Goal: Information Seeking & Learning: Learn about a topic

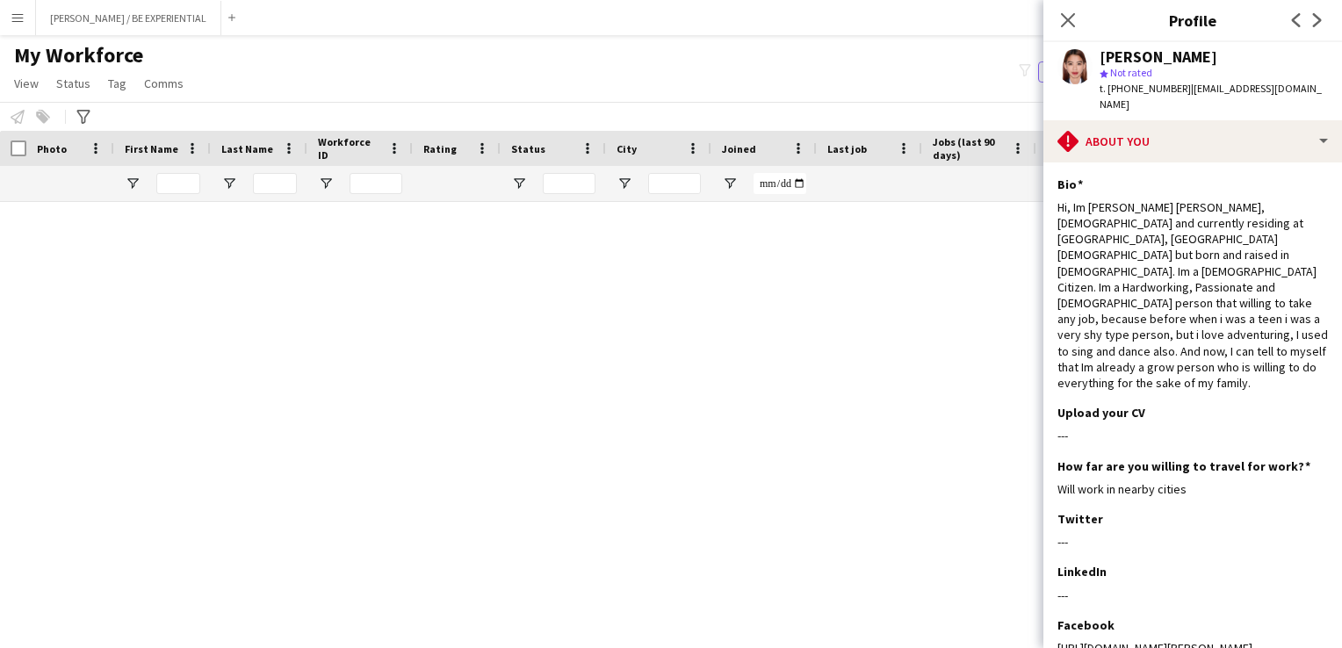
scroll to position [198, 0]
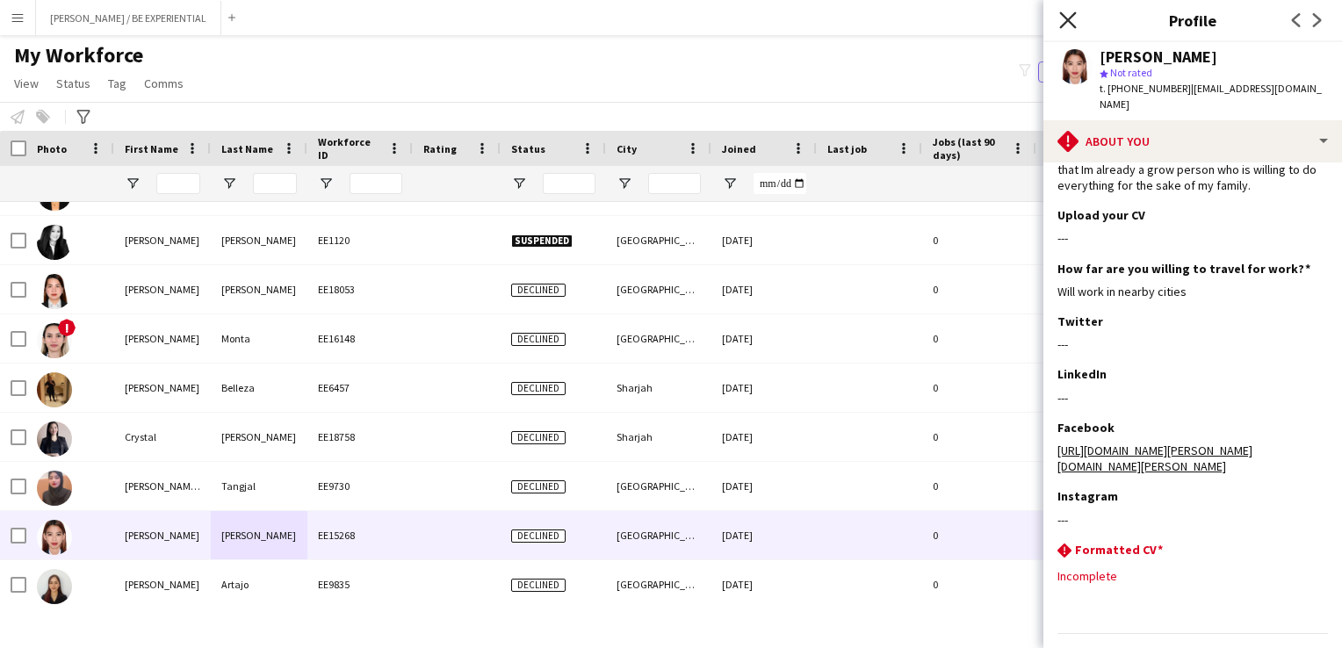
click at [1067, 15] on icon "Close pop-in" at bounding box center [1067, 19] width 17 height 17
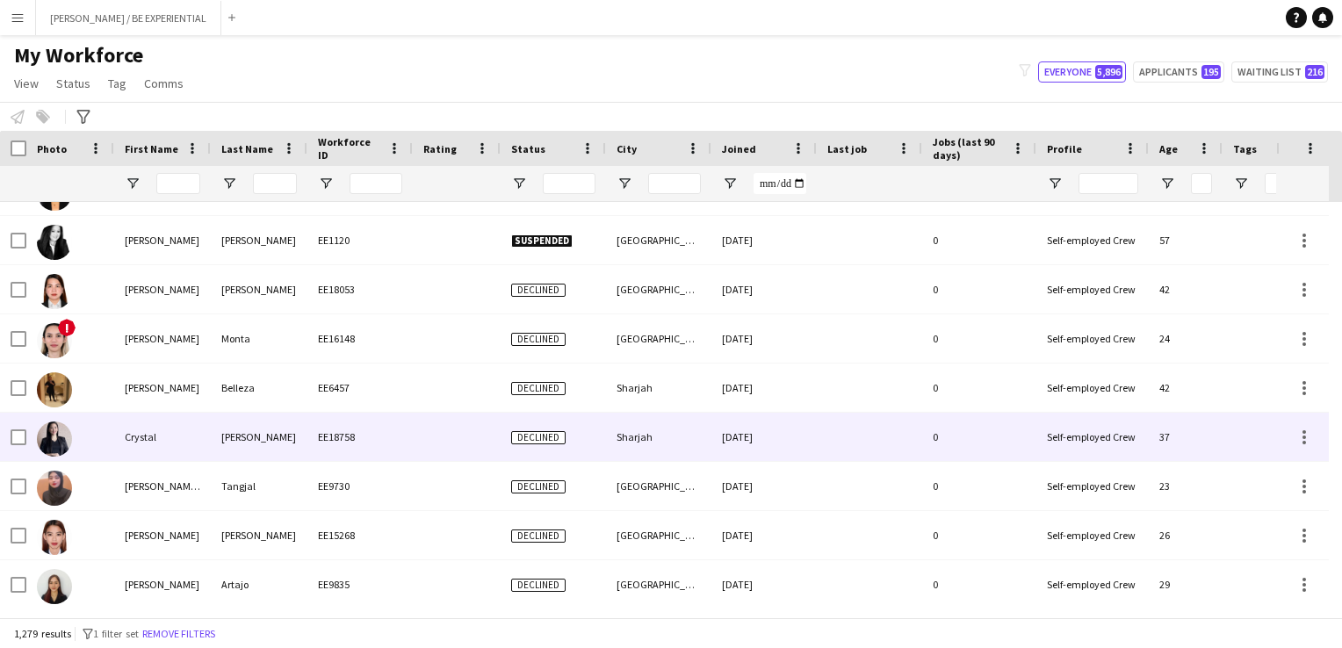
click at [95, 447] on div at bounding box center [70, 437] width 88 height 48
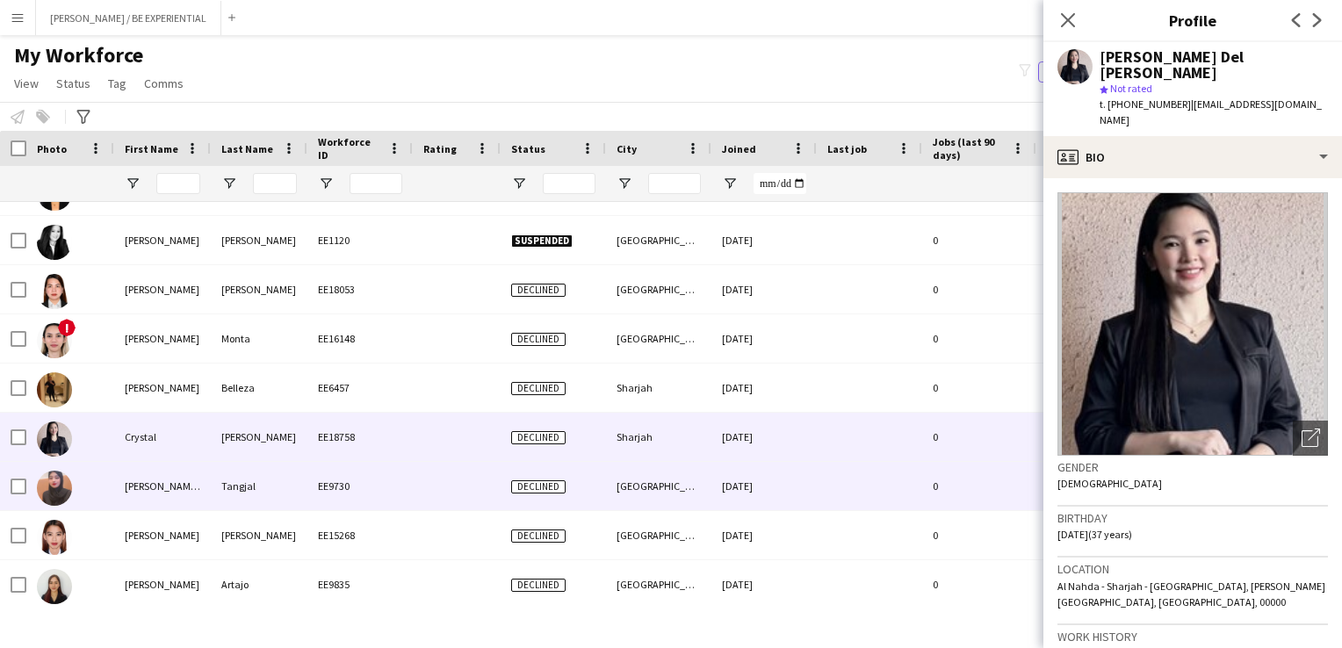
click at [167, 501] on div "[PERSON_NAME] [PERSON_NAME]" at bounding box center [162, 486] width 97 height 48
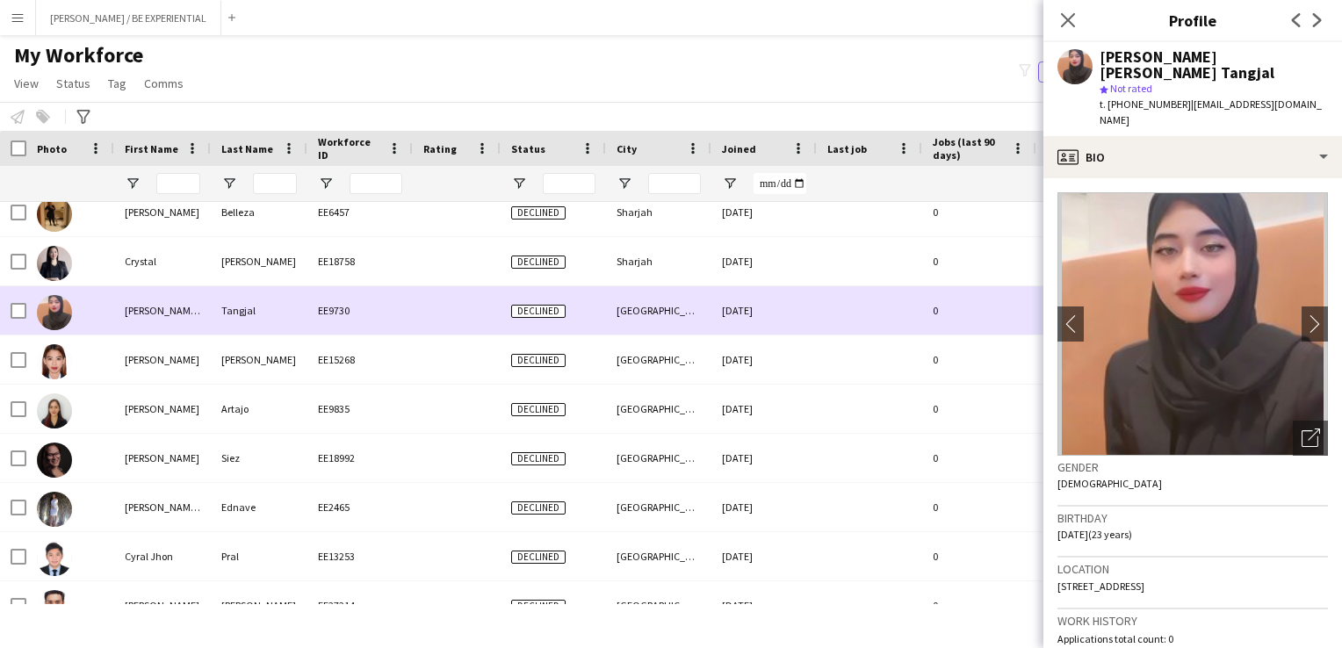
scroll to position [11770, 0]
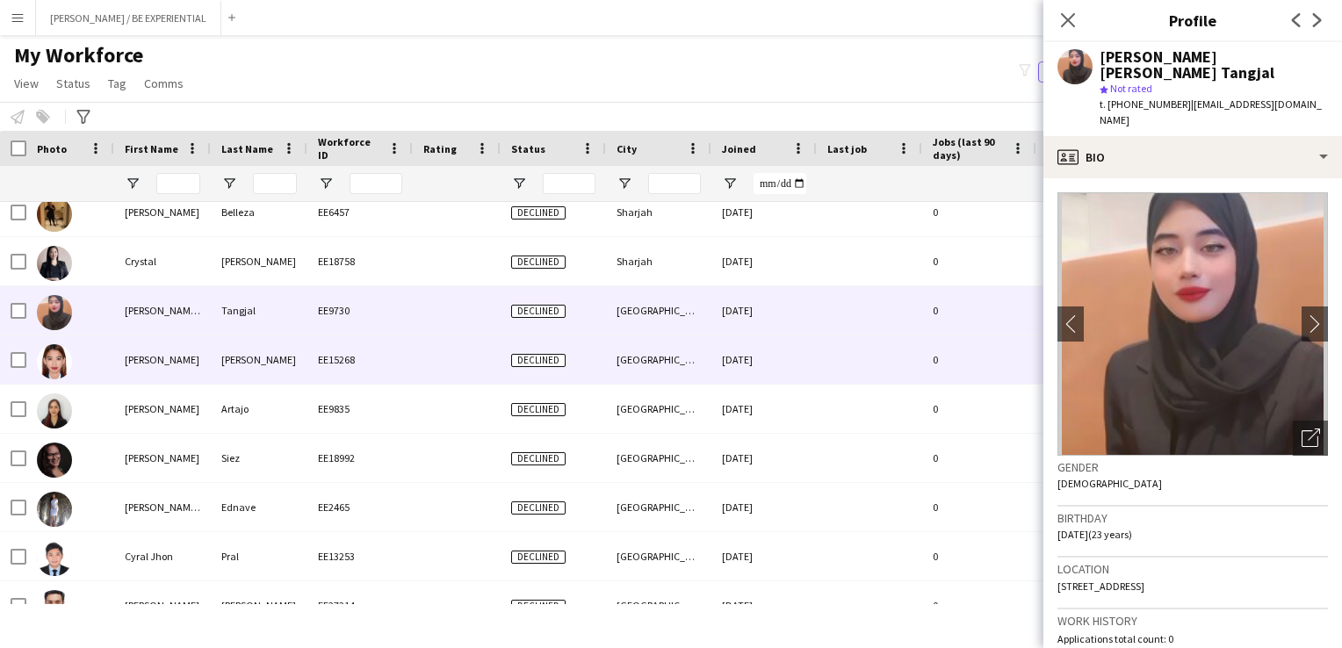
click at [177, 372] on div "[PERSON_NAME]" at bounding box center [162, 360] width 97 height 48
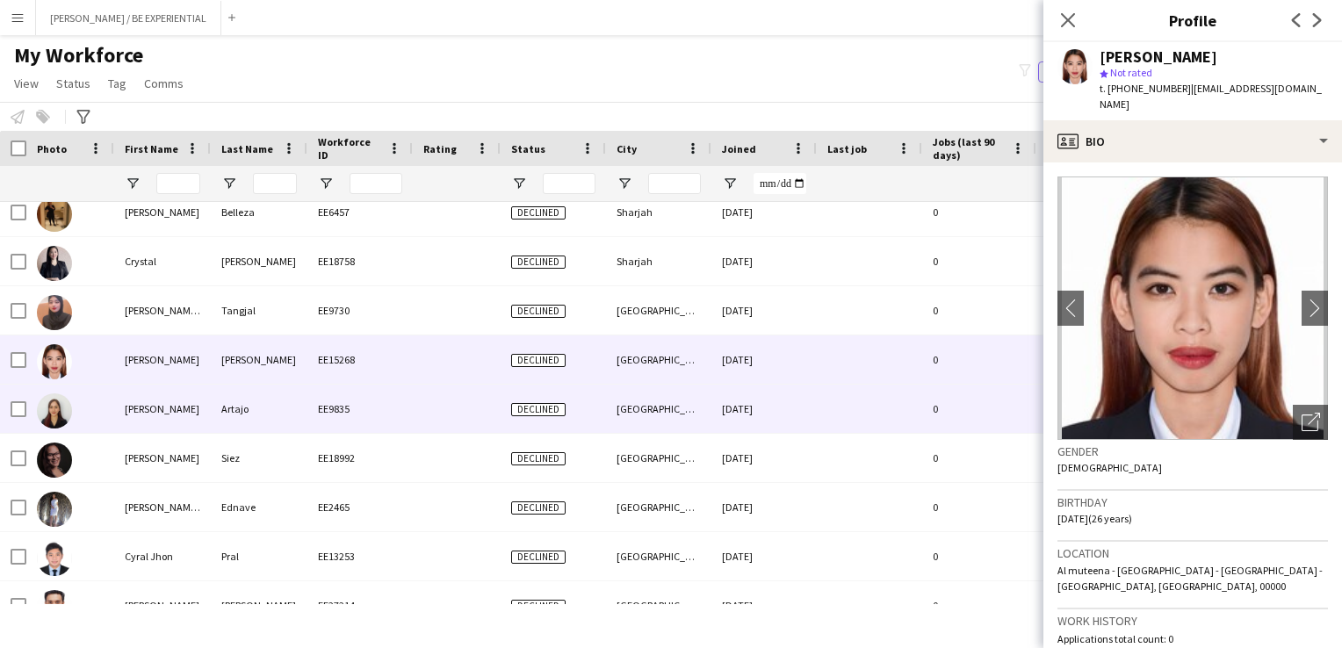
click at [137, 405] on div "[PERSON_NAME]" at bounding box center [162, 409] width 97 height 48
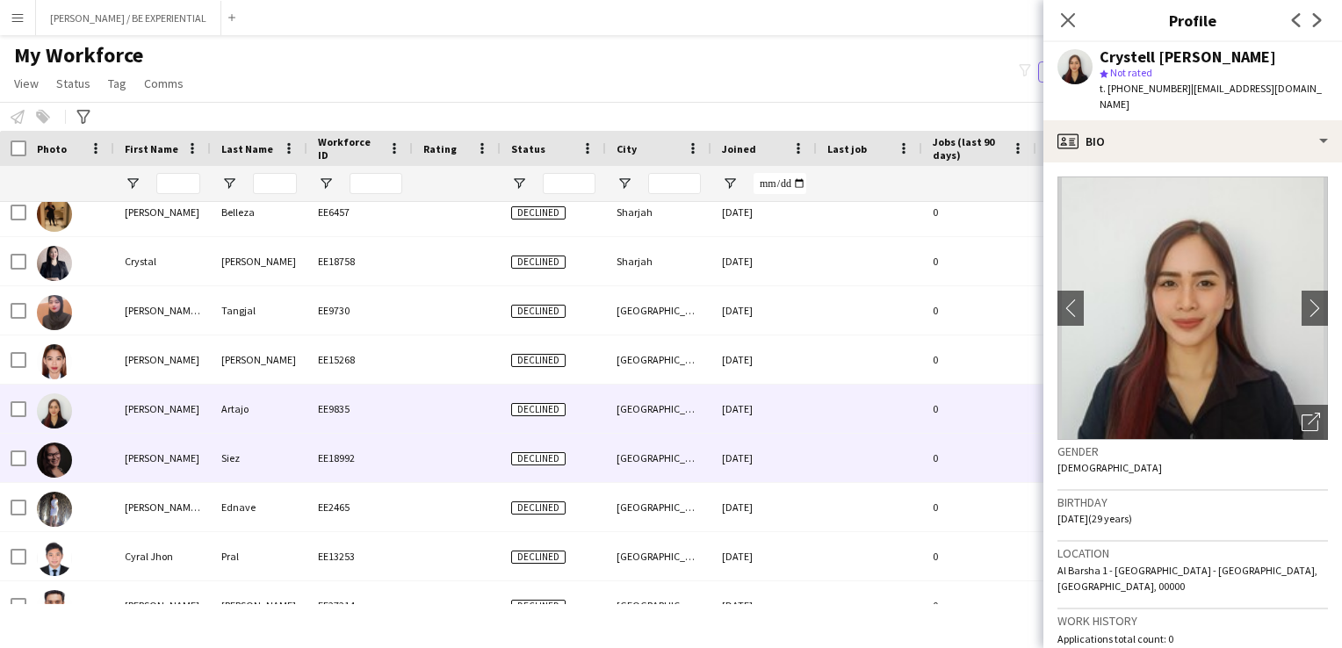
click at [149, 459] on div "[PERSON_NAME]" at bounding box center [162, 458] width 97 height 48
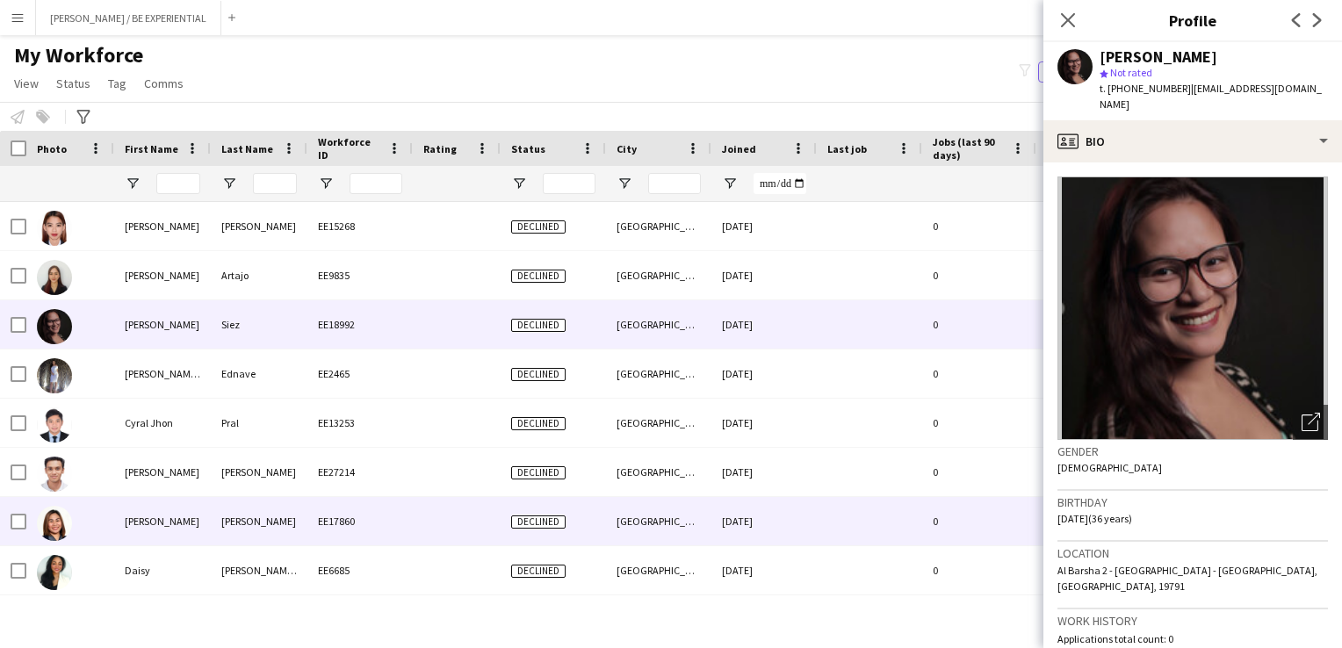
scroll to position [11946, 0]
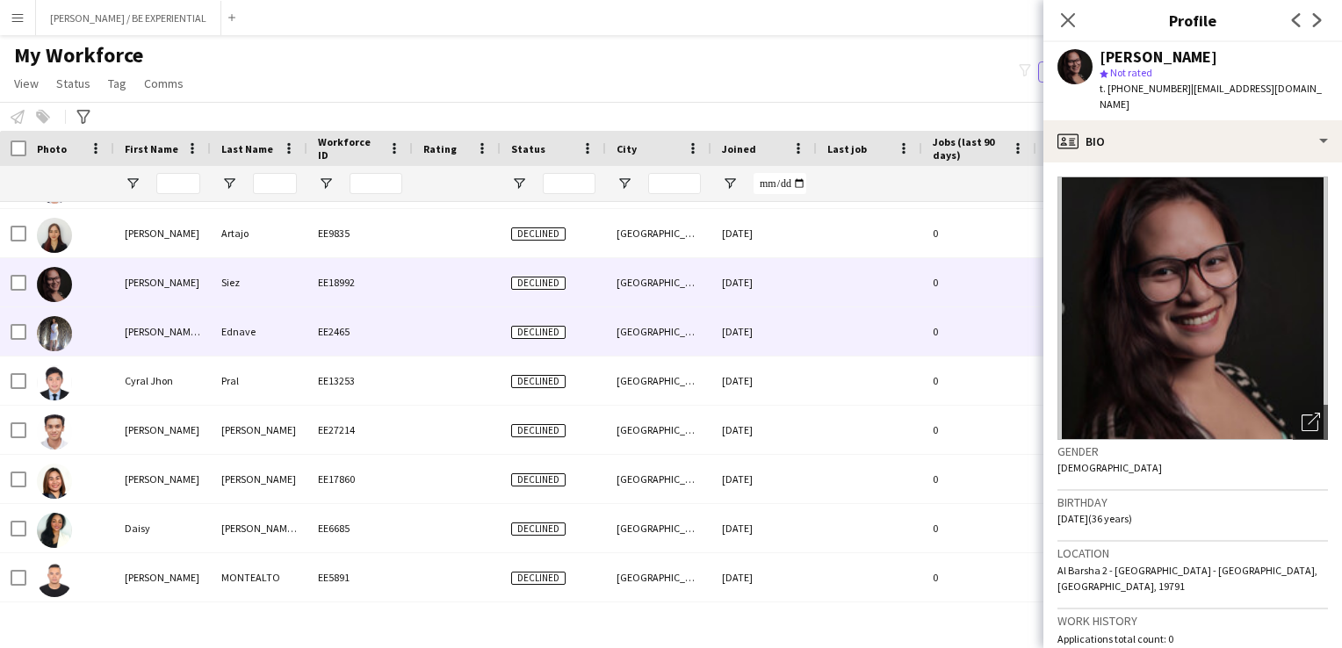
click at [128, 329] on div "[PERSON_NAME] [PERSON_NAME]" at bounding box center [162, 331] width 97 height 48
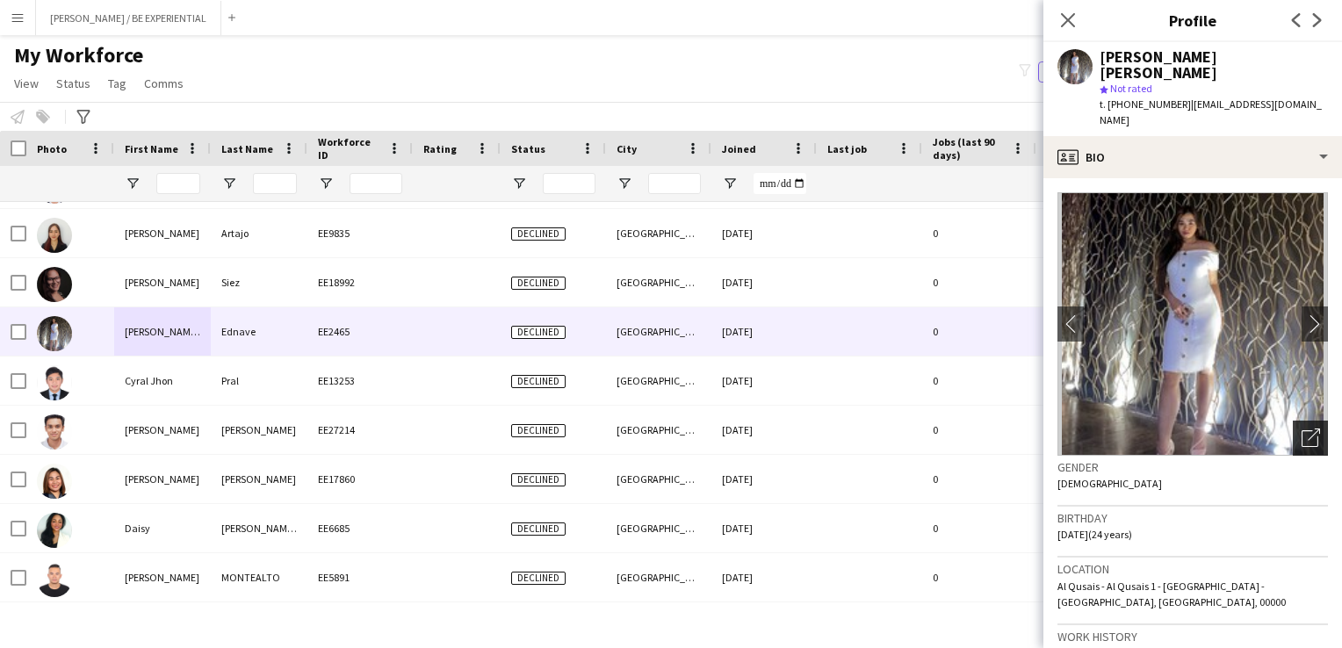
click at [1302, 429] on icon "Open photos pop-in" at bounding box center [1311, 438] width 18 height 18
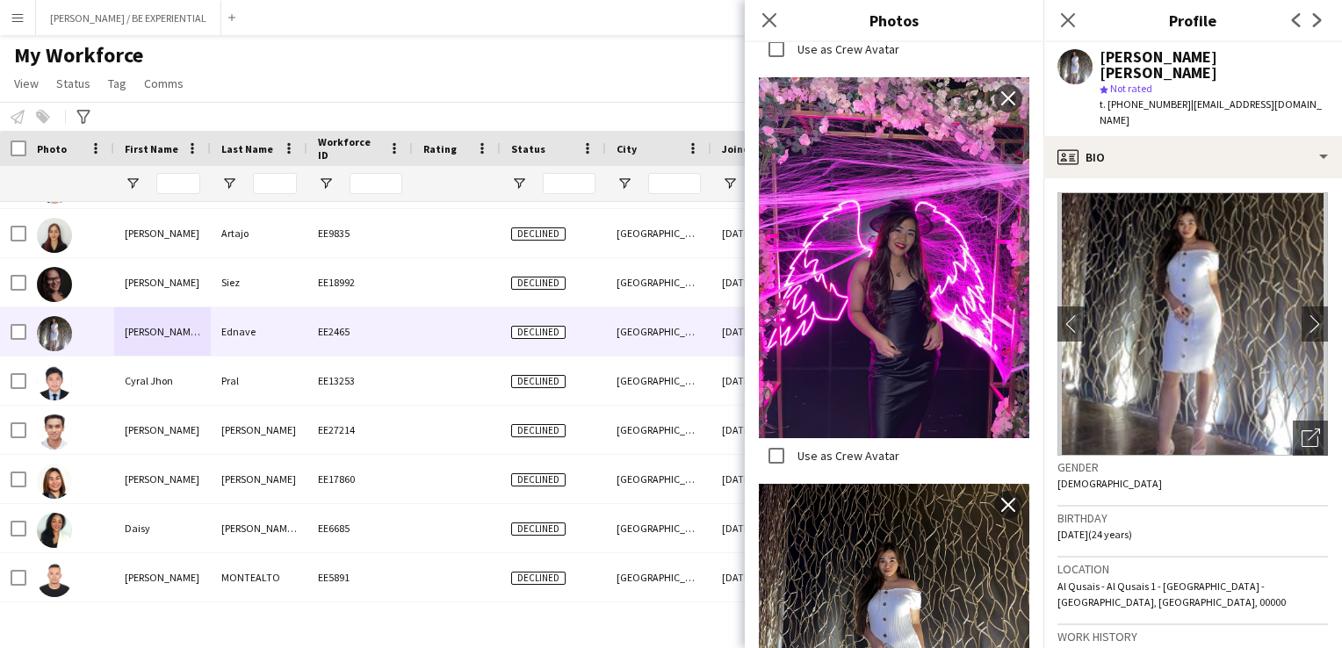
scroll to position [576, 0]
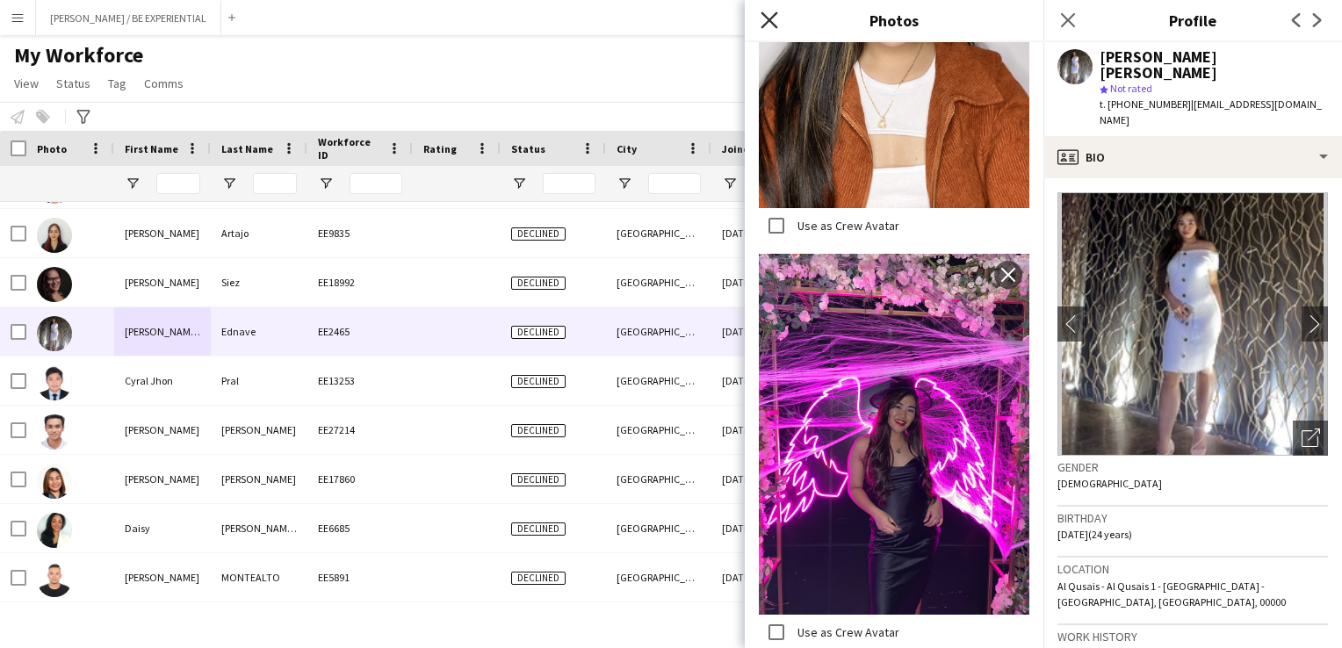
click at [771, 26] on icon "Close pop-in" at bounding box center [769, 19] width 17 height 17
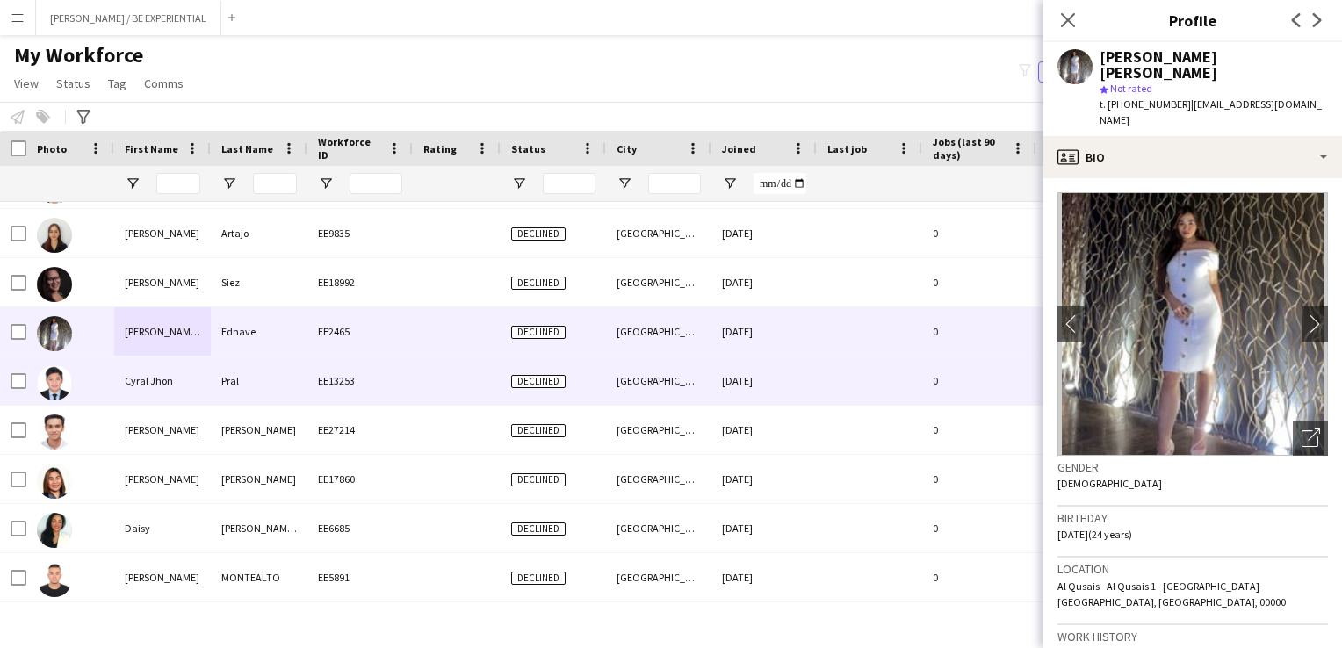
drag, startPoint x: 144, startPoint y: 389, endPoint x: 168, endPoint y: 401, distance: 26.3
click at [145, 390] on div "Cyral Jhon" at bounding box center [162, 381] width 97 height 48
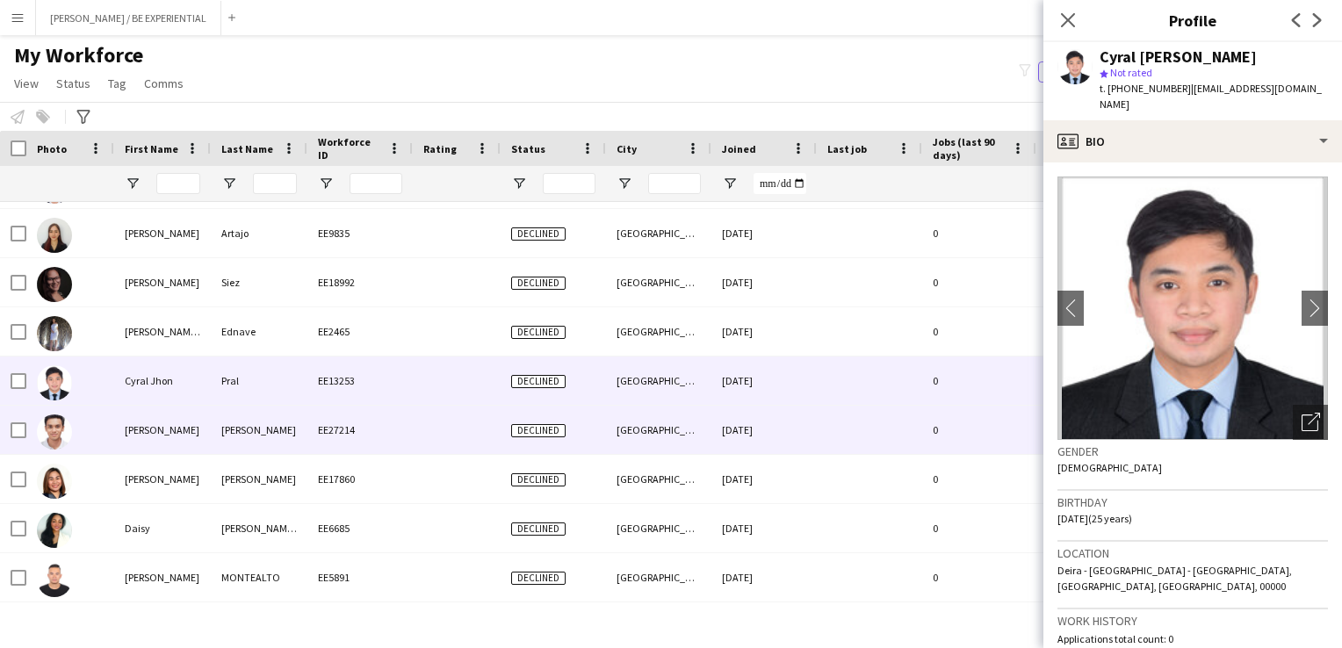
click at [174, 437] on div "[PERSON_NAME]" at bounding box center [162, 430] width 97 height 48
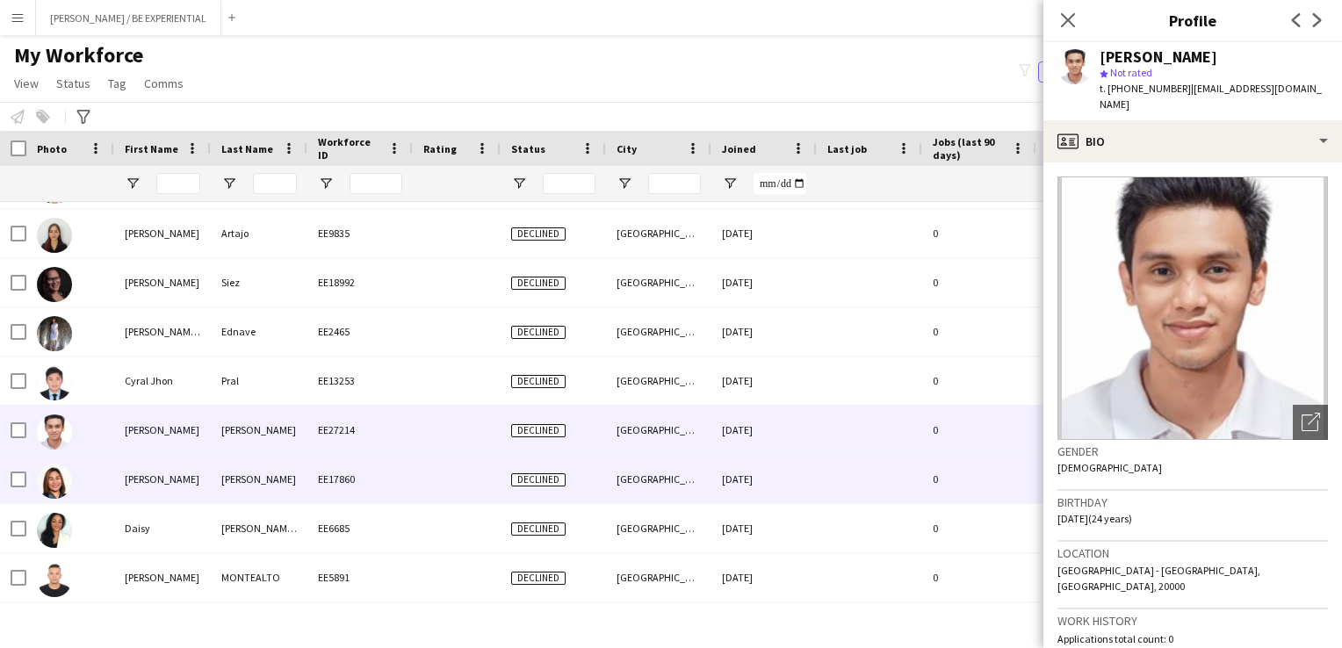
click at [155, 488] on div "[PERSON_NAME]" at bounding box center [162, 479] width 97 height 48
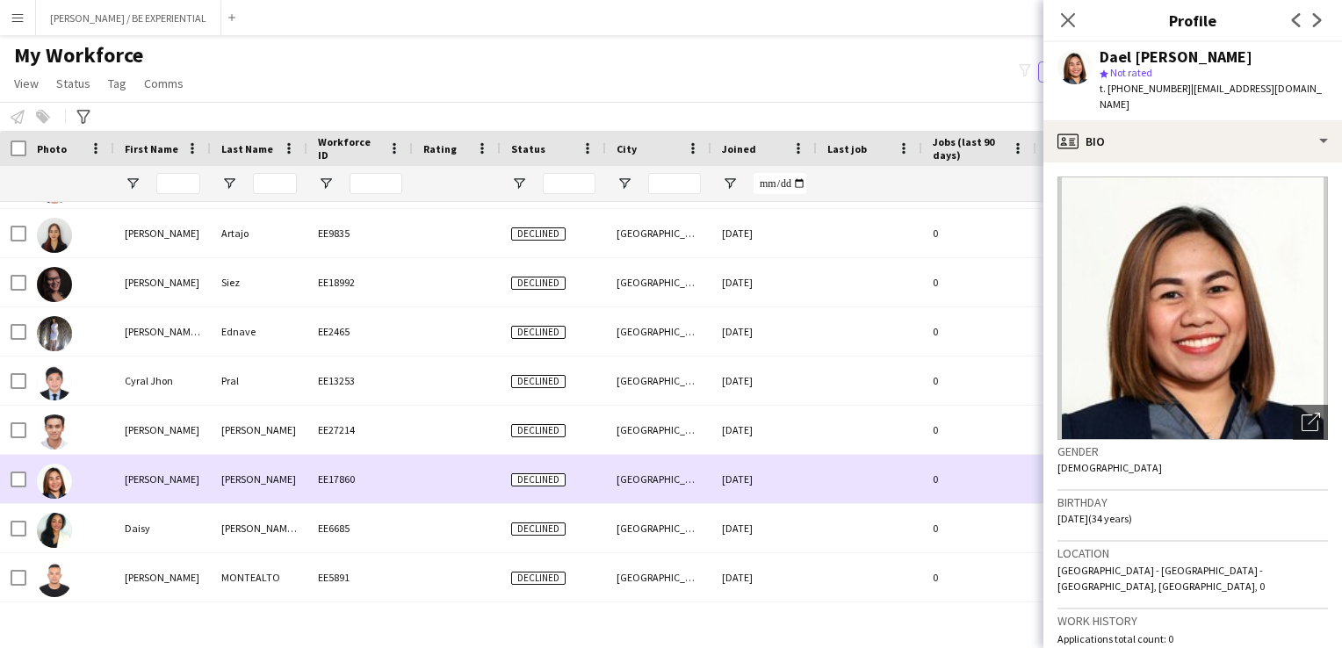
scroll to position [12122, 0]
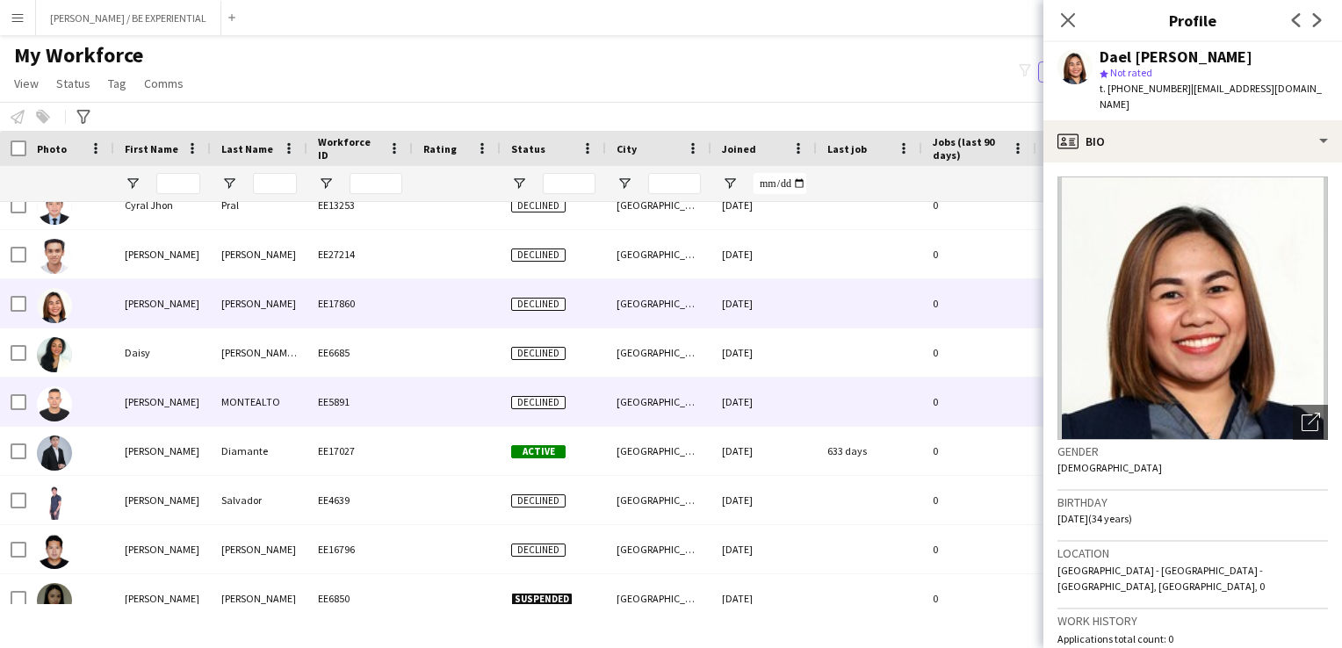
click at [140, 408] on div "[PERSON_NAME]" at bounding box center [162, 402] width 97 height 48
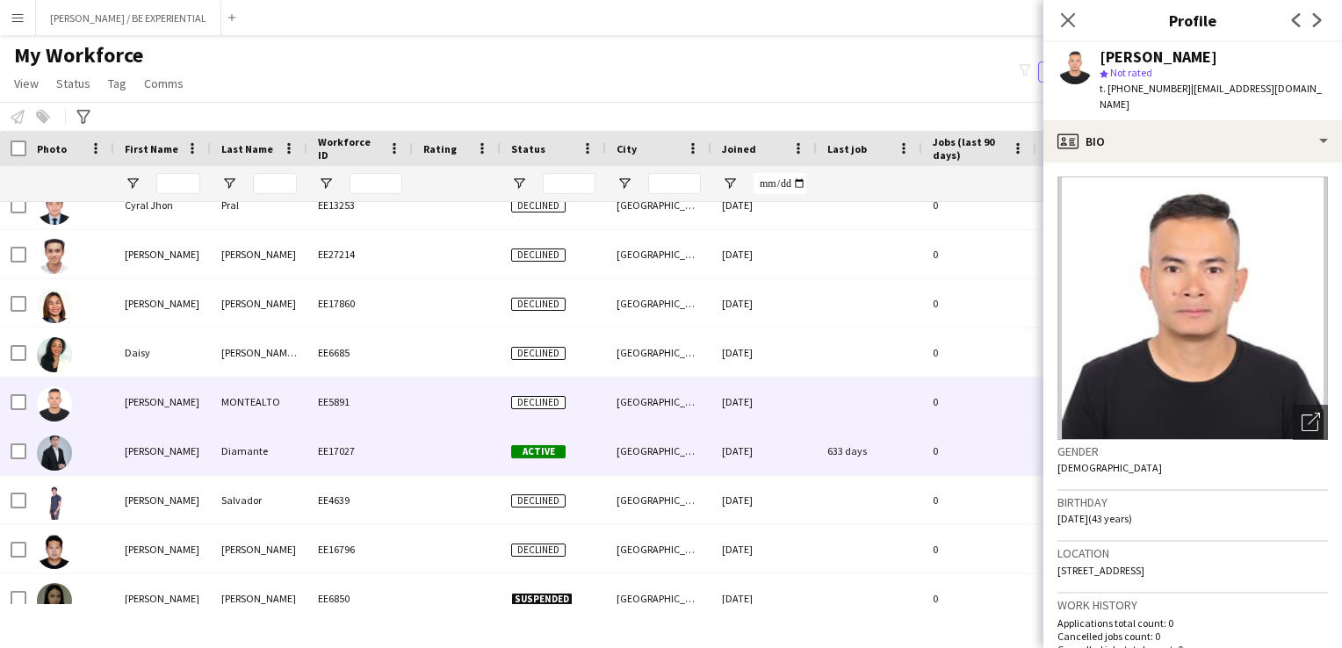
click at [154, 462] on div "[PERSON_NAME]" at bounding box center [162, 451] width 97 height 48
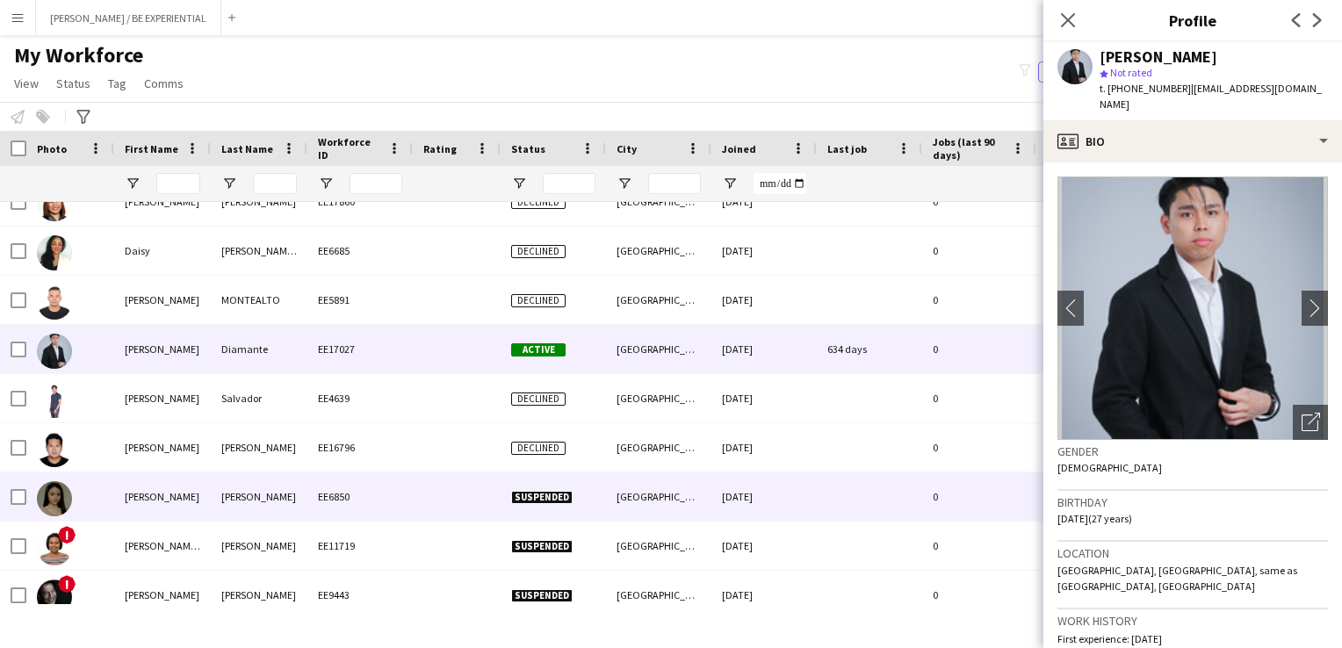
scroll to position [12297, 0]
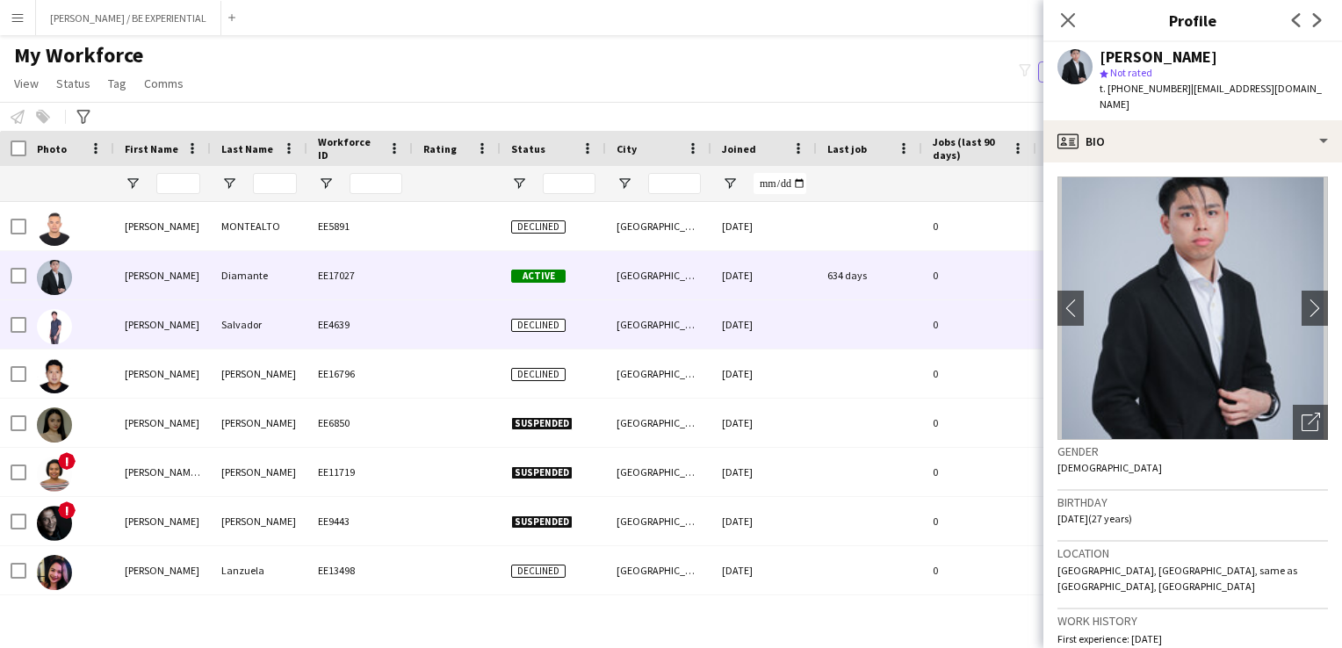
click at [157, 322] on div "[PERSON_NAME]" at bounding box center [162, 324] width 97 height 48
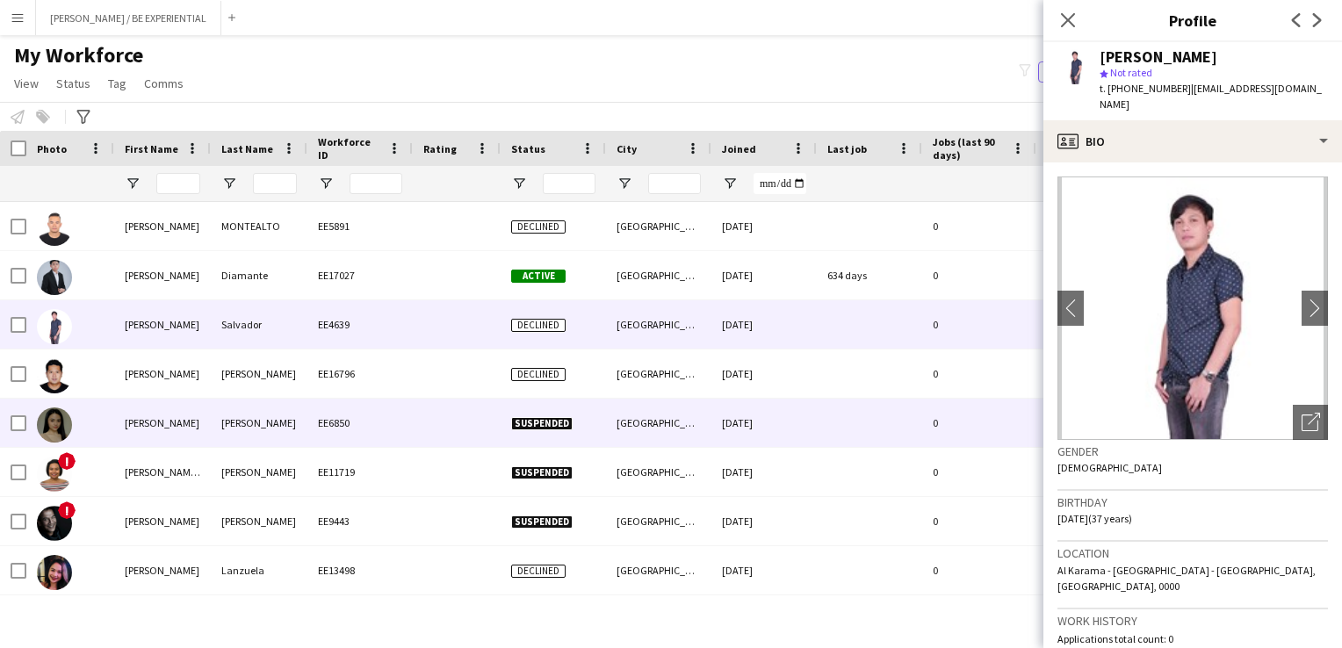
click at [148, 422] on div "[PERSON_NAME]" at bounding box center [162, 423] width 97 height 48
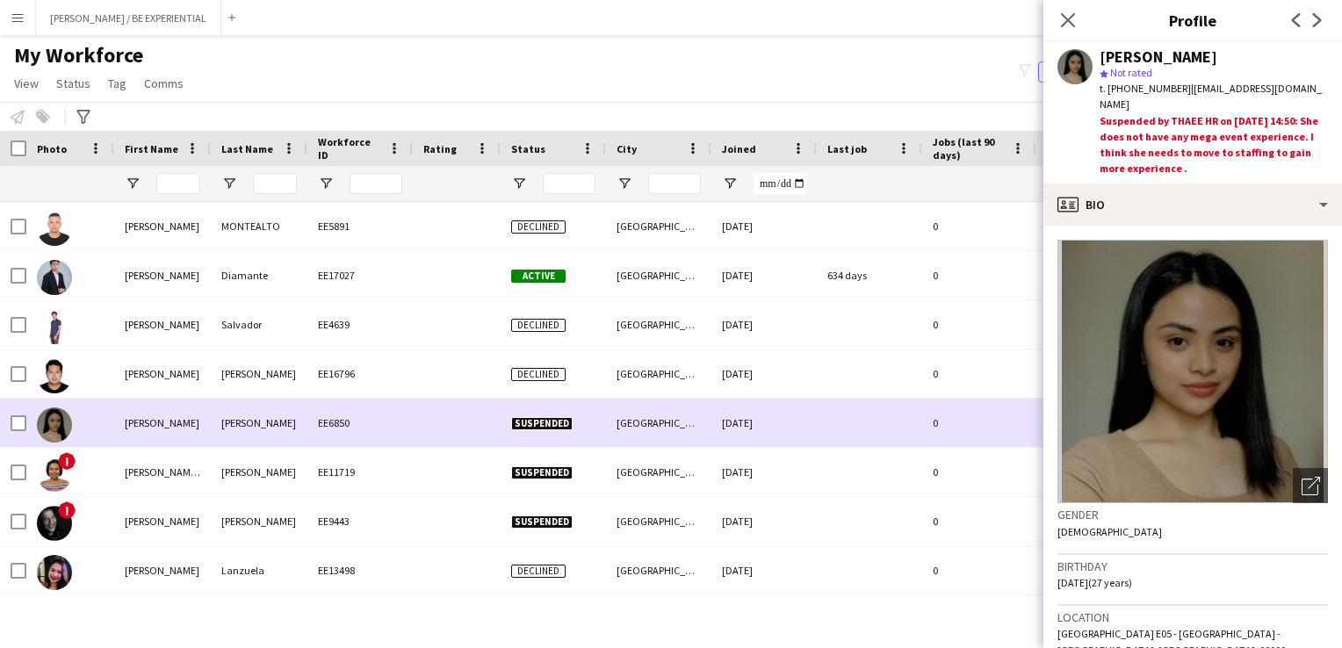
scroll to position [12385, 0]
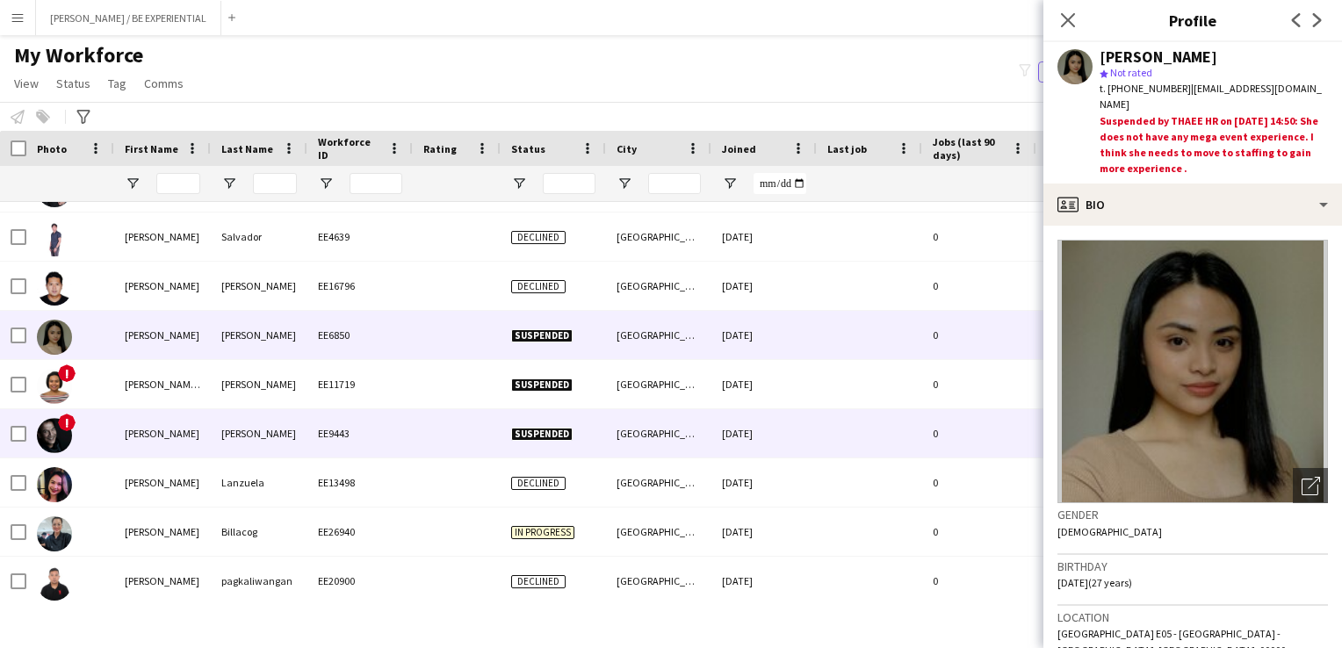
click at [123, 390] on div "[PERSON_NAME] [PERSON_NAME]" at bounding box center [162, 384] width 97 height 48
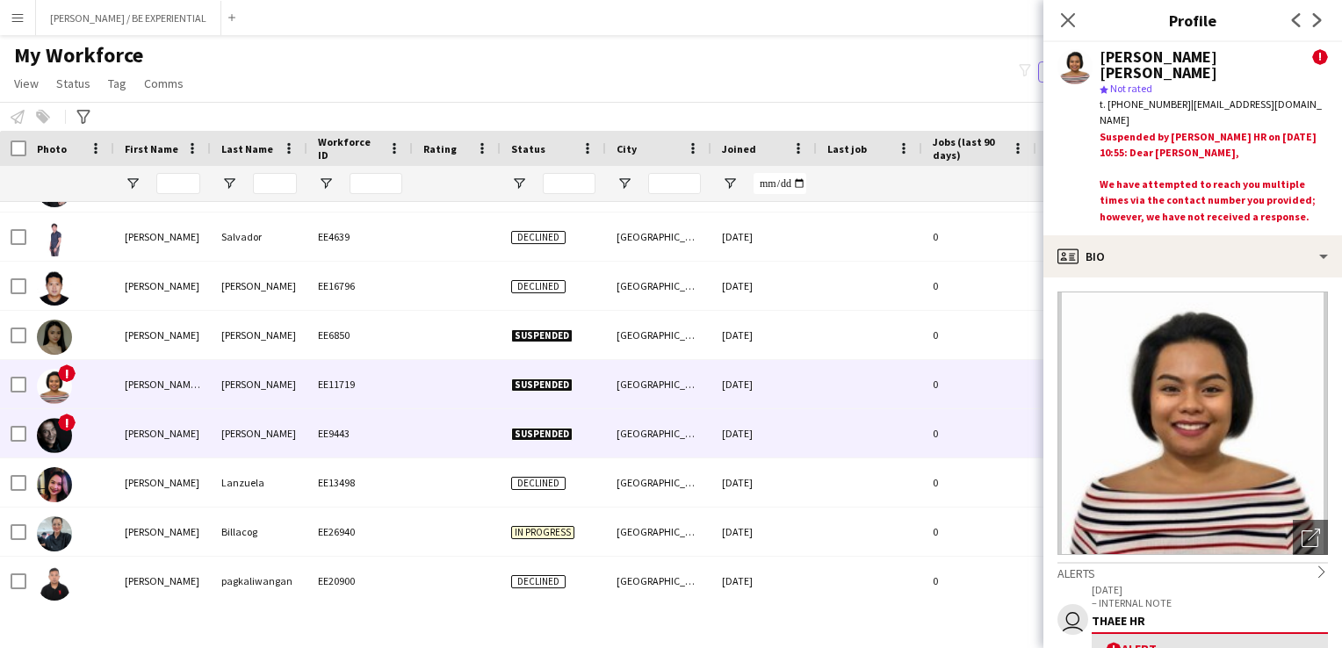
click at [134, 433] on div "[PERSON_NAME]" at bounding box center [162, 433] width 97 height 48
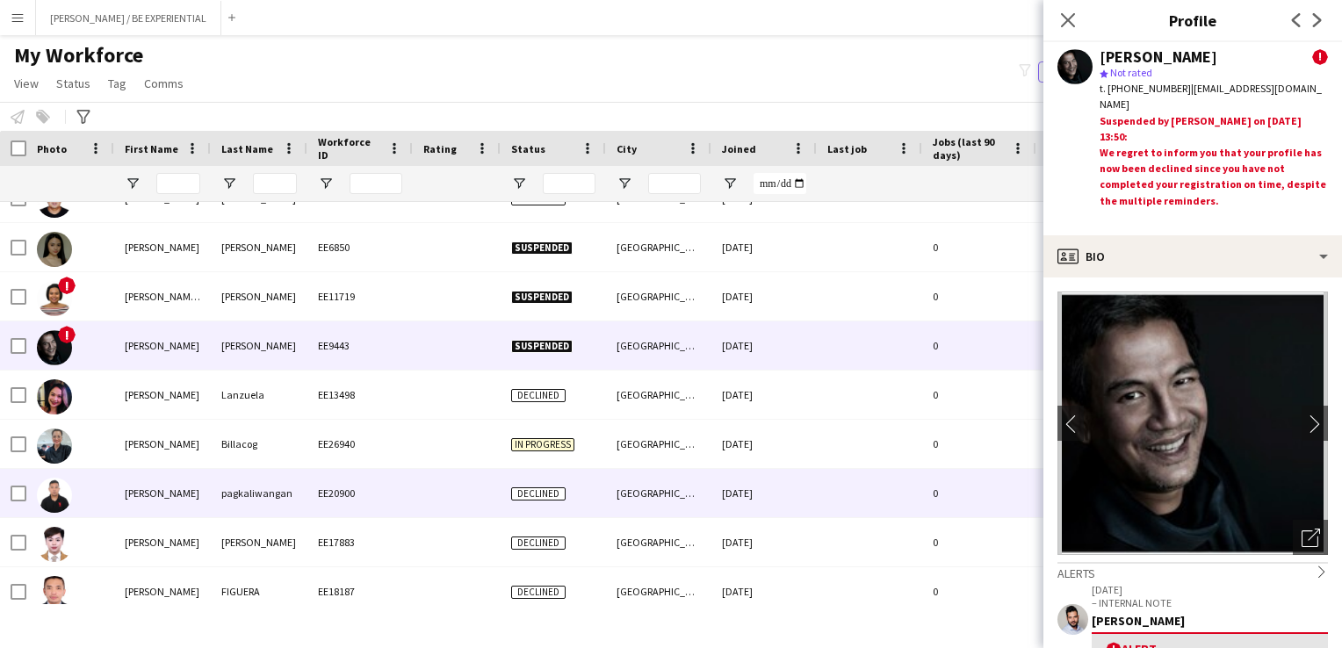
scroll to position [12561, 0]
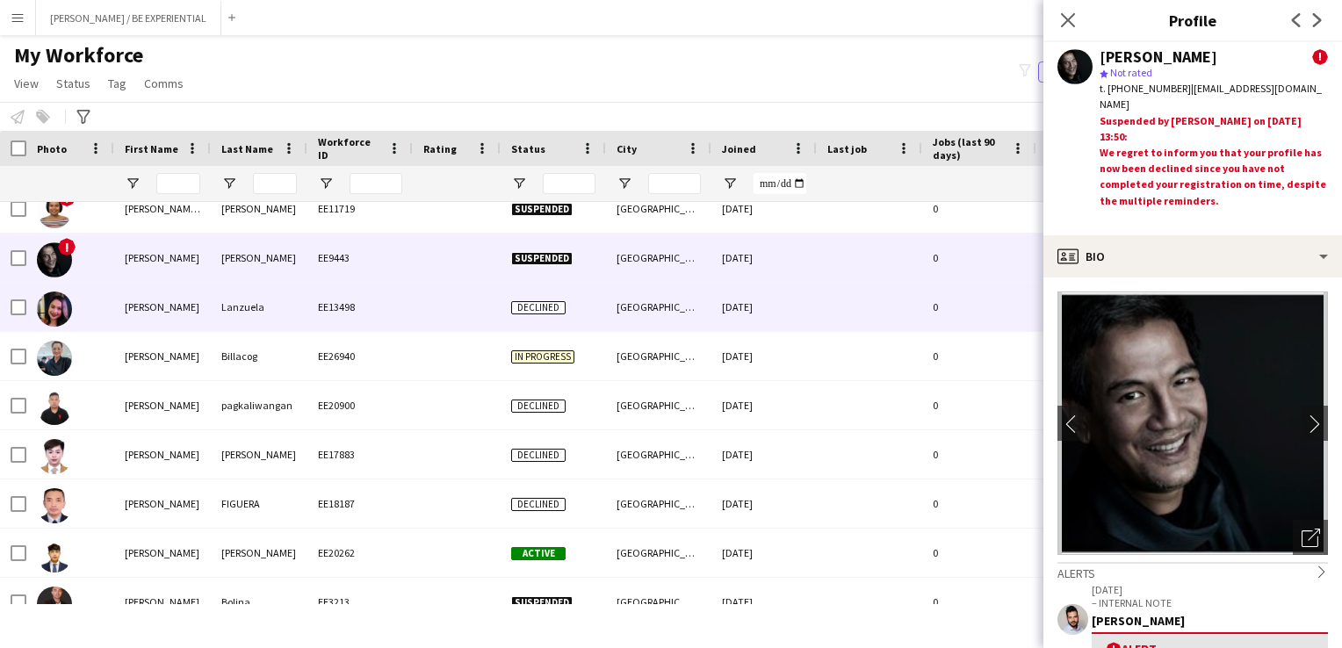
click at [130, 307] on div "[PERSON_NAME]" at bounding box center [162, 307] width 97 height 48
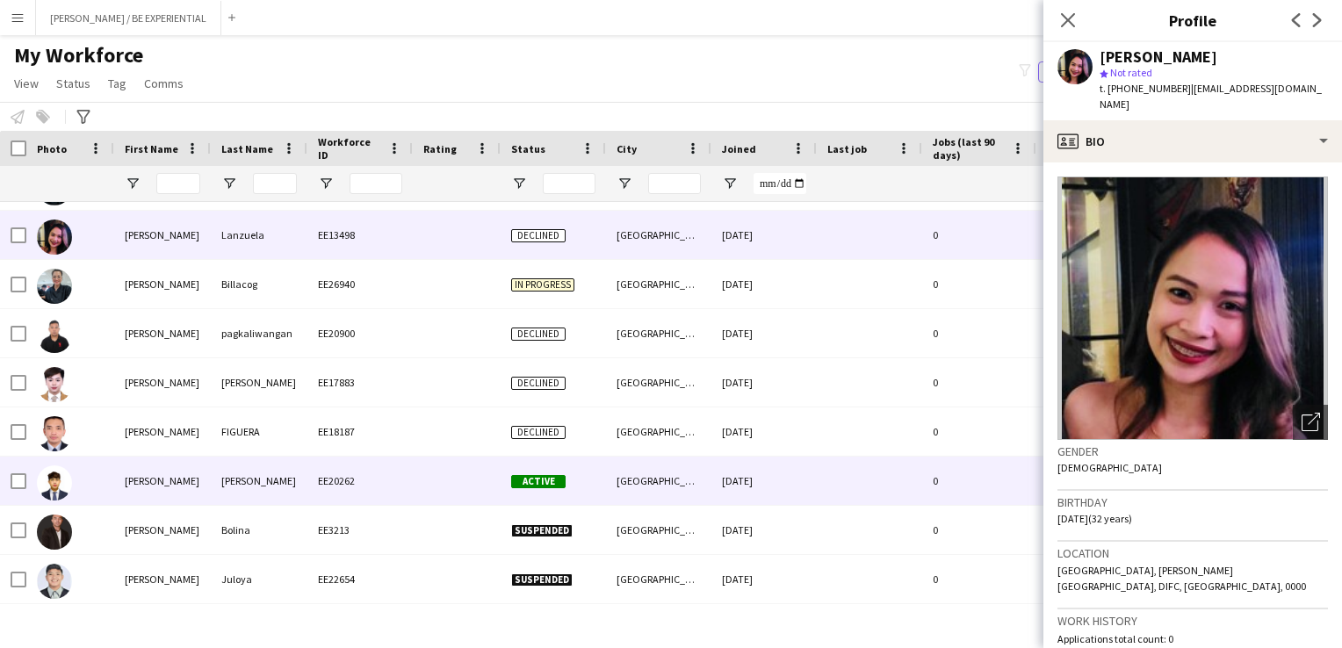
scroll to position [12737, 0]
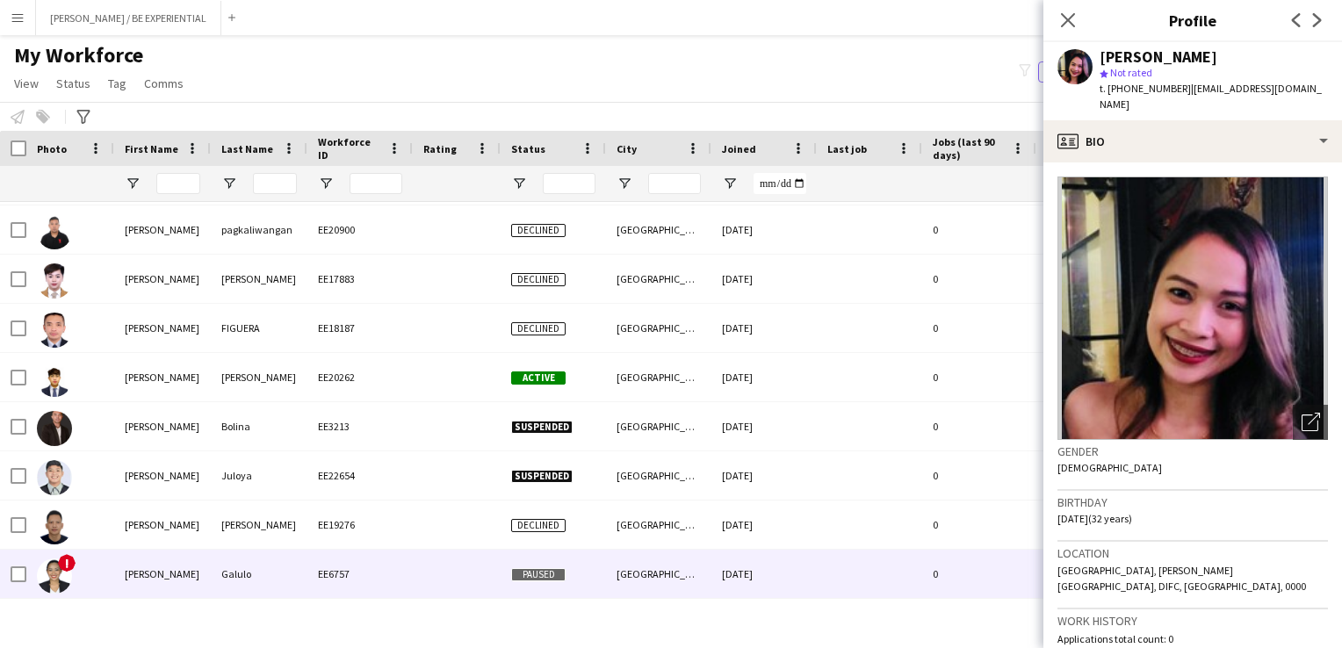
click at [139, 580] on div "[PERSON_NAME]" at bounding box center [162, 574] width 97 height 48
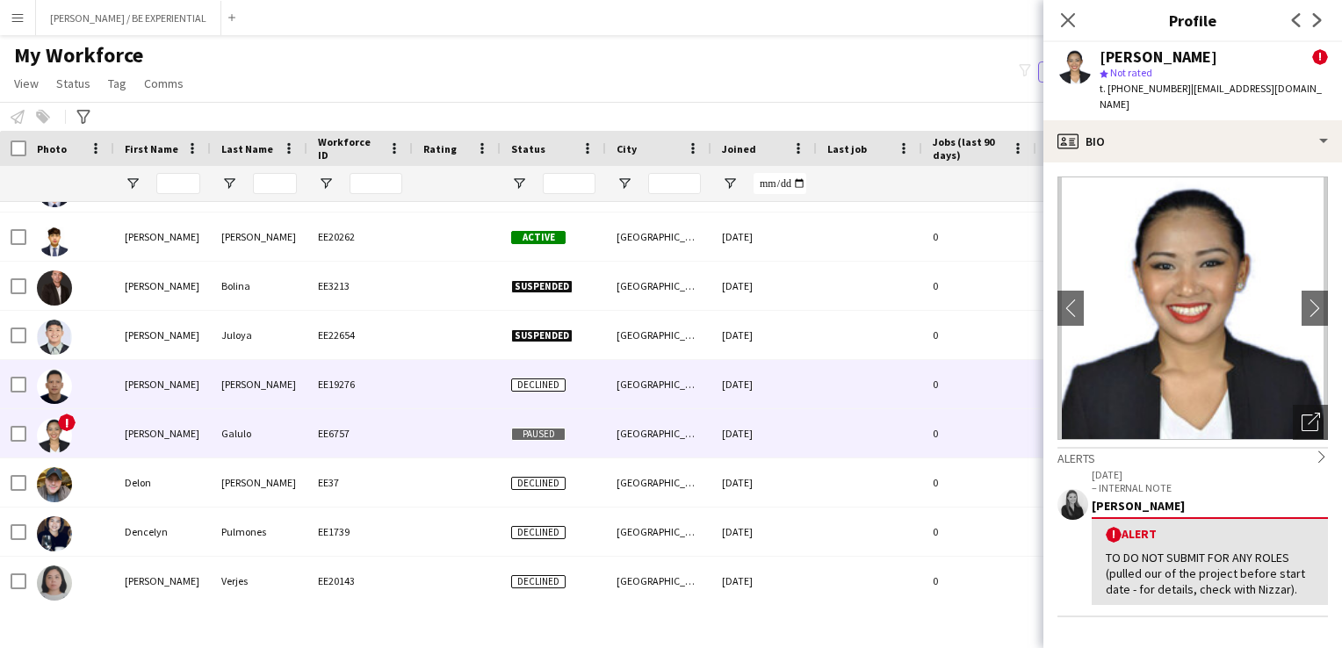
scroll to position [12912, 0]
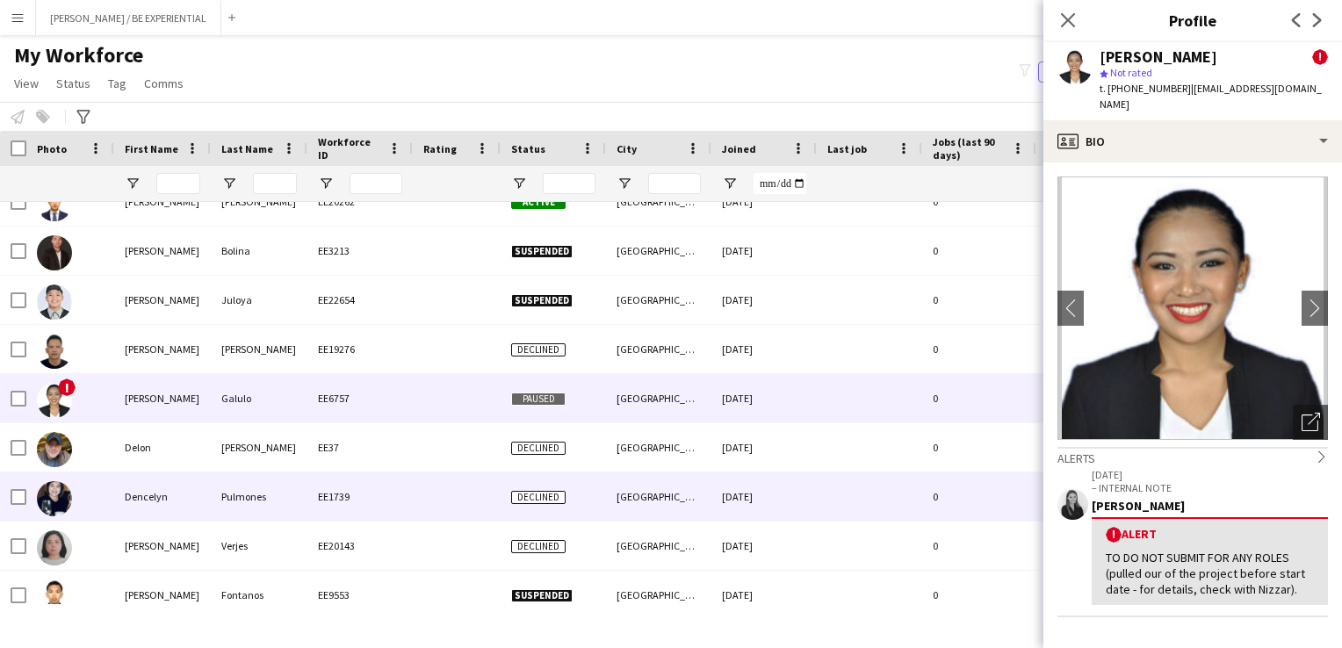
click at [146, 500] on div "Dencelyn" at bounding box center [162, 497] width 97 height 48
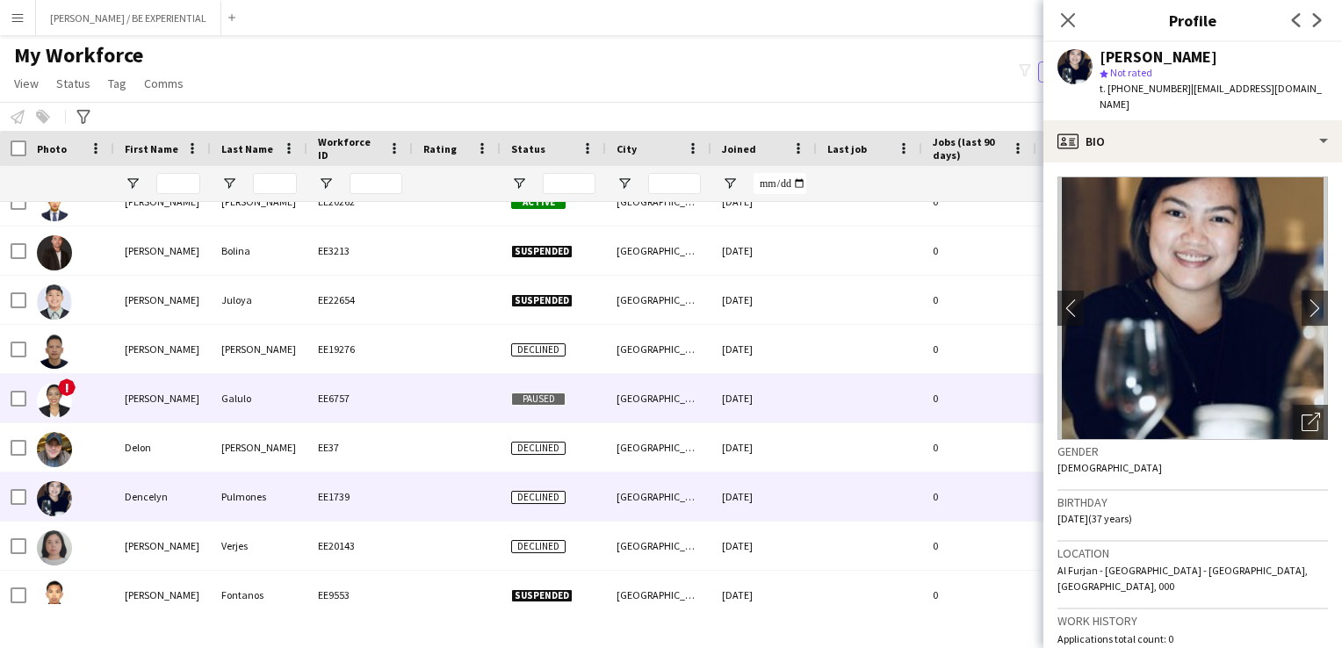
scroll to position [0, 0]
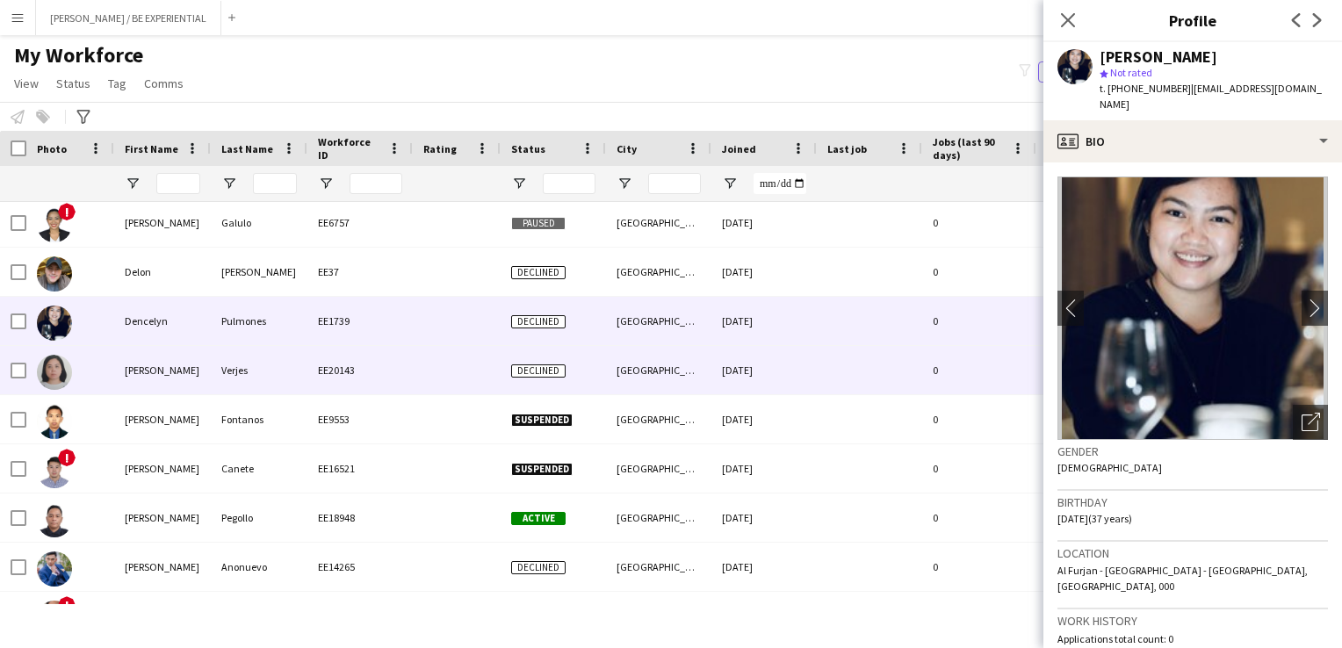
click at [142, 379] on div "[PERSON_NAME]" at bounding box center [162, 370] width 97 height 48
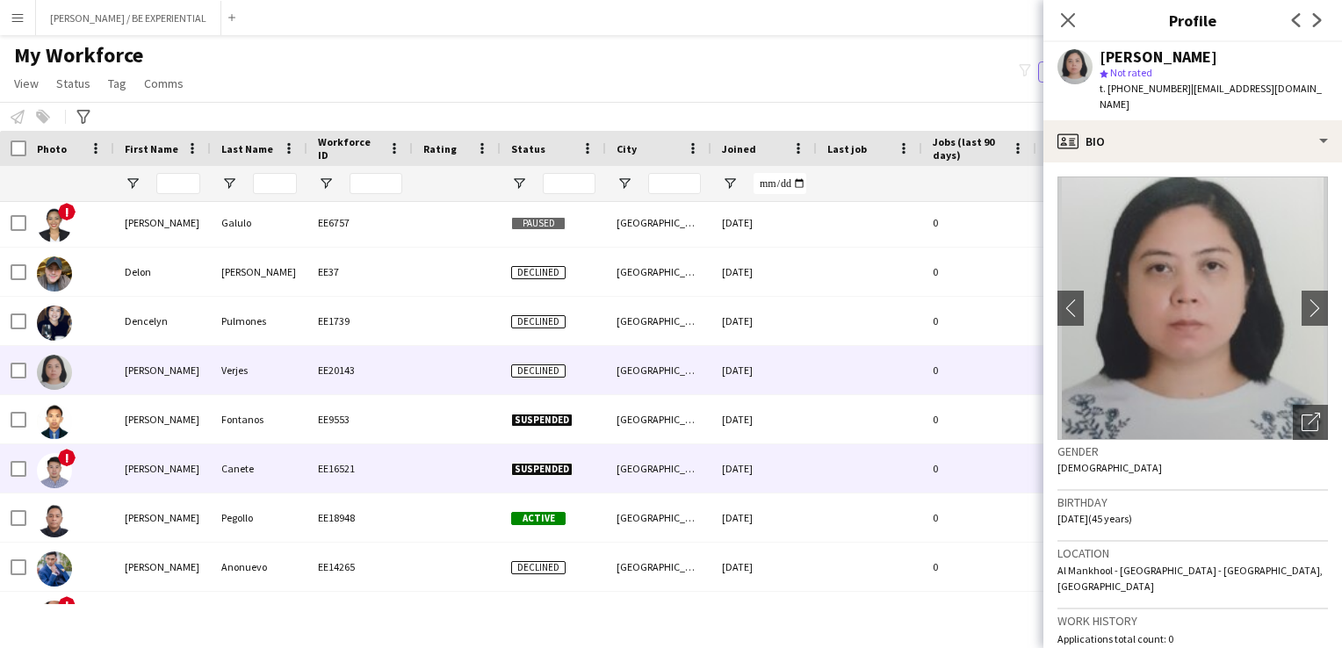
click at [137, 466] on div "[PERSON_NAME]" at bounding box center [162, 468] width 97 height 48
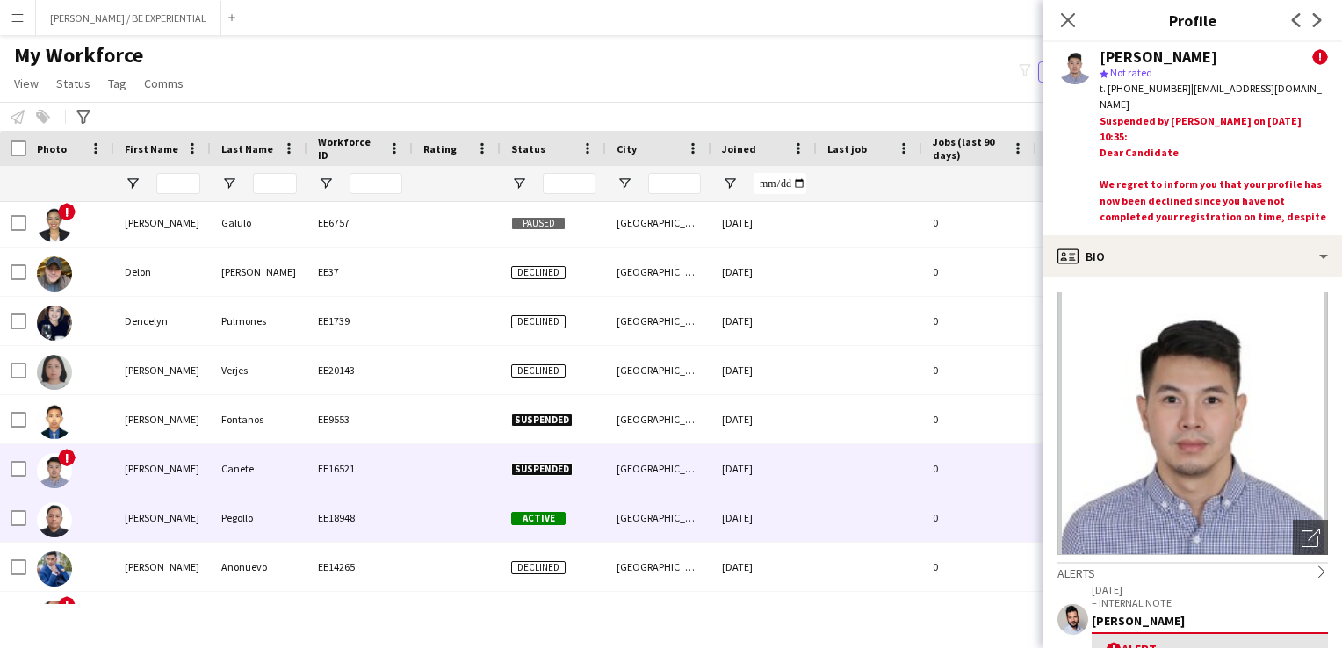
click at [193, 526] on div "[PERSON_NAME]" at bounding box center [162, 518] width 97 height 48
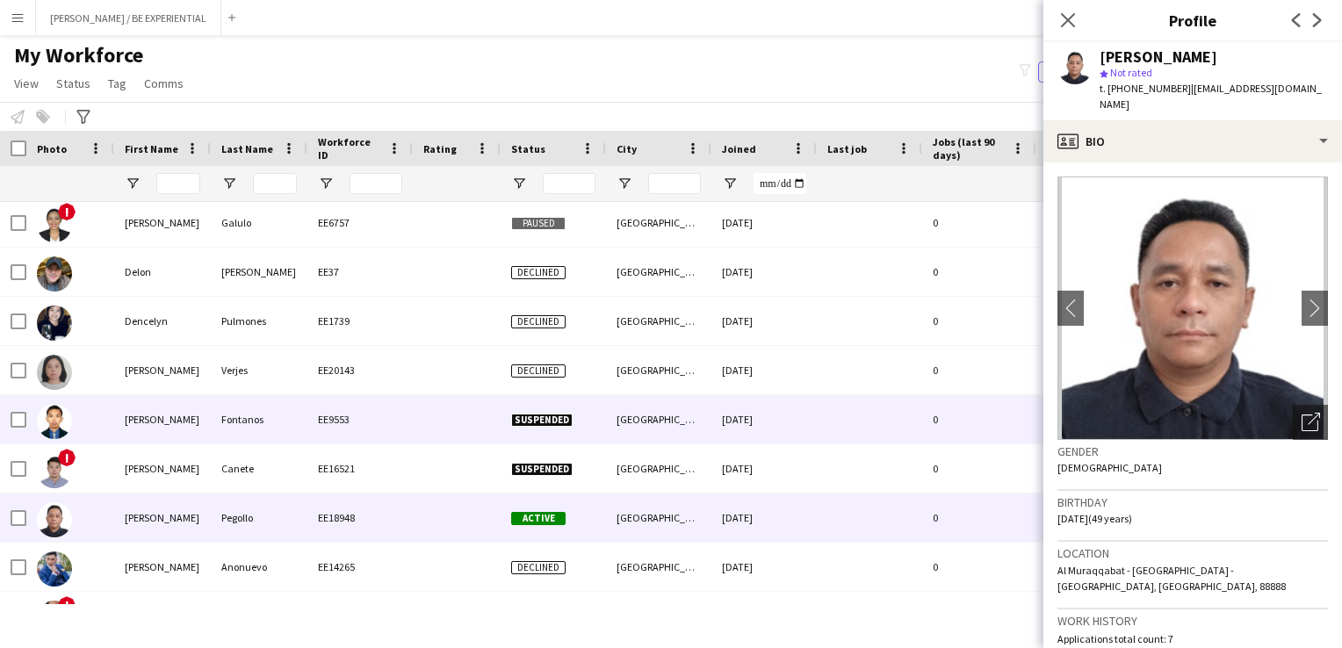
scroll to position [13148, 0]
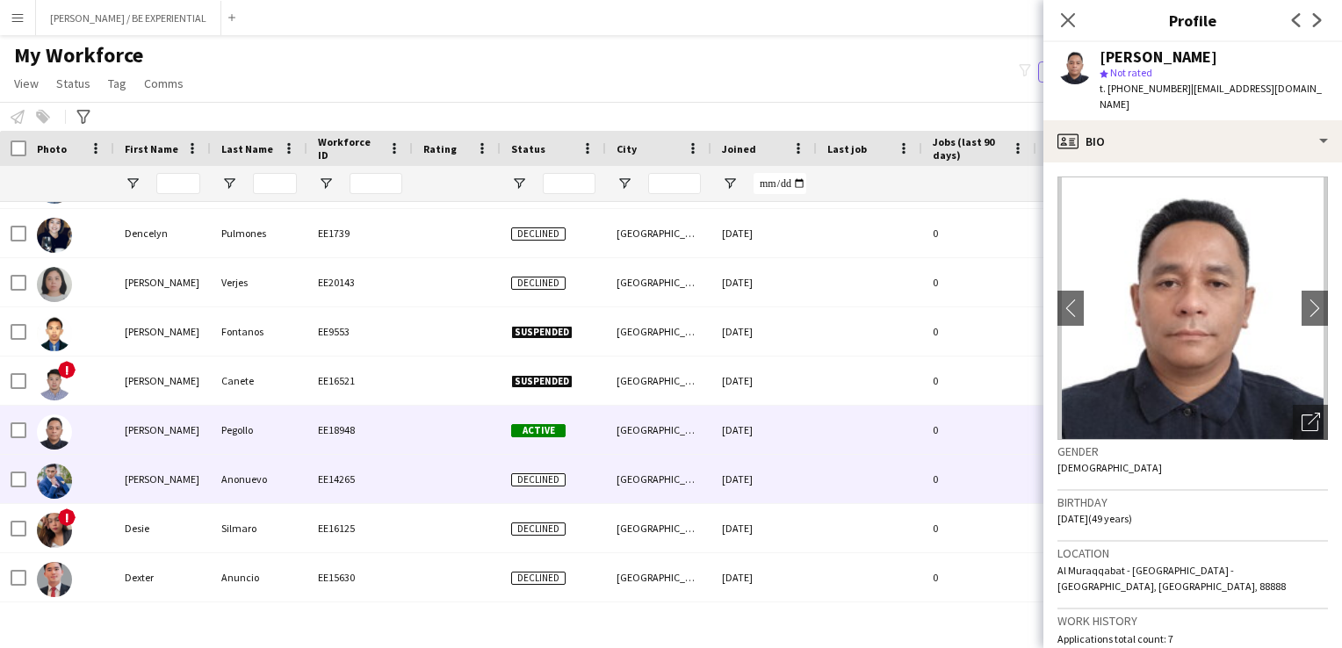
click at [168, 483] on div "[PERSON_NAME]" at bounding box center [162, 479] width 97 height 48
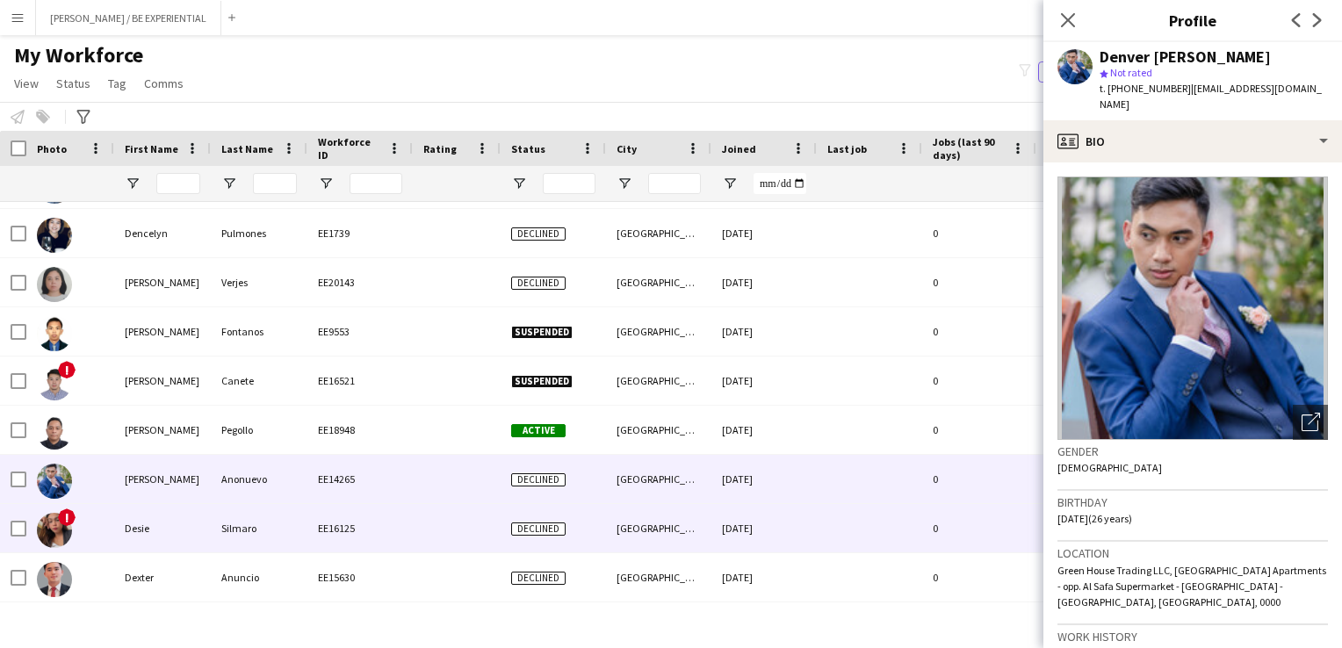
click at [158, 541] on div "Desie" at bounding box center [162, 528] width 97 height 48
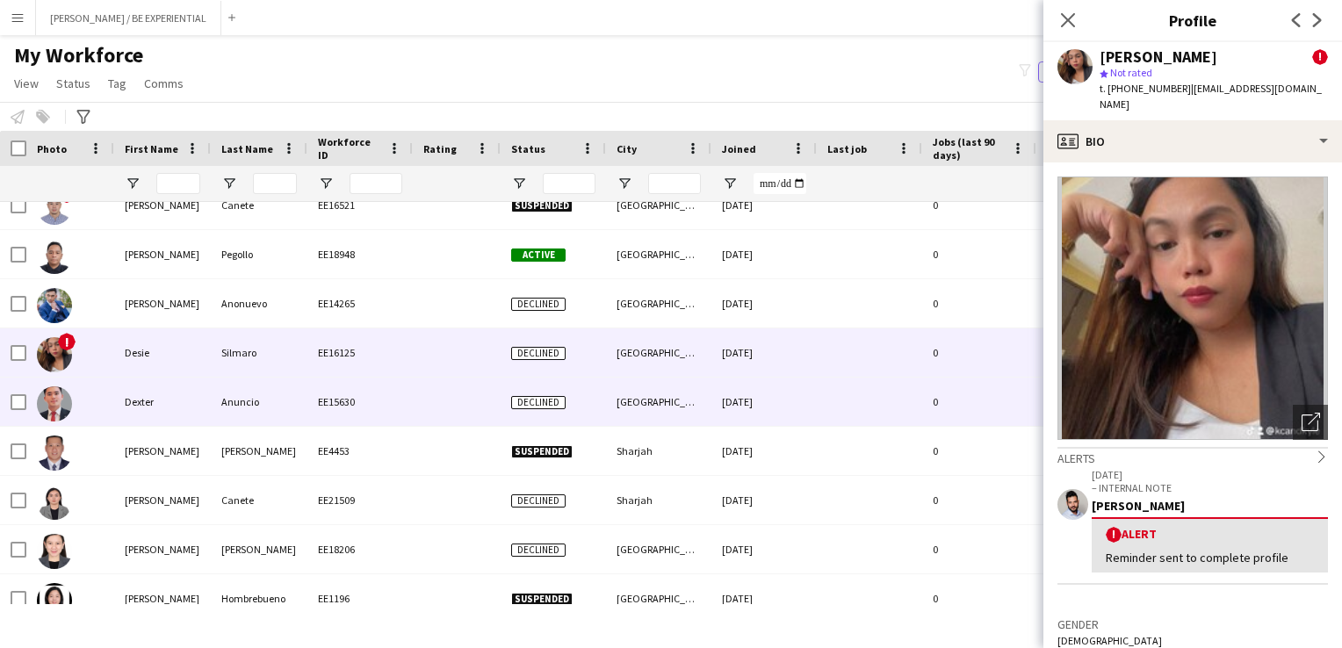
click at [141, 399] on div "Dexter" at bounding box center [162, 402] width 97 height 48
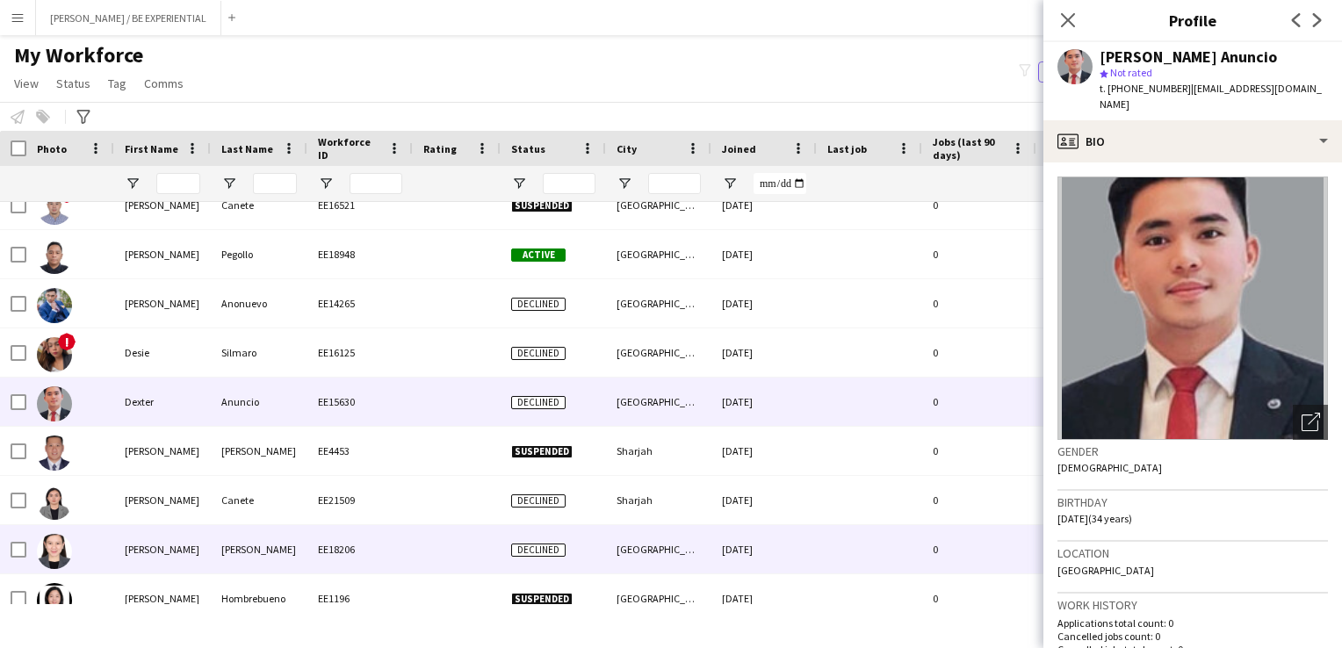
click at [141, 553] on div "[PERSON_NAME]" at bounding box center [162, 549] width 97 height 48
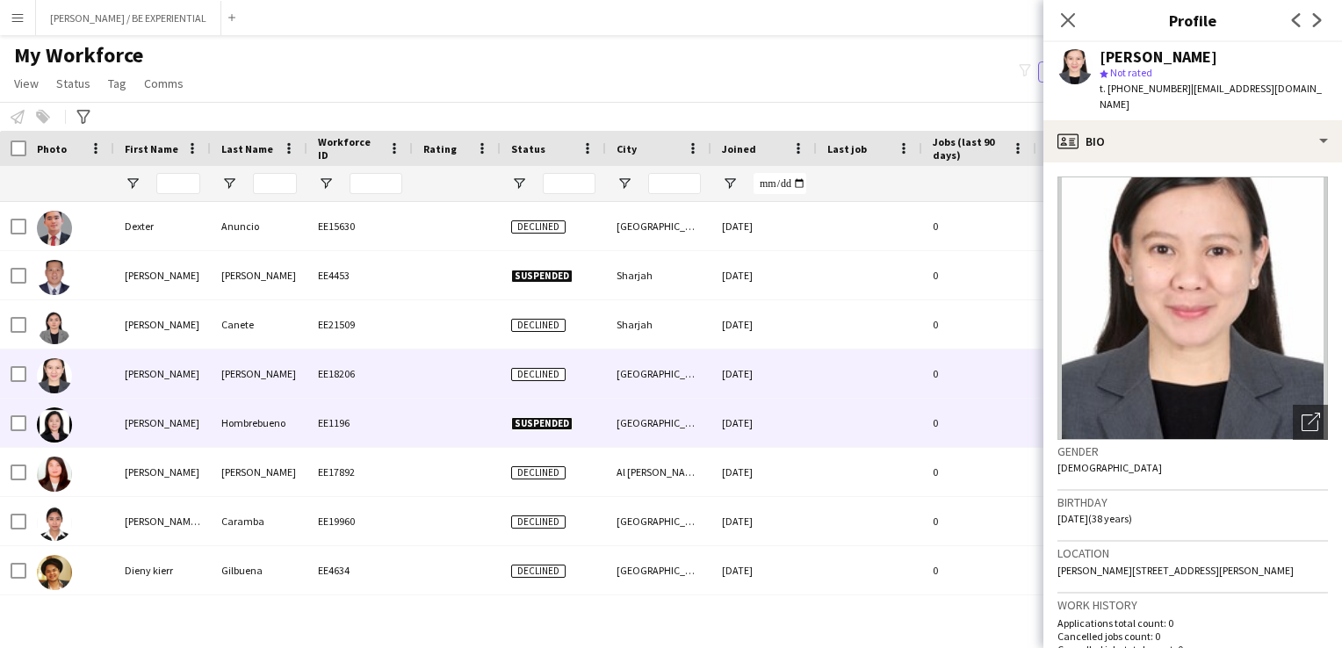
click at [126, 429] on div "[PERSON_NAME]" at bounding box center [162, 423] width 97 height 48
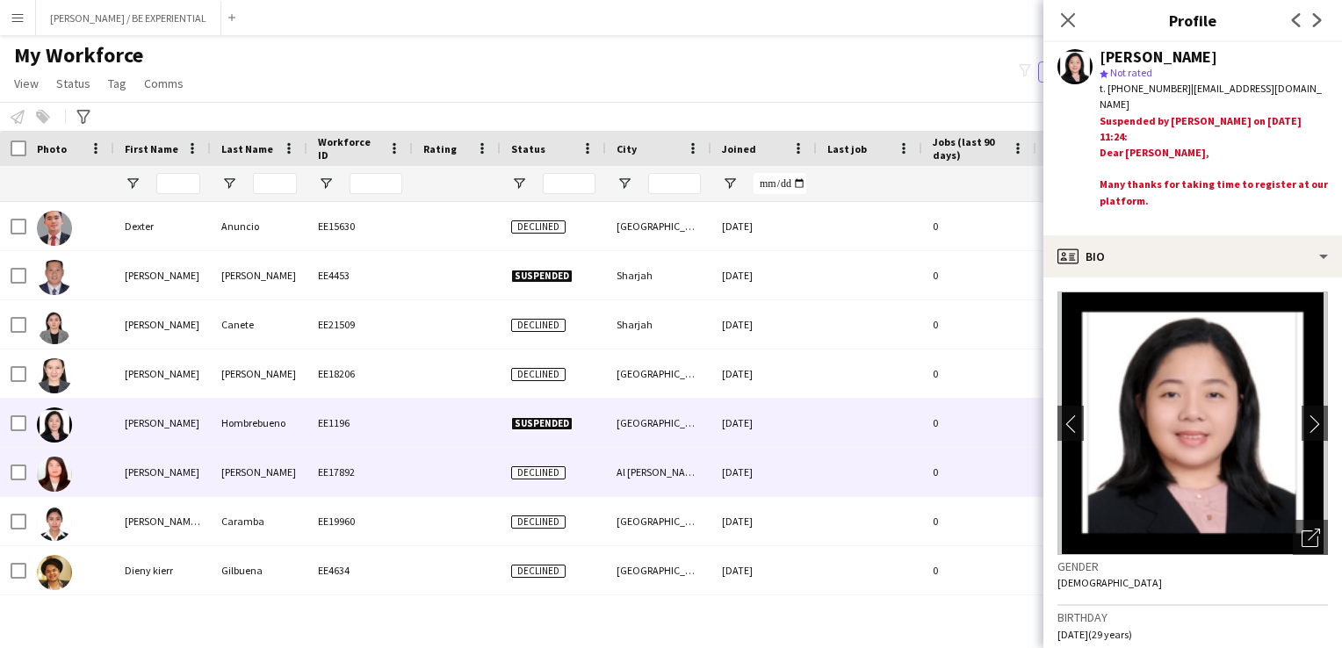
click at [135, 493] on div "[PERSON_NAME]" at bounding box center [162, 472] width 97 height 48
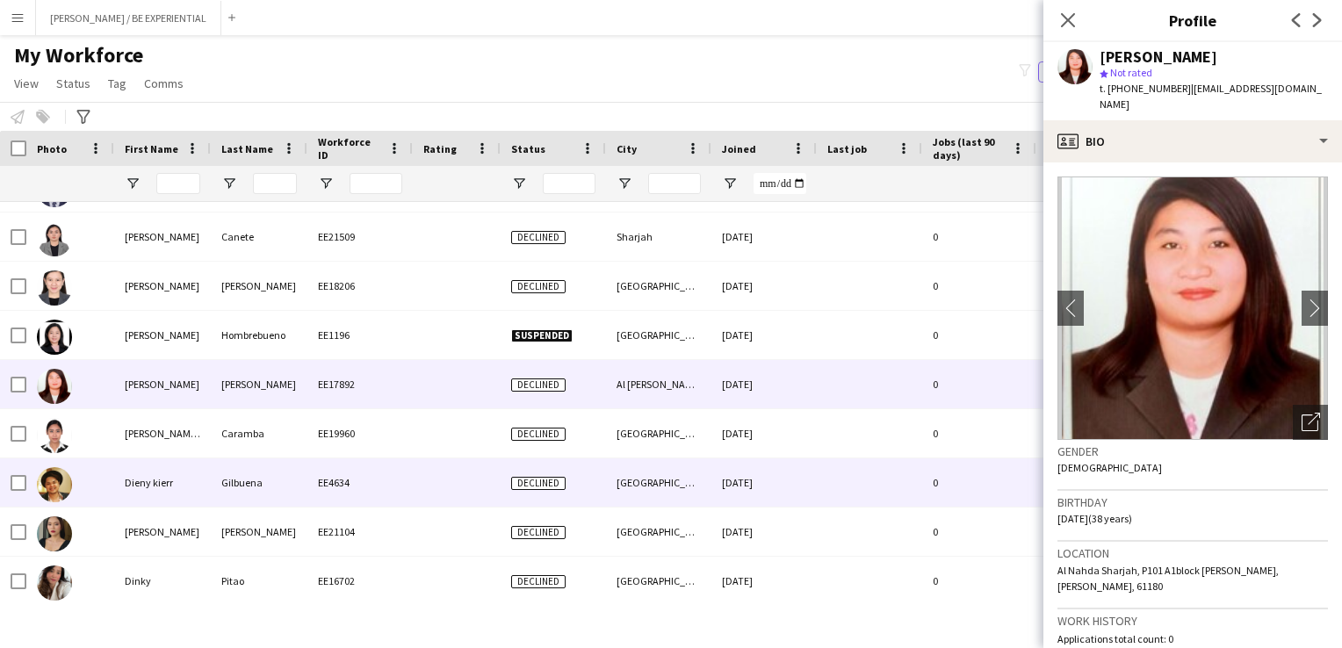
click at [126, 451] on div "[PERSON_NAME] [PERSON_NAME]" at bounding box center [162, 433] width 97 height 48
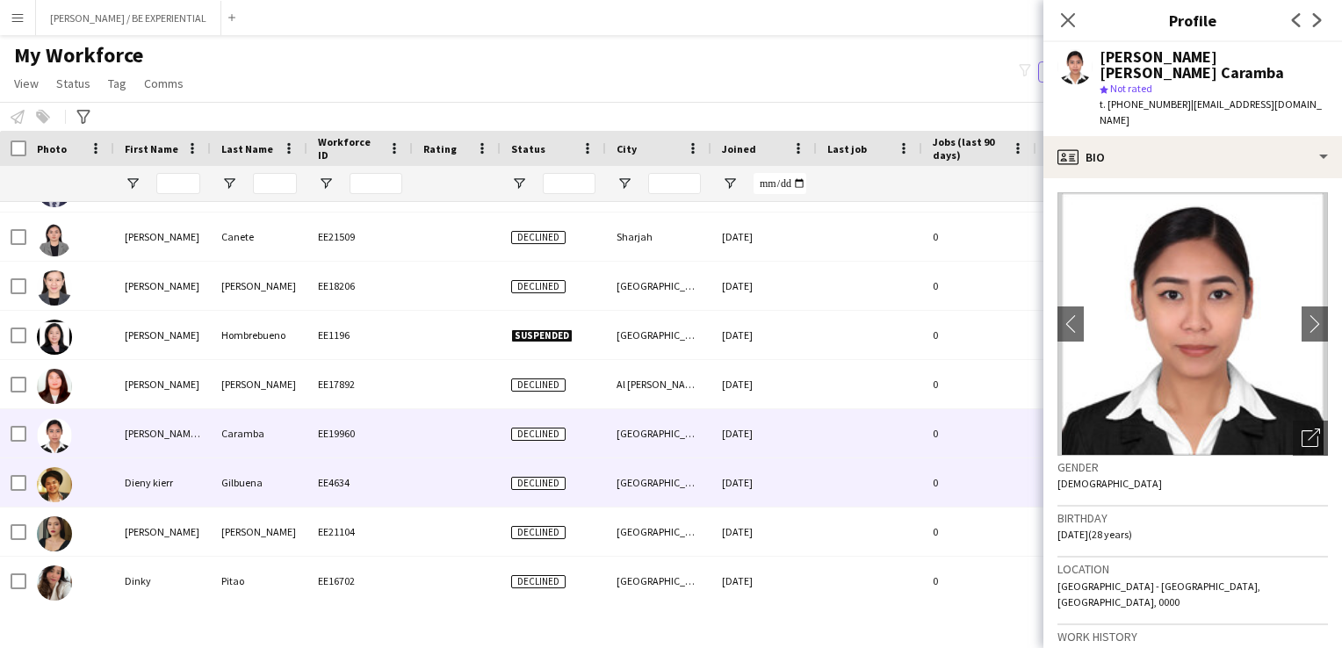
click at [132, 482] on div "Dieny kierr" at bounding box center [162, 483] width 97 height 48
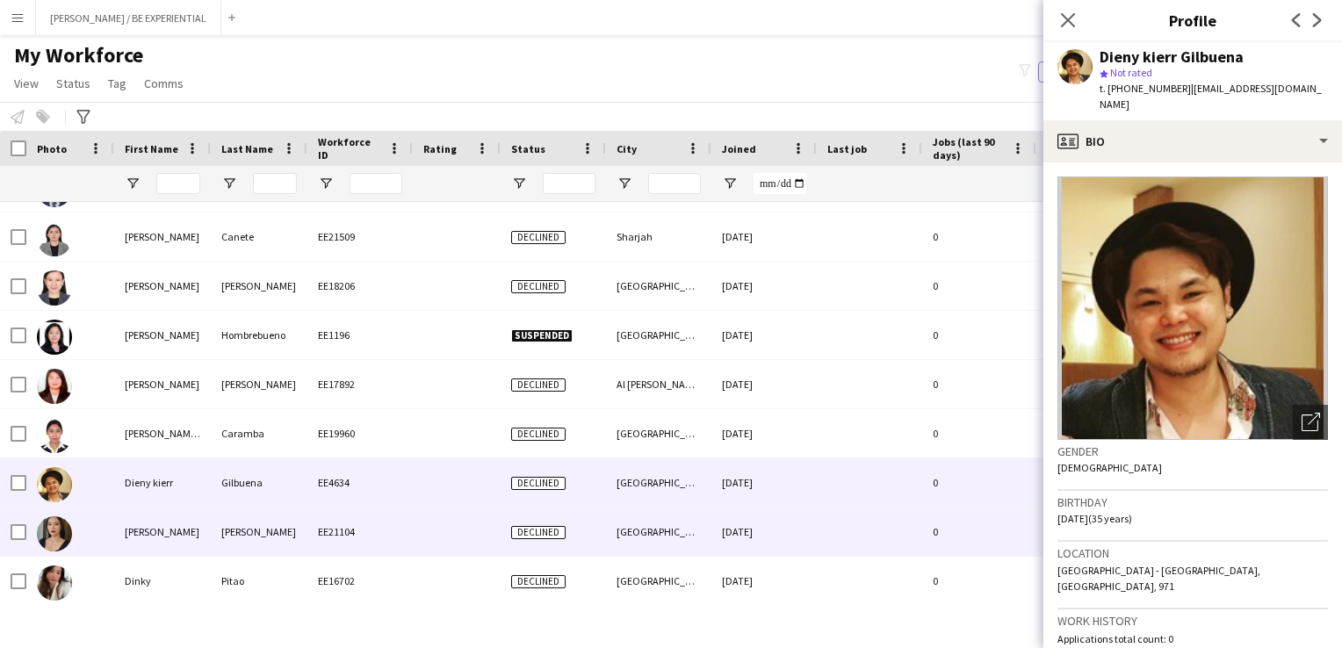
click at [131, 545] on div "[PERSON_NAME]" at bounding box center [162, 532] width 97 height 48
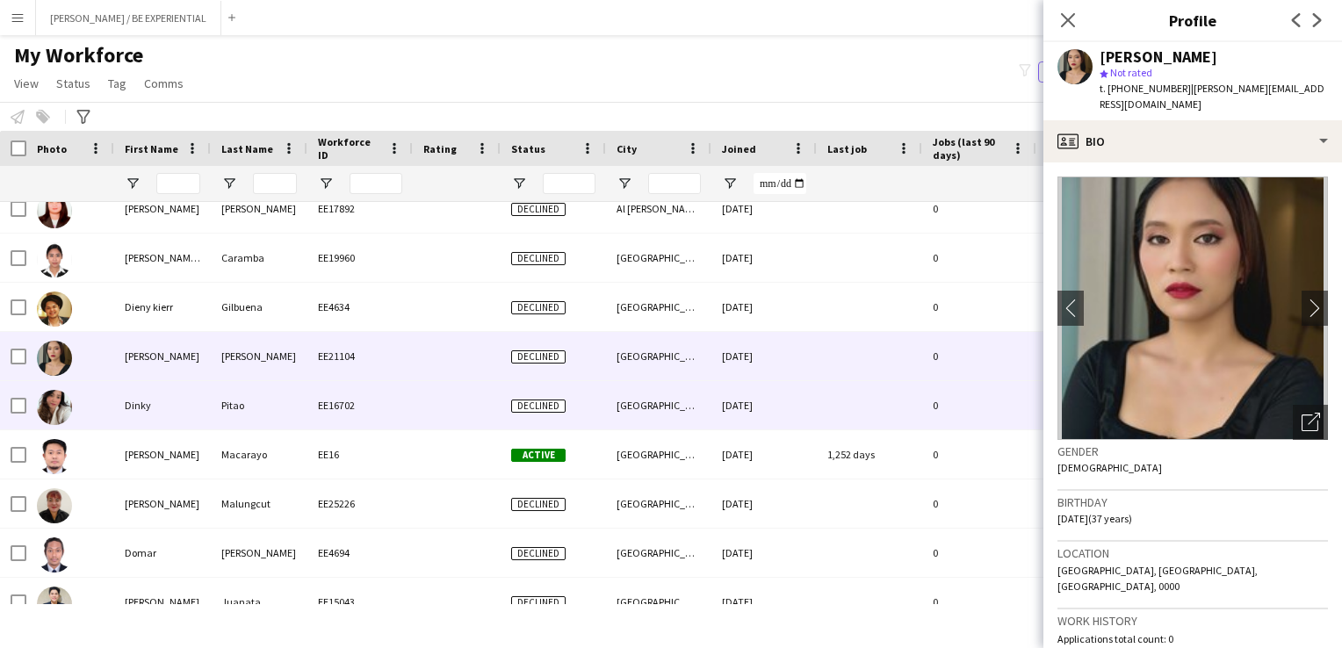
click at [126, 413] on div "Dinky" at bounding box center [162, 405] width 97 height 48
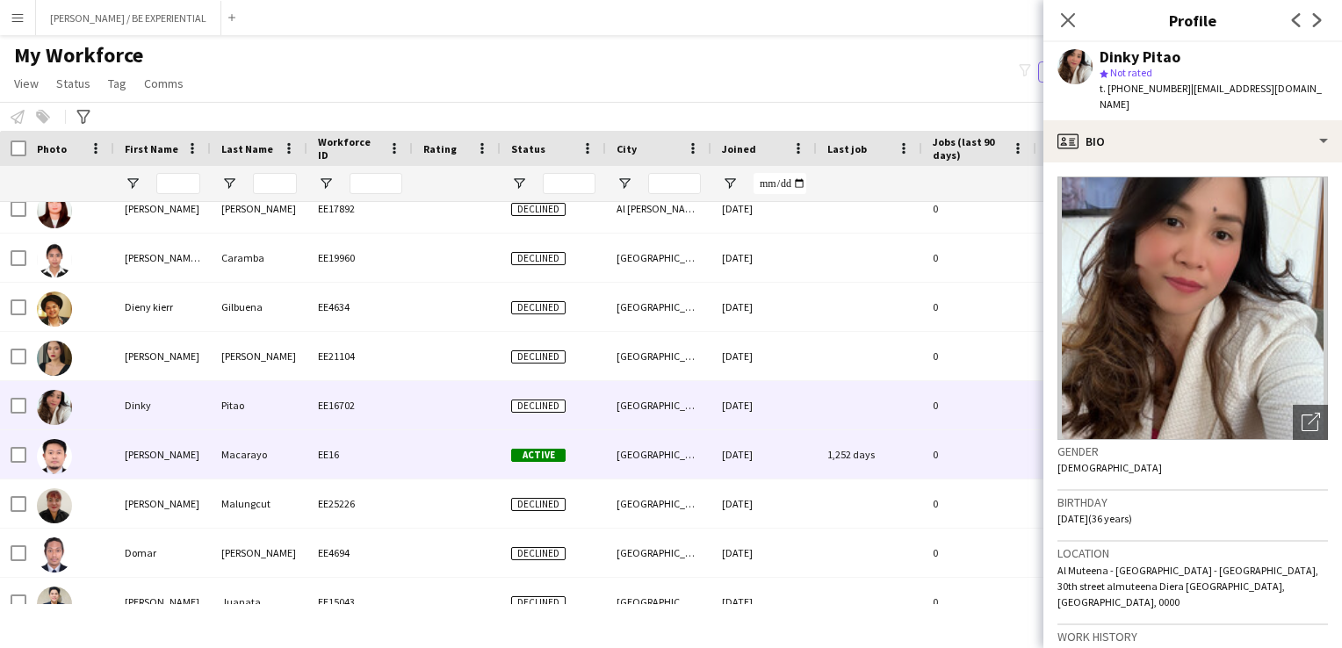
click at [133, 469] on div "[PERSON_NAME]" at bounding box center [162, 454] width 97 height 48
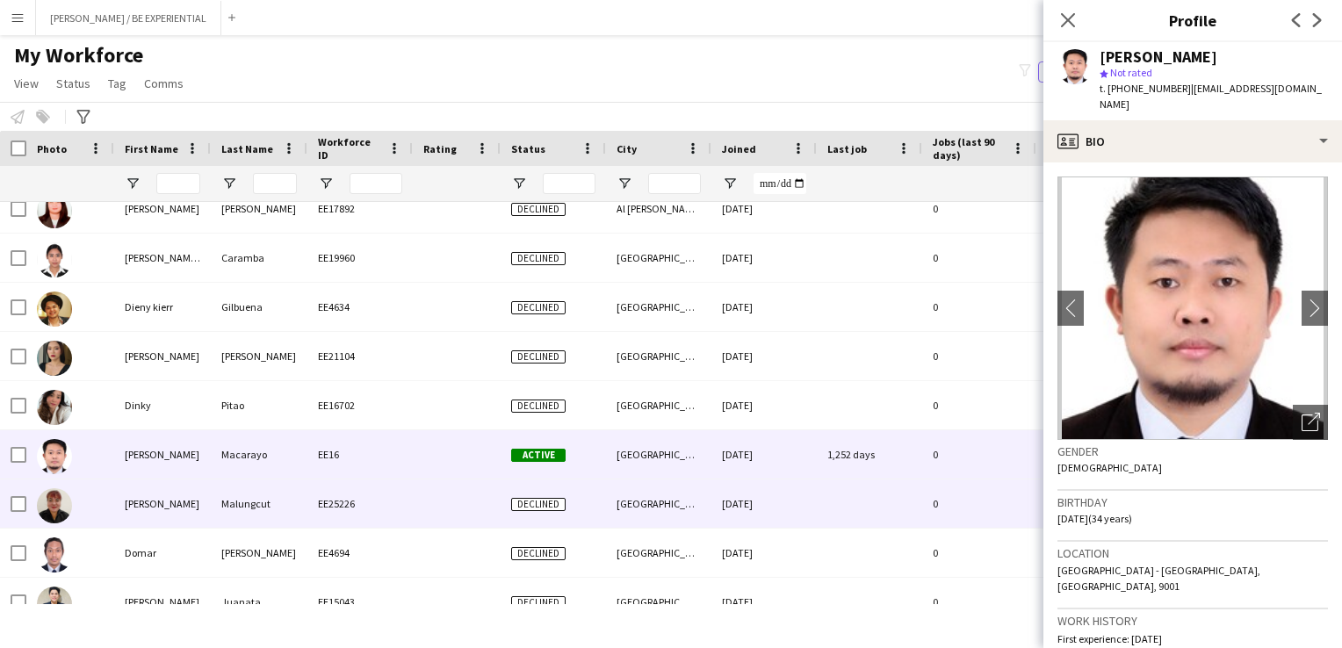
click at [130, 508] on div "[PERSON_NAME]" at bounding box center [162, 504] width 97 height 48
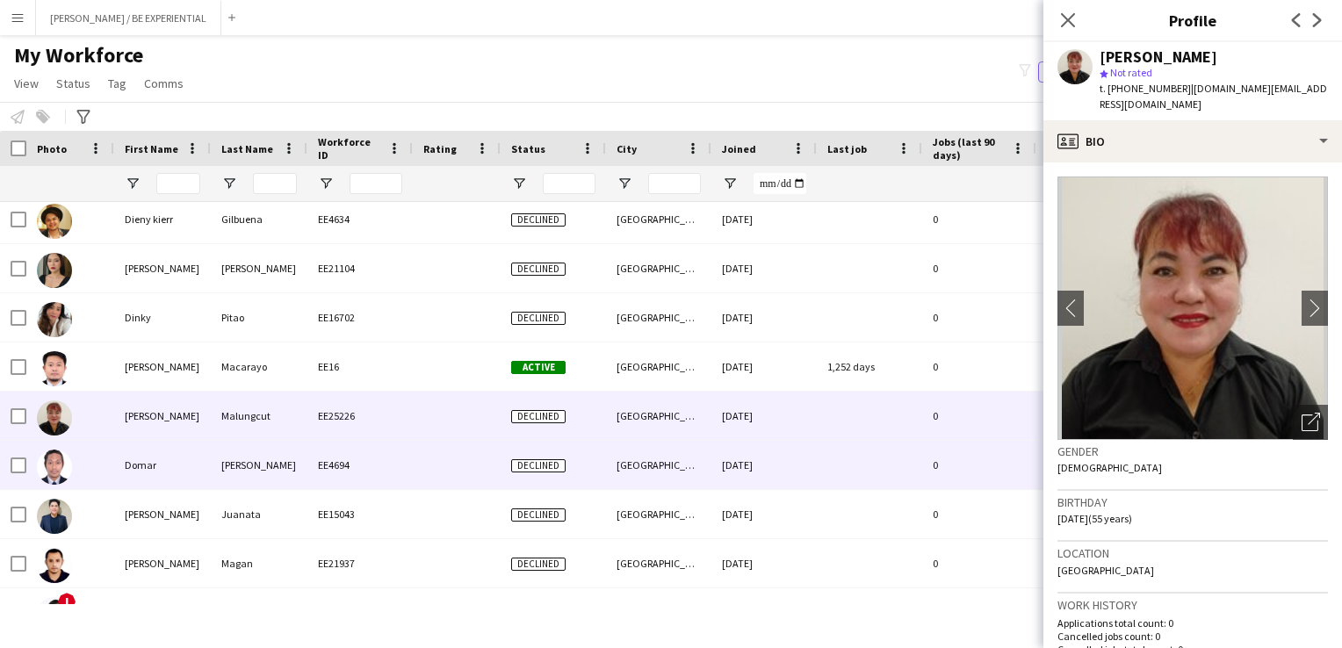
click at [140, 461] on div "Domar" at bounding box center [162, 465] width 97 height 48
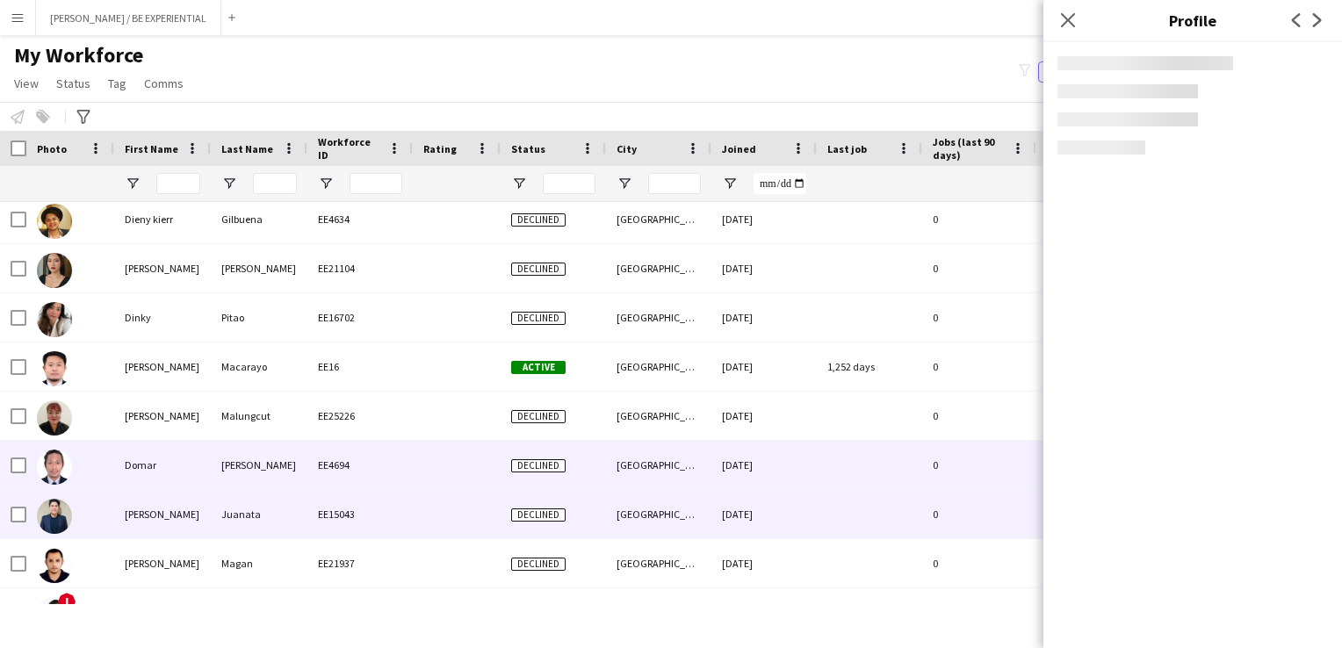
click at [145, 518] on div "[PERSON_NAME]" at bounding box center [162, 514] width 97 height 48
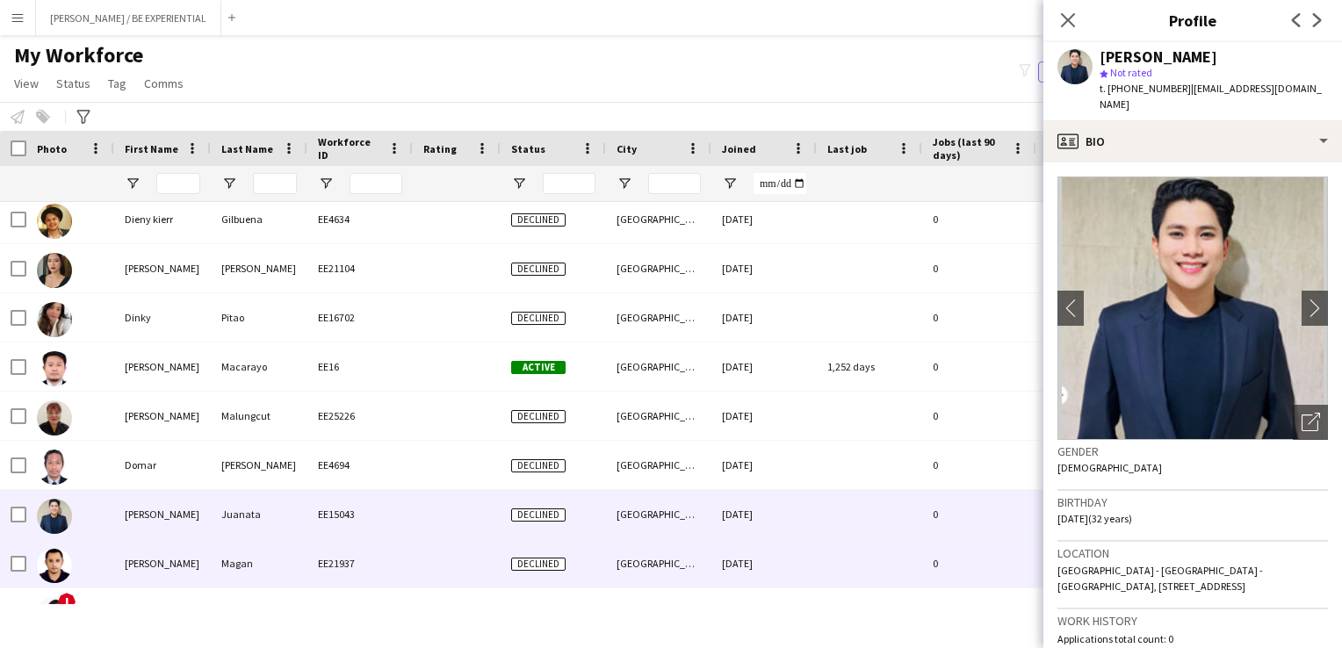
drag, startPoint x: 145, startPoint y: 565, endPoint x: 142, endPoint y: 440, distance: 124.8
click at [146, 565] on div "[PERSON_NAME]" at bounding box center [162, 563] width 97 height 48
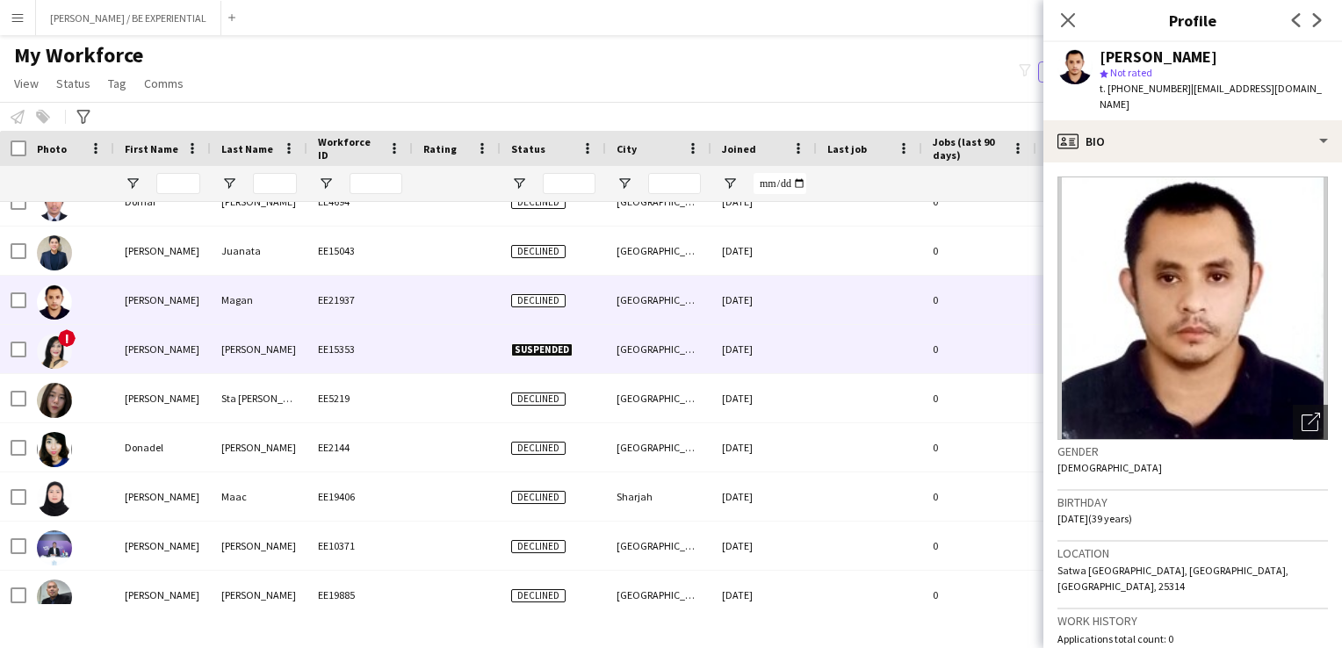
click at [134, 344] on div "[PERSON_NAME]" at bounding box center [162, 349] width 97 height 48
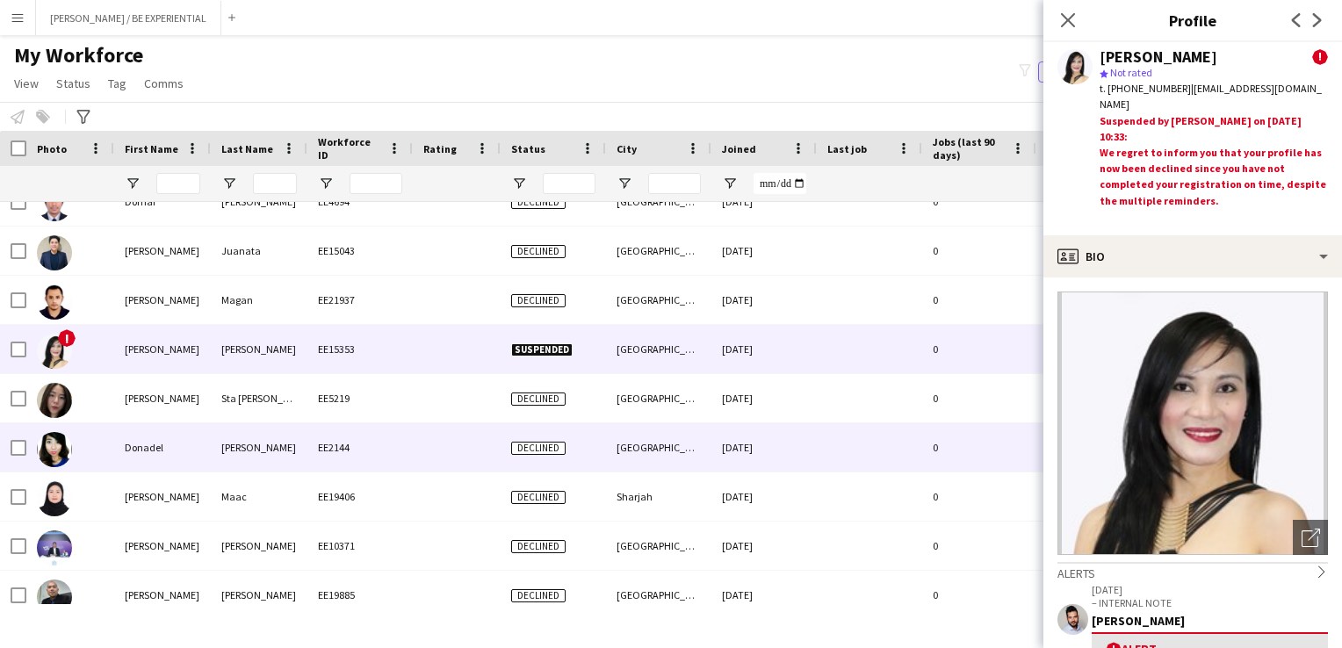
click at [137, 406] on div "[PERSON_NAME]" at bounding box center [162, 398] width 97 height 48
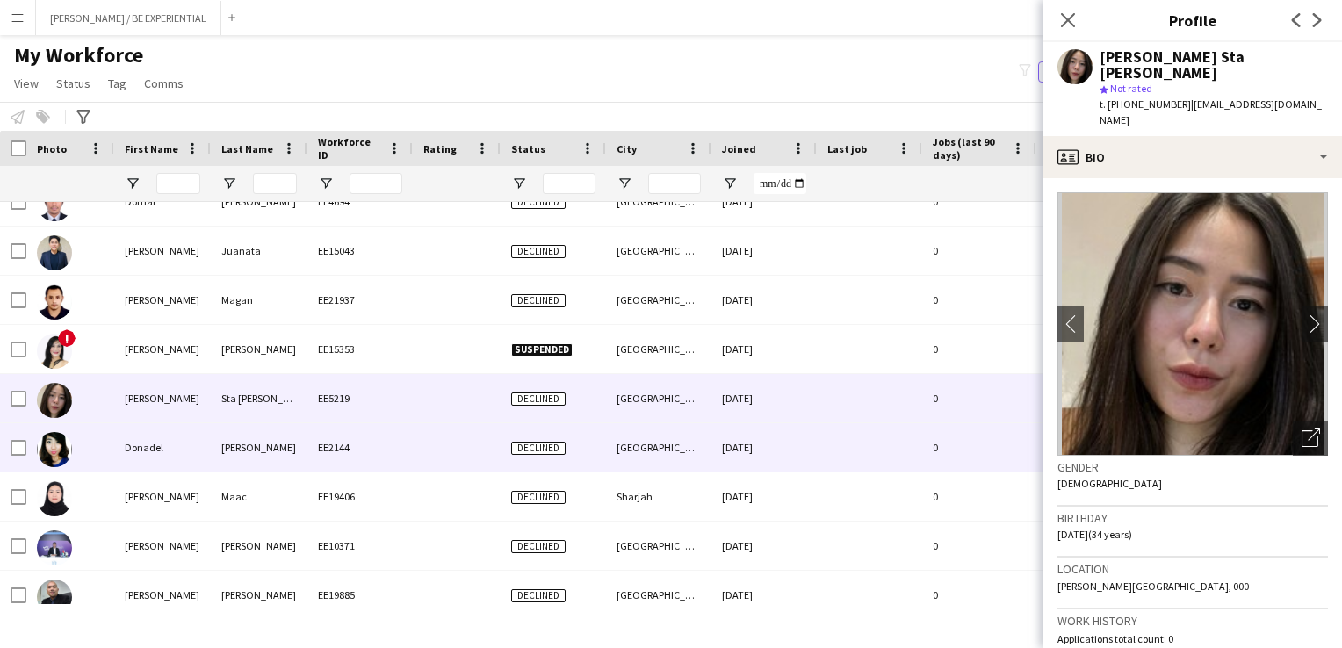
click at [138, 448] on div "Donadel" at bounding box center [162, 447] width 97 height 48
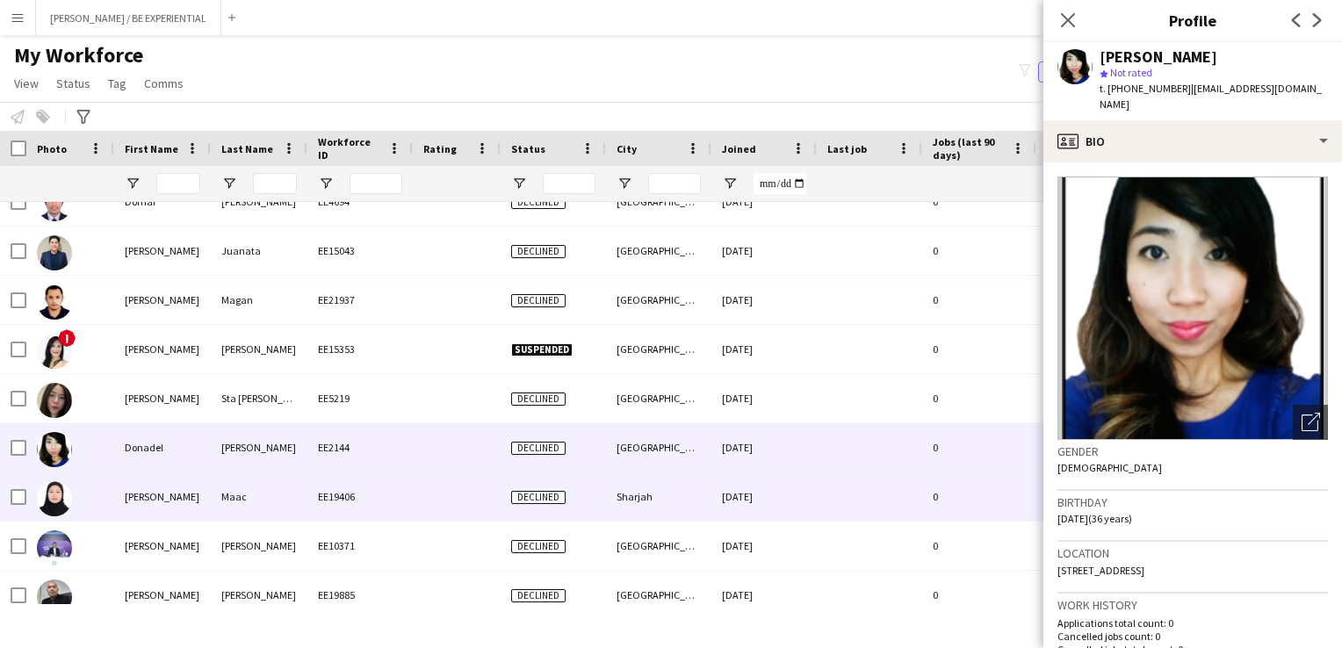
click at [119, 512] on div "[PERSON_NAME]" at bounding box center [162, 497] width 97 height 48
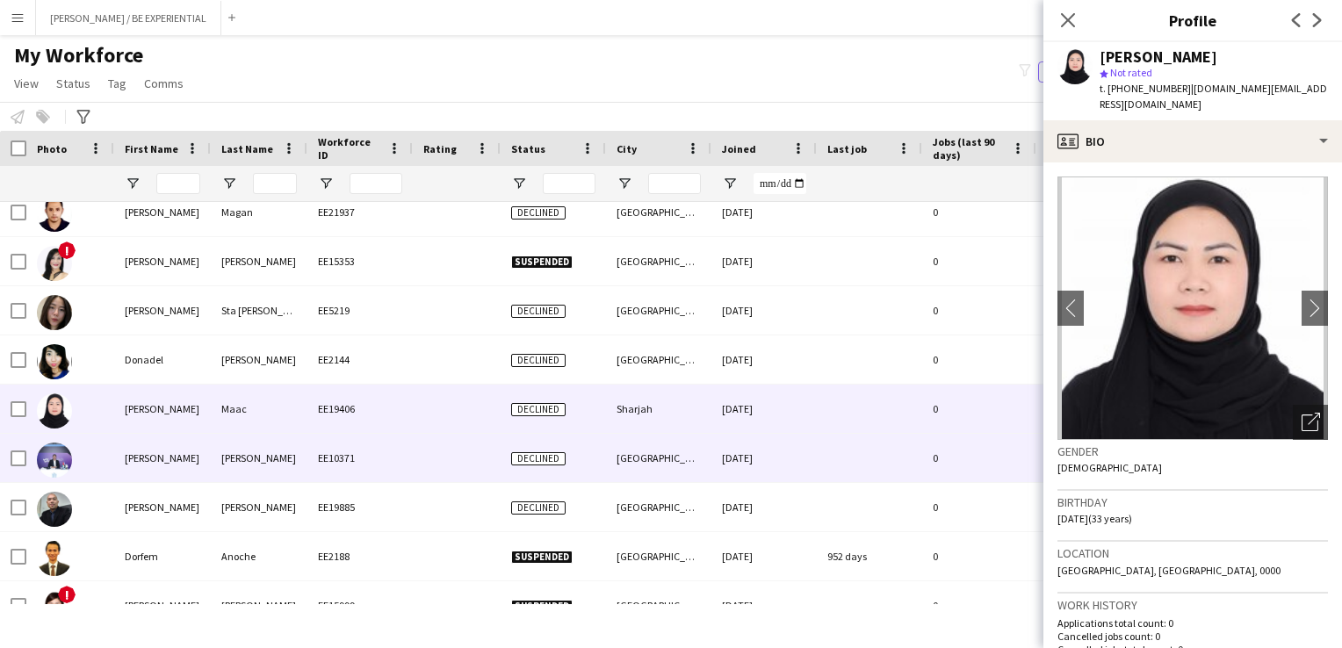
click at [117, 464] on div "[PERSON_NAME]" at bounding box center [162, 458] width 97 height 48
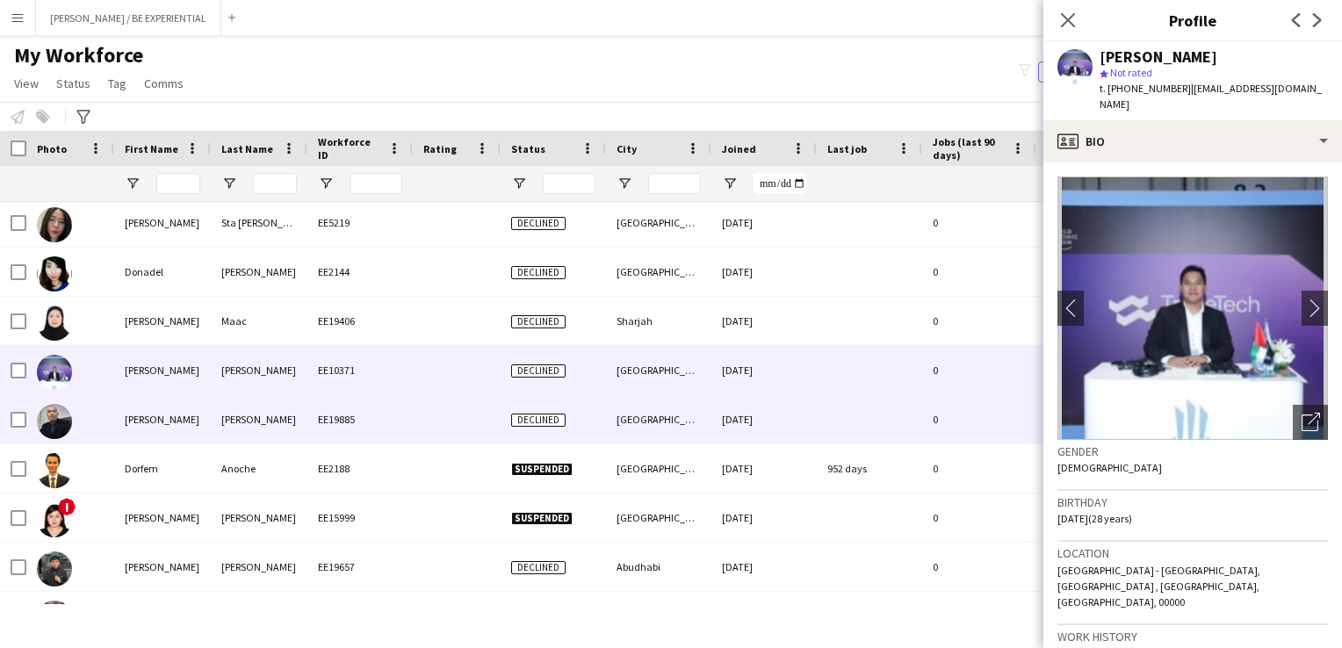
click at [122, 430] on div "[PERSON_NAME]" at bounding box center [162, 419] width 97 height 48
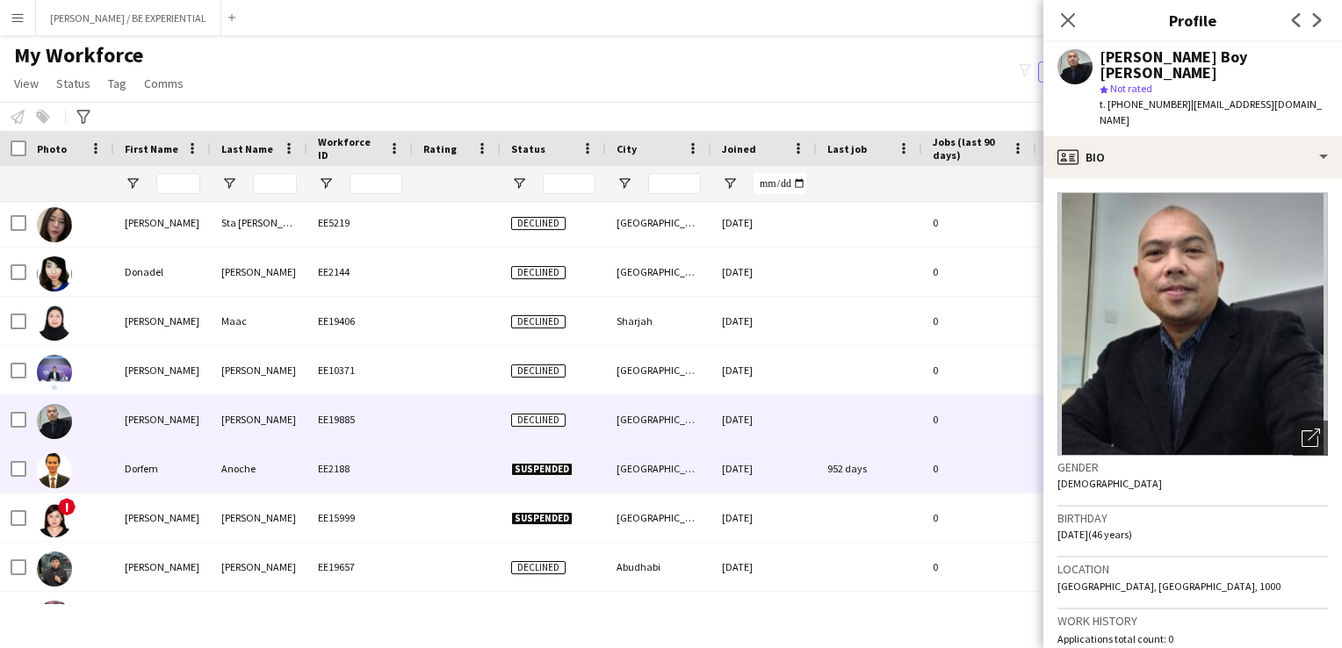
click at [119, 473] on div "Dorfem" at bounding box center [162, 468] width 97 height 48
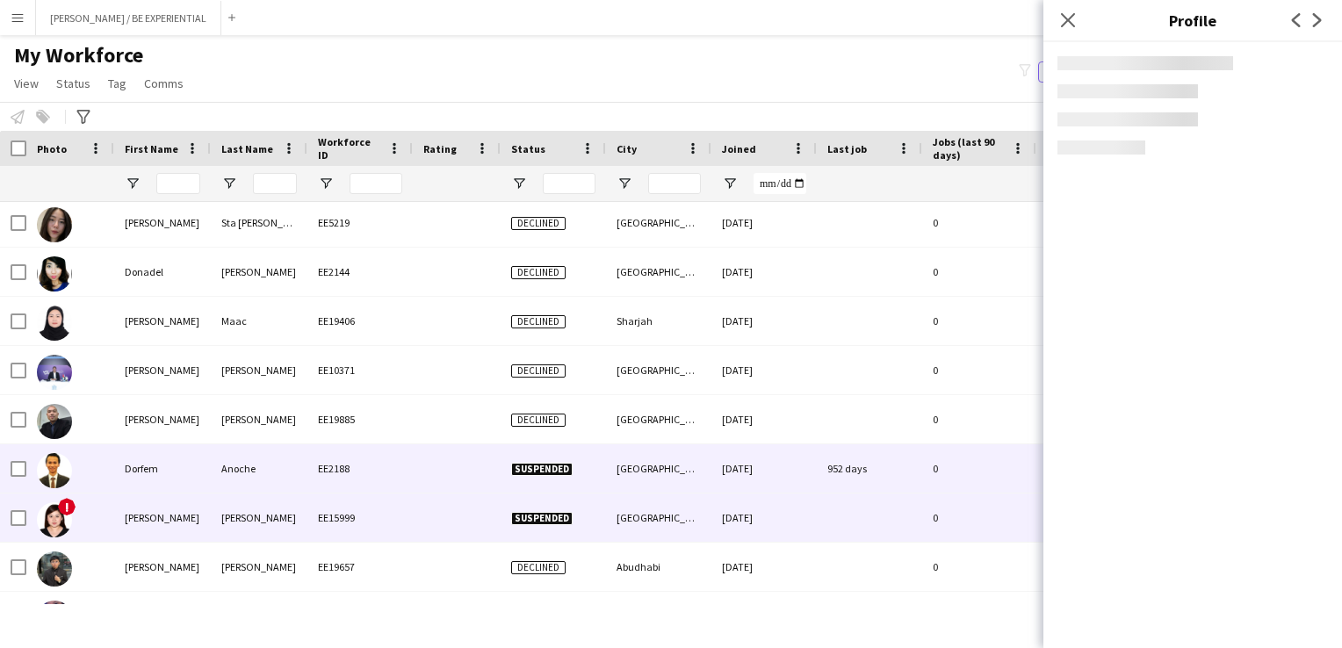
click at [123, 517] on div "[PERSON_NAME]" at bounding box center [162, 518] width 97 height 48
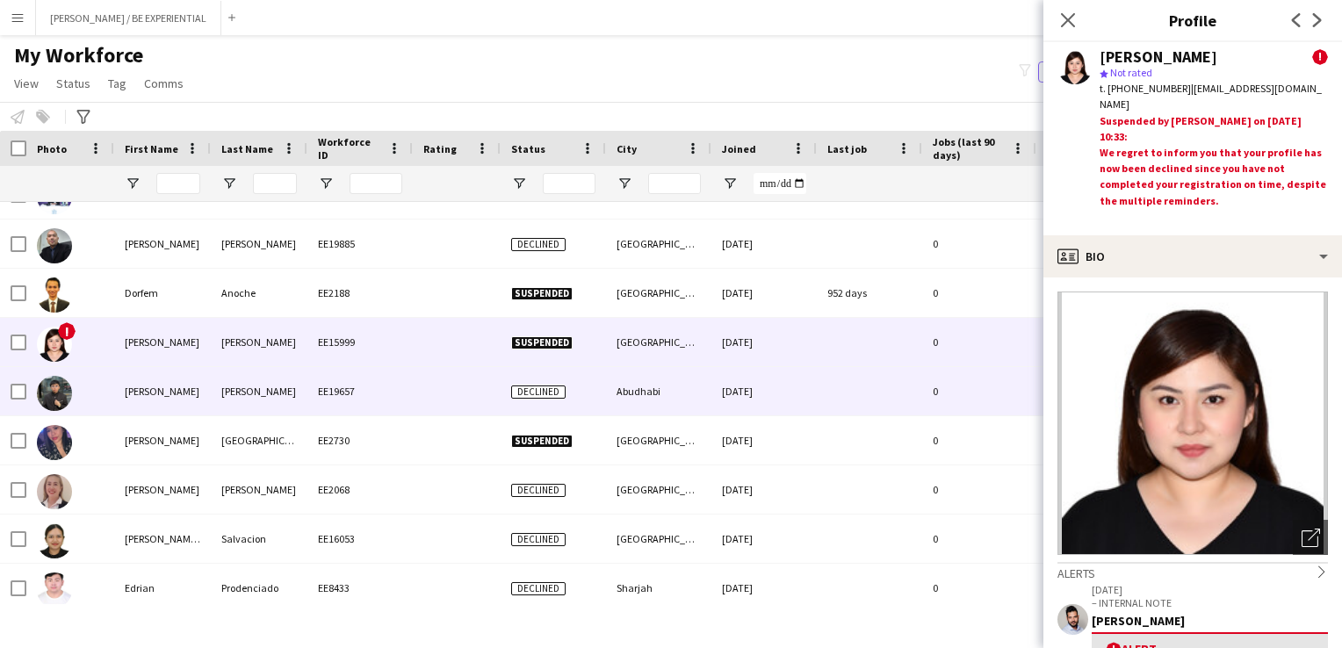
click at [136, 395] on div "[PERSON_NAME]" at bounding box center [162, 391] width 97 height 48
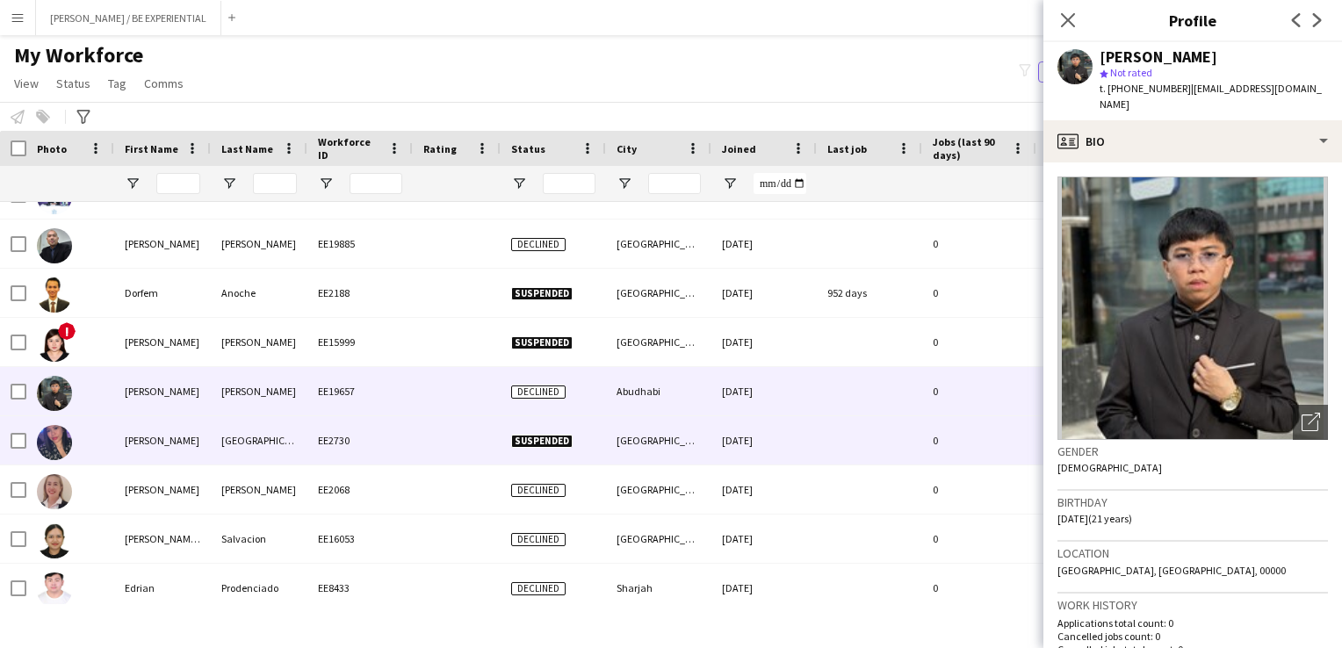
click at [129, 448] on div "[PERSON_NAME]" at bounding box center [162, 440] width 97 height 48
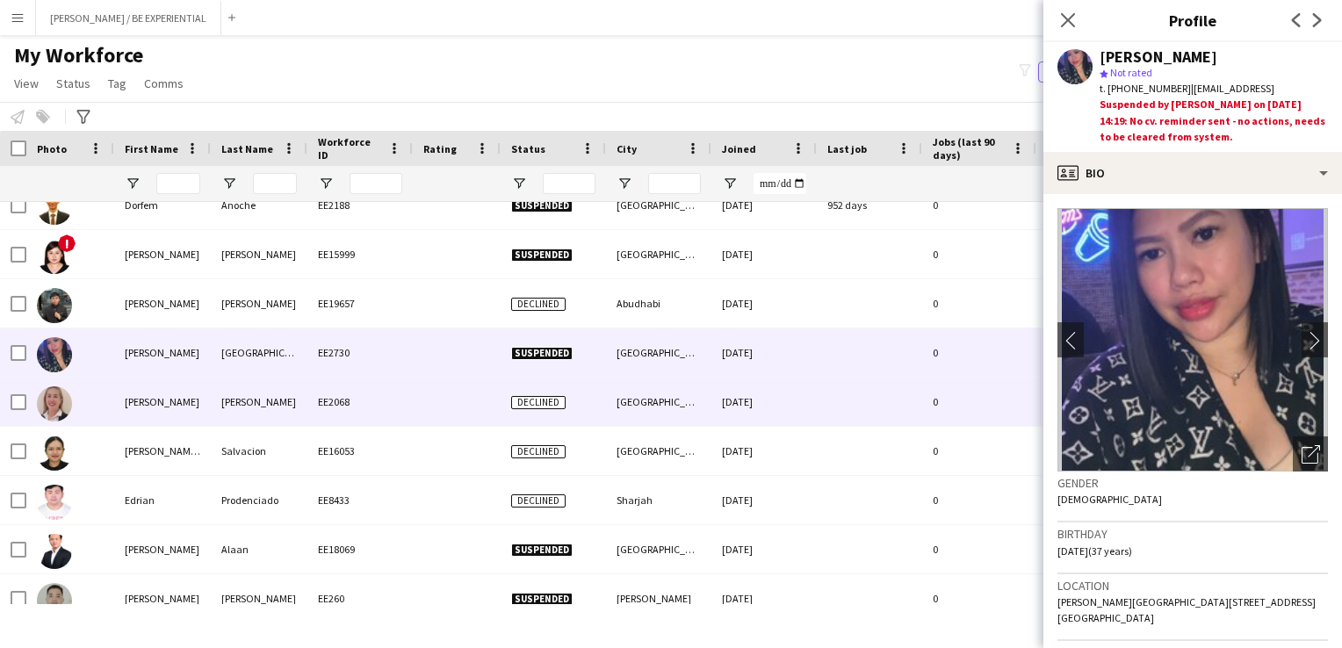
click at [117, 420] on div "[PERSON_NAME]" at bounding box center [162, 402] width 97 height 48
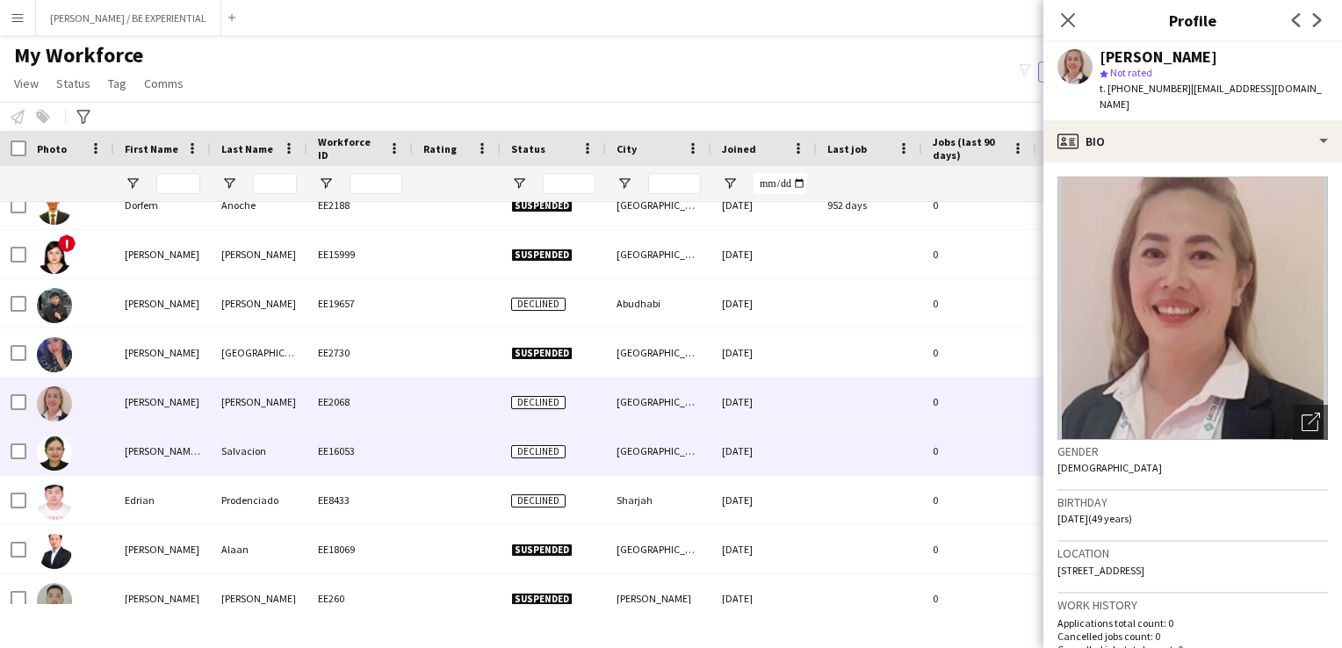
click at [134, 462] on div "[PERSON_NAME] [PERSON_NAME]" at bounding box center [162, 451] width 97 height 48
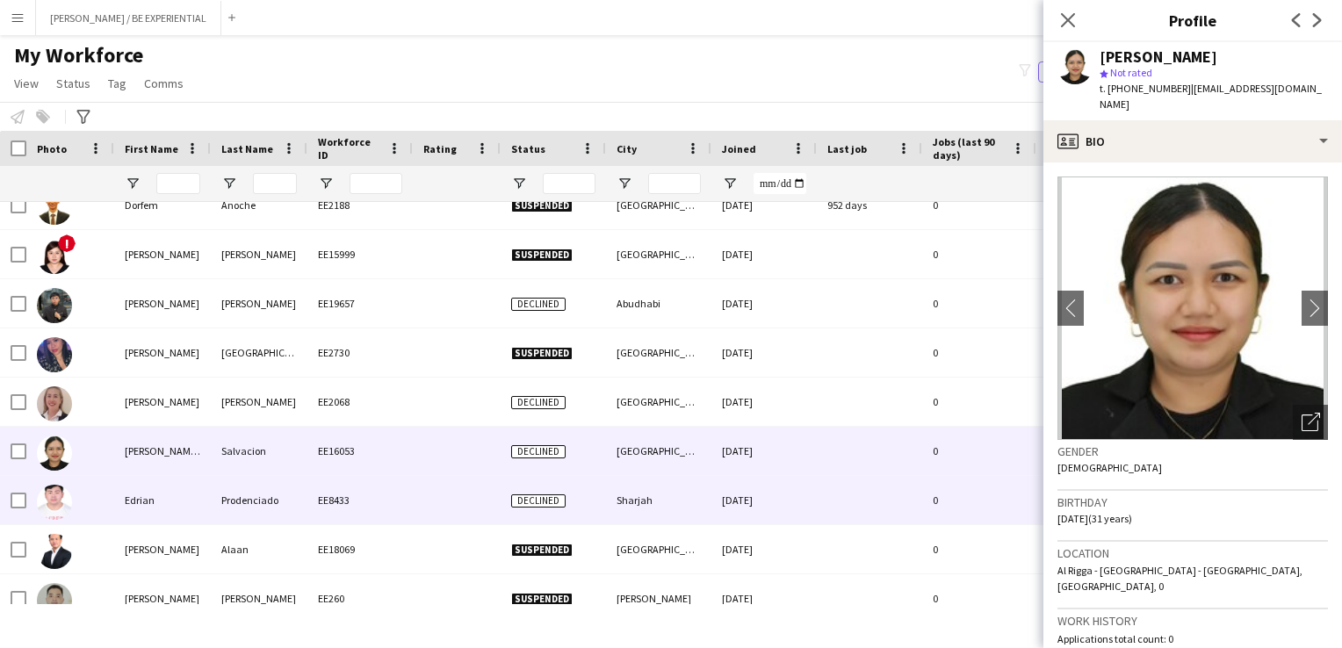
click at [130, 497] on div "Edrian" at bounding box center [162, 500] width 97 height 48
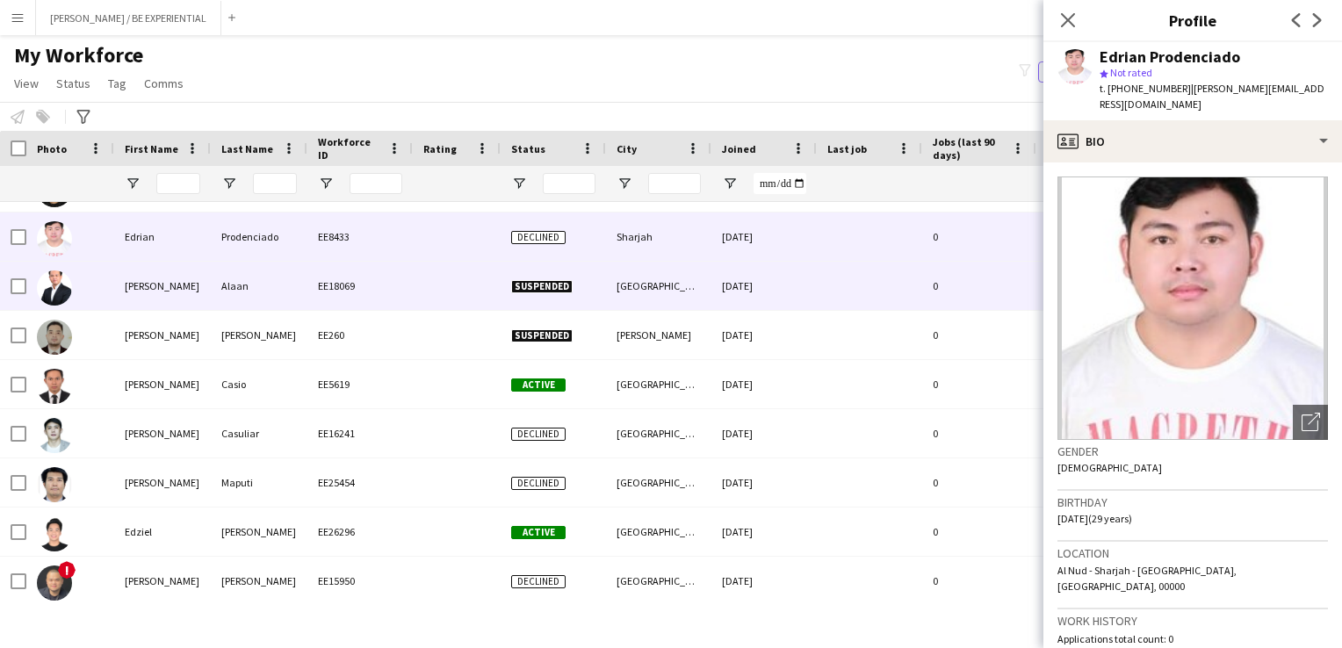
click at [151, 283] on div "[PERSON_NAME]" at bounding box center [162, 286] width 97 height 48
click at [139, 350] on div "[PERSON_NAME]" at bounding box center [162, 335] width 97 height 48
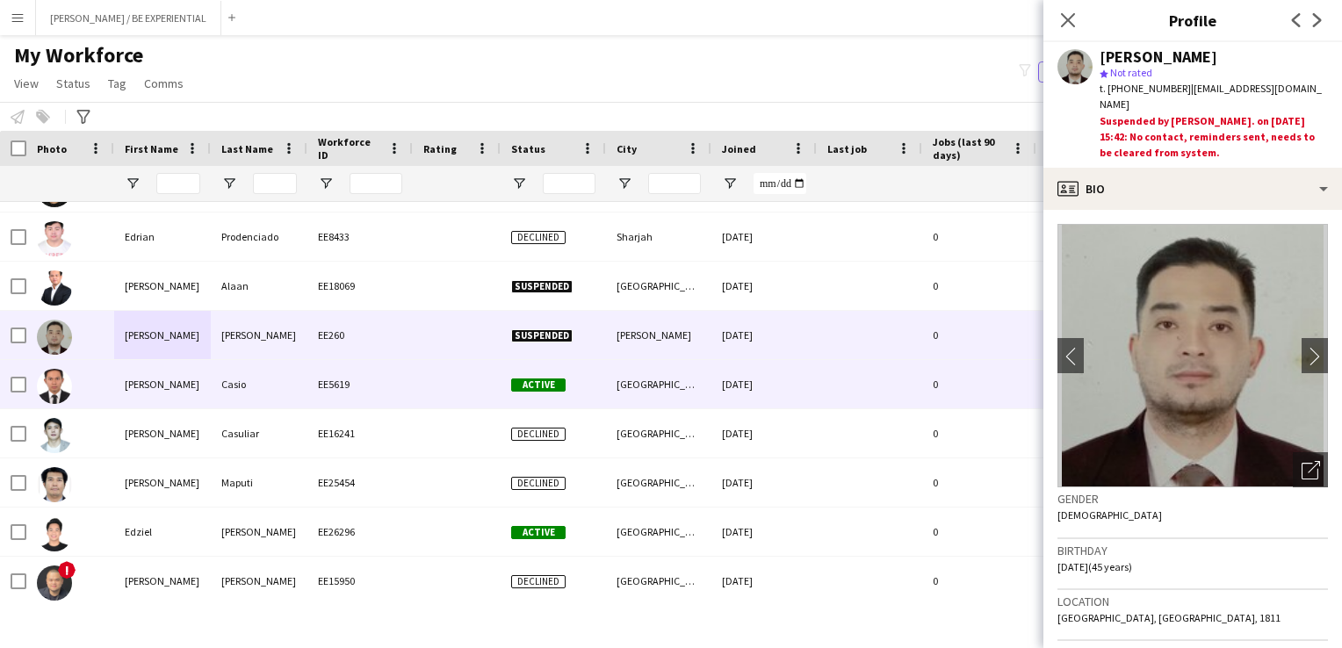
click at [128, 384] on div "[PERSON_NAME]" at bounding box center [162, 384] width 97 height 48
click at [128, 432] on div "[PERSON_NAME]" at bounding box center [162, 433] width 97 height 48
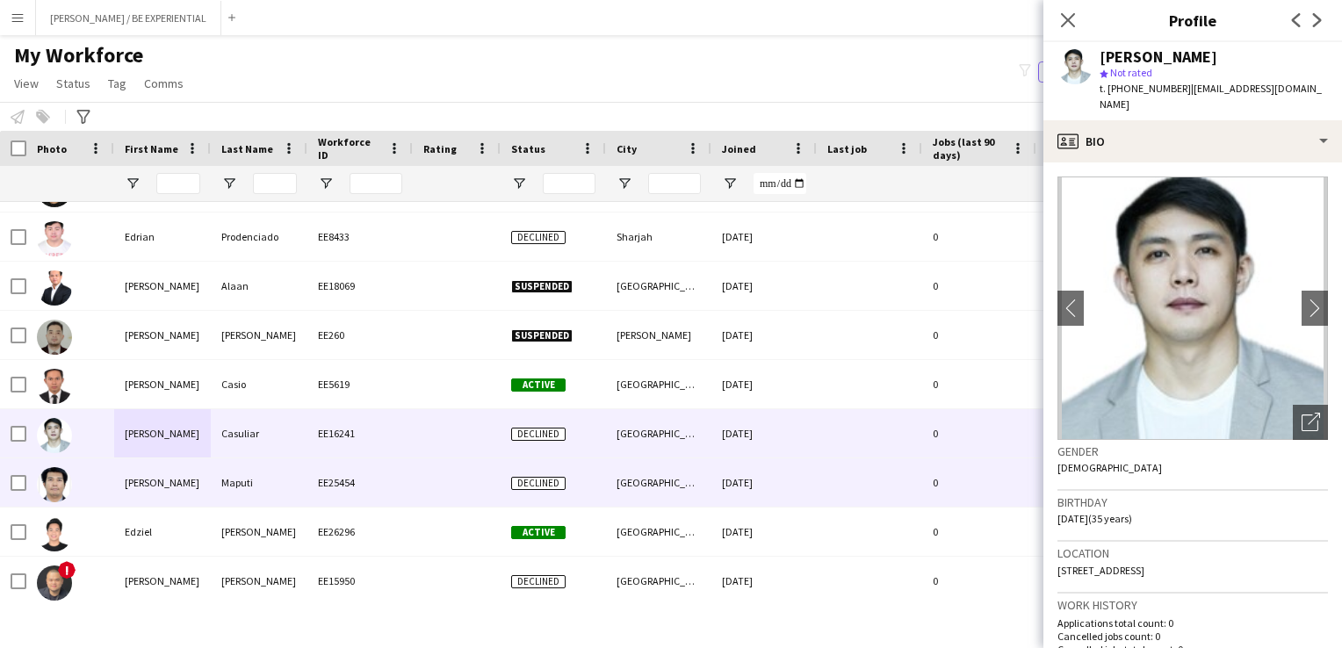
drag, startPoint x: 102, startPoint y: 480, endPoint x: 228, endPoint y: 494, distance: 127.3
click at [102, 480] on div at bounding box center [70, 483] width 88 height 48
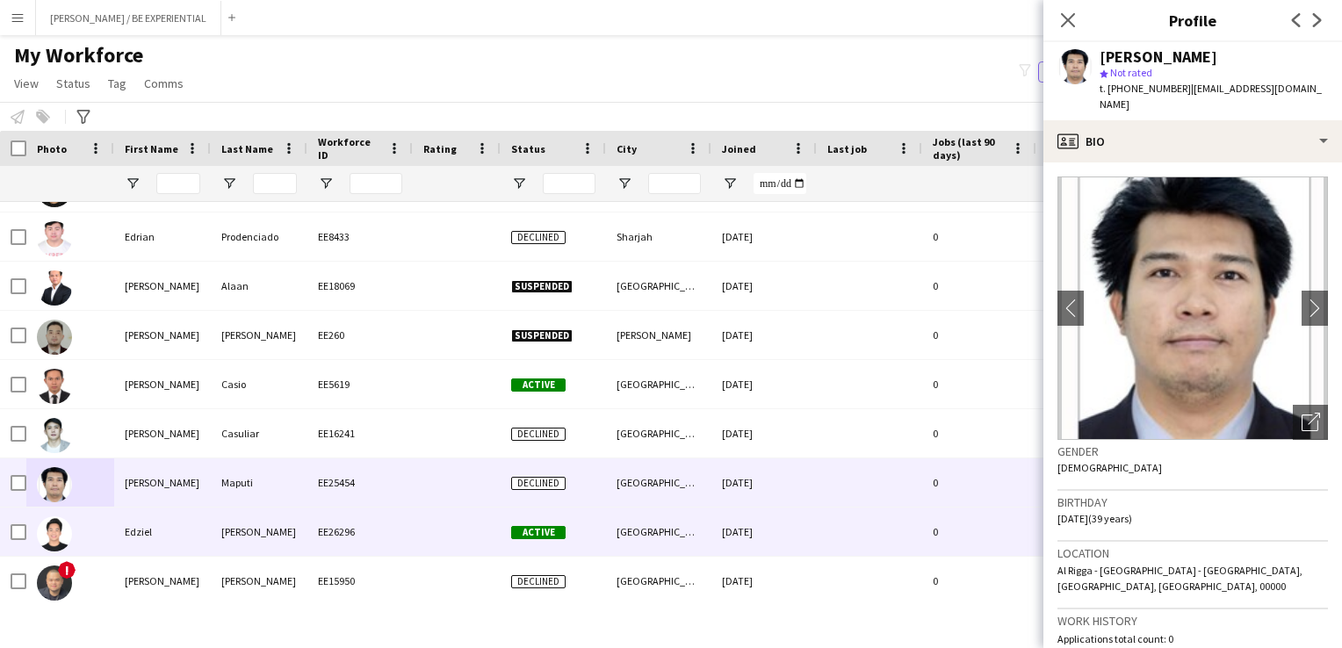
click at [118, 526] on div "Edziel" at bounding box center [162, 532] width 97 height 48
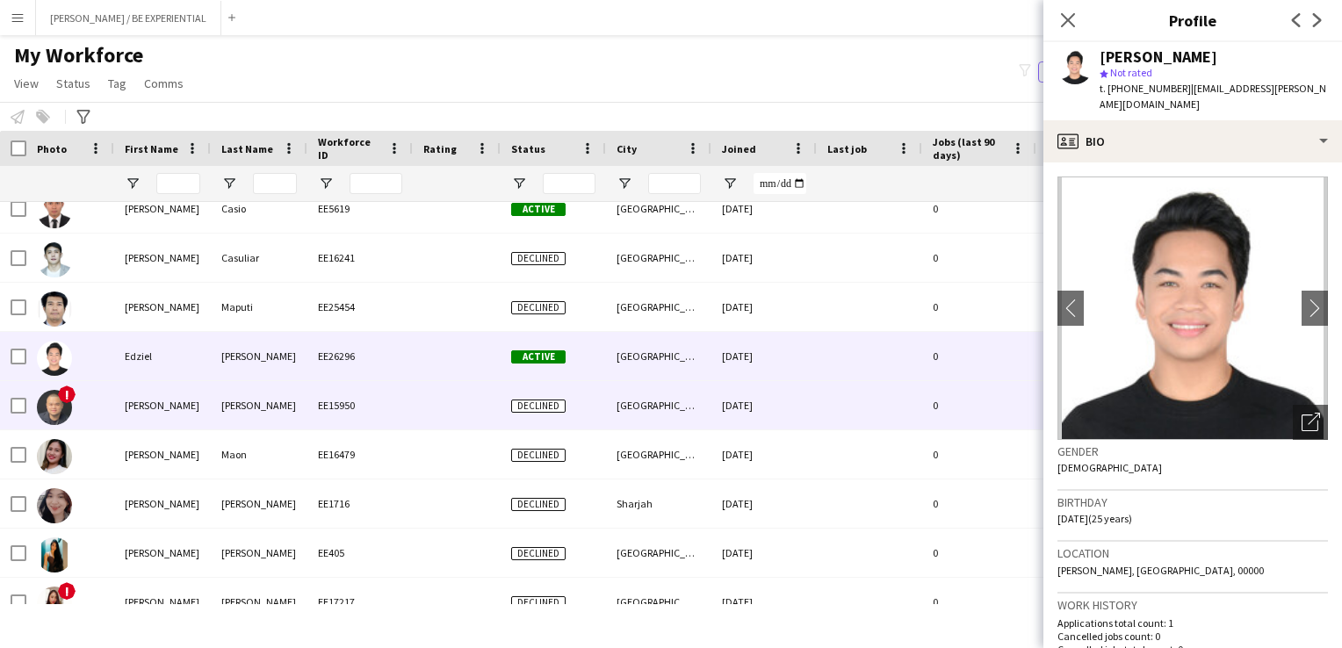
drag, startPoint x: 146, startPoint y: 415, endPoint x: 141, endPoint y: 451, distance: 35.4
click at [147, 415] on div "[PERSON_NAME]" at bounding box center [162, 405] width 97 height 48
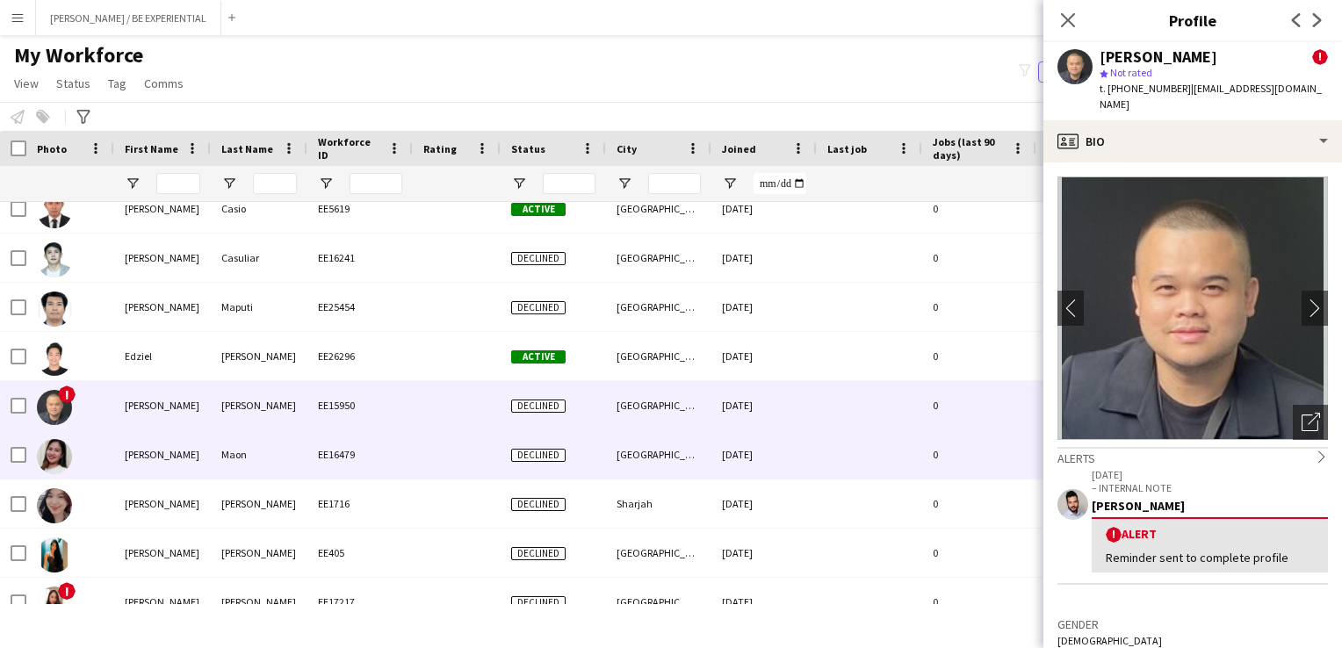
click at [142, 466] on div "[PERSON_NAME]" at bounding box center [162, 454] width 97 height 48
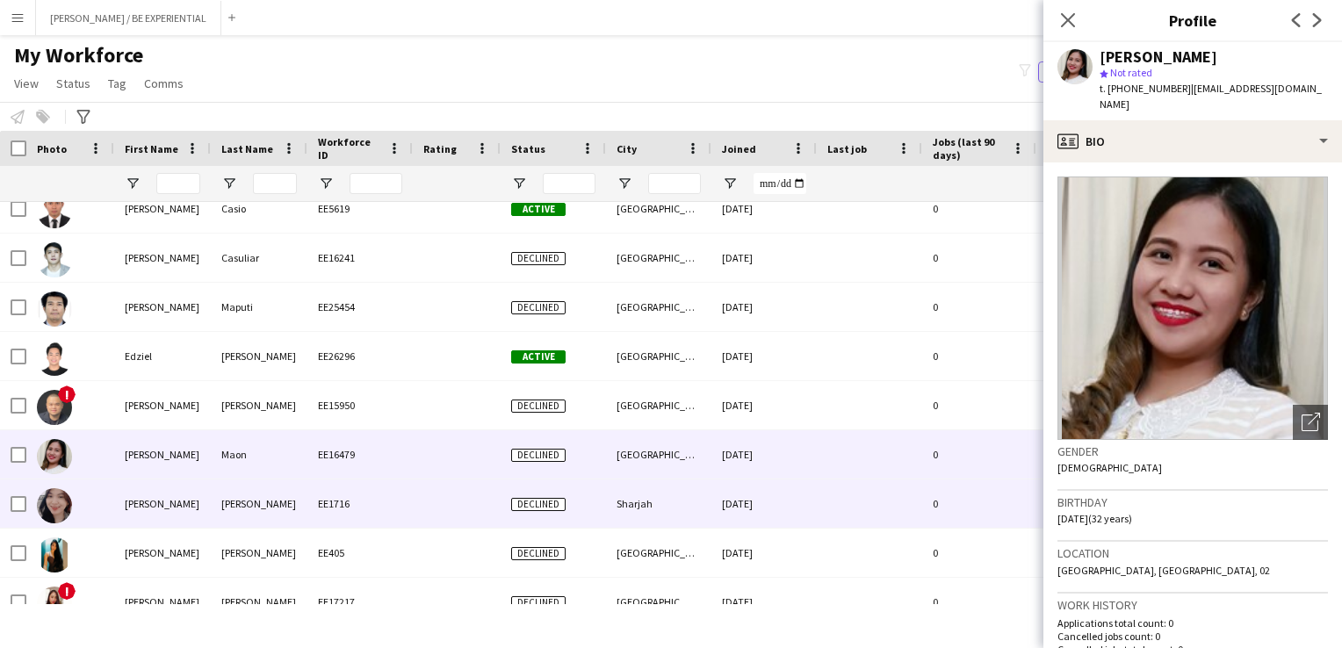
click at [146, 493] on div "[PERSON_NAME]" at bounding box center [162, 504] width 97 height 48
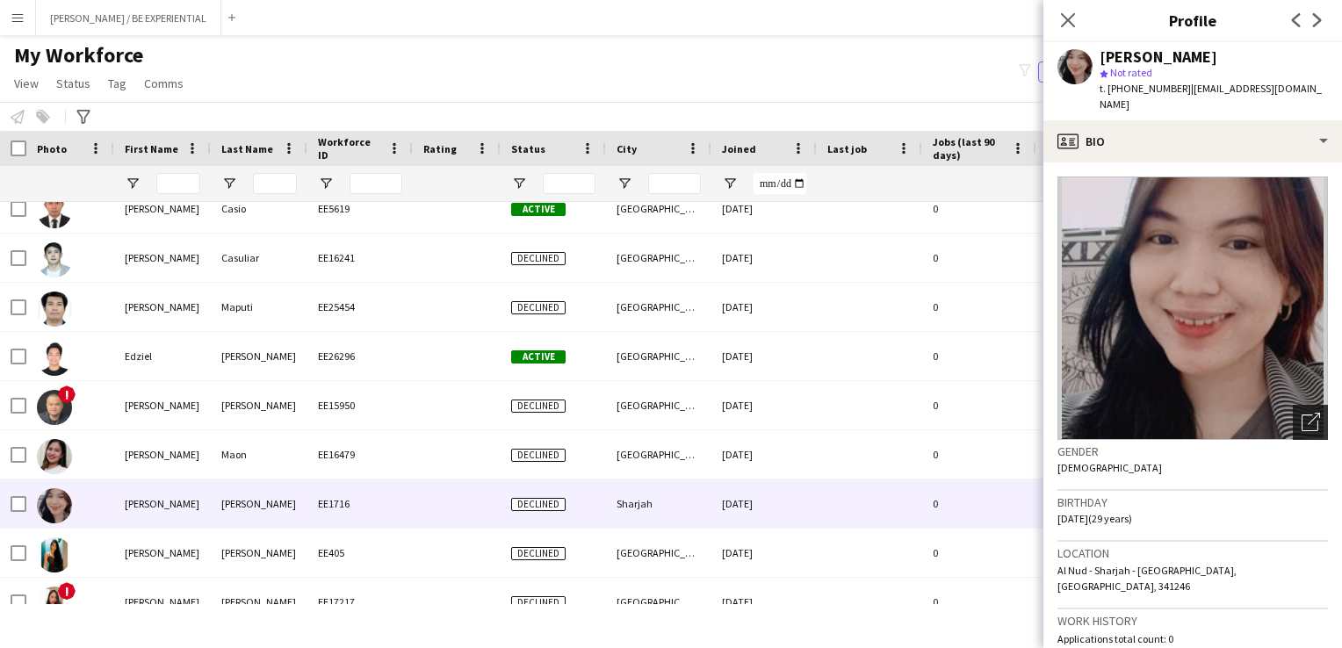
click at [1307, 406] on div "Open photos pop-in" at bounding box center [1310, 422] width 35 height 35
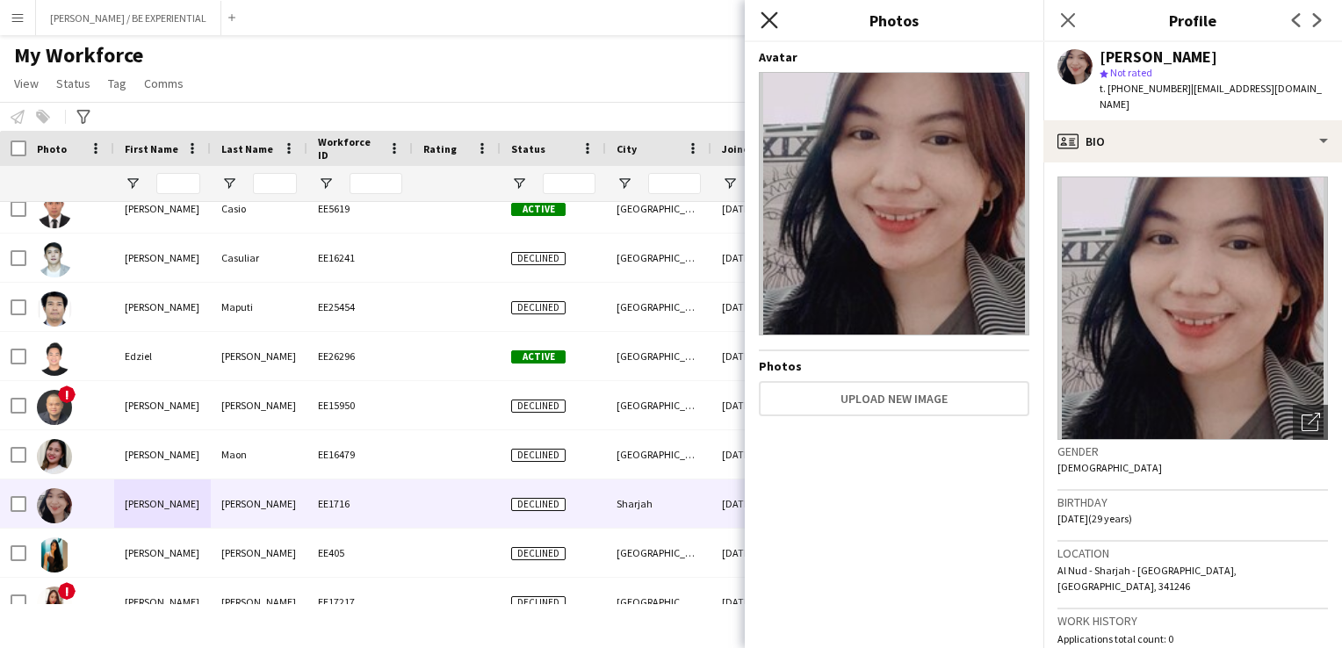
click at [769, 19] on icon at bounding box center [769, 19] width 17 height 17
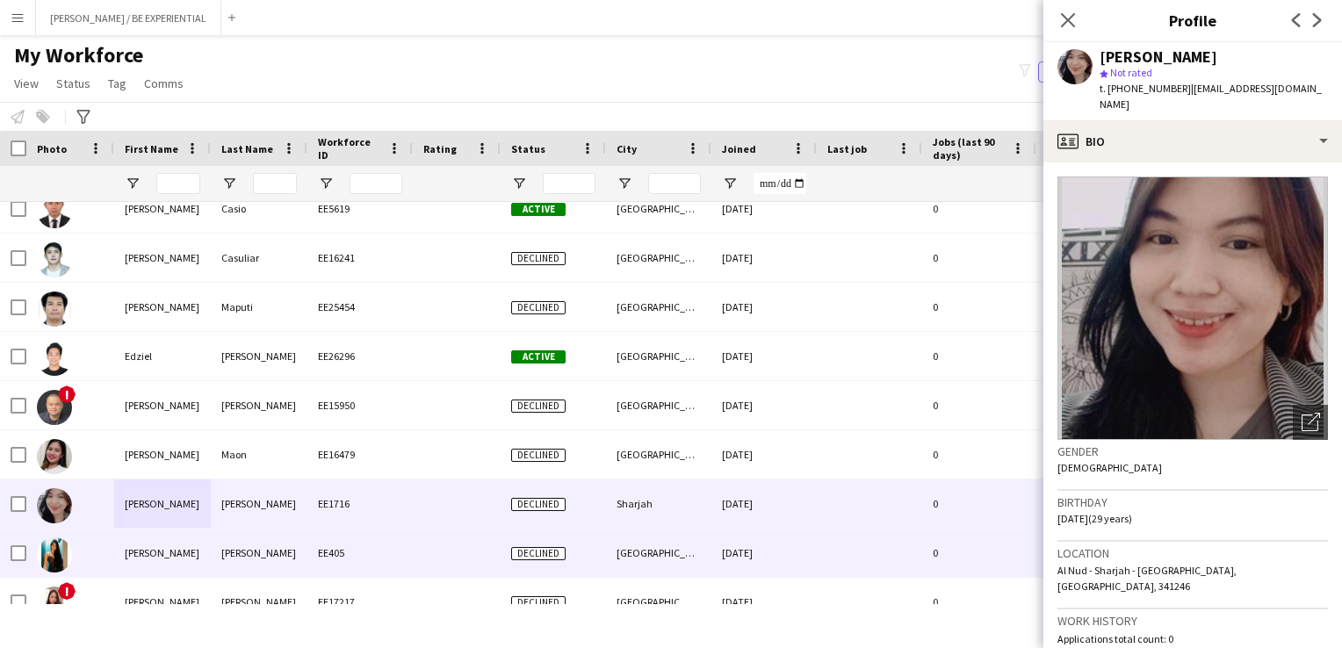
drag, startPoint x: 176, startPoint y: 554, endPoint x: 243, endPoint y: 516, distance: 77.9
click at [177, 556] on div "[PERSON_NAME]" at bounding box center [162, 553] width 97 height 48
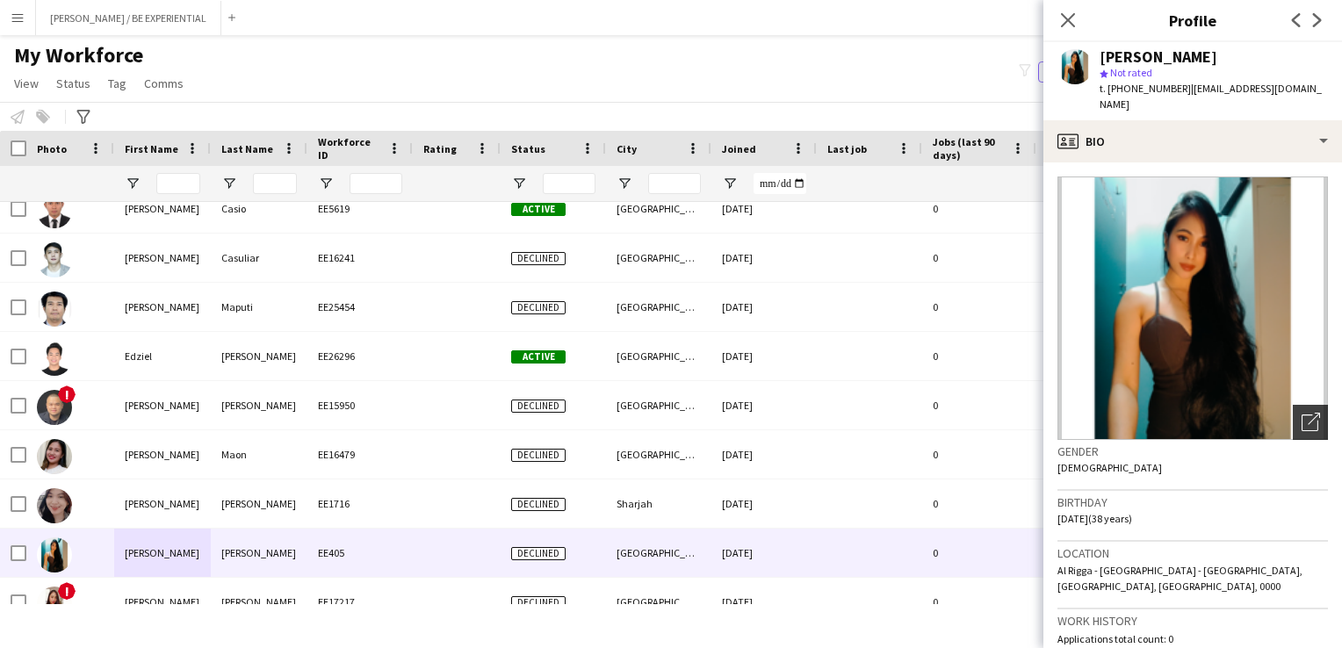
click at [1302, 413] on icon "Open photos pop-in" at bounding box center [1311, 422] width 18 height 18
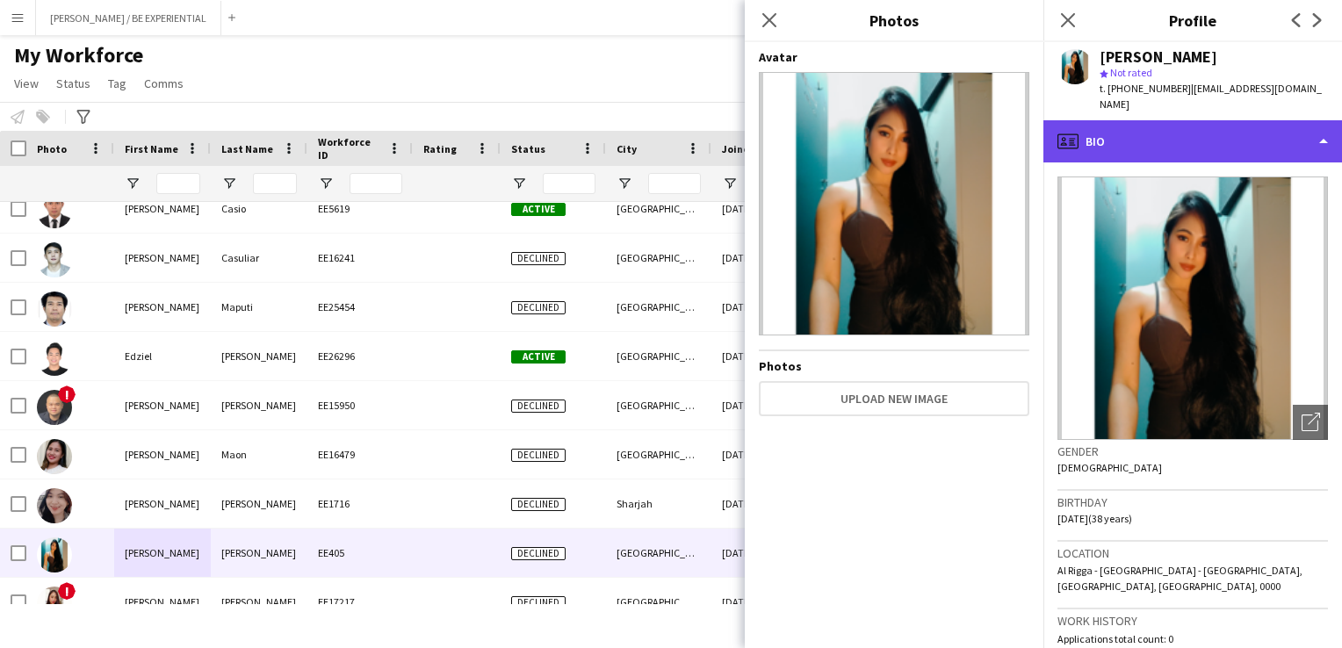
click at [1280, 125] on div "profile Bio" at bounding box center [1193, 141] width 299 height 42
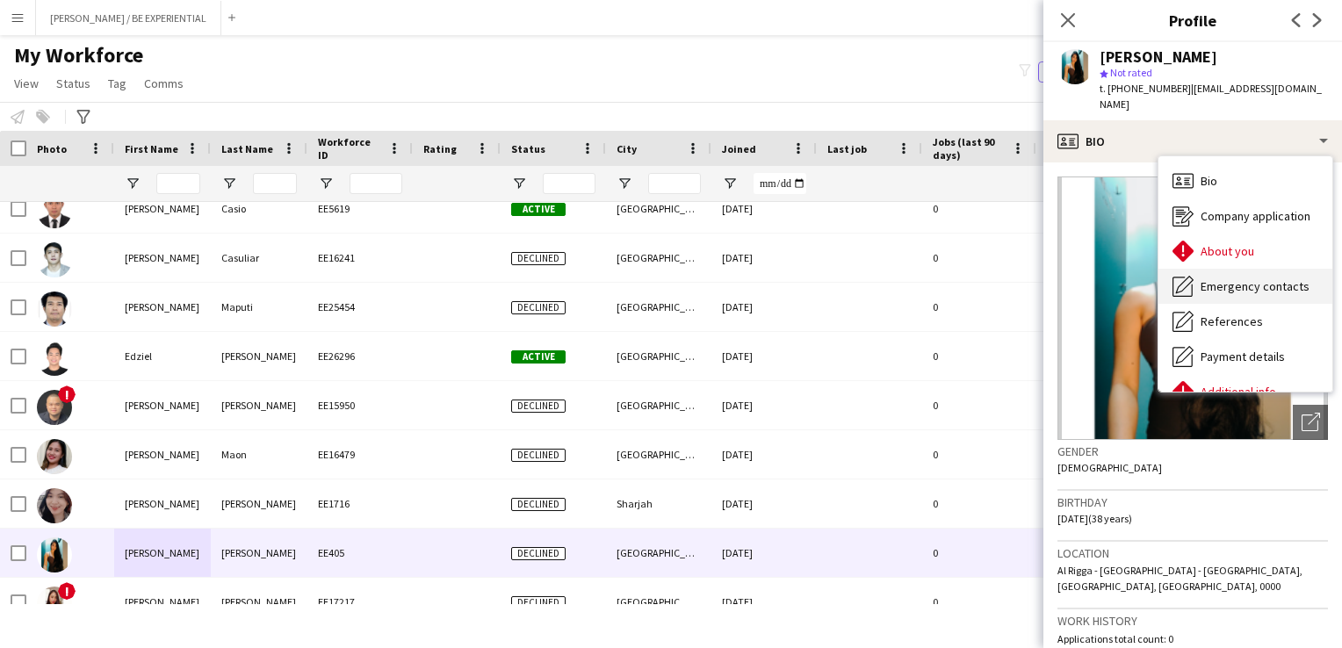
click at [1240, 278] on span "Emergency contacts" at bounding box center [1255, 286] width 109 height 16
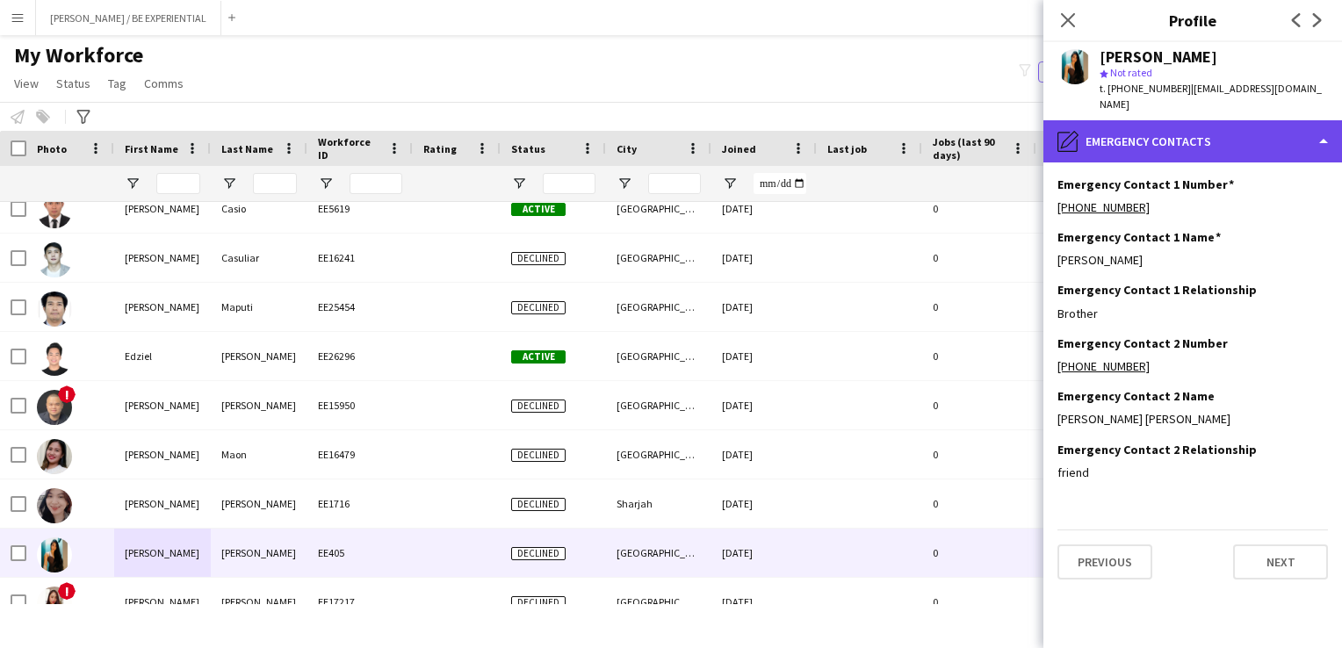
click at [1213, 126] on div "pencil4 Emergency contacts" at bounding box center [1193, 141] width 299 height 42
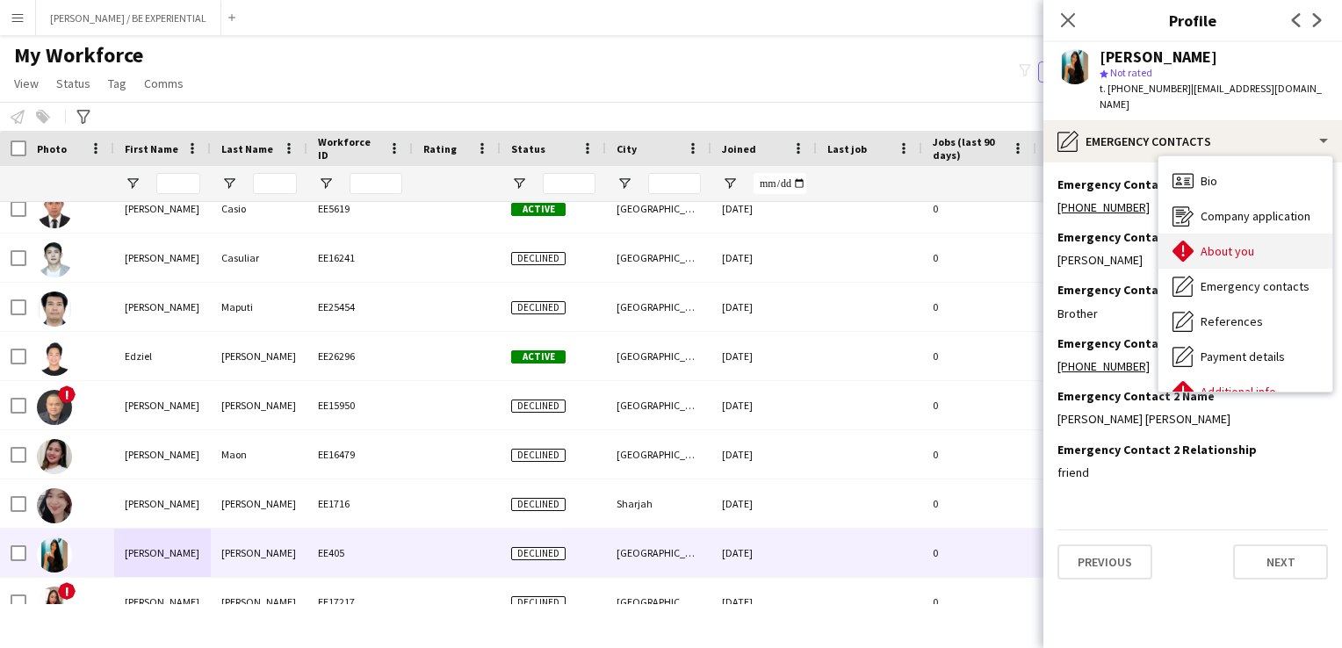
click at [1217, 243] on span "About you" at bounding box center [1228, 251] width 54 height 16
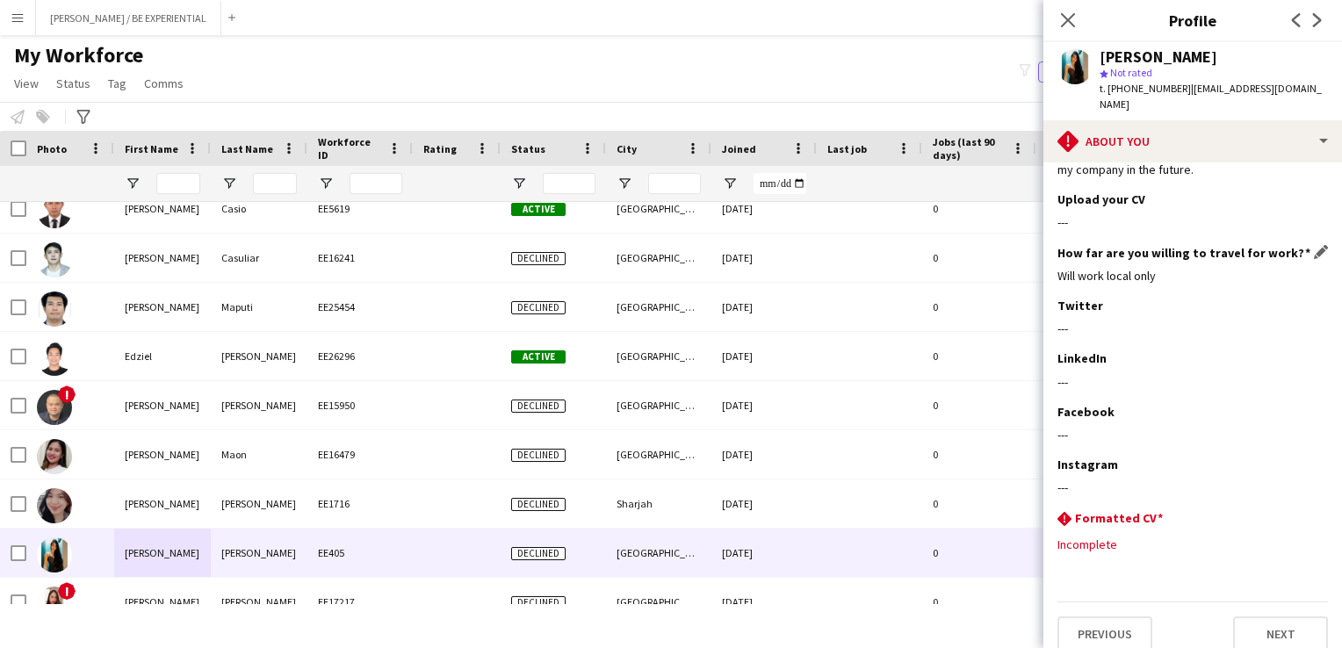
scroll to position [0, 0]
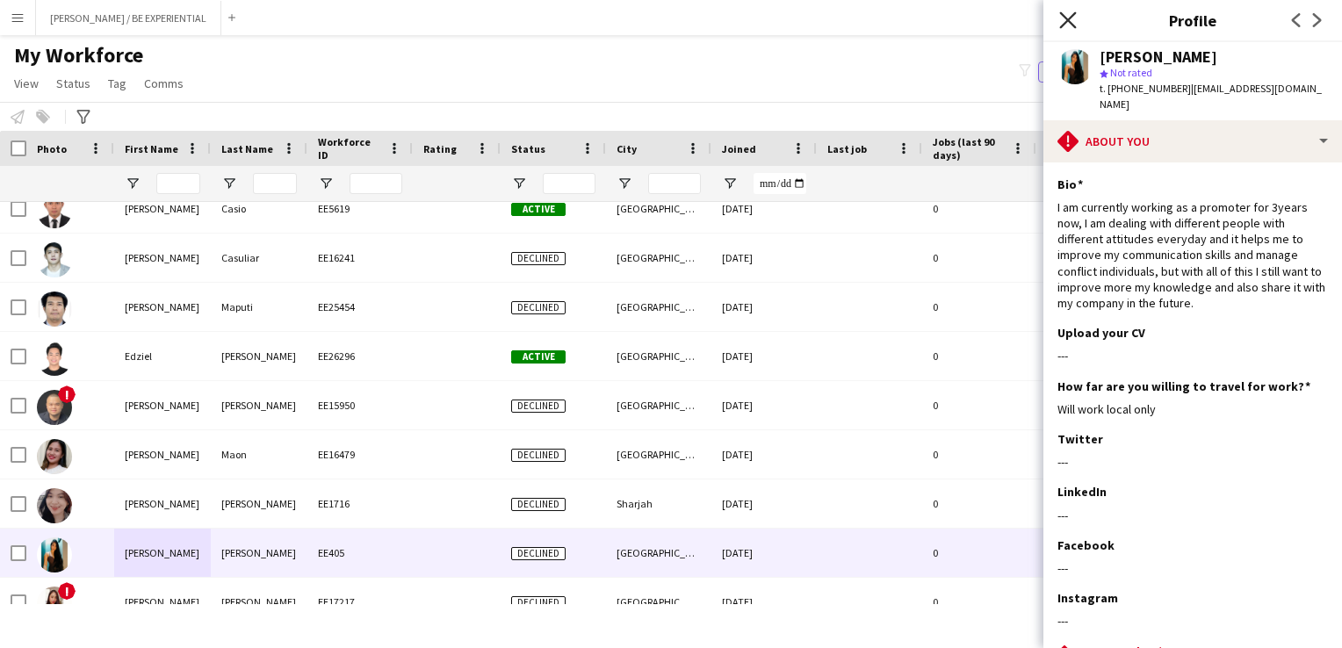
click at [1074, 17] on icon "Close pop-in" at bounding box center [1067, 19] width 17 height 17
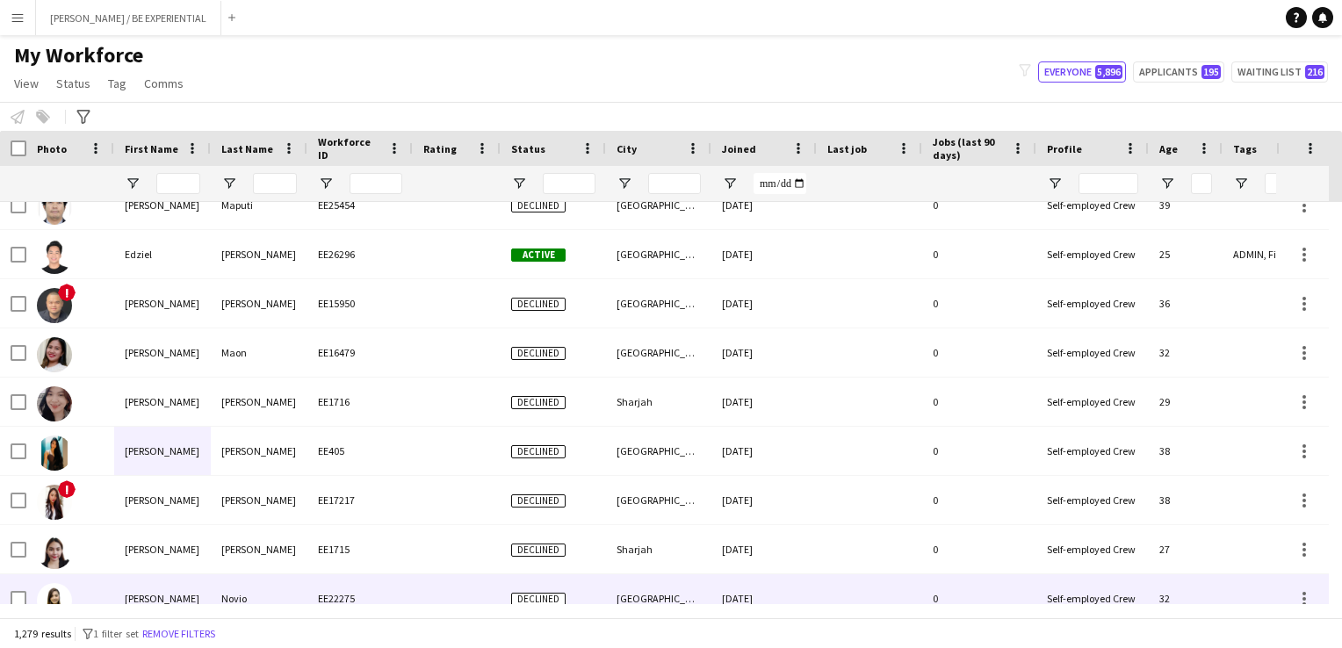
scroll to position [15196, 0]
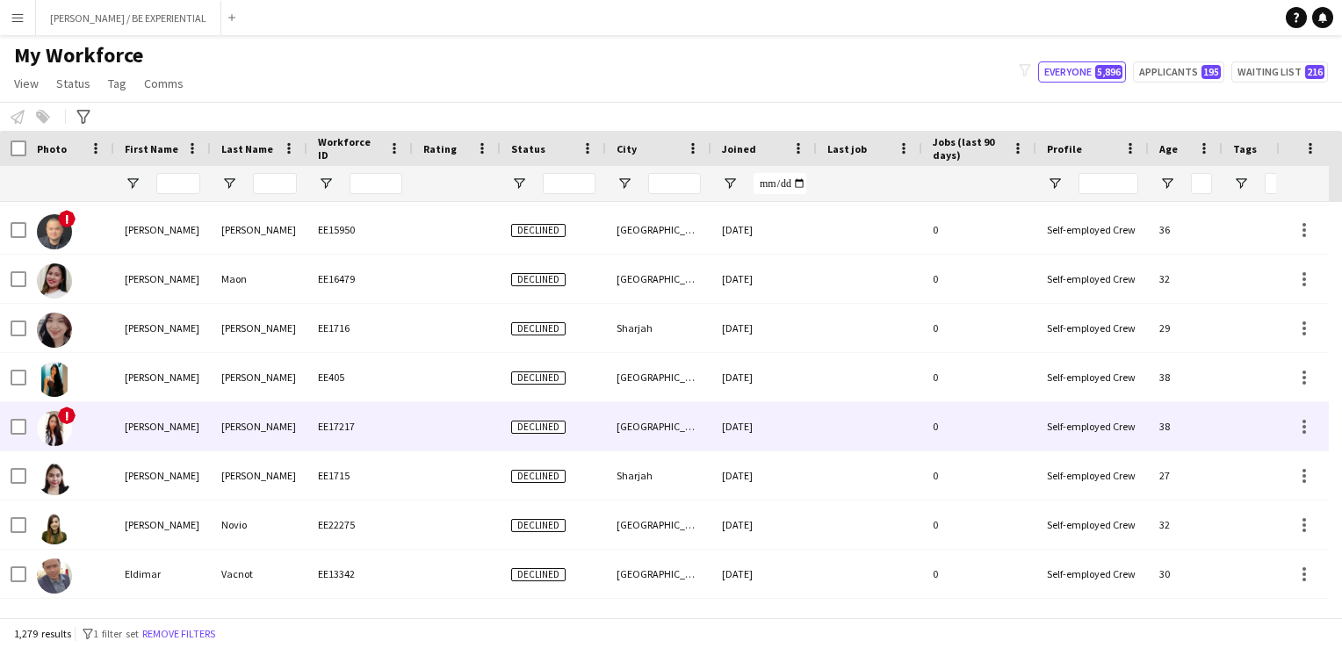
click at [118, 434] on div "[PERSON_NAME]" at bounding box center [162, 426] width 97 height 48
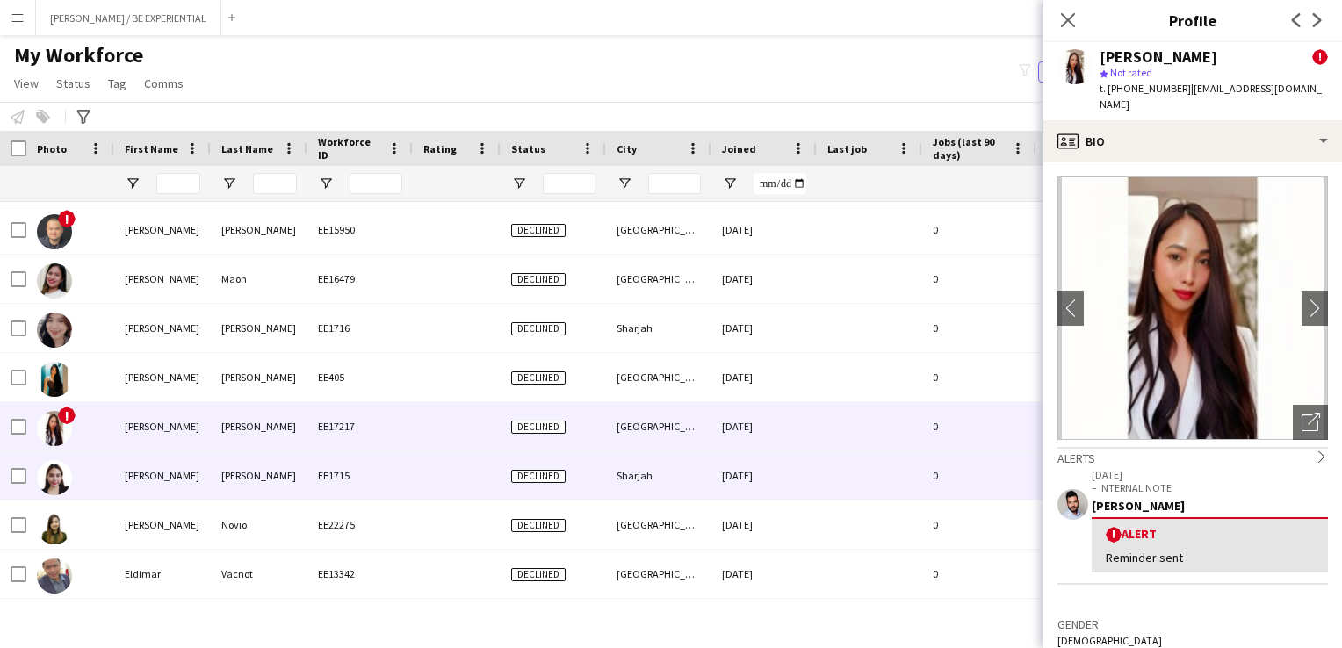
click at [162, 475] on div "[PERSON_NAME]" at bounding box center [162, 475] width 97 height 48
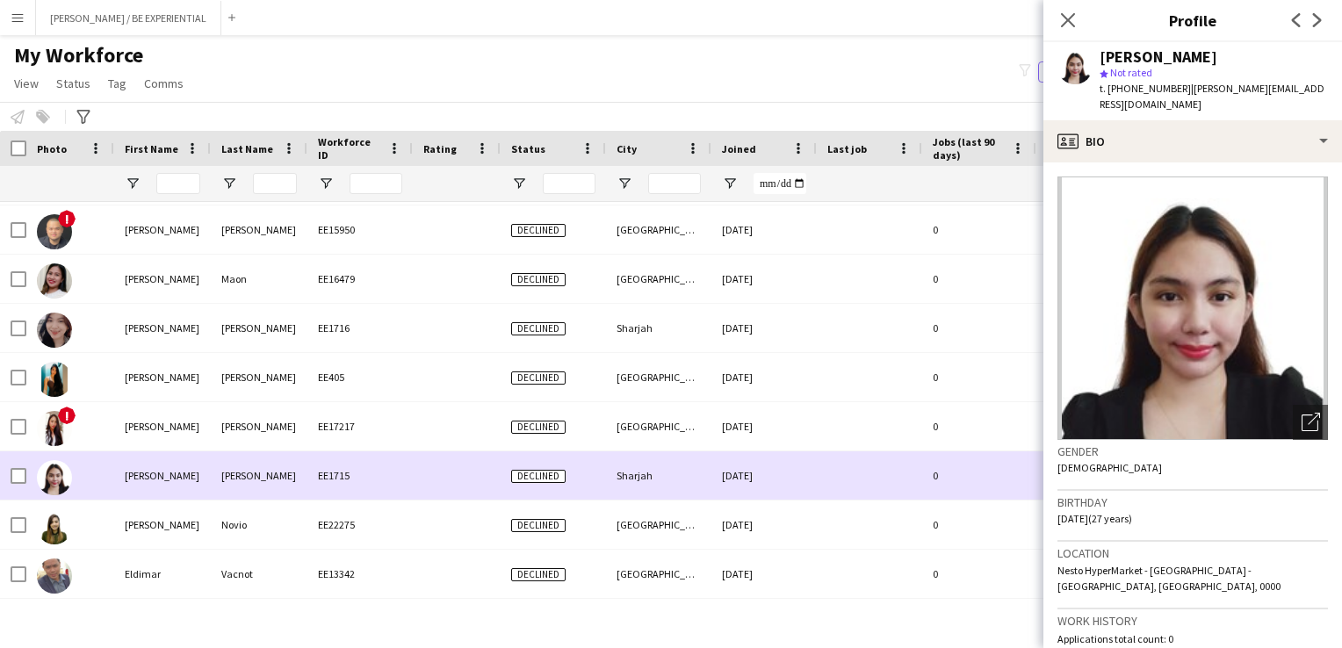
scroll to position [15284, 0]
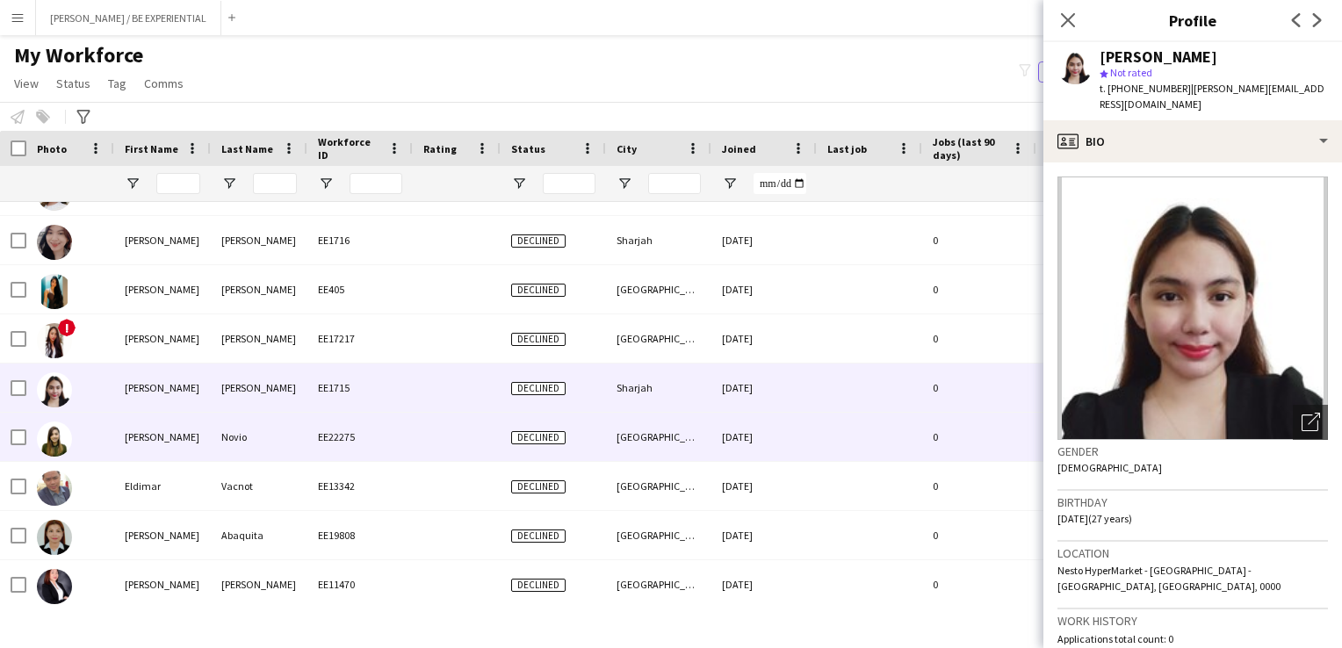
click at [117, 441] on div "[PERSON_NAME]" at bounding box center [162, 437] width 97 height 48
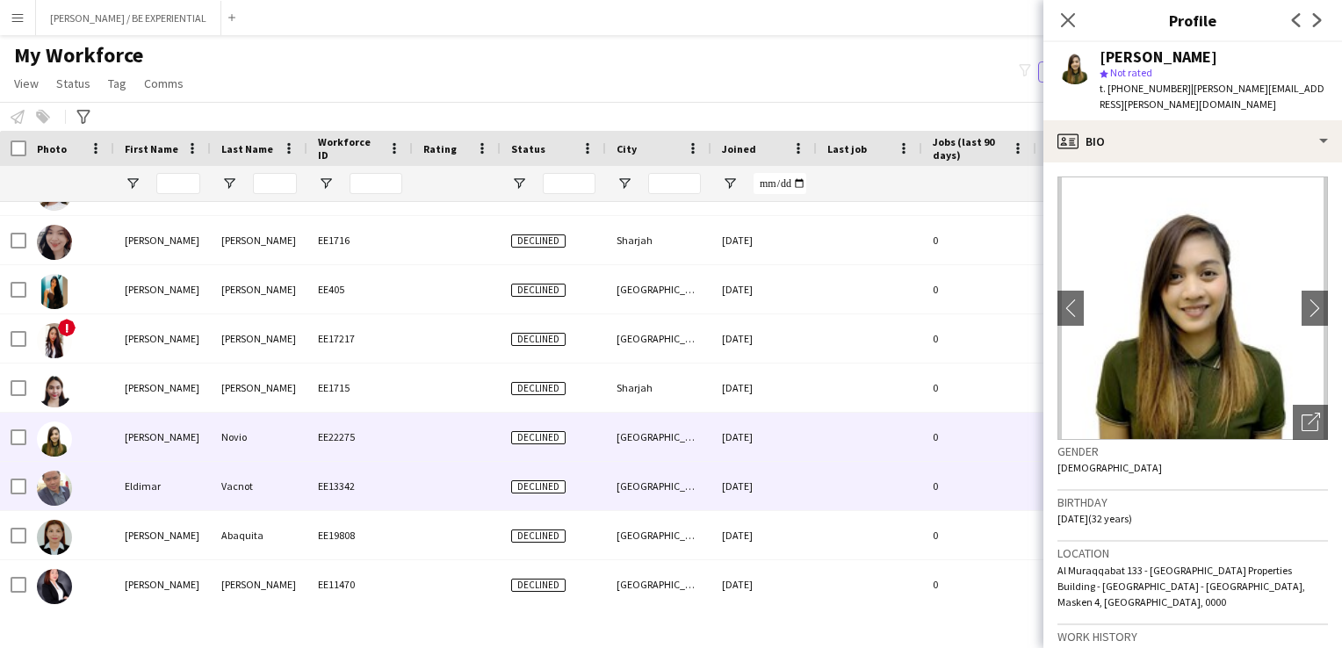
click at [133, 501] on div "Eldimar" at bounding box center [162, 486] width 97 height 48
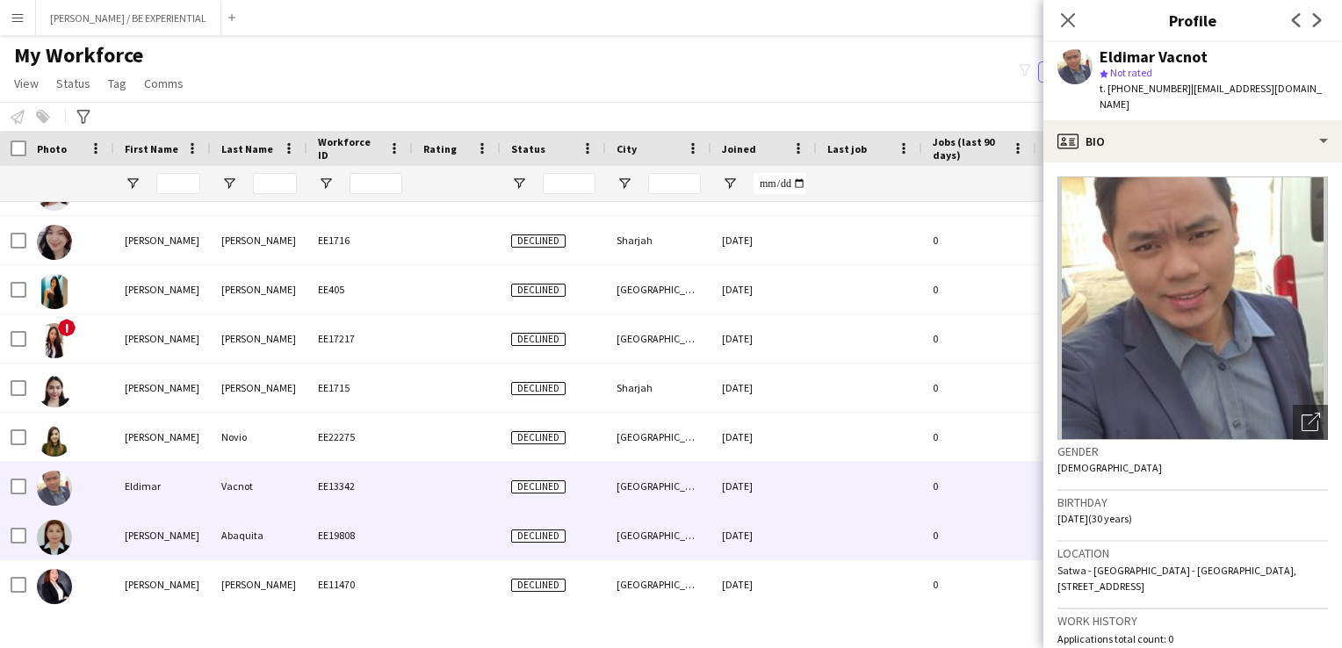
click at [137, 537] on div "[PERSON_NAME]" at bounding box center [162, 535] width 97 height 48
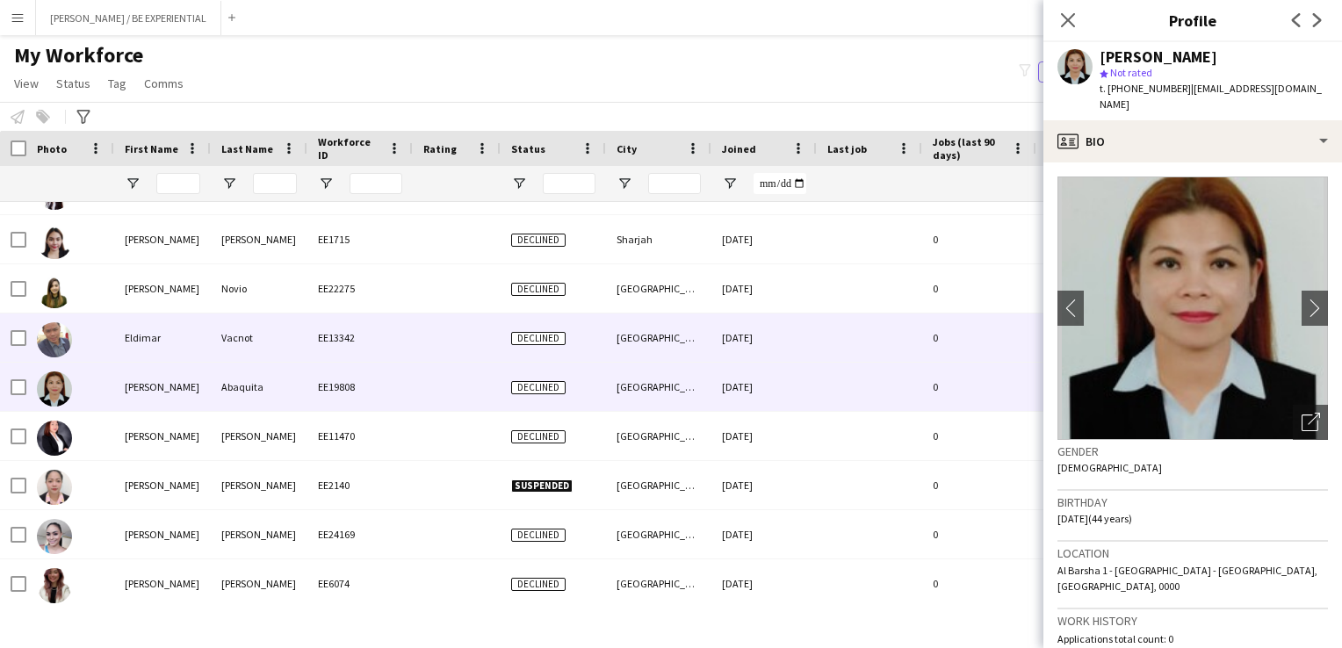
scroll to position [15460, 0]
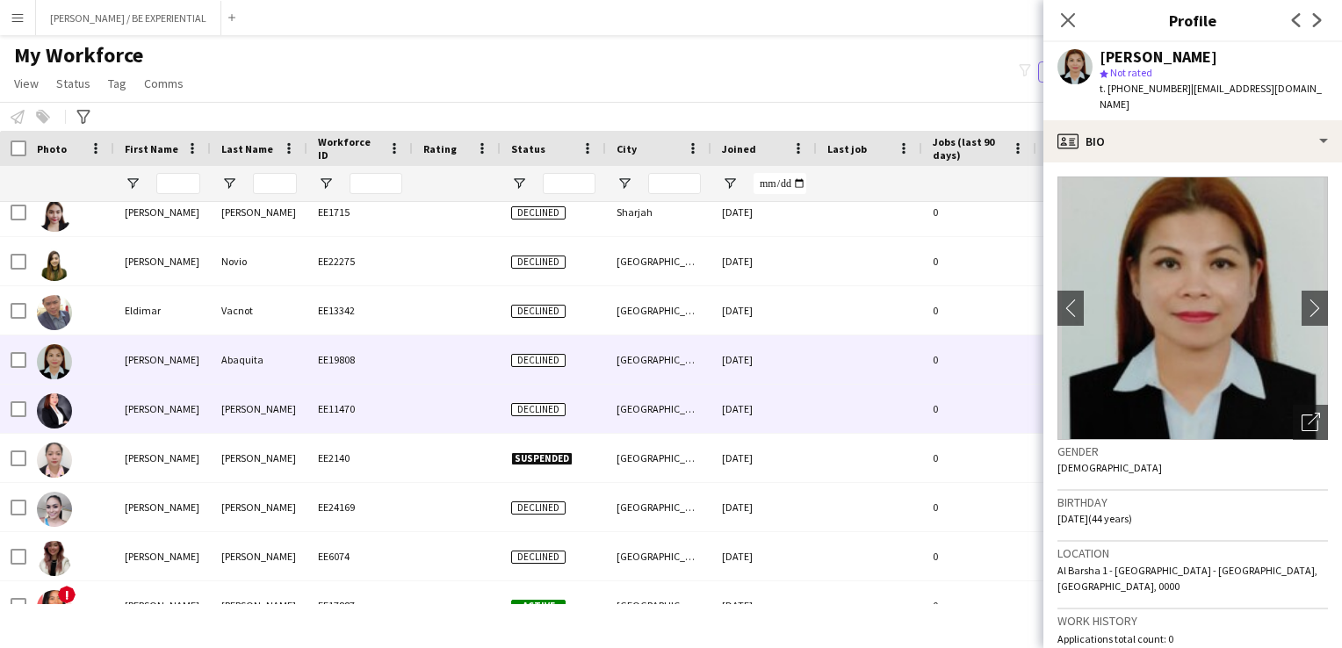
click at [126, 409] on div "[PERSON_NAME]" at bounding box center [162, 409] width 97 height 48
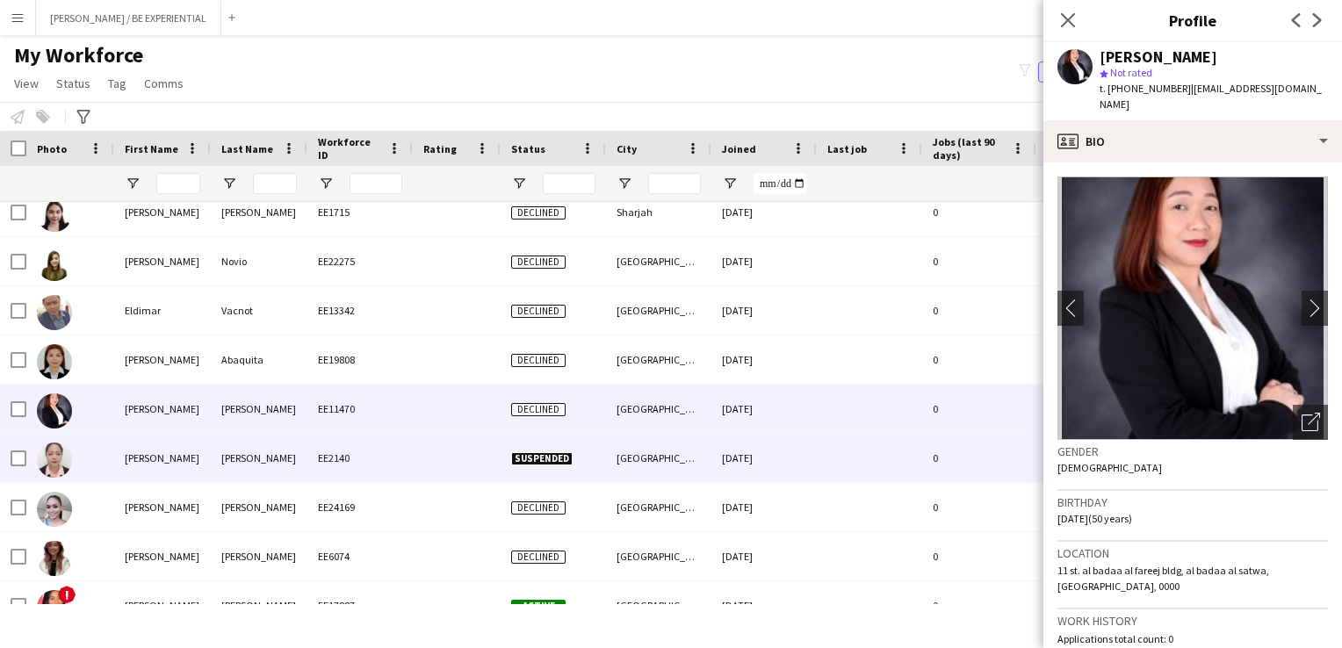
click at [120, 466] on div "[PERSON_NAME]" at bounding box center [162, 458] width 97 height 48
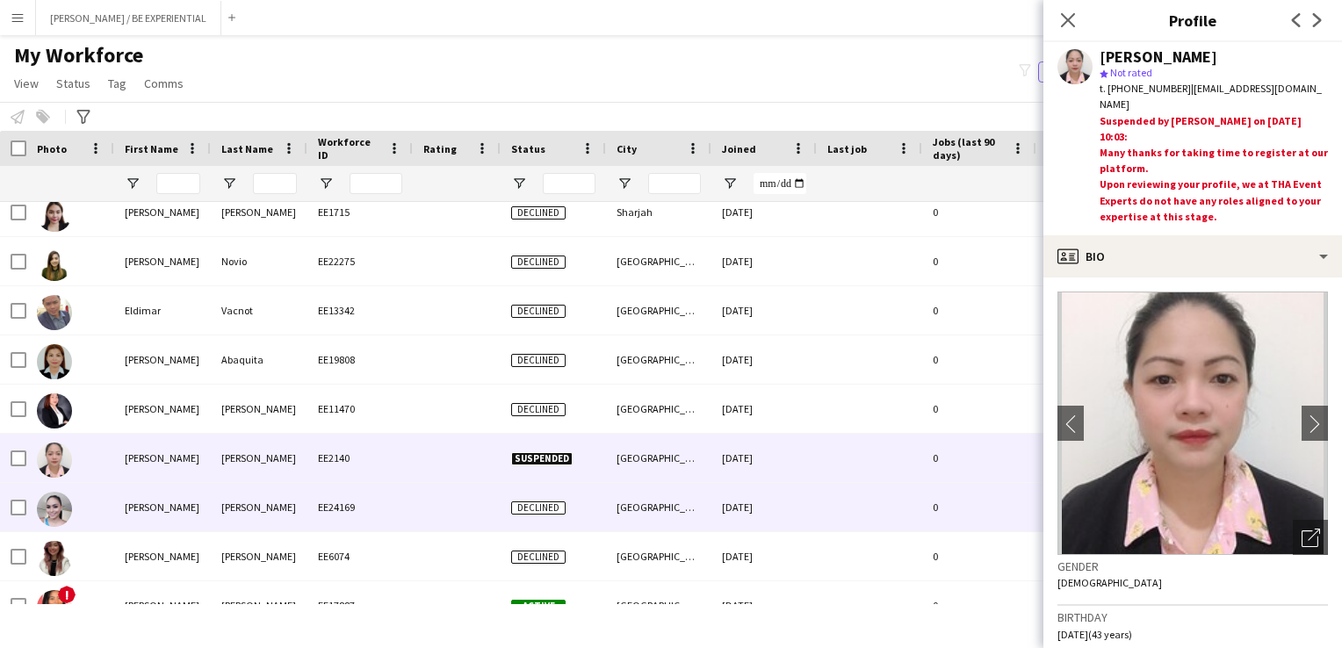
click at [120, 508] on div "[PERSON_NAME]" at bounding box center [162, 507] width 97 height 48
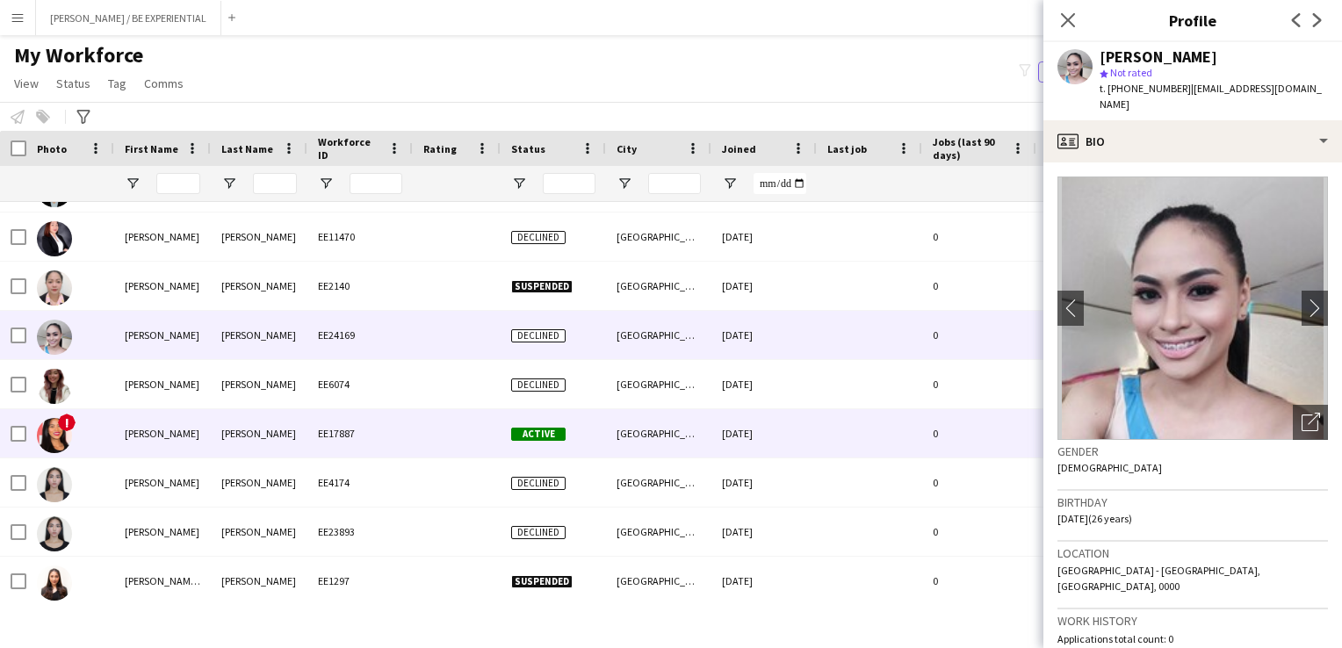
scroll to position [15635, 0]
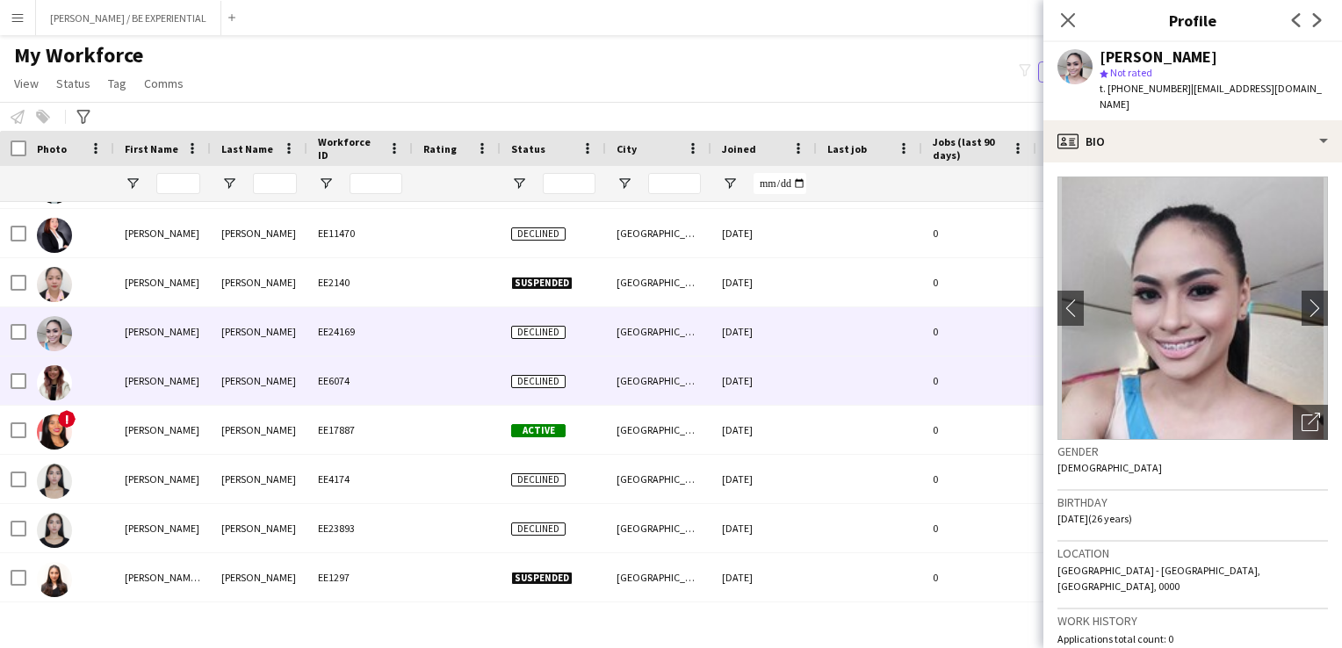
click at [128, 375] on div "[PERSON_NAME]" at bounding box center [162, 381] width 97 height 48
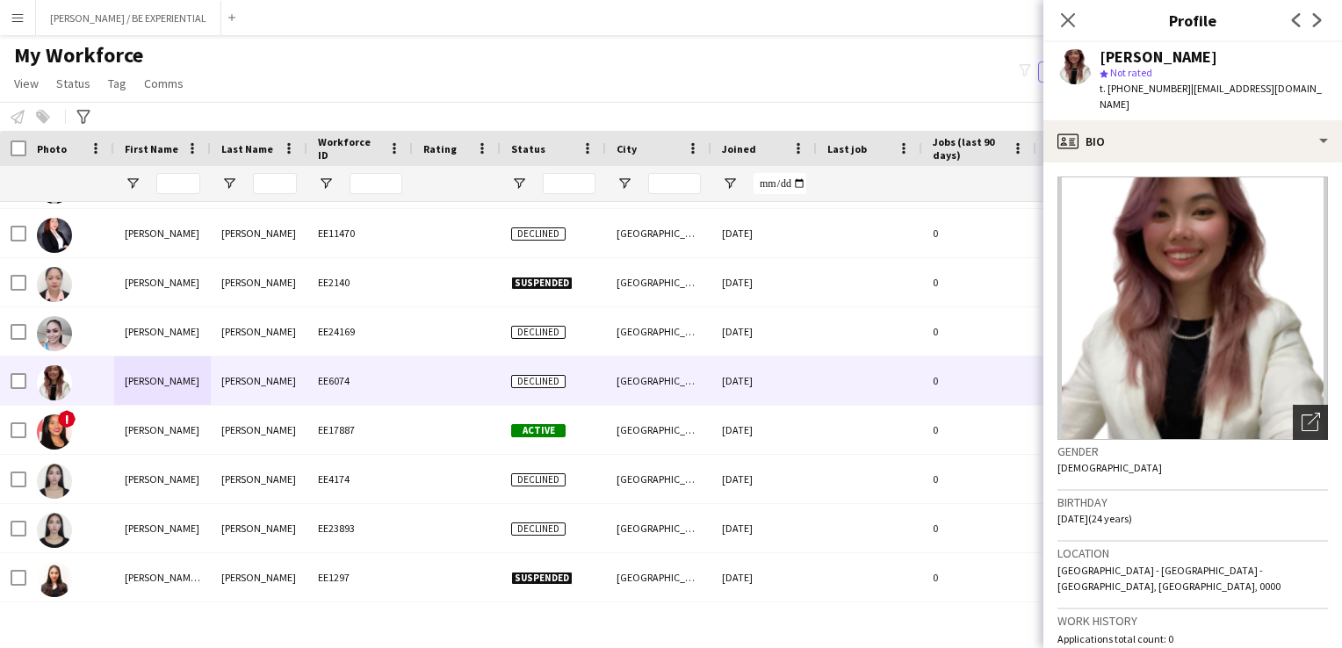
click at [1308, 405] on div "Open photos pop-in" at bounding box center [1310, 422] width 35 height 35
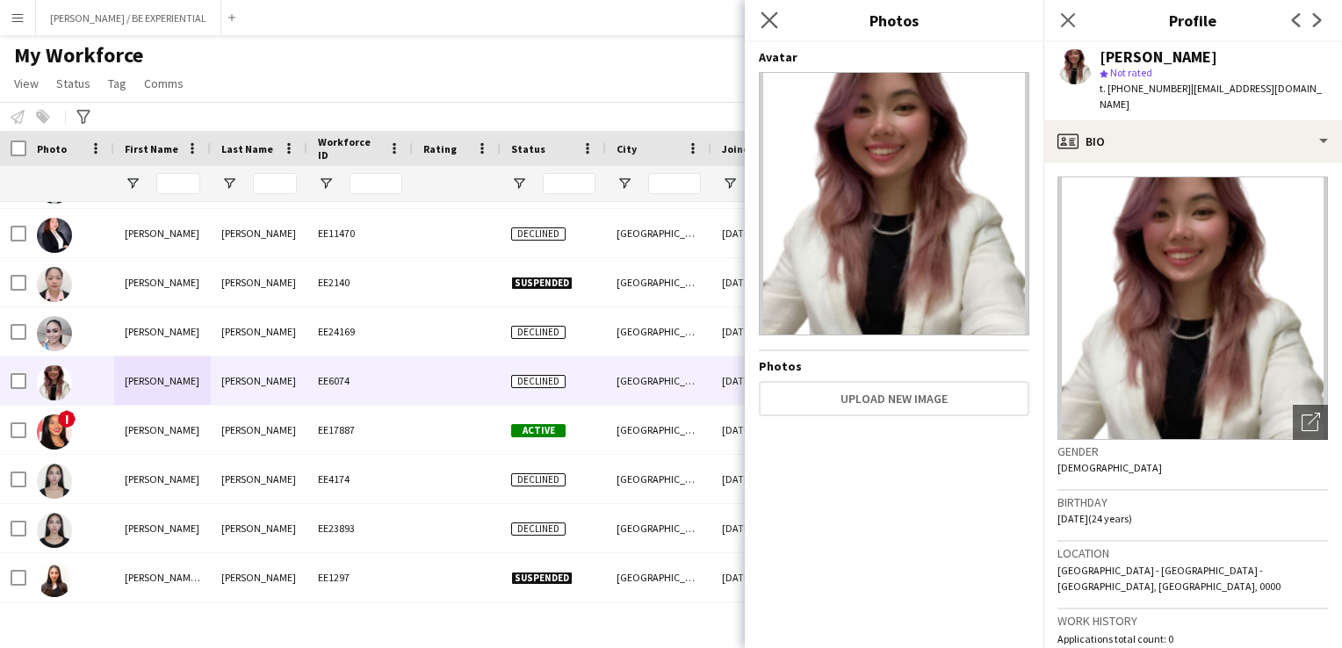
click at [760, 12] on app-icon "Close pop-in" at bounding box center [769, 20] width 25 height 25
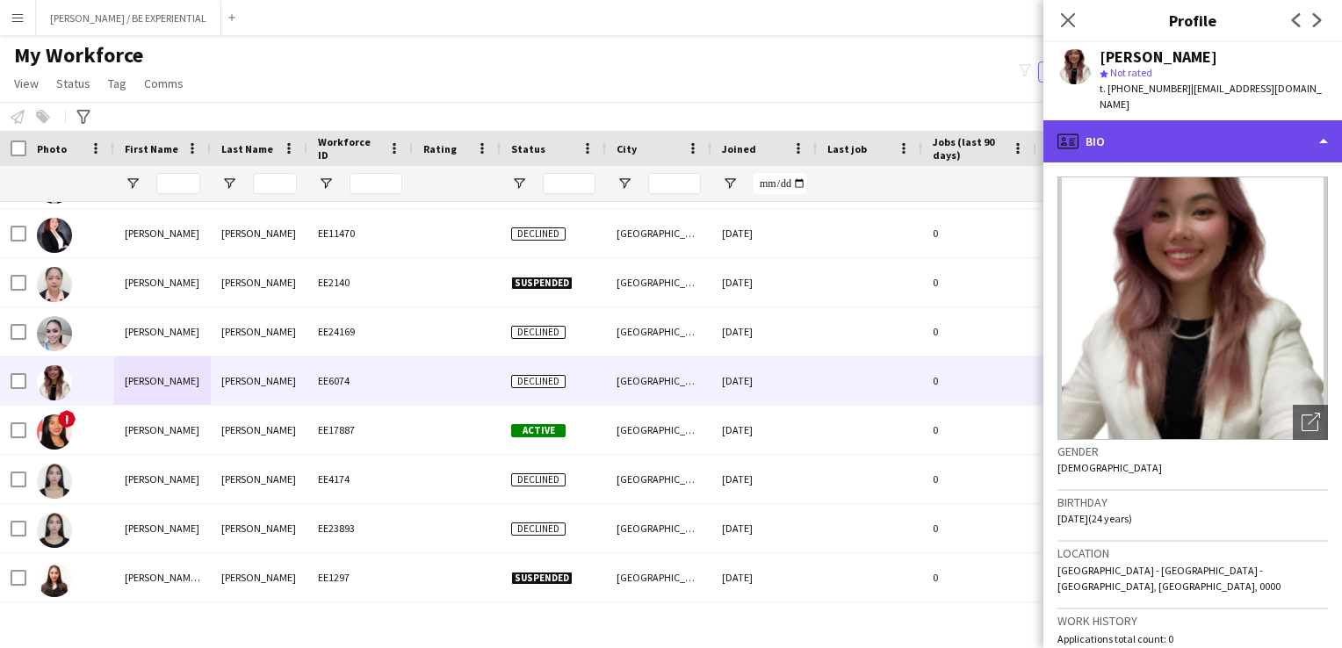
click at [1328, 126] on div "profile Bio" at bounding box center [1193, 141] width 299 height 42
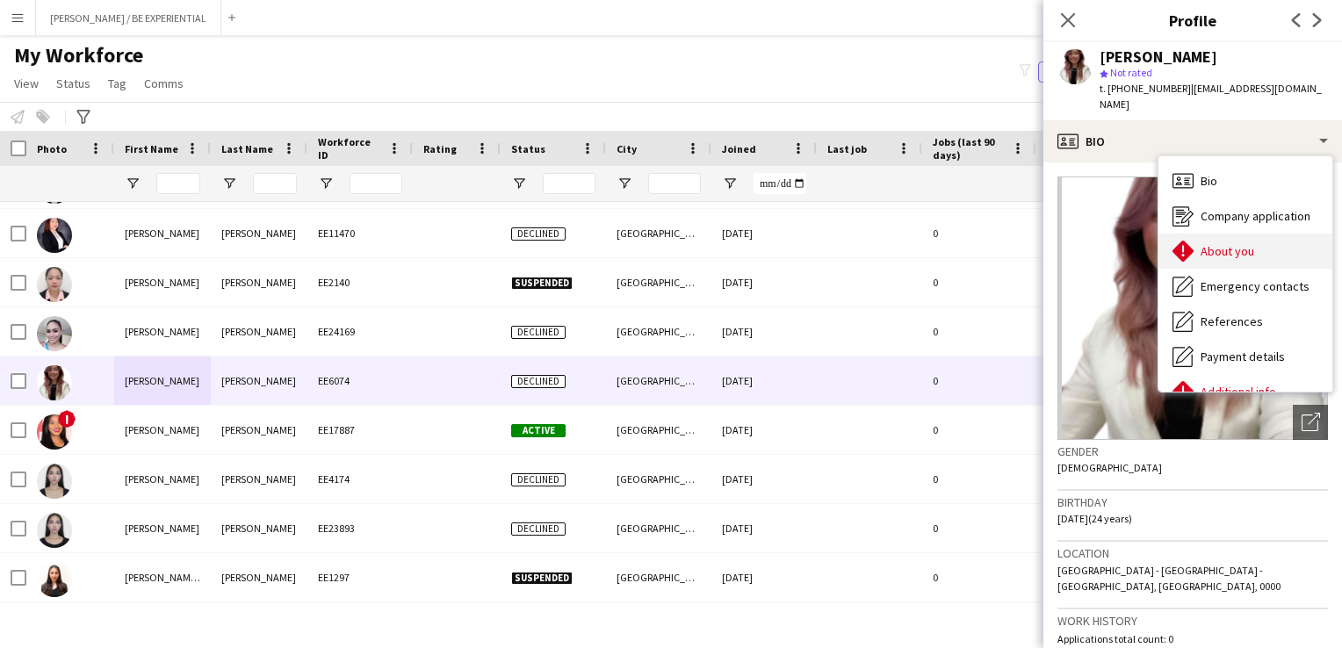
drag, startPoint x: 1328, startPoint y: 126, endPoint x: 1223, endPoint y: 234, distance: 150.9
click at [1223, 243] on span "About you" at bounding box center [1228, 251] width 54 height 16
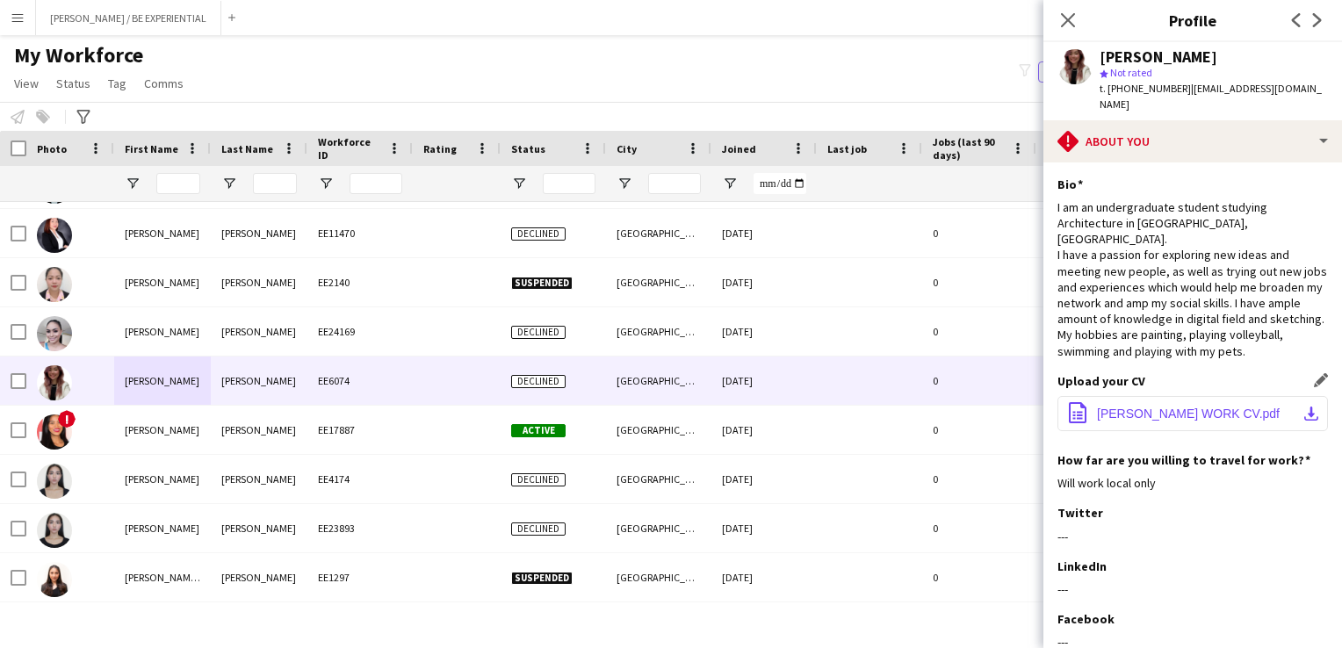
click at [1247, 396] on button "office-file-sheet [PERSON_NAME] WORK CV.pdf download-bottom" at bounding box center [1193, 413] width 271 height 35
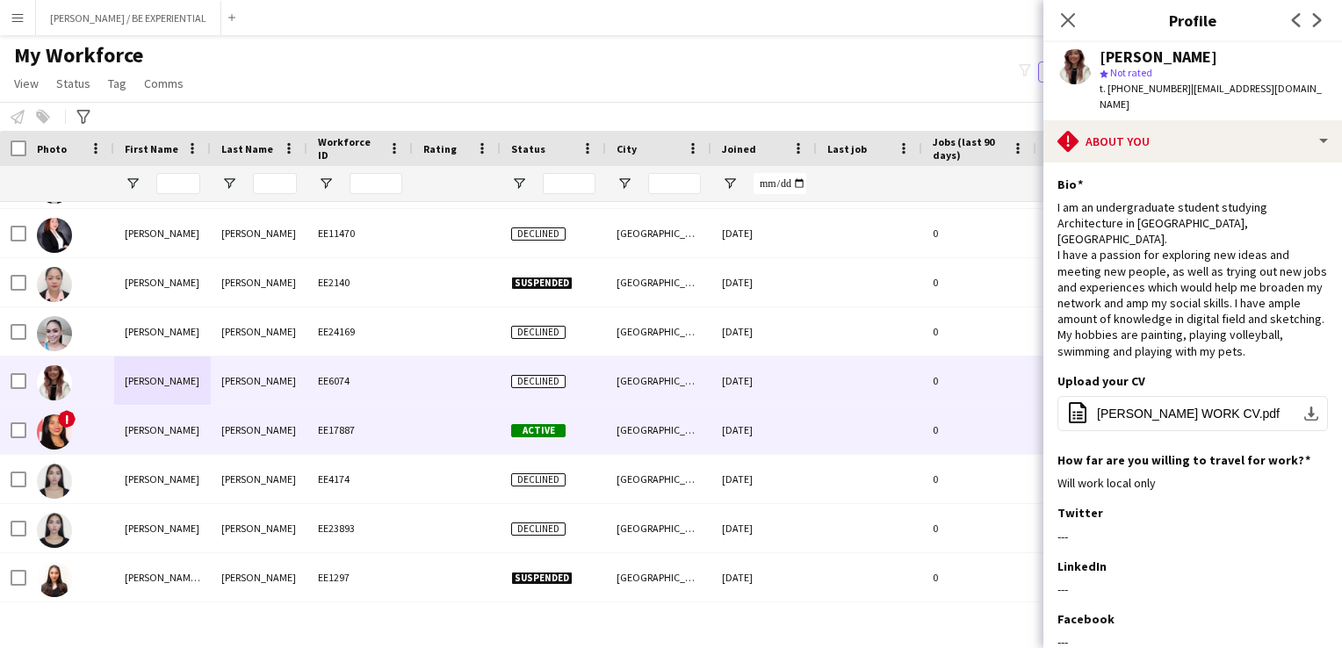
click at [210, 425] on div "[PERSON_NAME]" at bounding box center [162, 430] width 97 height 48
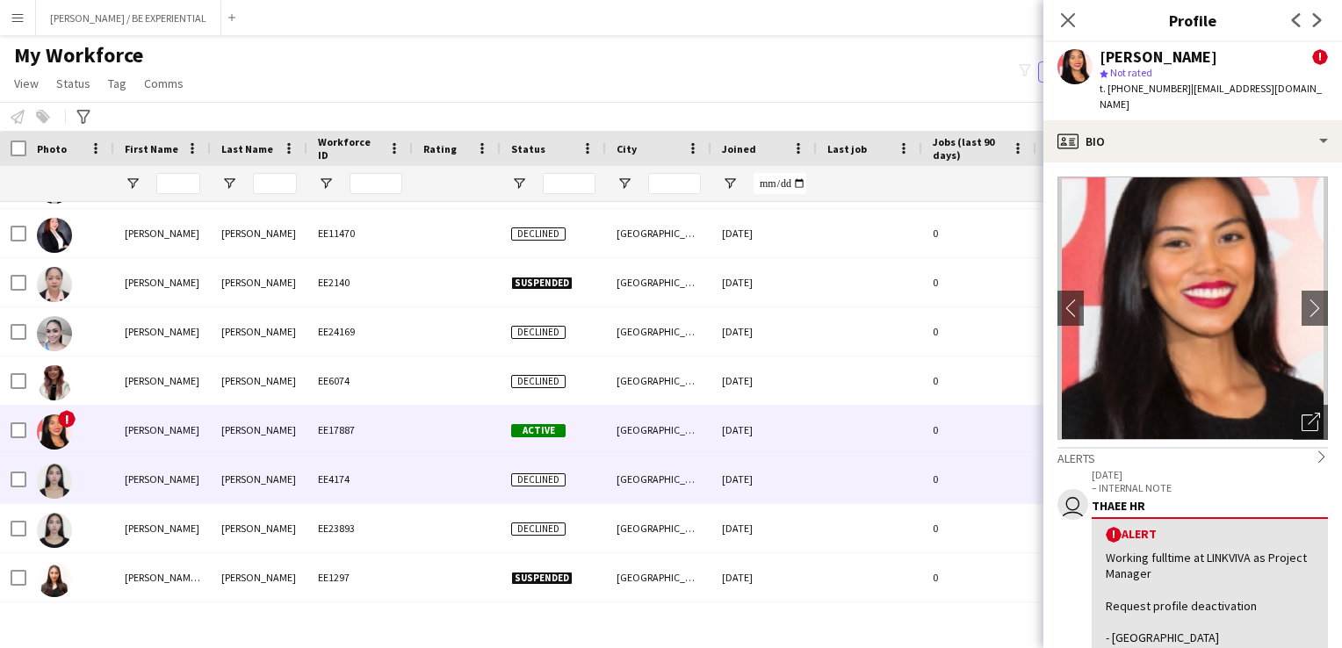
drag, startPoint x: 175, startPoint y: 483, endPoint x: 235, endPoint y: 480, distance: 60.7
click at [174, 483] on div "[PERSON_NAME]" at bounding box center [162, 479] width 97 height 48
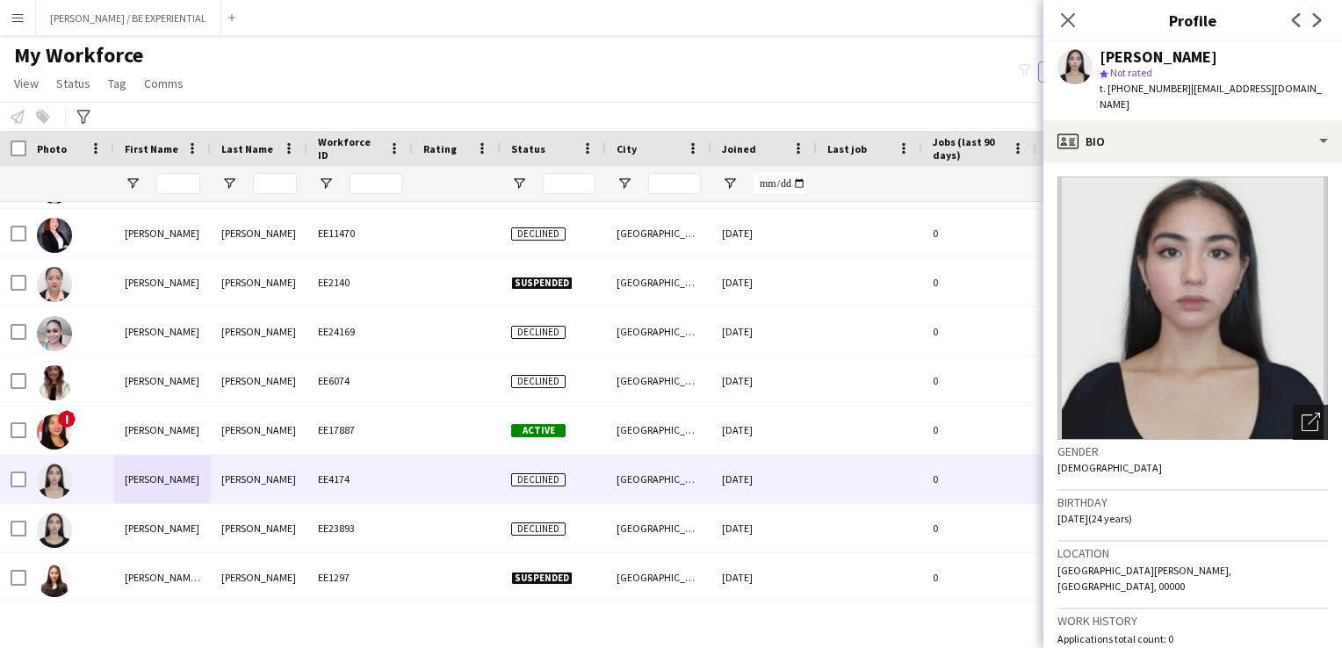
click at [1302, 413] on icon "Open photos pop-in" at bounding box center [1311, 422] width 18 height 18
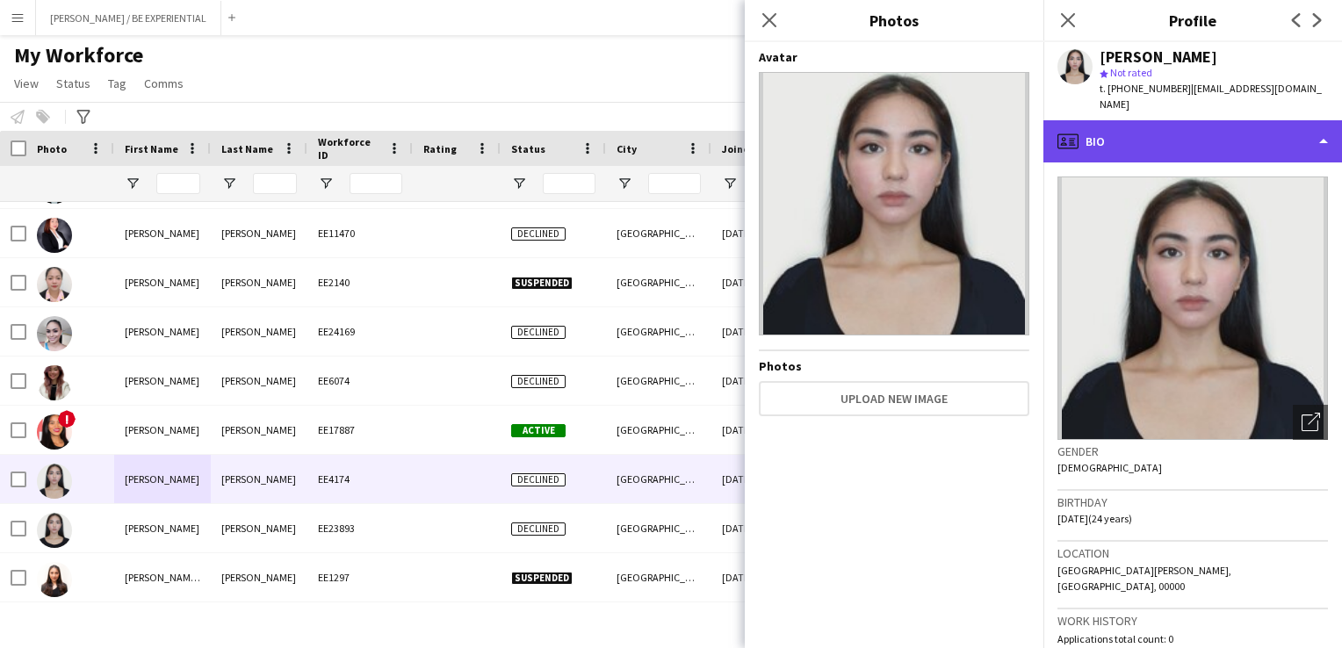
click at [1304, 132] on div "profile Bio" at bounding box center [1193, 141] width 299 height 42
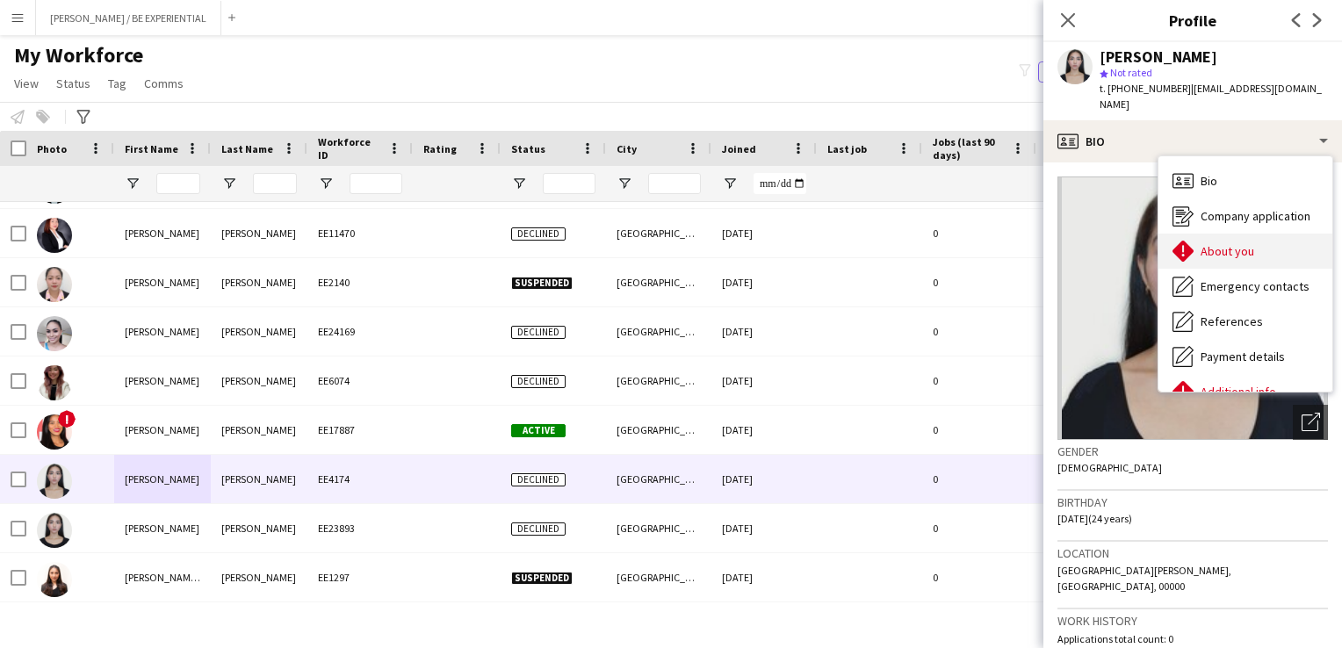
click at [1219, 244] on div "About you About you" at bounding box center [1246, 251] width 174 height 35
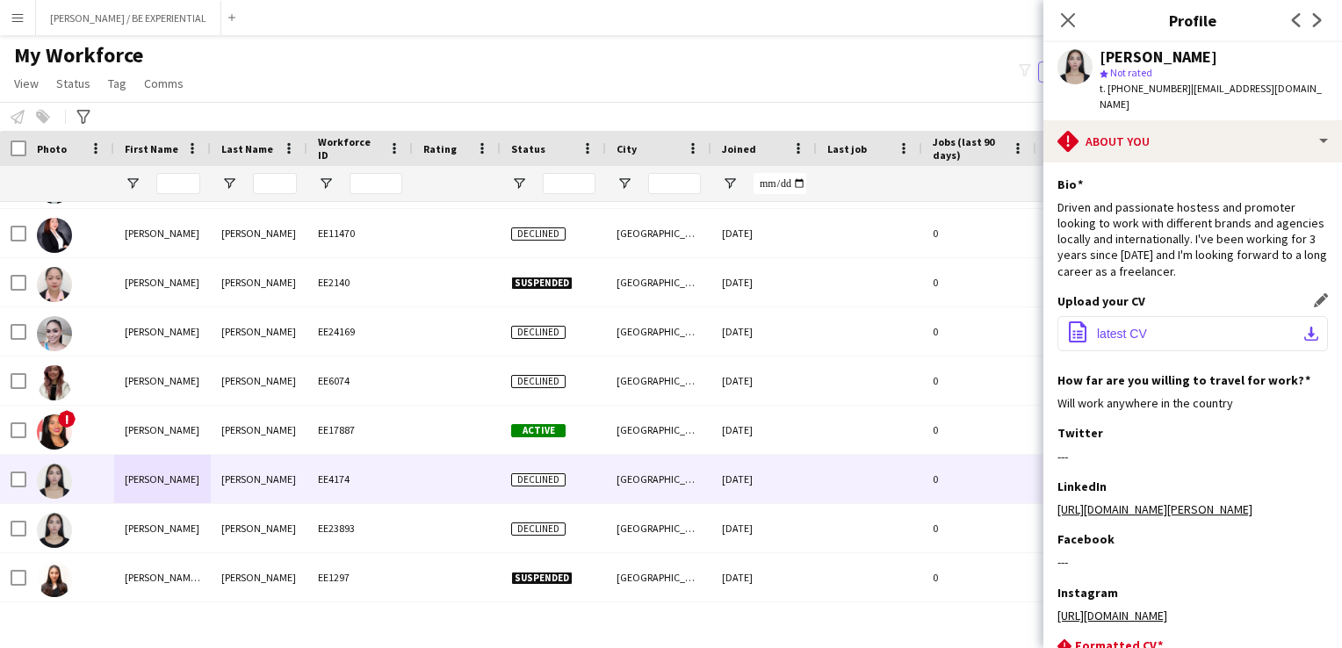
click at [1278, 317] on button "office-file-sheet latest CV download-bottom" at bounding box center [1193, 333] width 271 height 35
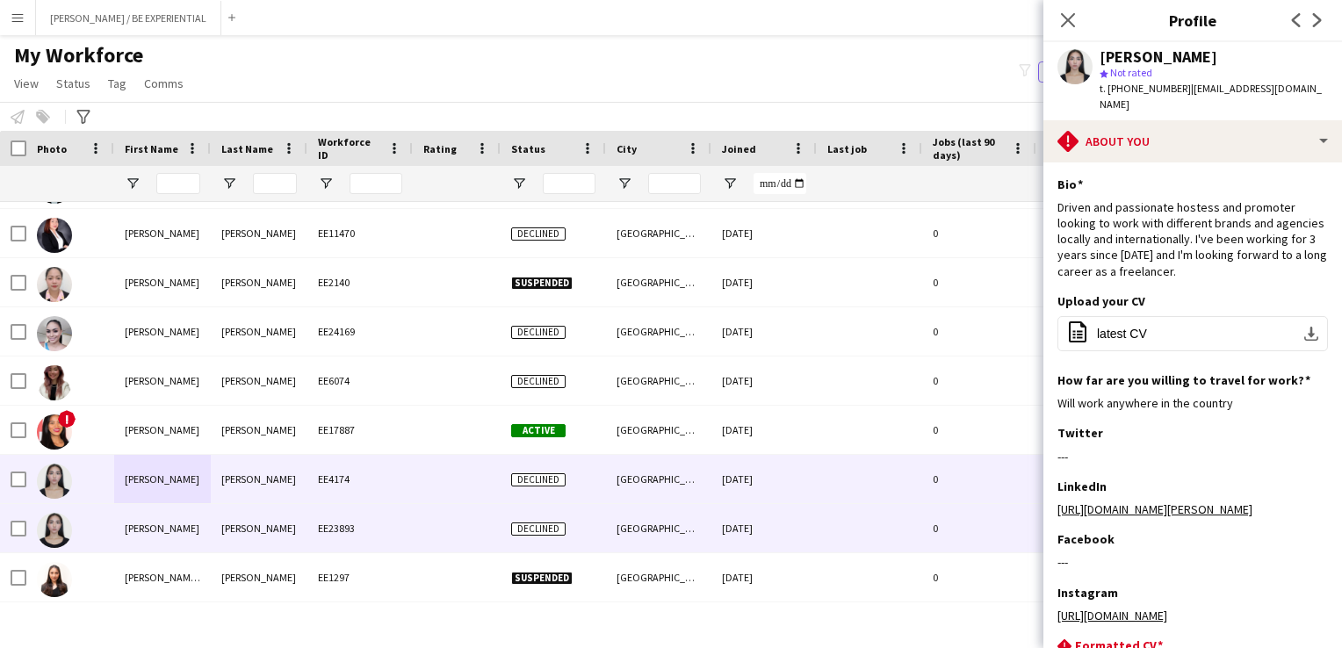
click at [191, 531] on div "[PERSON_NAME]" at bounding box center [162, 528] width 97 height 48
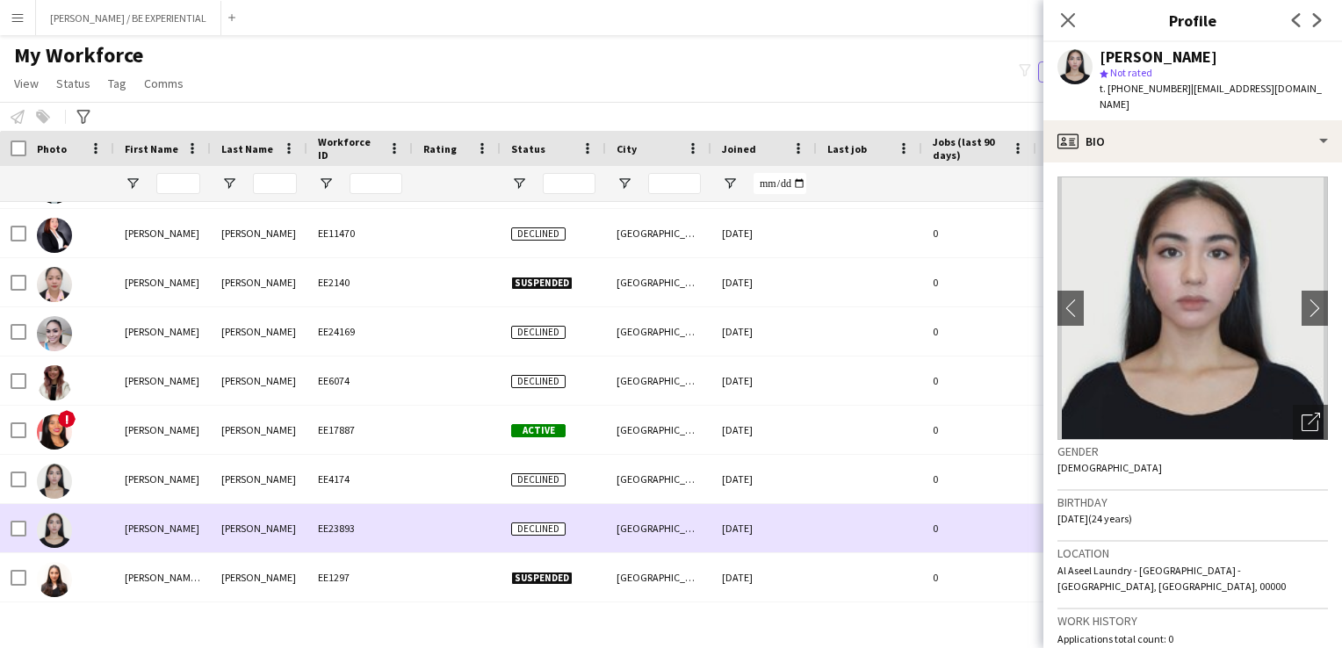
scroll to position [15811, 0]
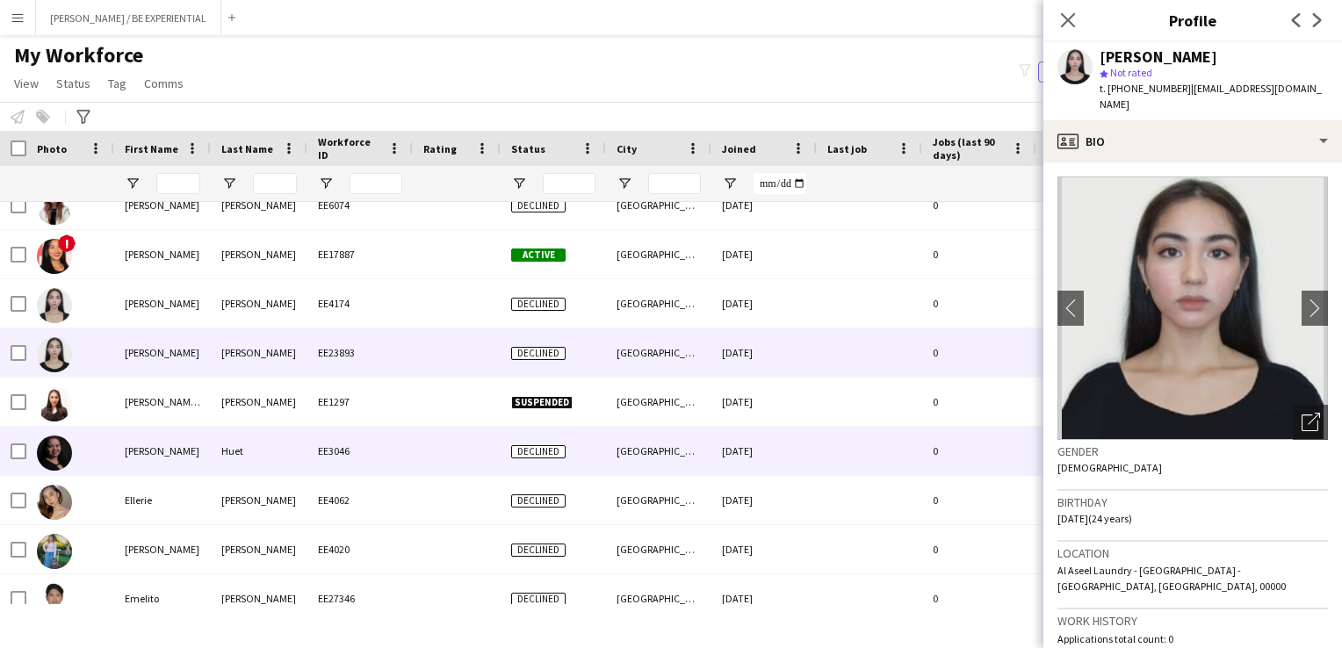
drag, startPoint x: 126, startPoint y: 454, endPoint x: 130, endPoint y: 485, distance: 30.9
click at [128, 455] on div "[PERSON_NAME]" at bounding box center [162, 451] width 97 height 48
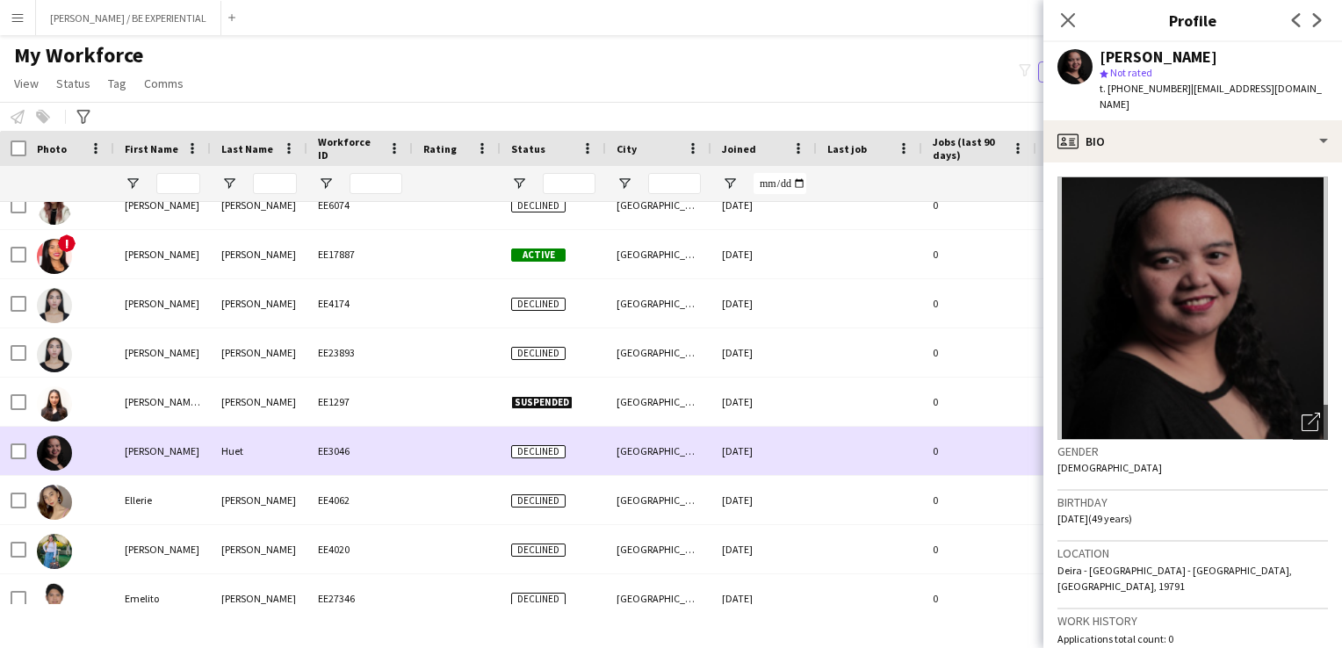
click at [126, 465] on div "[PERSON_NAME]" at bounding box center [162, 451] width 97 height 48
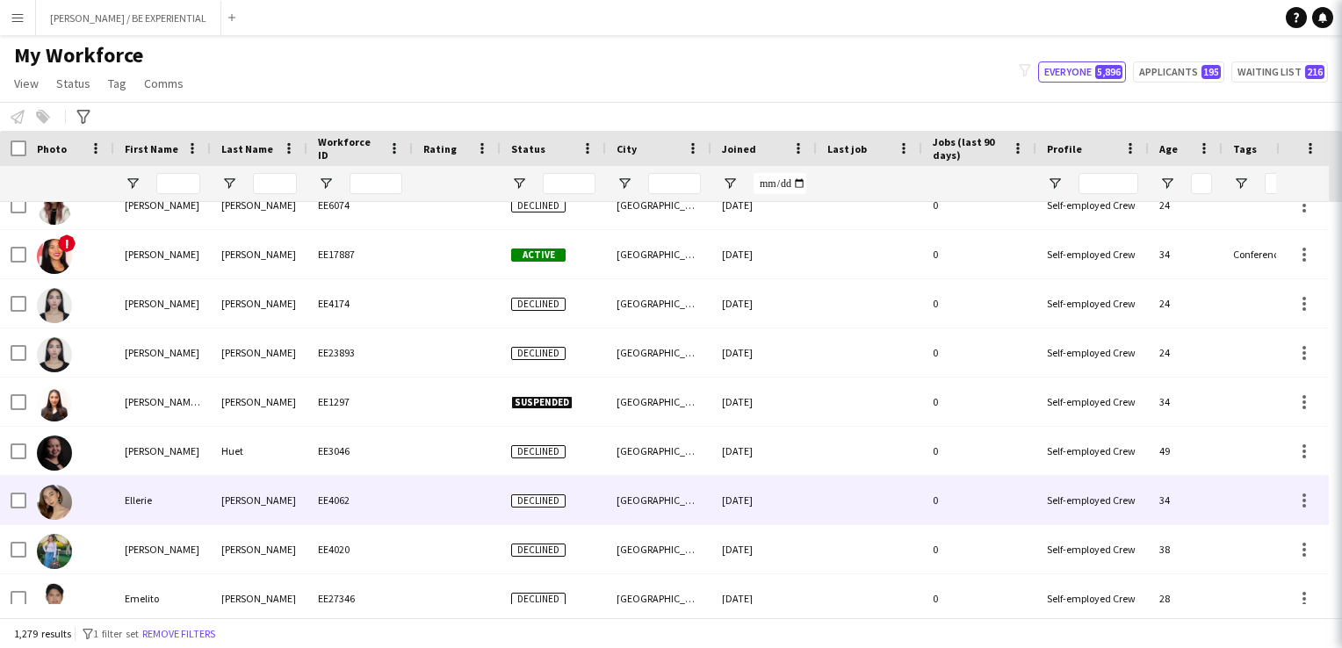
click at [126, 490] on div "Ellerie" at bounding box center [162, 500] width 97 height 48
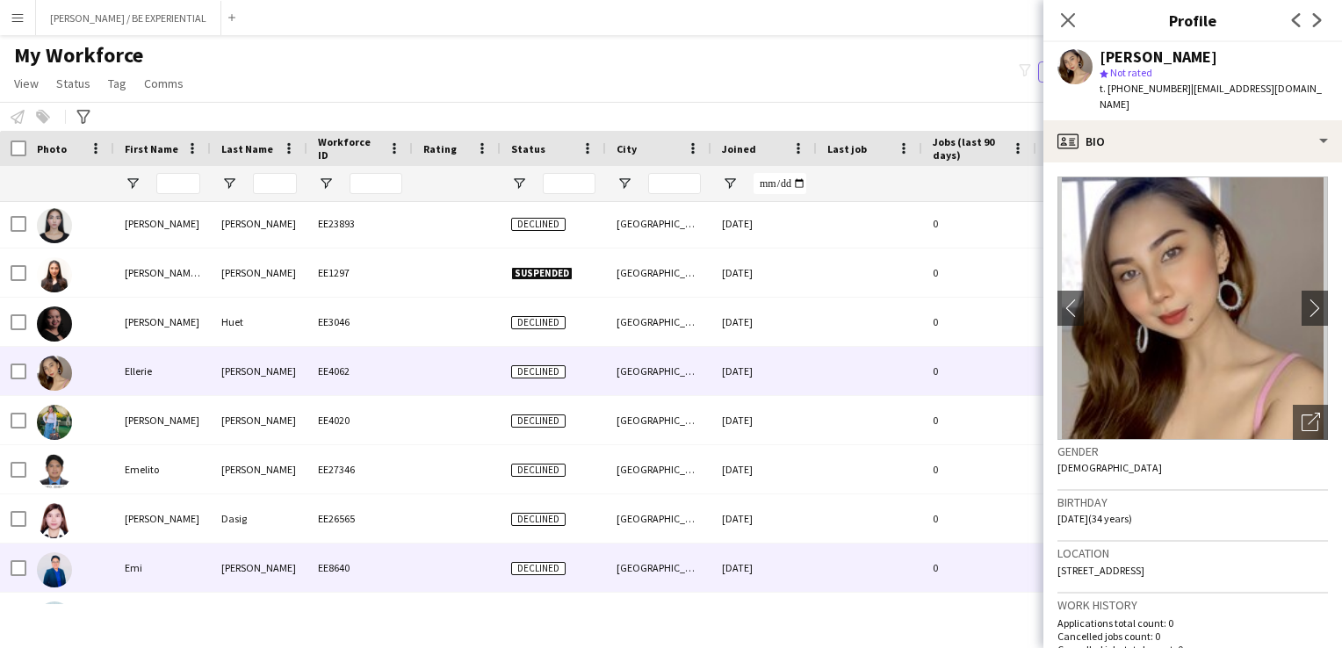
scroll to position [15987, 0]
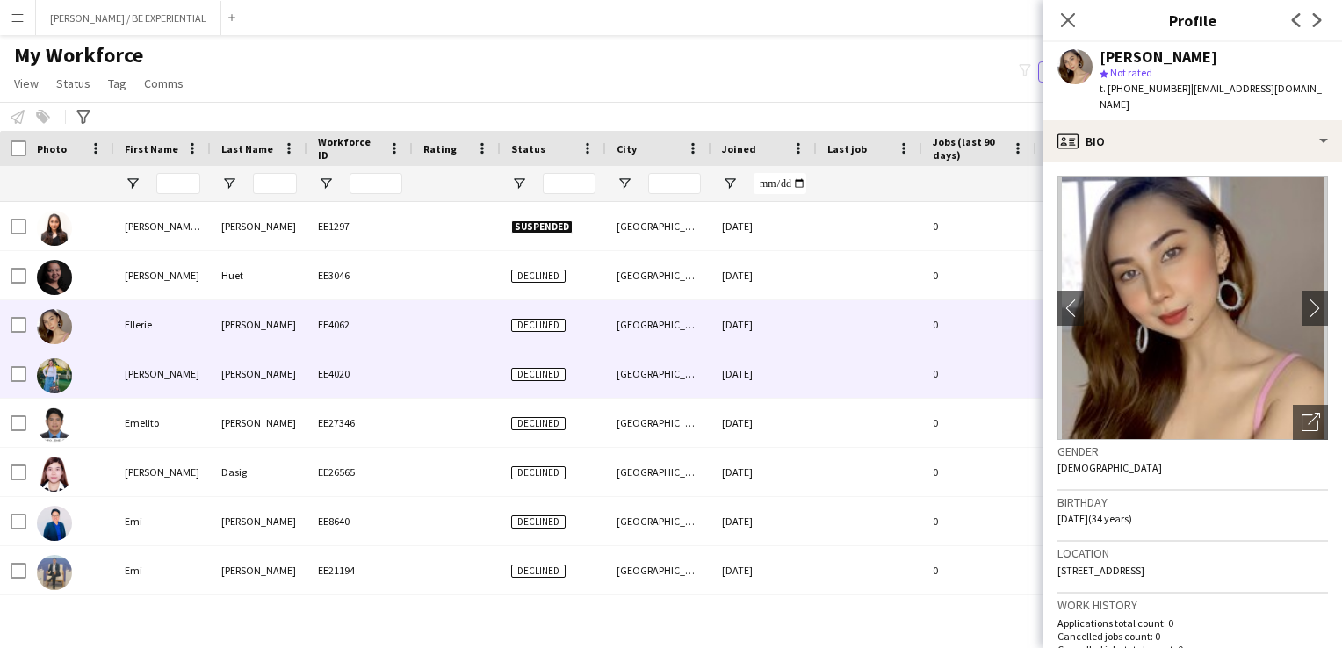
click at [144, 372] on div "[PERSON_NAME]" at bounding box center [162, 374] width 97 height 48
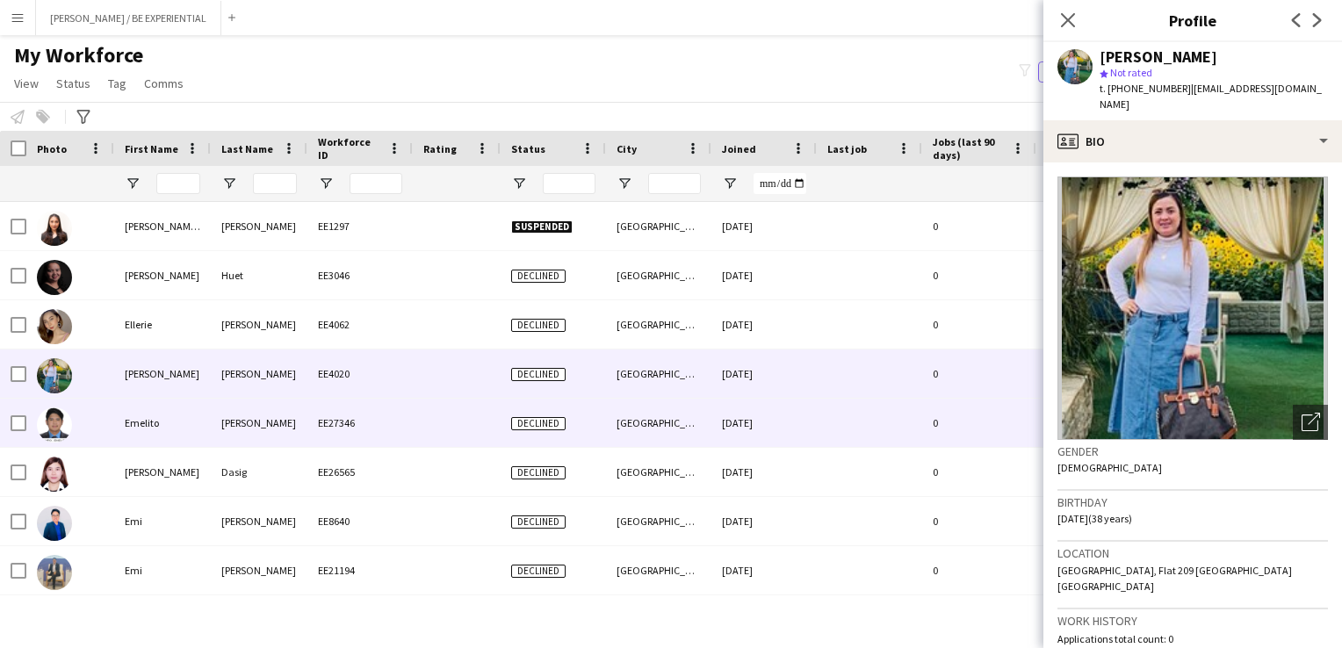
click at [137, 429] on div "Emelito" at bounding box center [162, 423] width 97 height 48
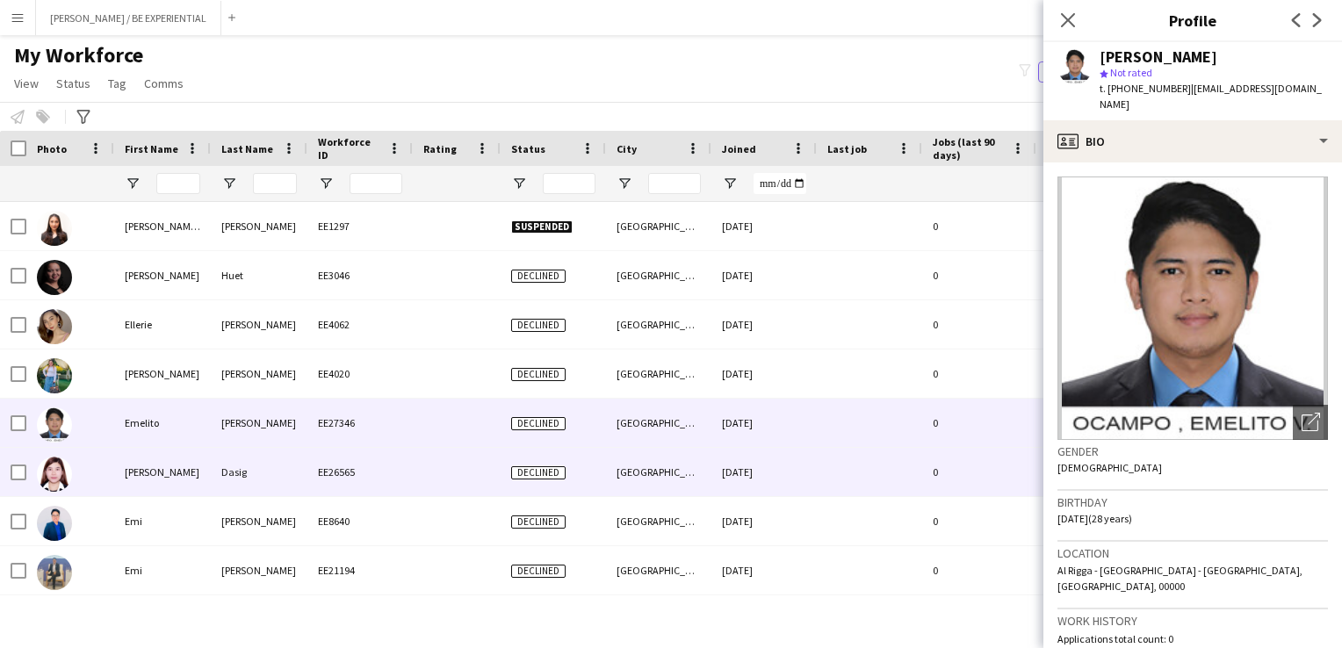
click at [141, 473] on div "[PERSON_NAME]" at bounding box center [162, 472] width 97 height 48
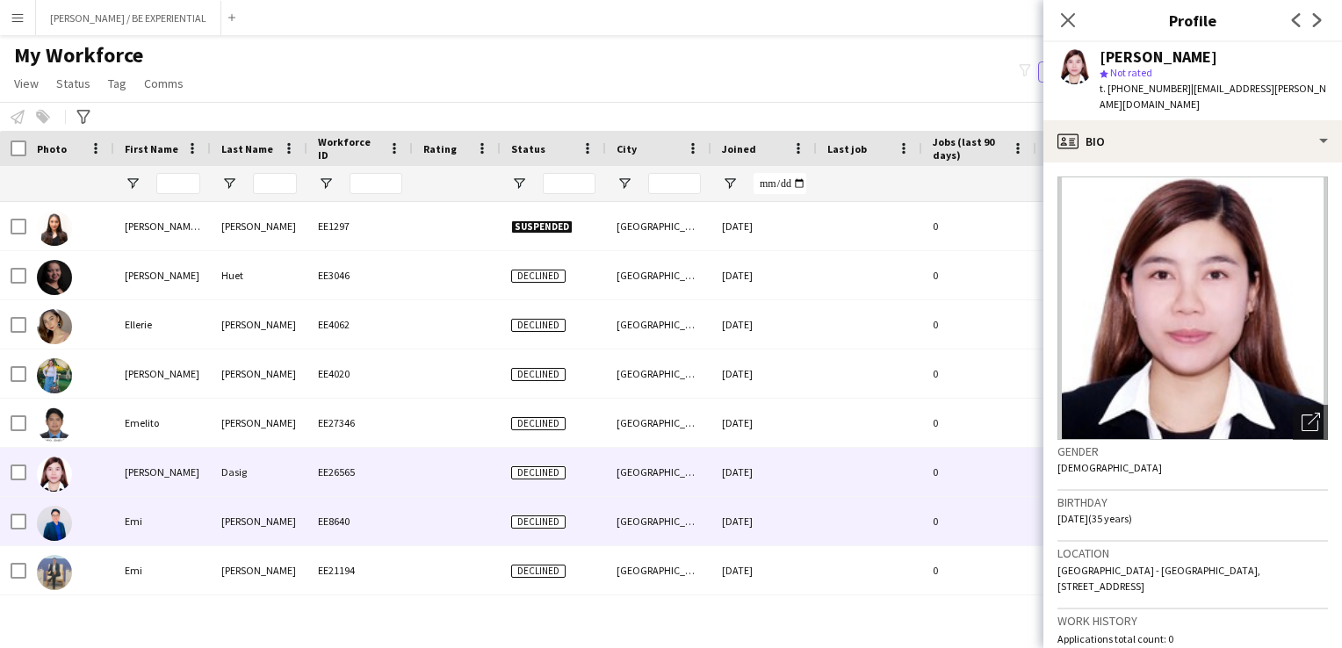
click at [127, 519] on div "Emi" at bounding box center [162, 521] width 97 height 48
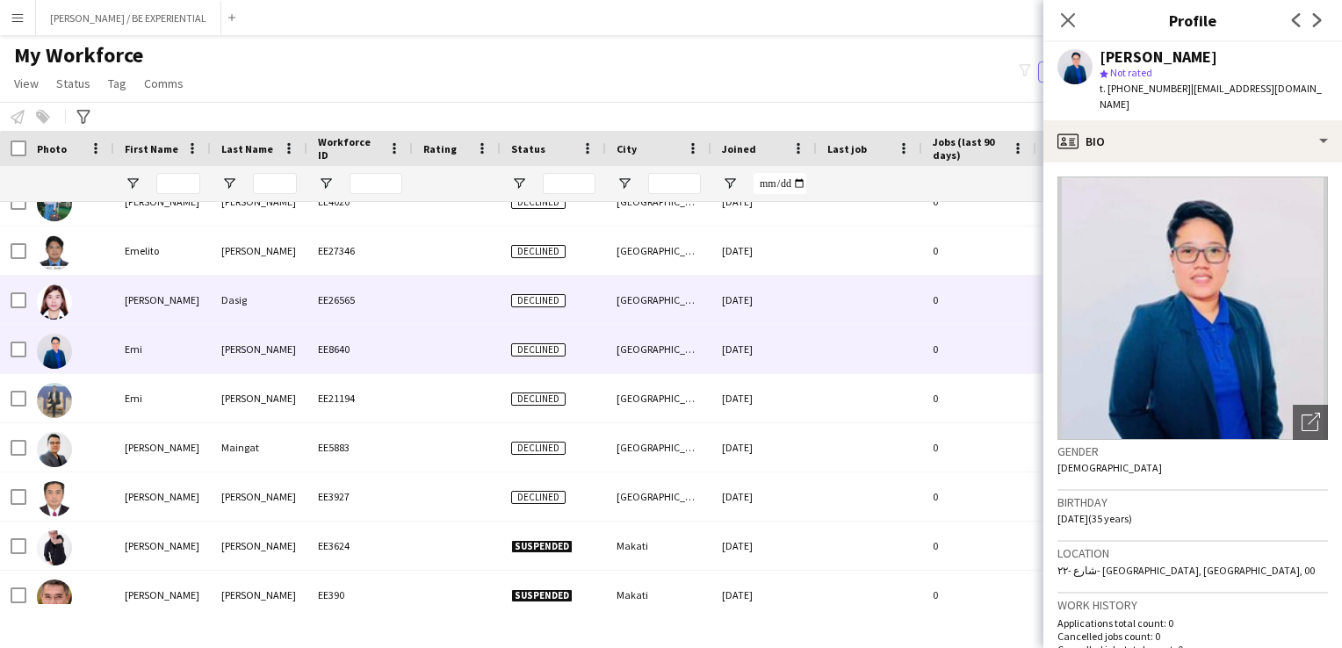
scroll to position [16162, 0]
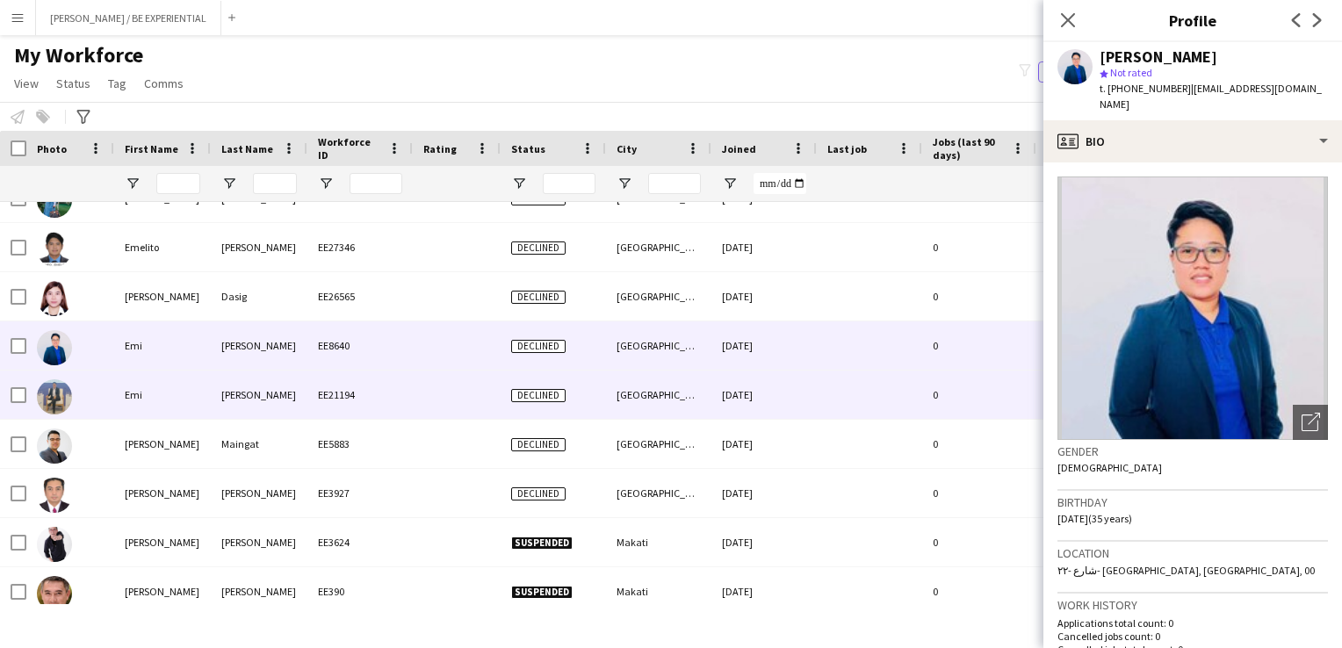
drag, startPoint x: 119, startPoint y: 388, endPoint x: 120, endPoint y: 441, distance: 52.7
click at [120, 388] on div "Emi" at bounding box center [162, 395] width 97 height 48
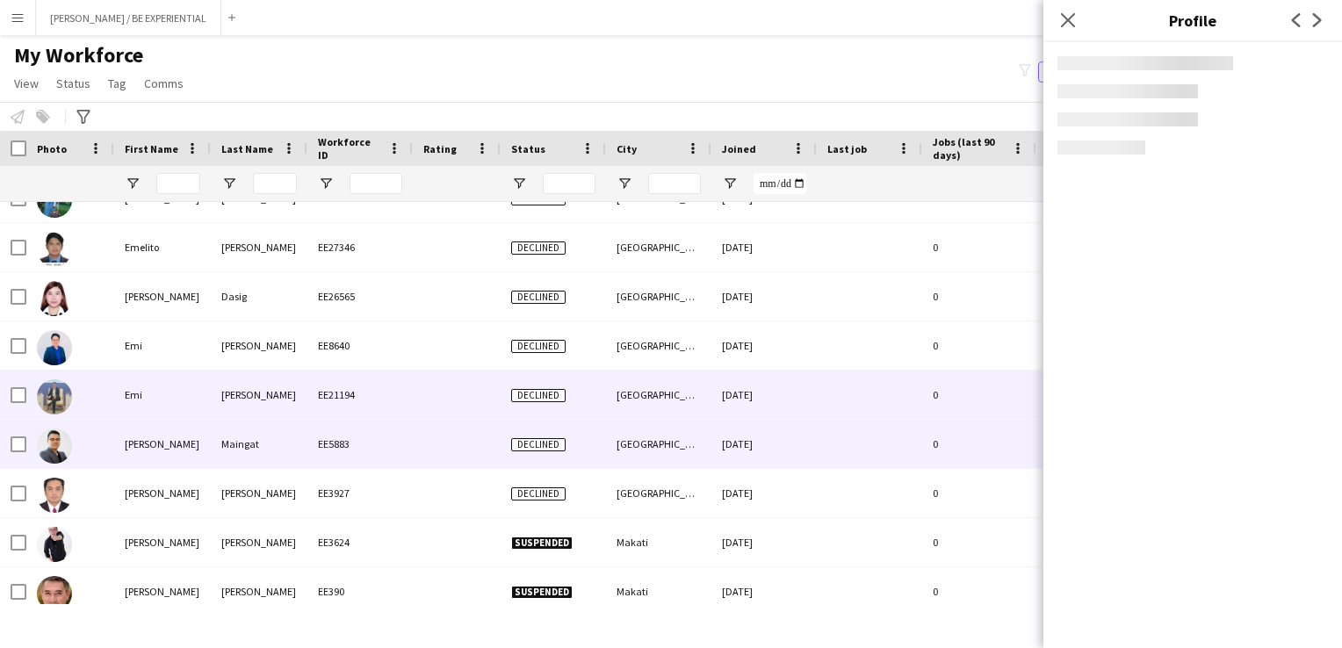
drag, startPoint x: 120, startPoint y: 441, endPoint x: 126, endPoint y: 489, distance: 48.7
click at [121, 441] on div "[PERSON_NAME]" at bounding box center [162, 444] width 97 height 48
click at [126, 489] on div "[PERSON_NAME]" at bounding box center [162, 493] width 97 height 48
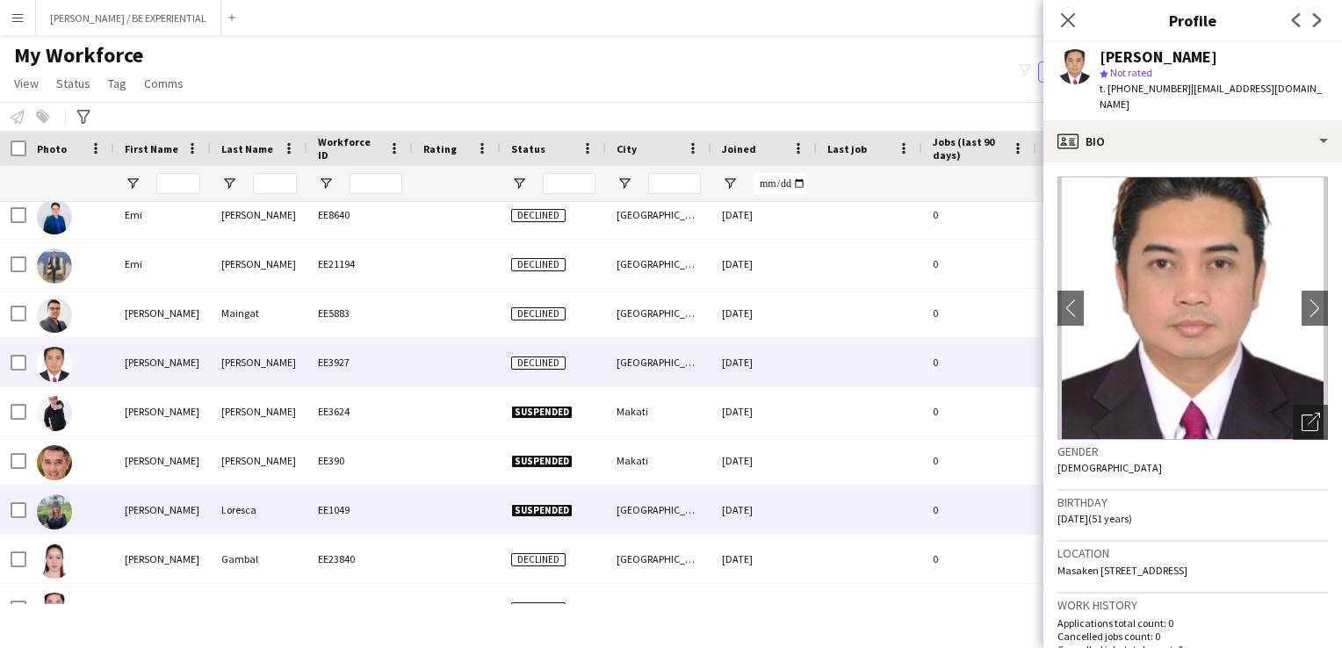
scroll to position [16338, 0]
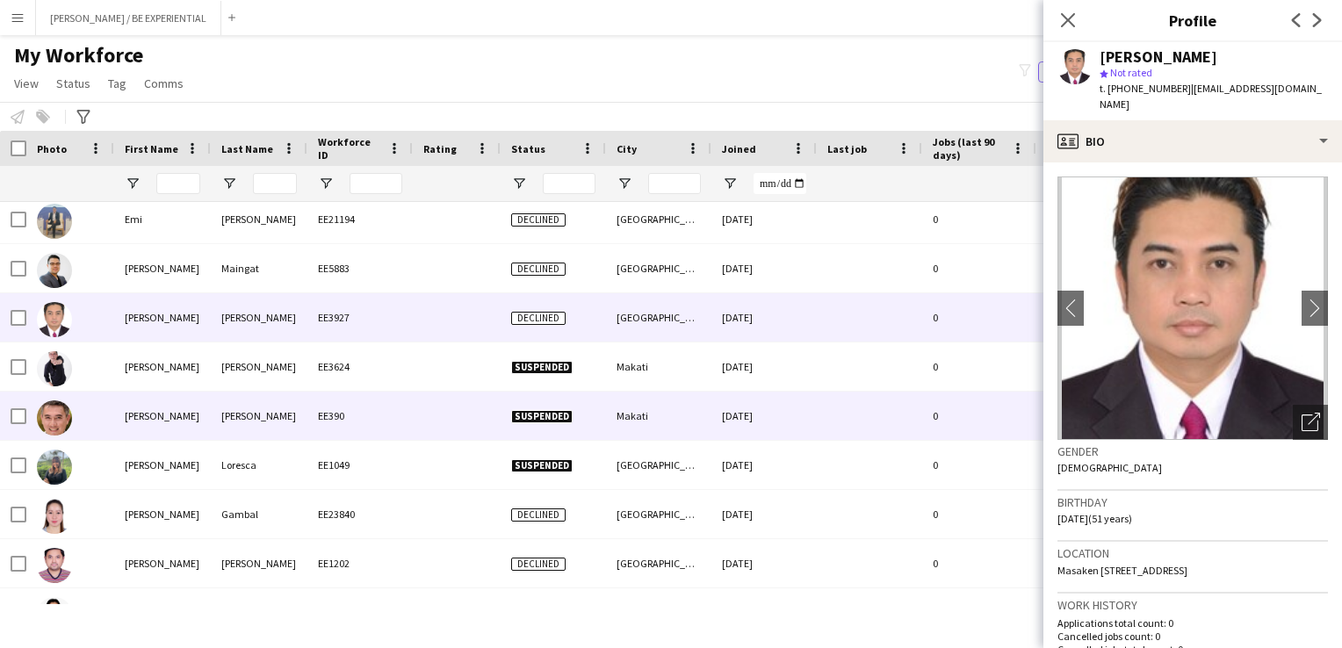
click at [138, 388] on div "[PERSON_NAME]" at bounding box center [162, 367] width 97 height 48
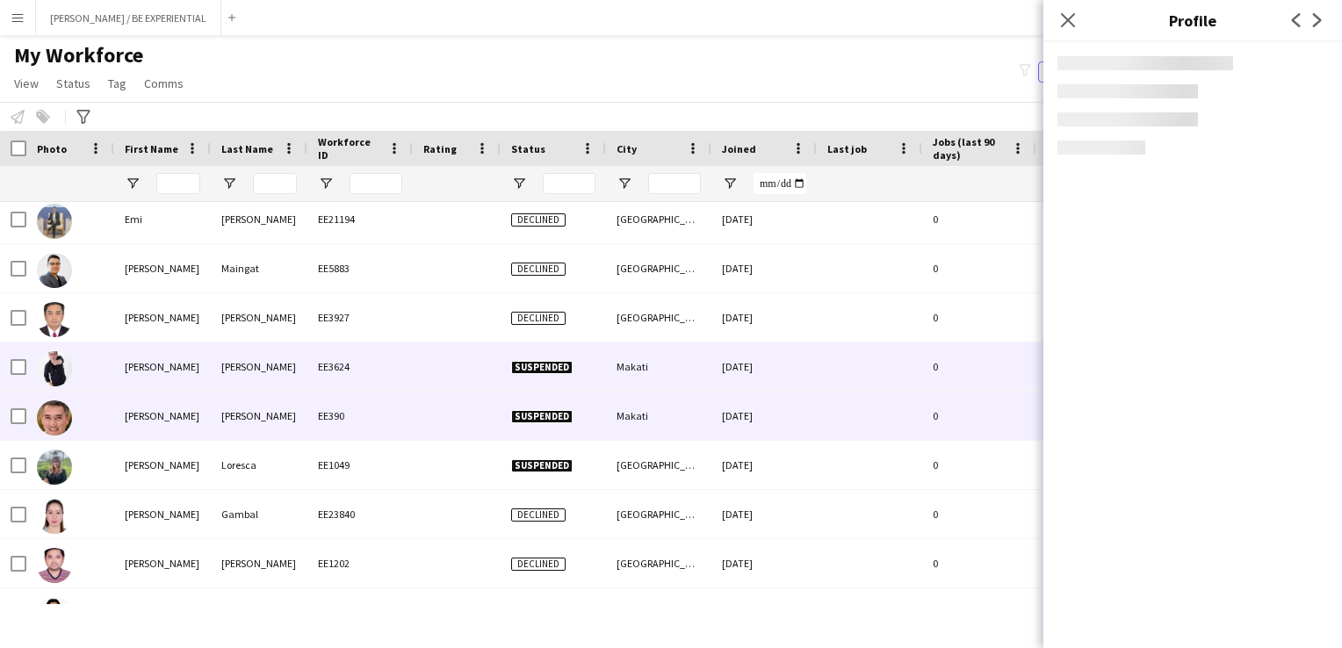
click at [134, 423] on div "[PERSON_NAME]" at bounding box center [162, 416] width 97 height 48
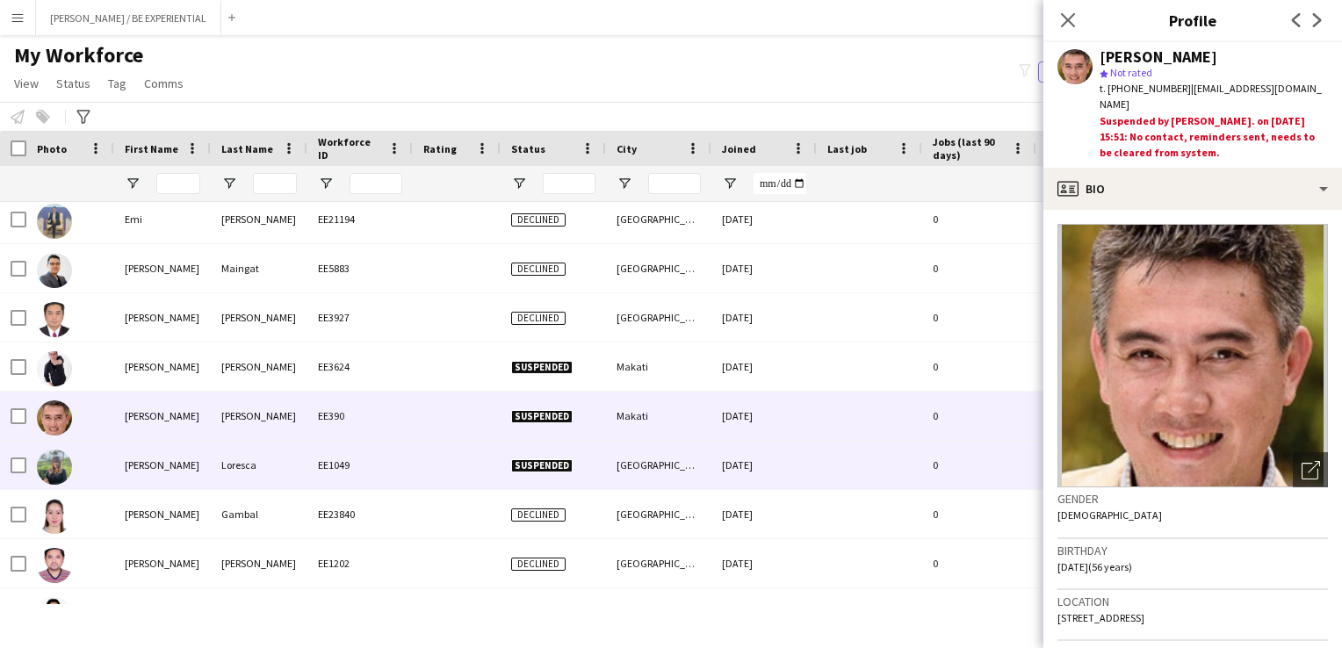
click at [141, 470] on div "[PERSON_NAME]" at bounding box center [162, 465] width 97 height 48
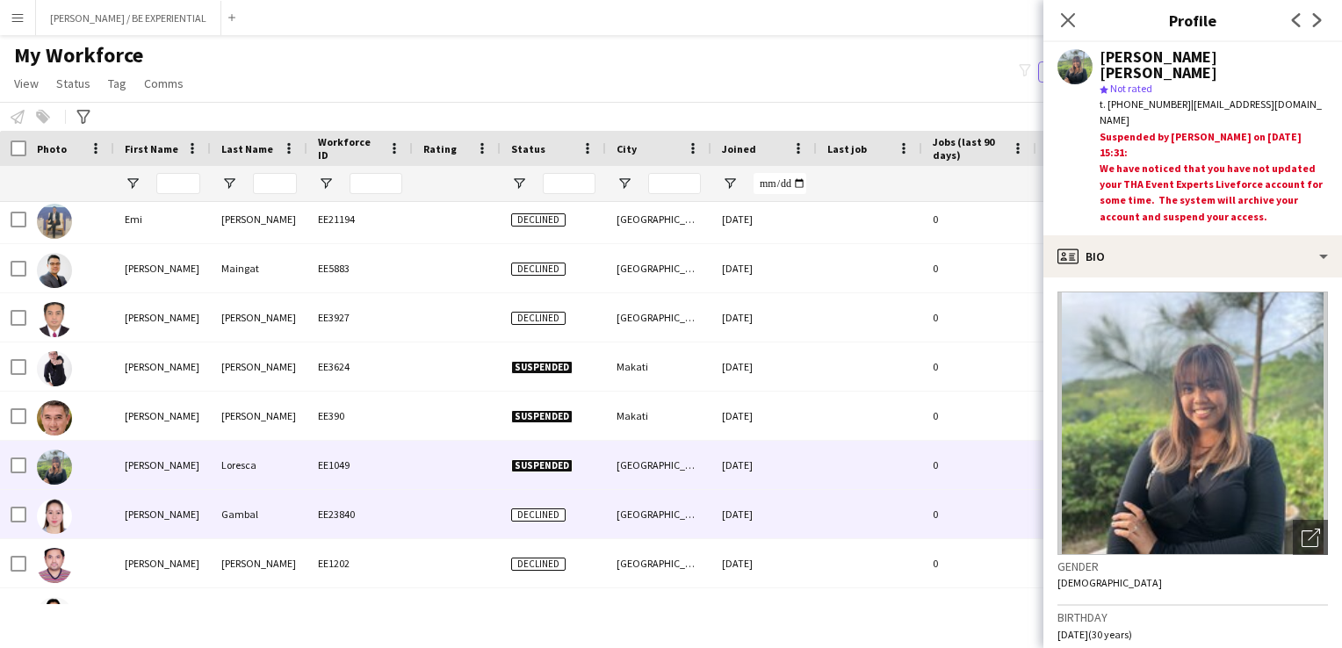
click at [138, 518] on div "[PERSON_NAME]" at bounding box center [162, 514] width 97 height 48
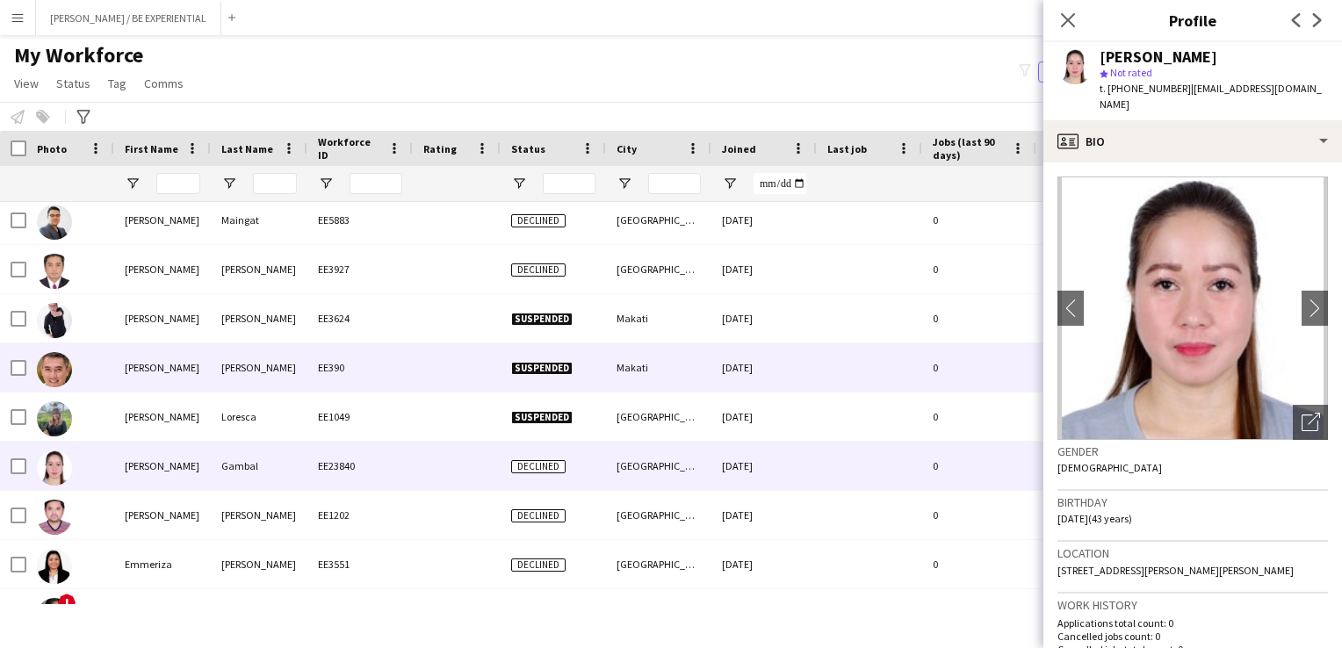
scroll to position [16426, 0]
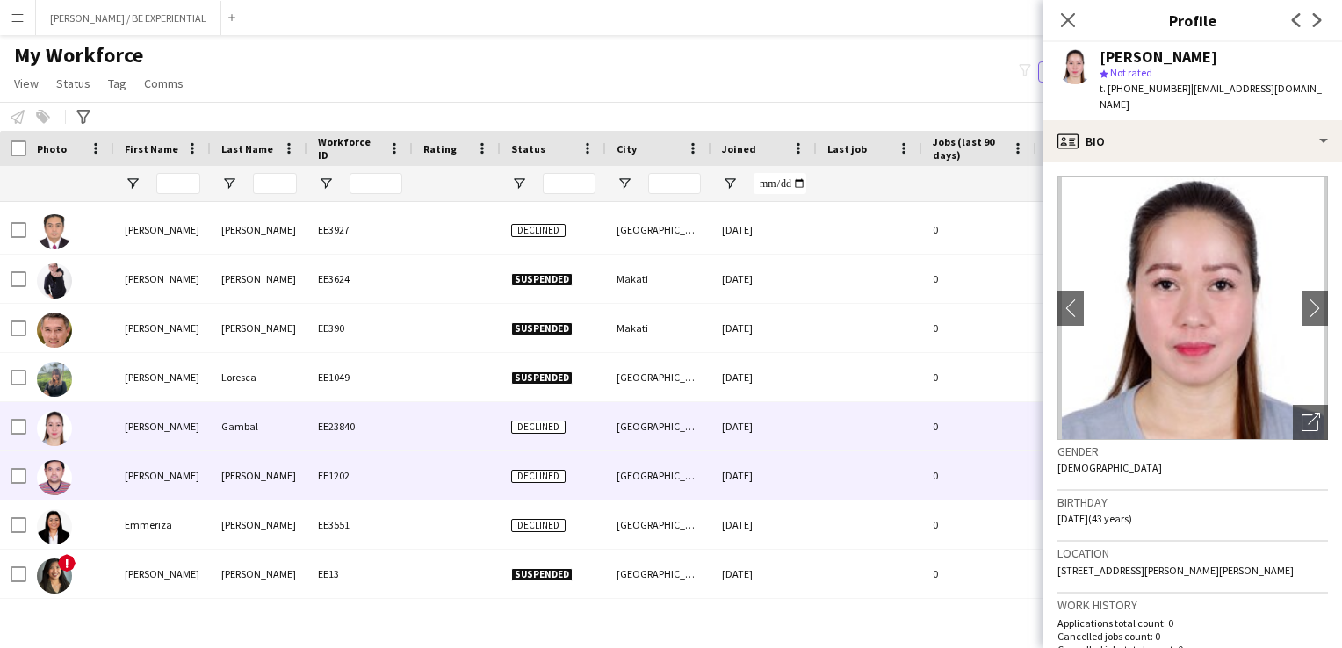
click at [135, 487] on div "[PERSON_NAME]" at bounding box center [162, 475] width 97 height 48
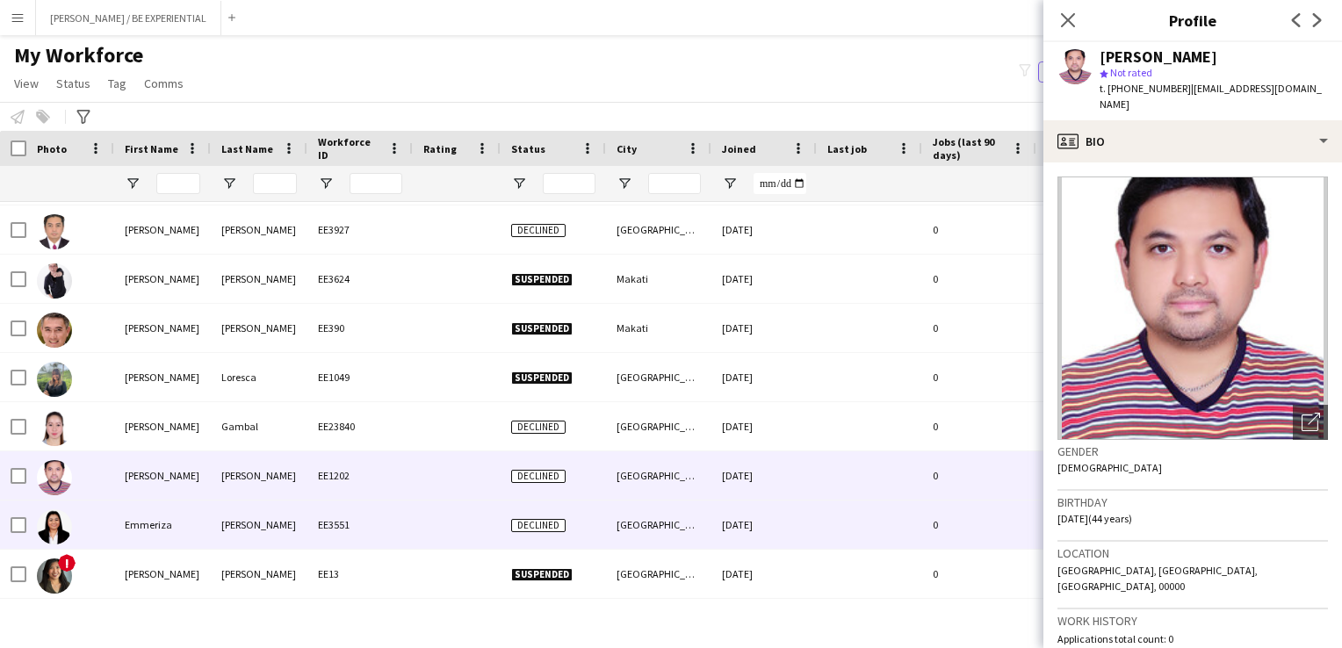
click at [136, 536] on div "Emmeriza" at bounding box center [162, 525] width 97 height 48
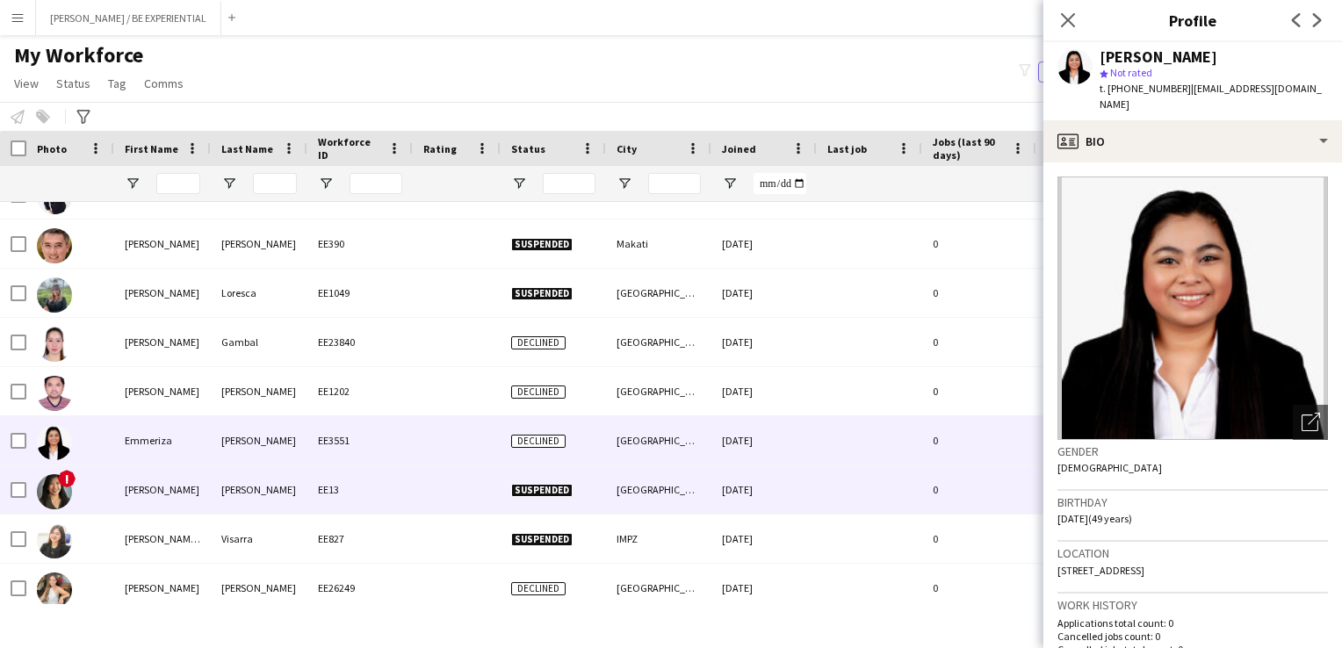
scroll to position [16602, 0]
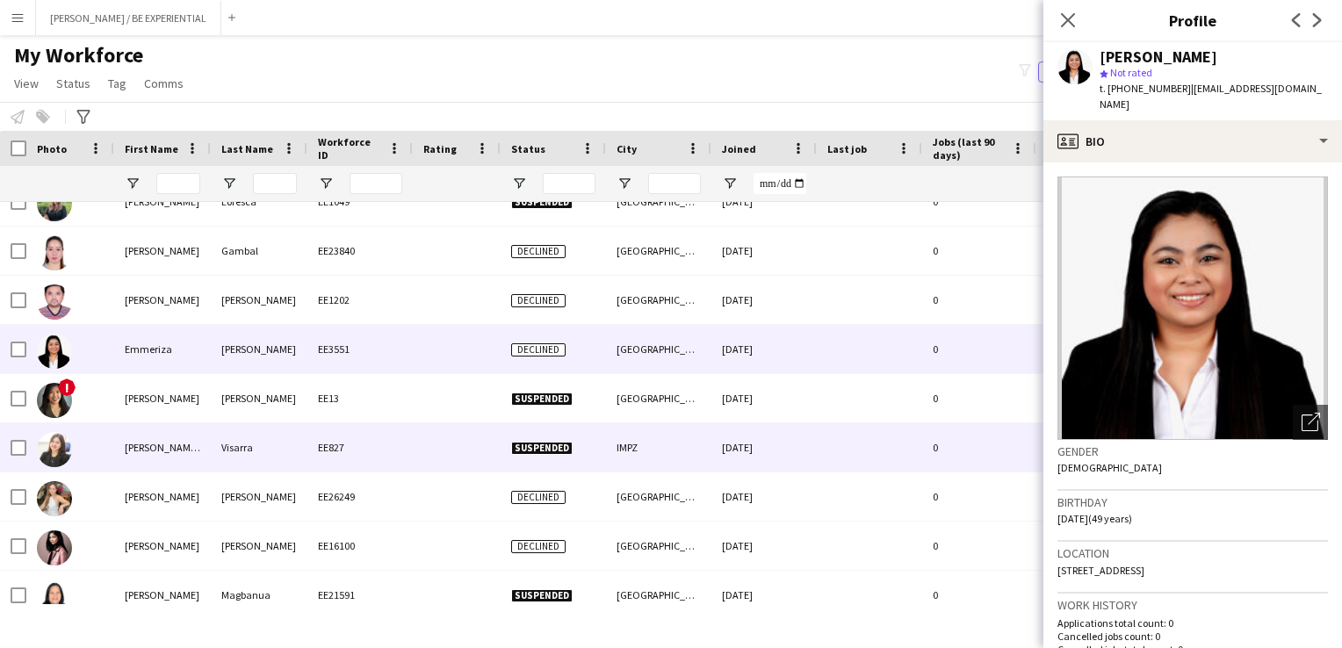
click at [134, 406] on div "[PERSON_NAME]" at bounding box center [162, 398] width 97 height 48
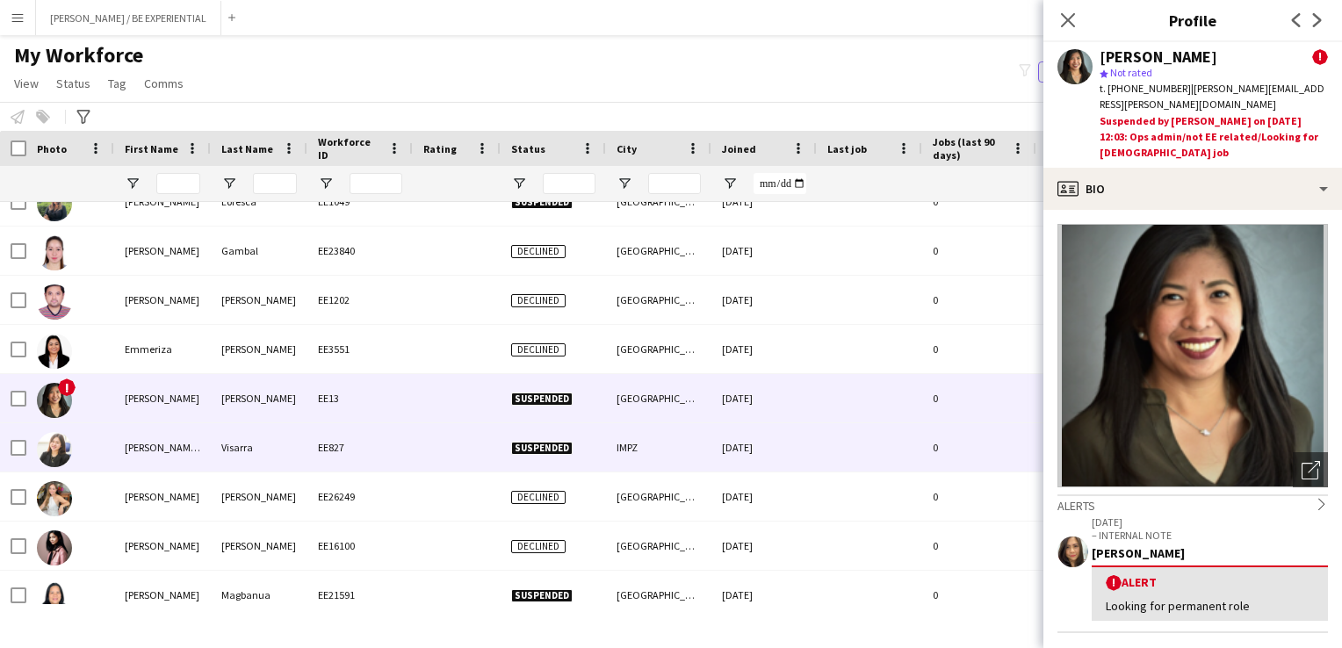
click at [137, 460] on div "[PERSON_NAME] [PERSON_NAME]" at bounding box center [162, 447] width 97 height 48
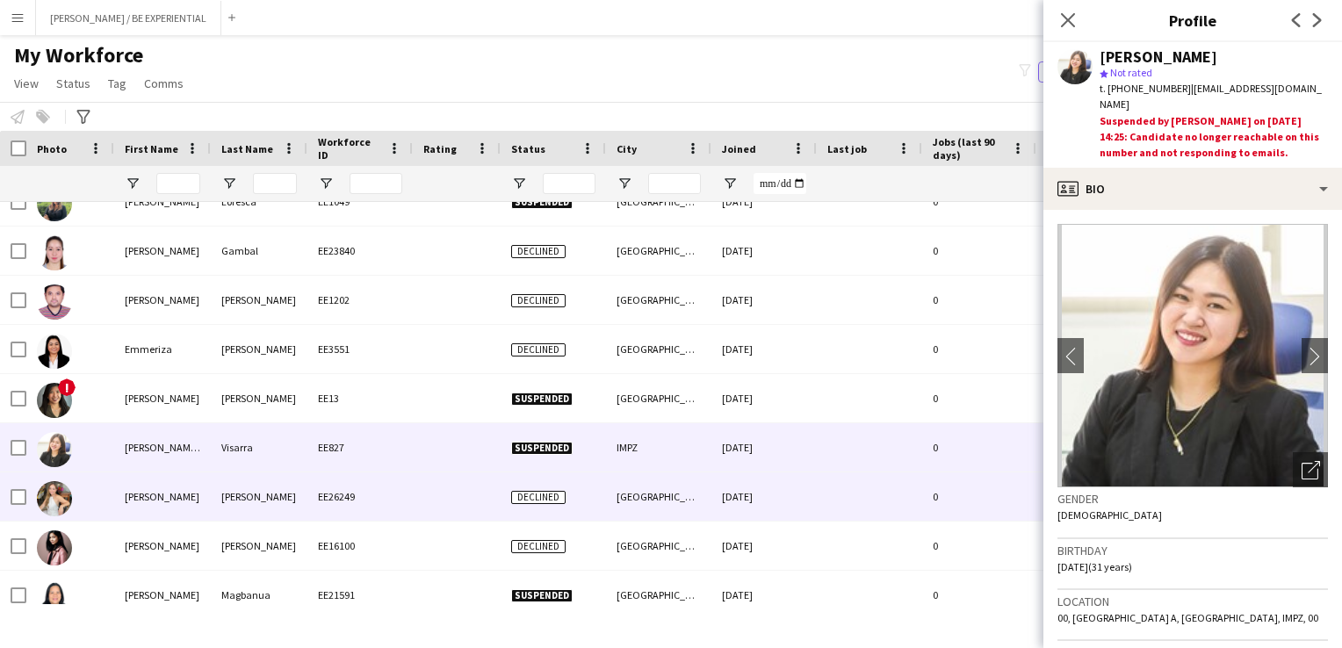
click at [132, 502] on div "[PERSON_NAME]" at bounding box center [162, 497] width 97 height 48
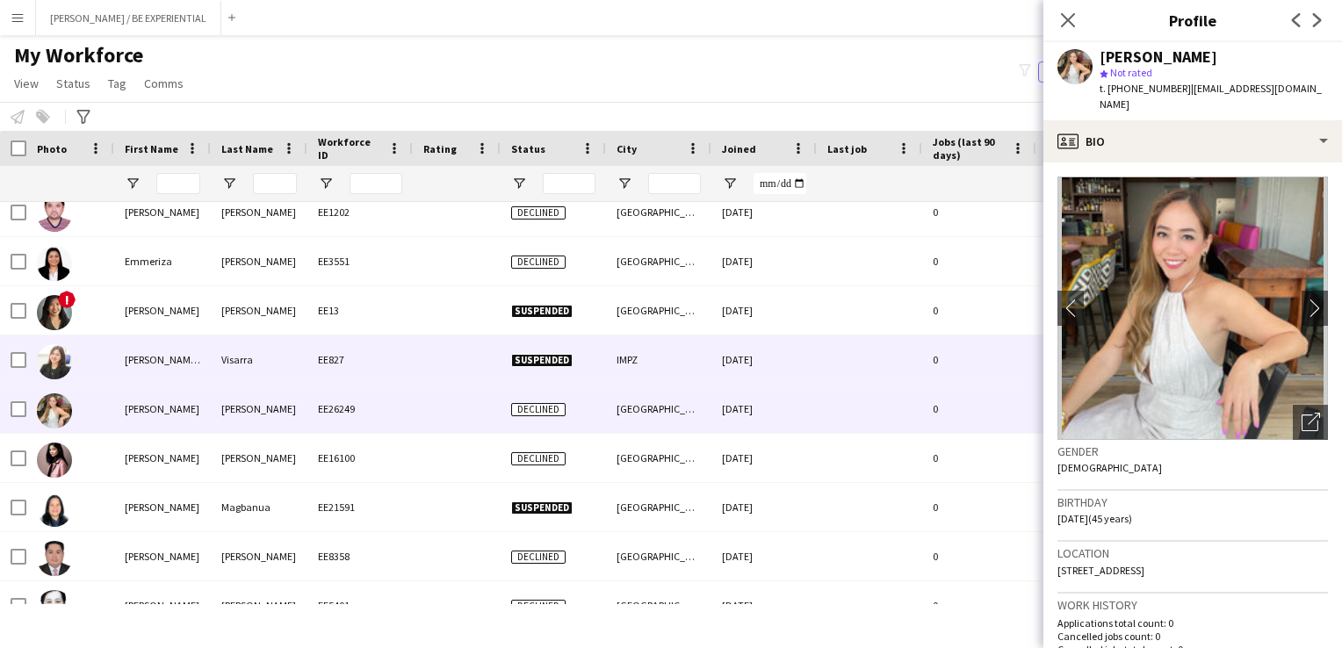
scroll to position [16689, 0]
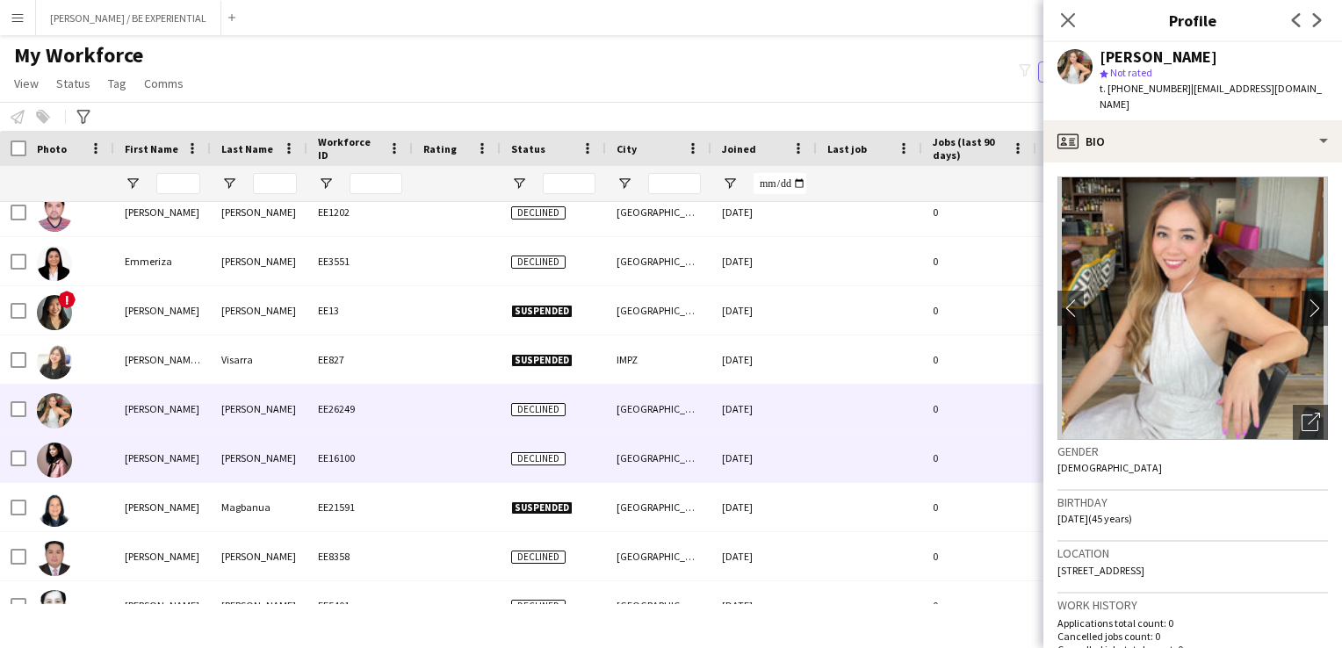
click at [117, 473] on div "[PERSON_NAME]" at bounding box center [162, 458] width 97 height 48
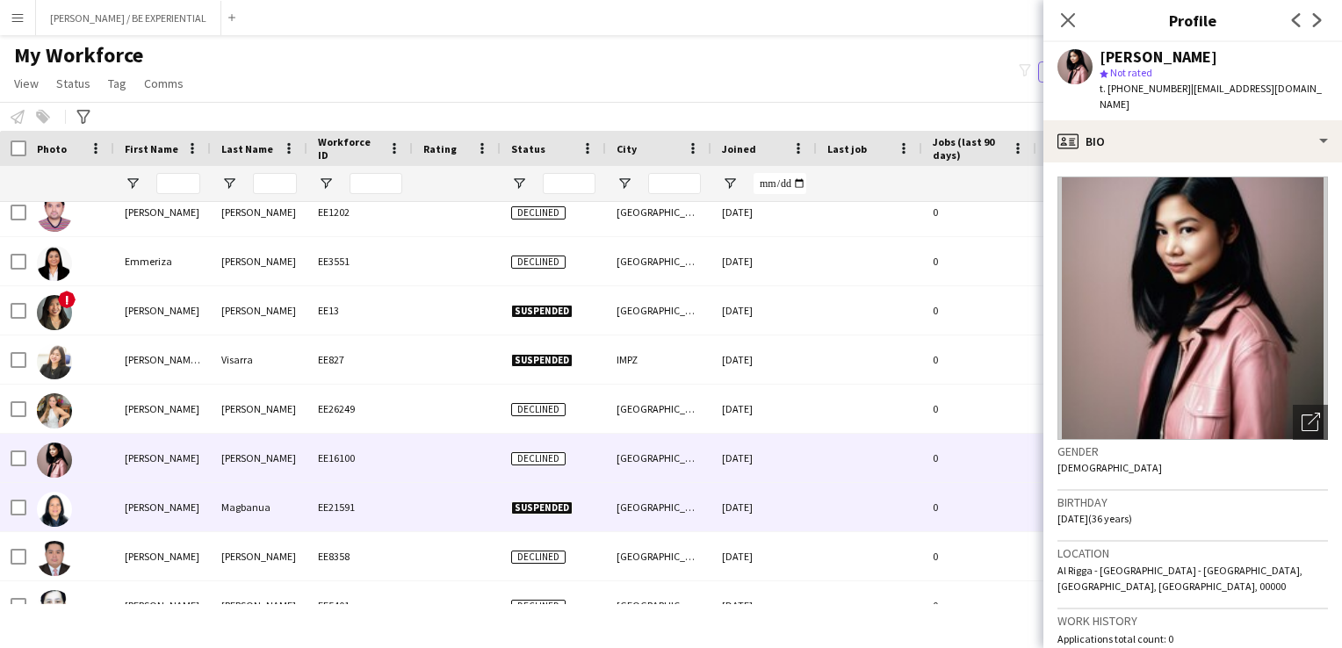
click at [134, 518] on div "[PERSON_NAME]" at bounding box center [162, 507] width 97 height 48
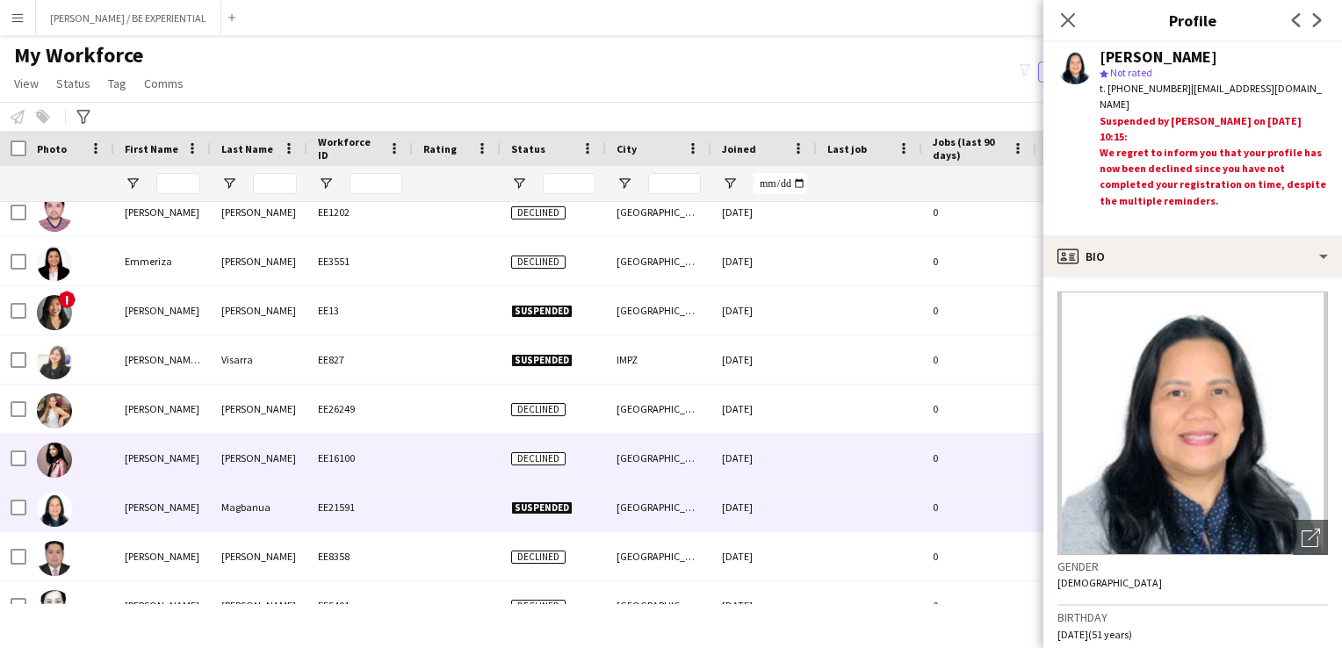
scroll to position [16739, 0]
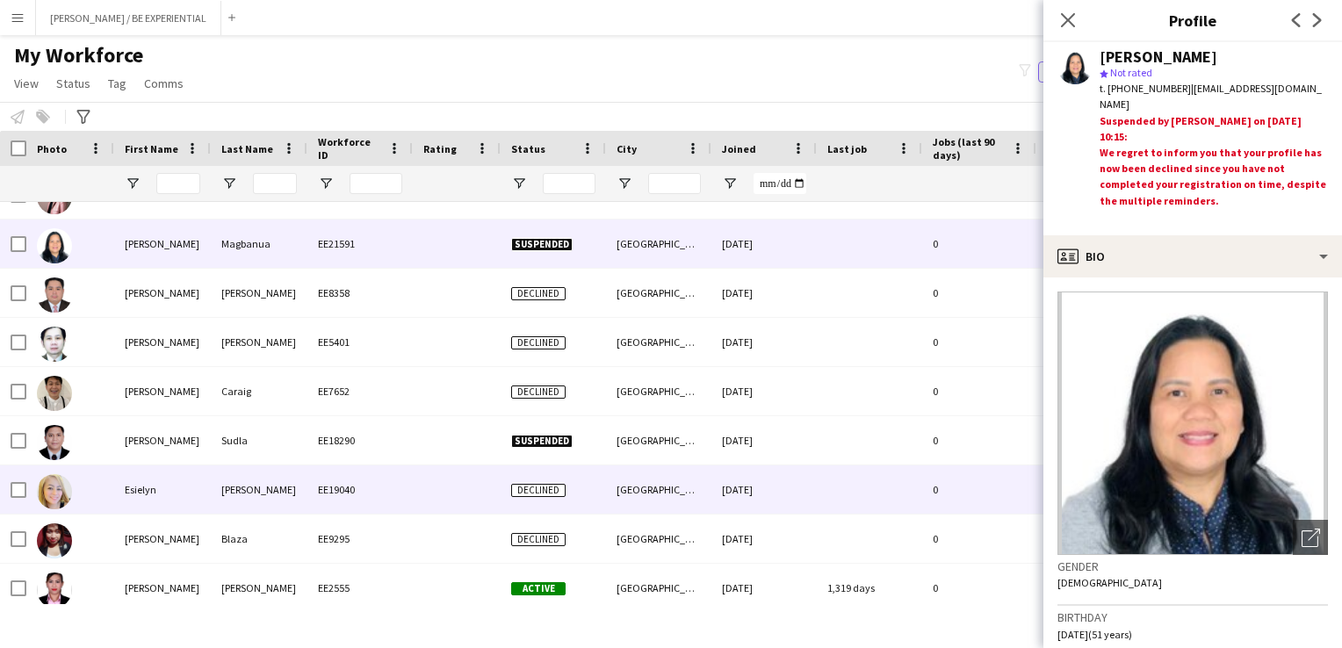
click at [131, 498] on div "Esielyn" at bounding box center [162, 490] width 97 height 48
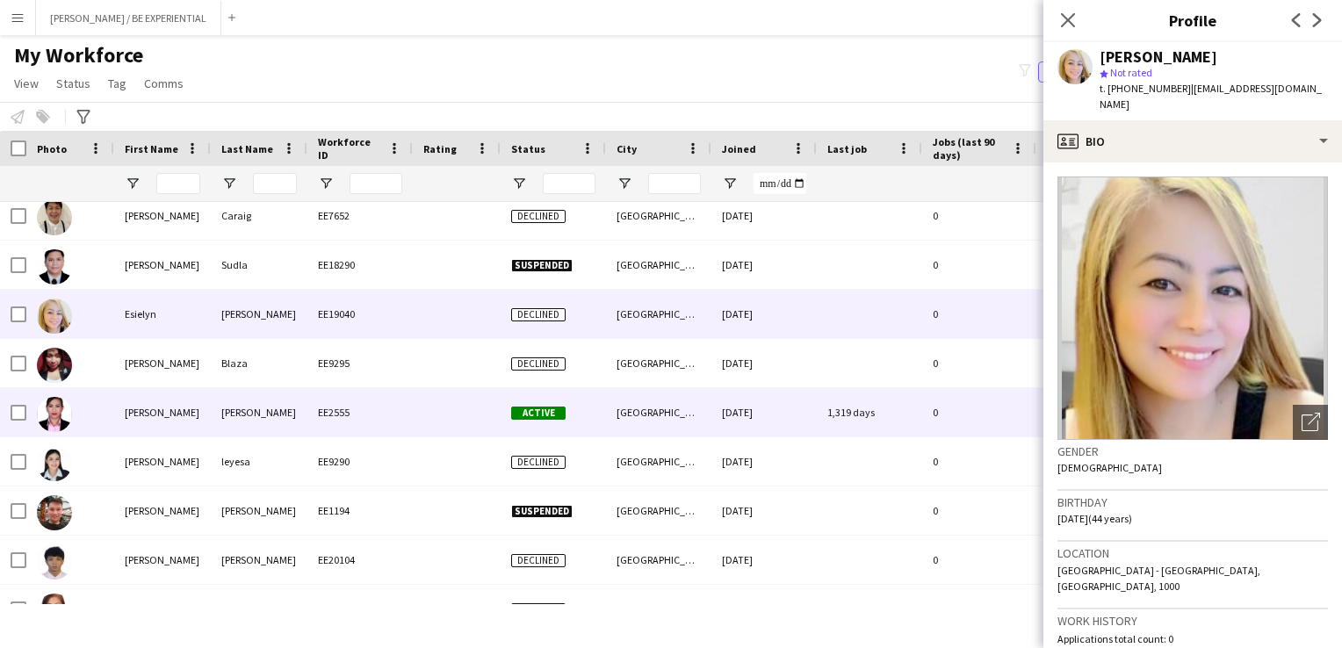
click at [127, 411] on div "[PERSON_NAME]" at bounding box center [162, 412] width 97 height 48
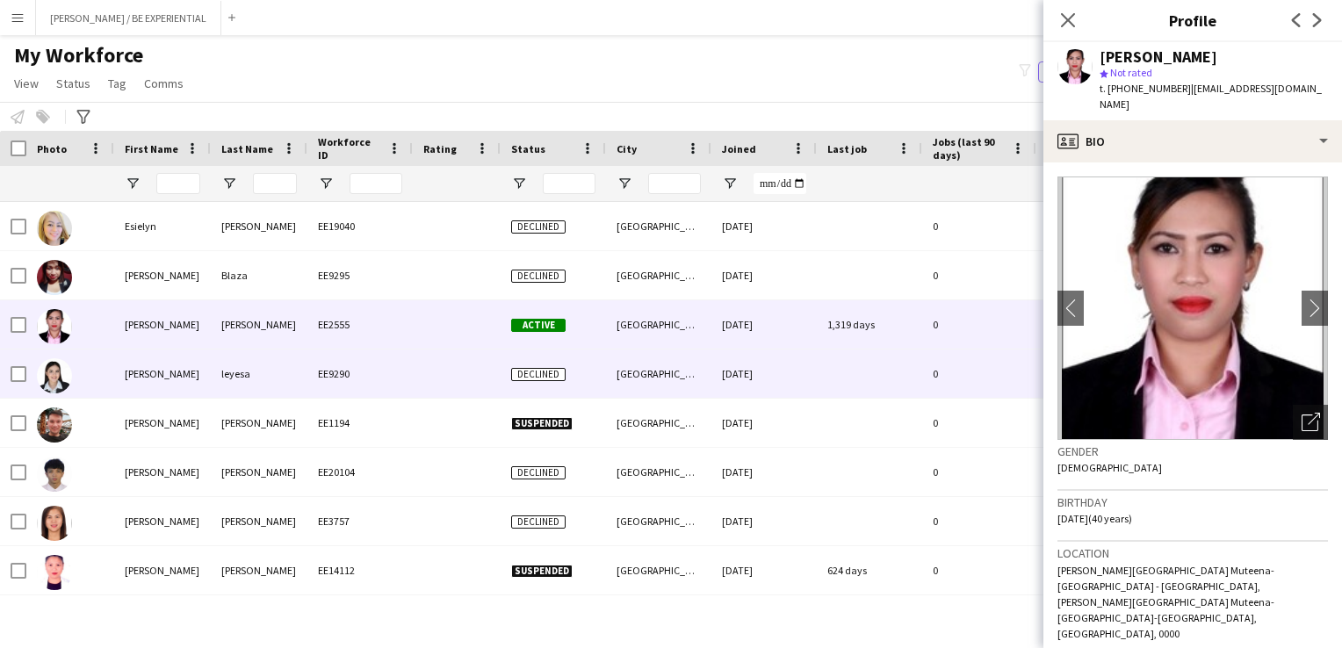
click at [148, 371] on div "[PERSON_NAME]" at bounding box center [162, 374] width 97 height 48
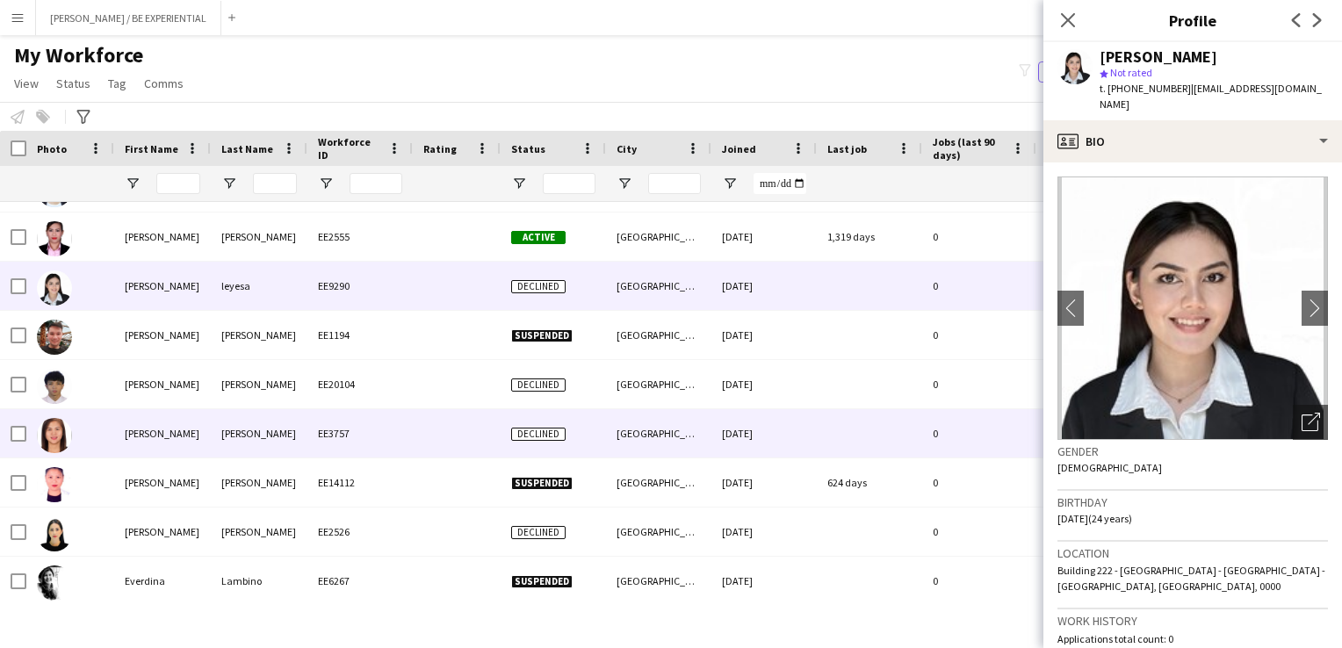
click at [132, 430] on div "[PERSON_NAME]" at bounding box center [162, 433] width 97 height 48
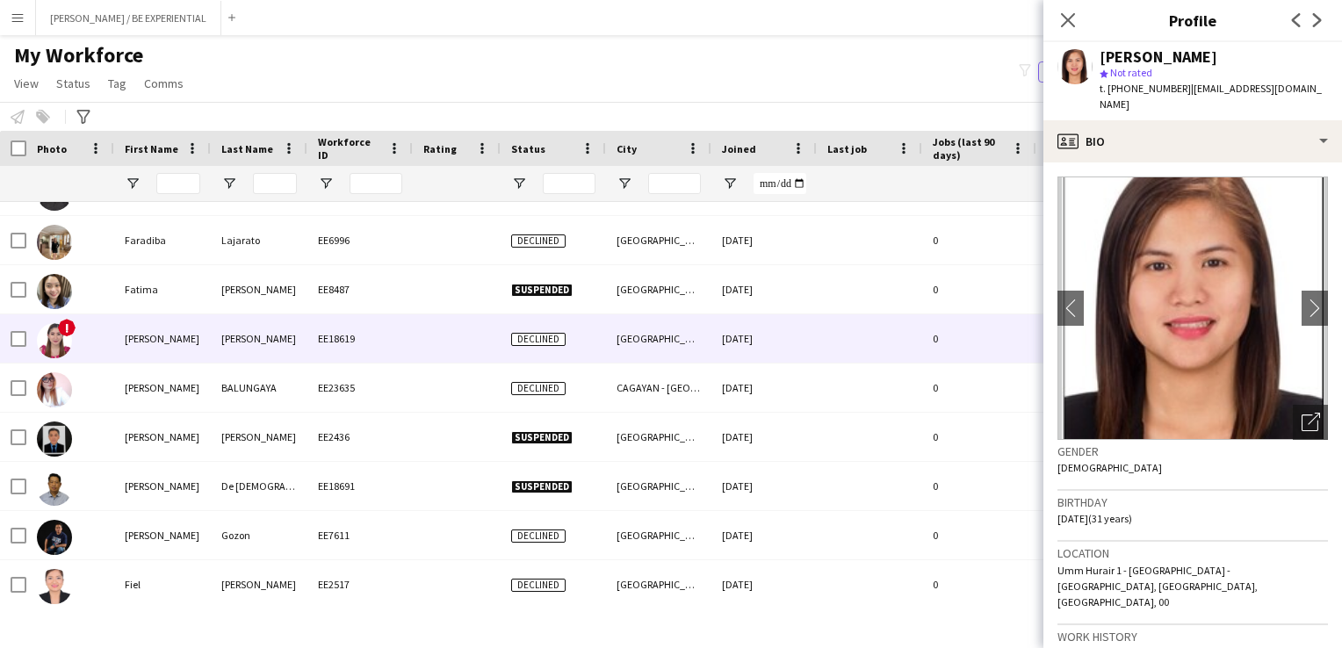
click at [163, 339] on div "[PERSON_NAME]" at bounding box center [162, 338] width 97 height 48
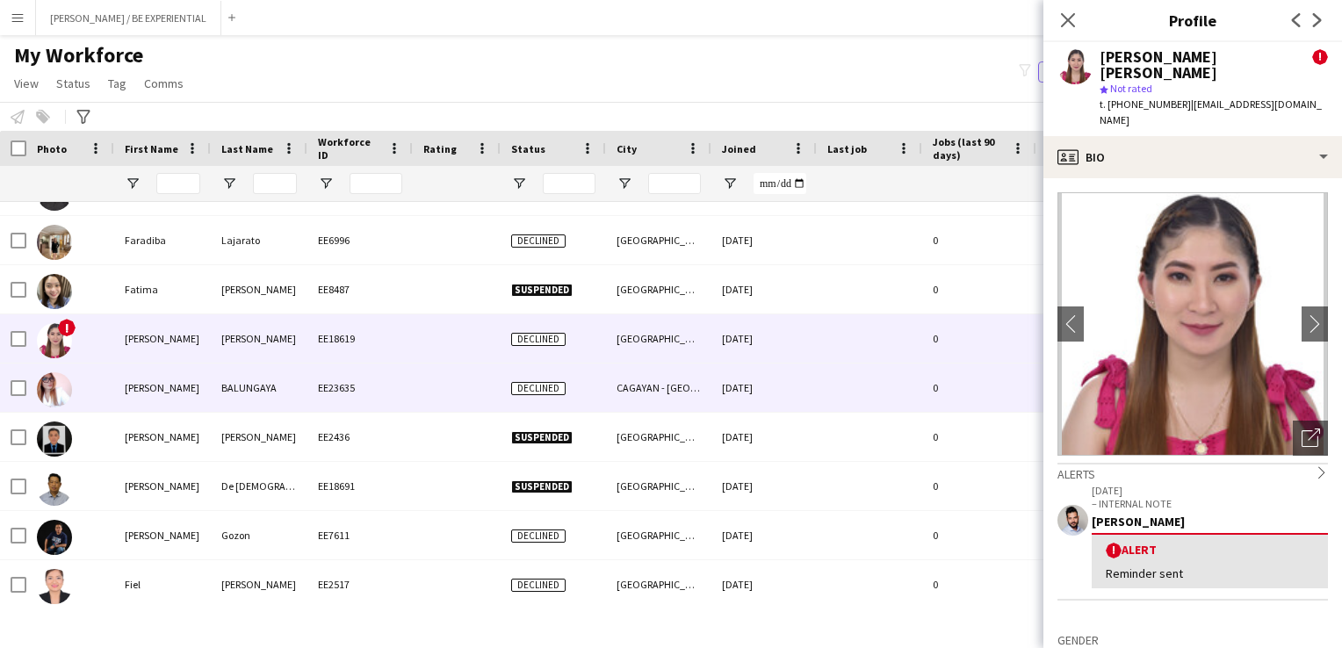
click at [141, 387] on div "[PERSON_NAME]" at bounding box center [162, 388] width 97 height 48
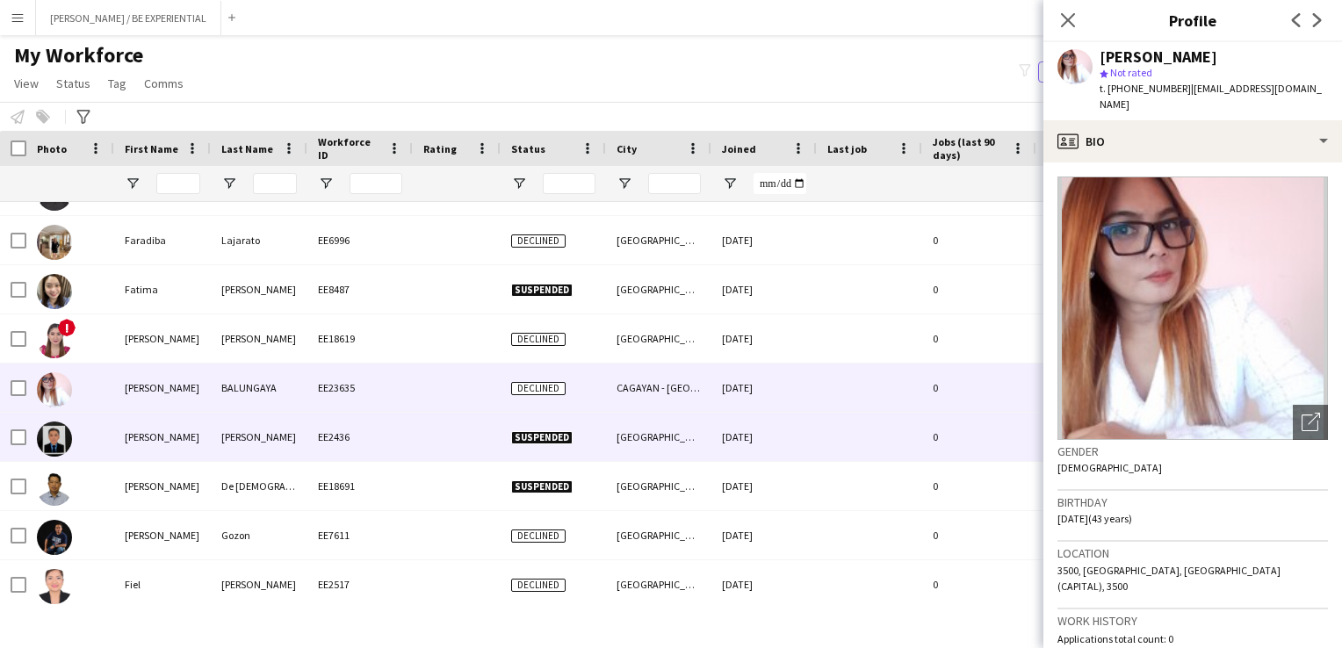
click at [134, 453] on div "[PERSON_NAME]" at bounding box center [162, 437] width 97 height 48
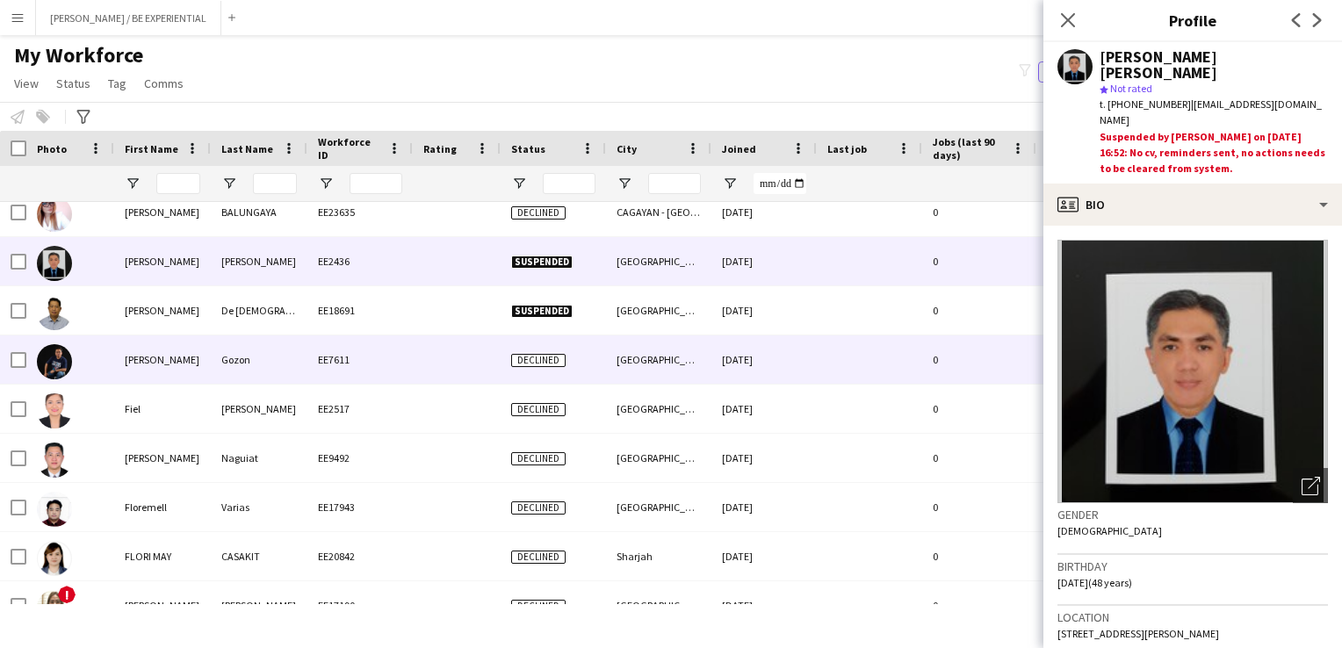
click at [143, 354] on div "[PERSON_NAME]" at bounding box center [162, 360] width 97 height 48
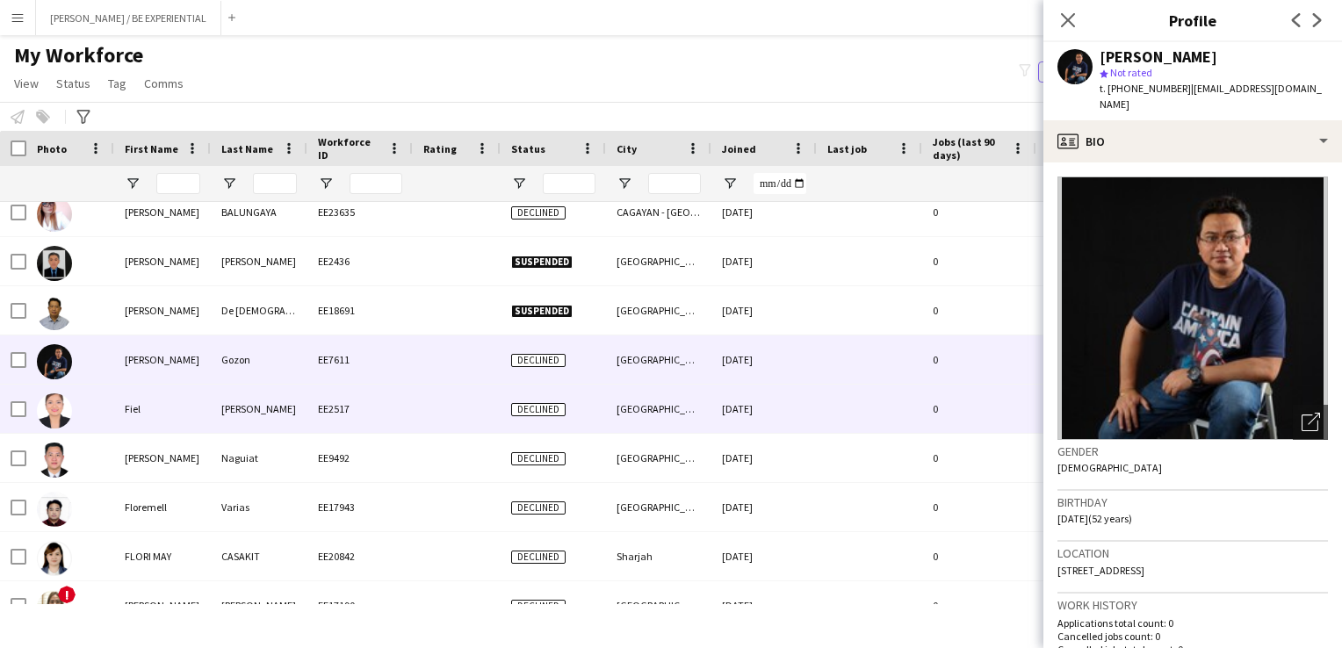
click at [139, 405] on div "Fiel" at bounding box center [162, 409] width 97 height 48
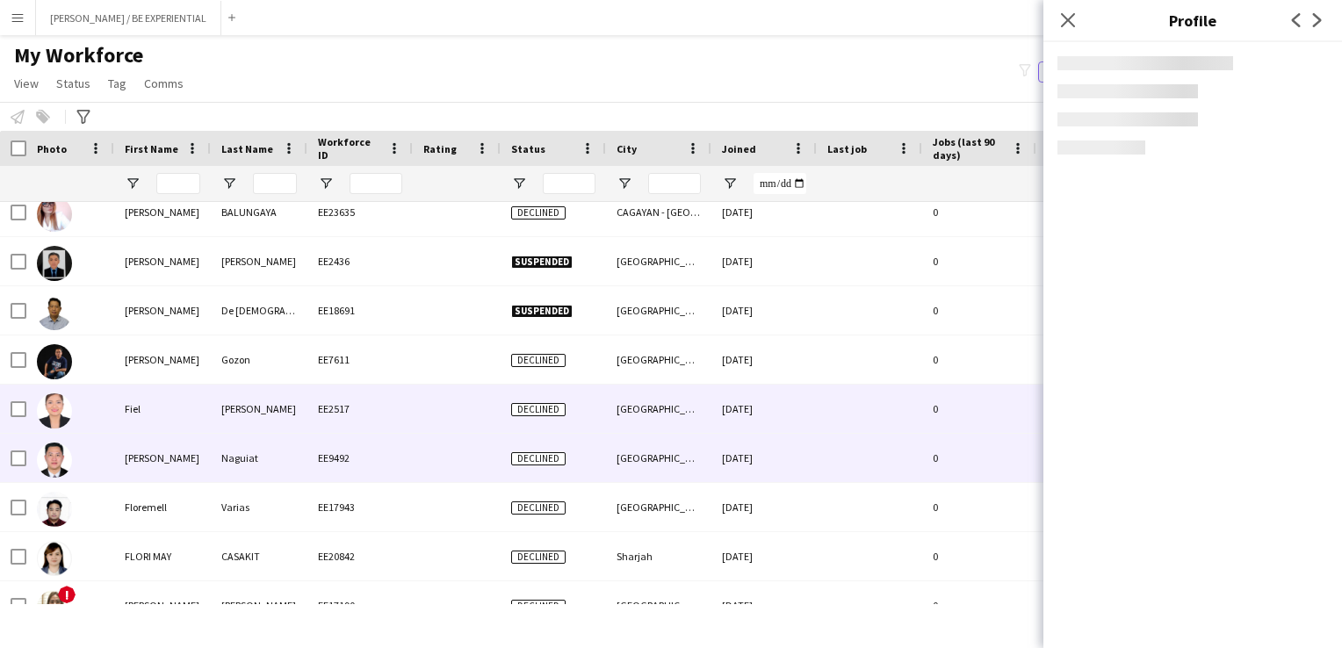
click at [144, 459] on div "[PERSON_NAME]" at bounding box center [162, 458] width 97 height 48
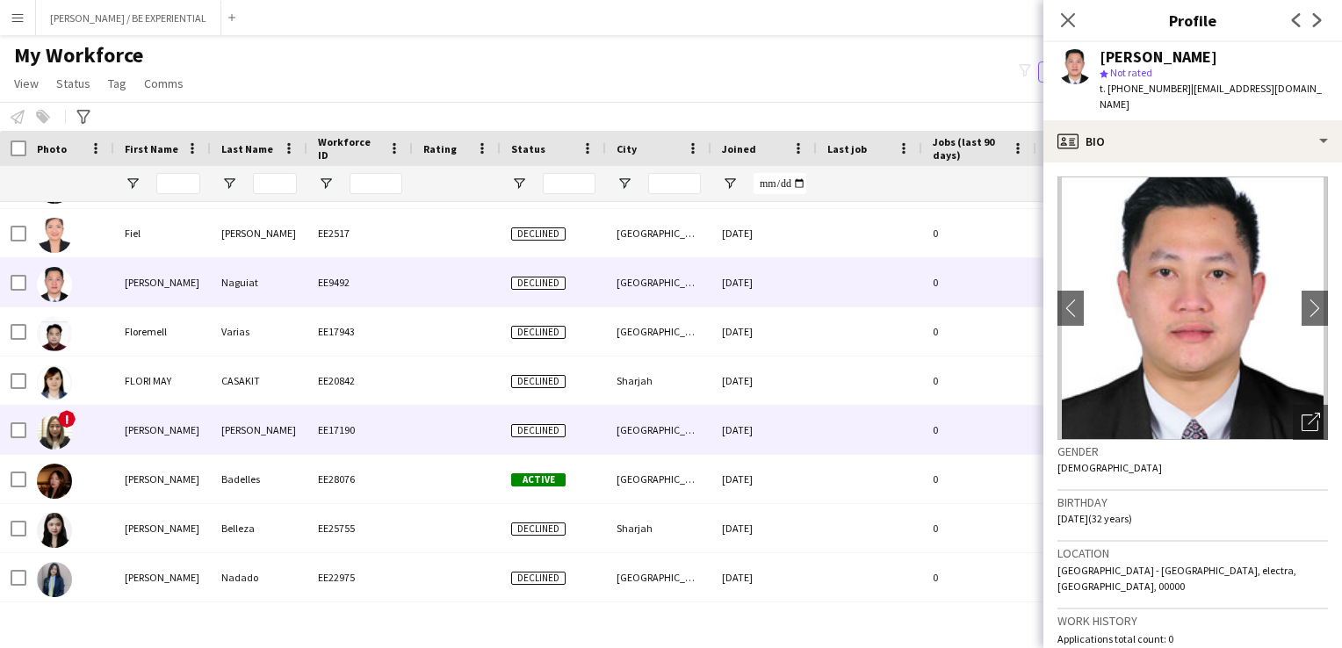
click at [138, 438] on div "[PERSON_NAME]" at bounding box center [162, 430] width 97 height 48
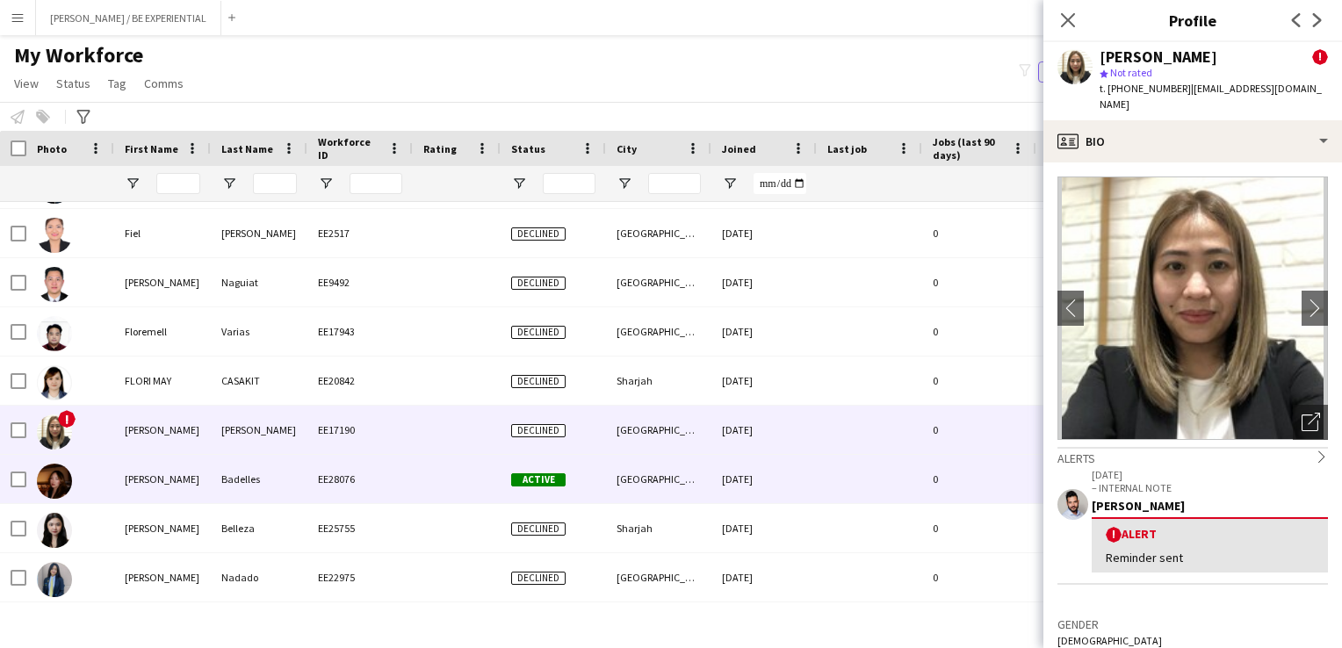
click at [148, 480] on div "[PERSON_NAME]" at bounding box center [162, 479] width 97 height 48
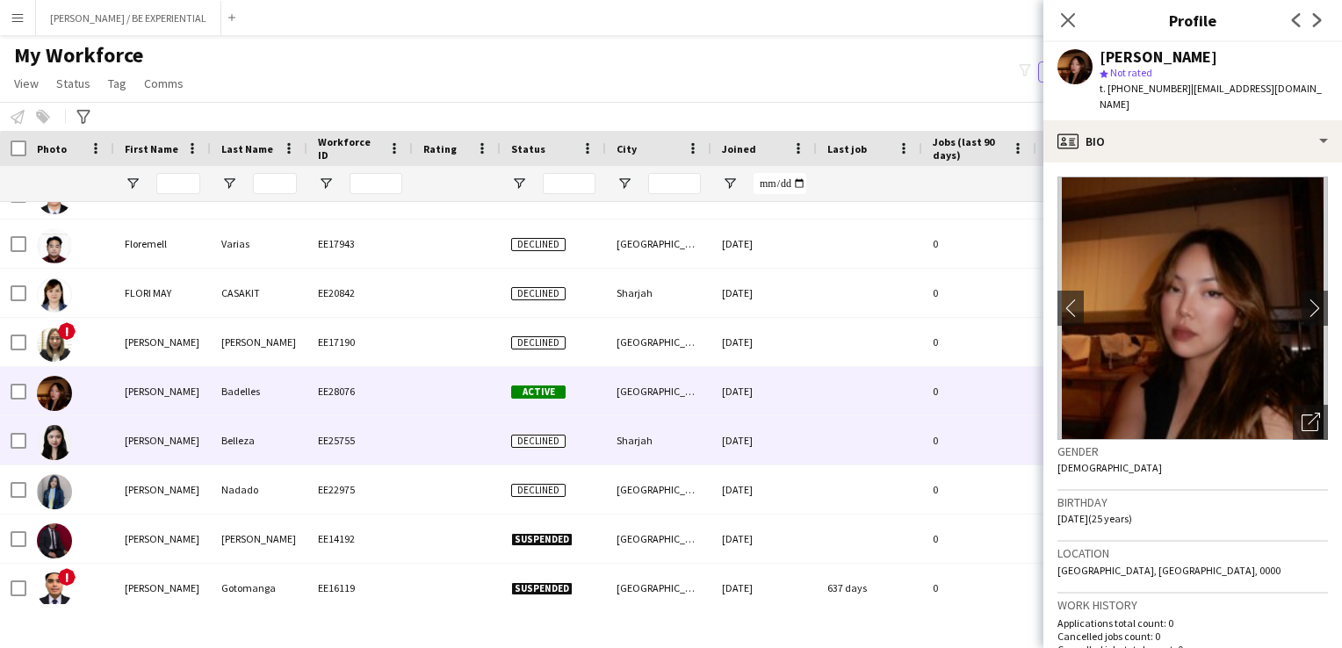
click at [134, 449] on div "[PERSON_NAME]" at bounding box center [162, 440] width 97 height 48
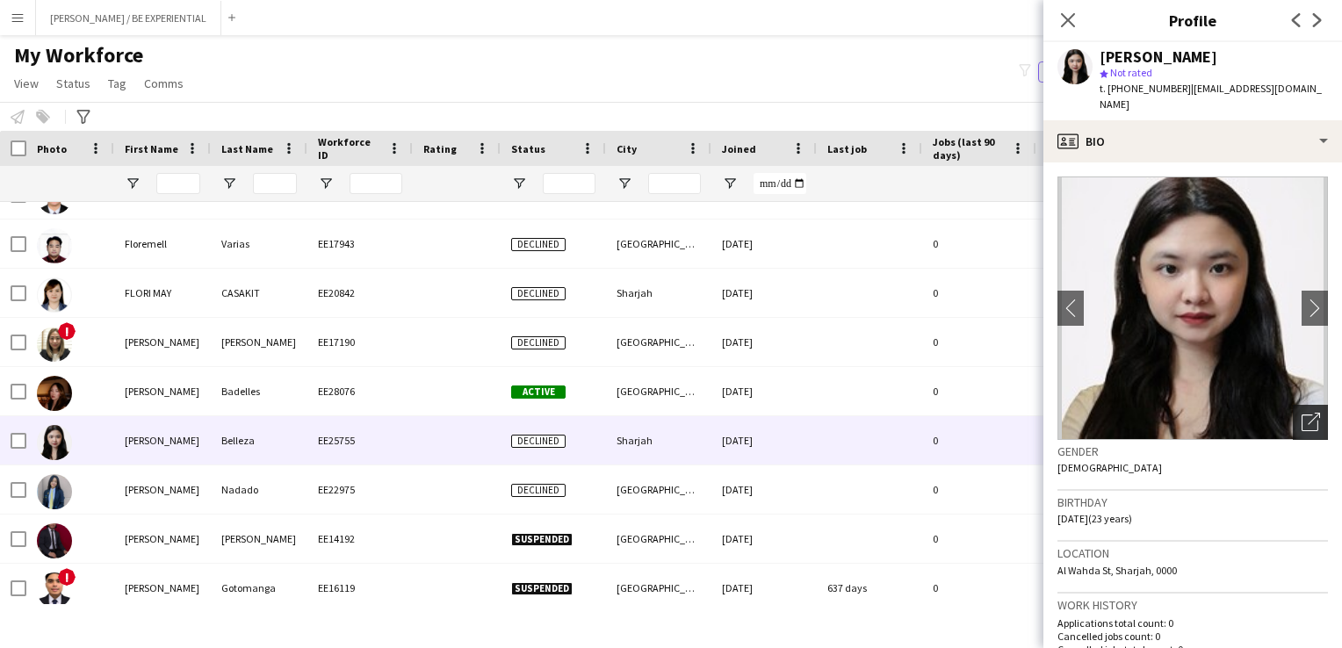
click at [1306, 413] on icon "Open photos pop-in" at bounding box center [1311, 422] width 18 height 18
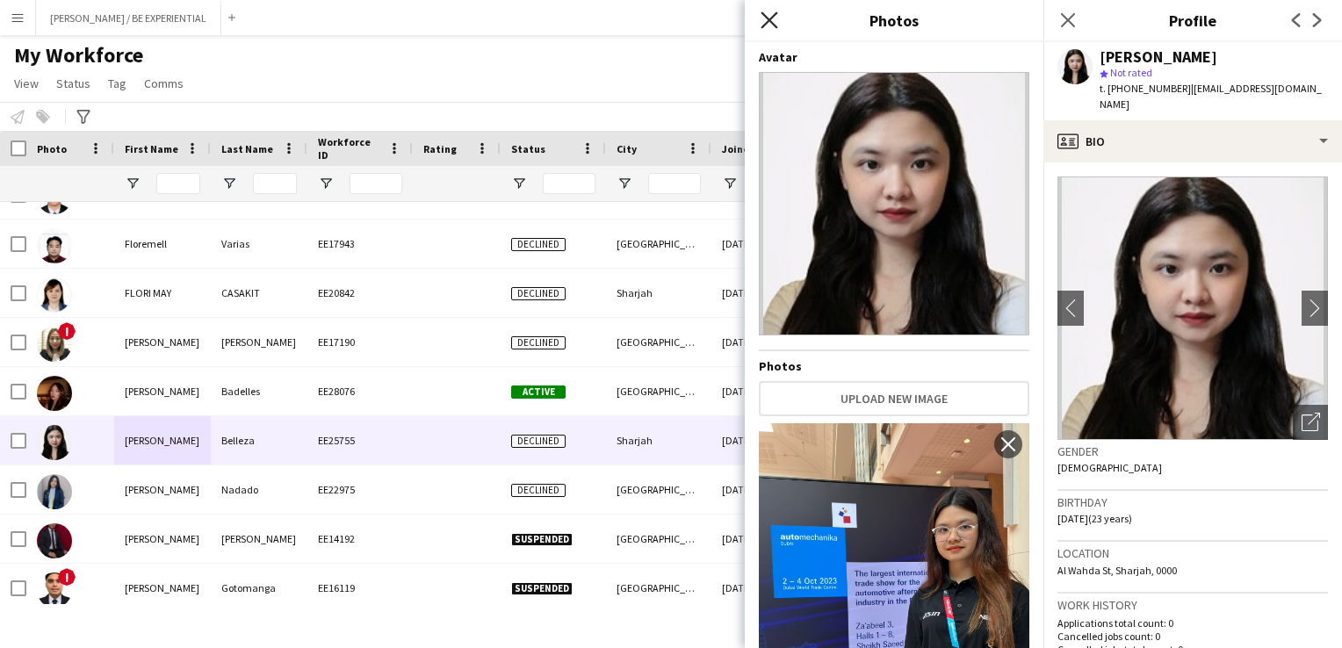
click at [769, 20] on icon at bounding box center [769, 19] width 17 height 17
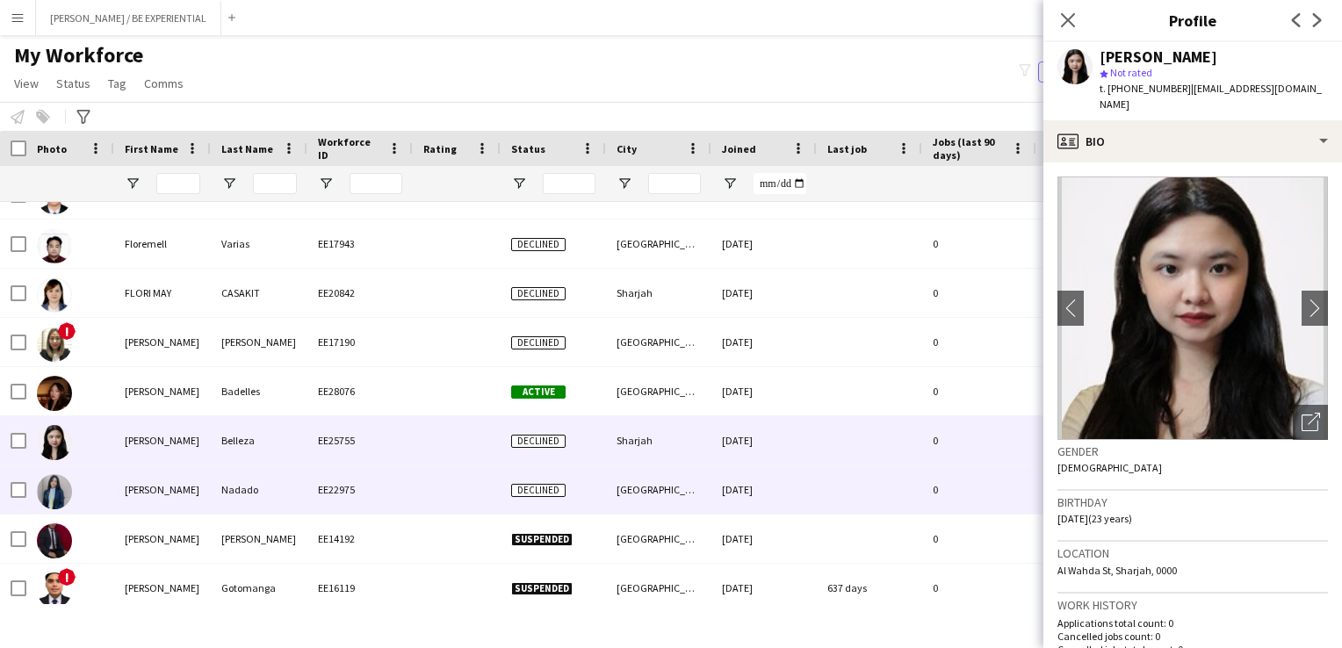
click at [169, 477] on div "[PERSON_NAME]" at bounding box center [162, 490] width 97 height 48
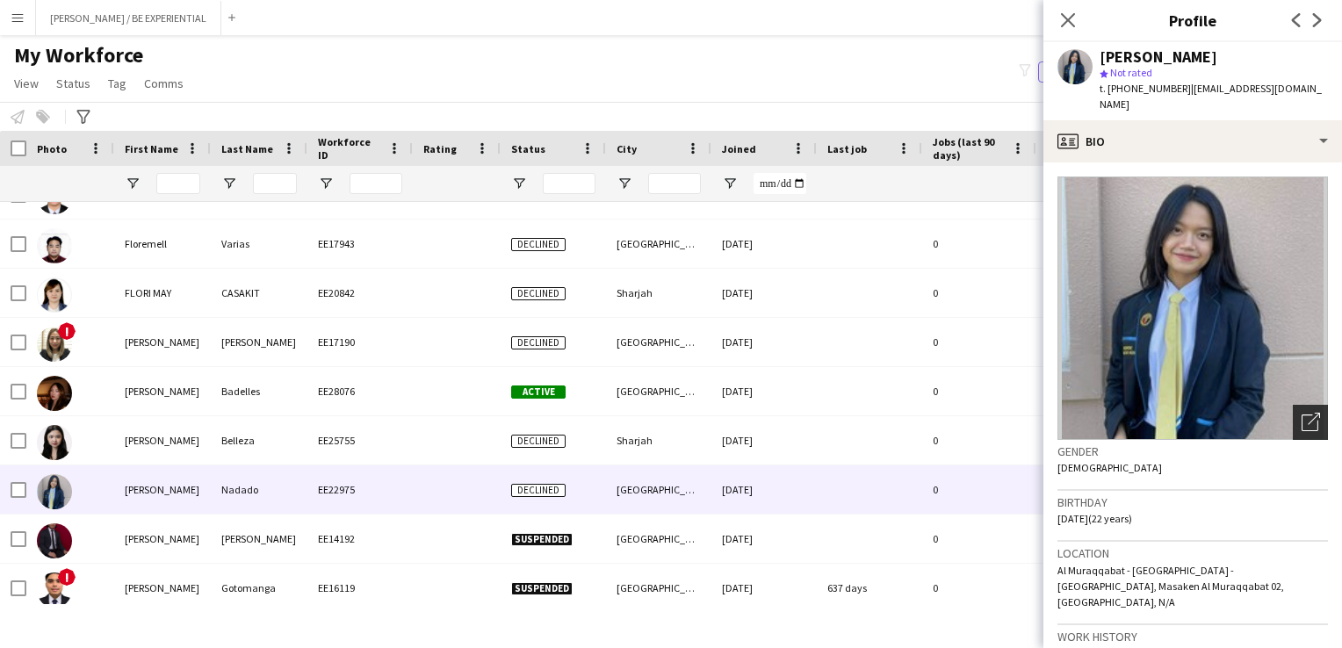
click at [1304, 424] on icon "Open photos pop-in" at bounding box center [1311, 422] width 18 height 18
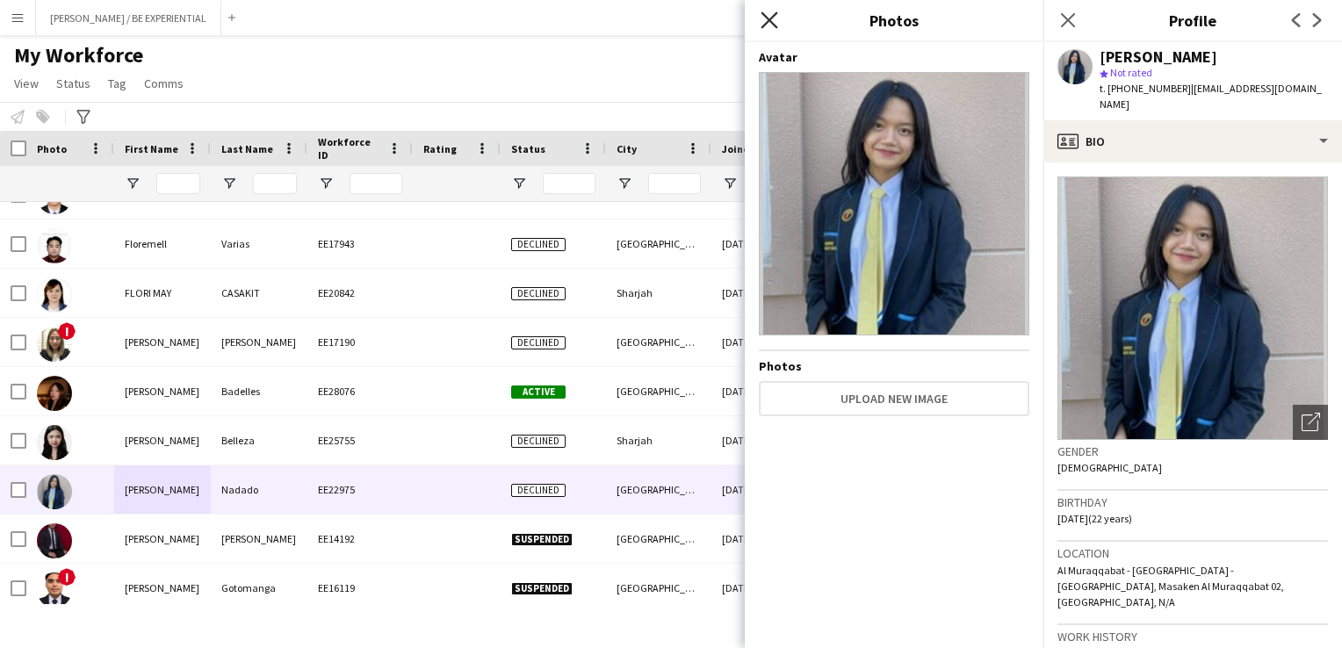
click at [766, 18] on icon at bounding box center [769, 19] width 17 height 17
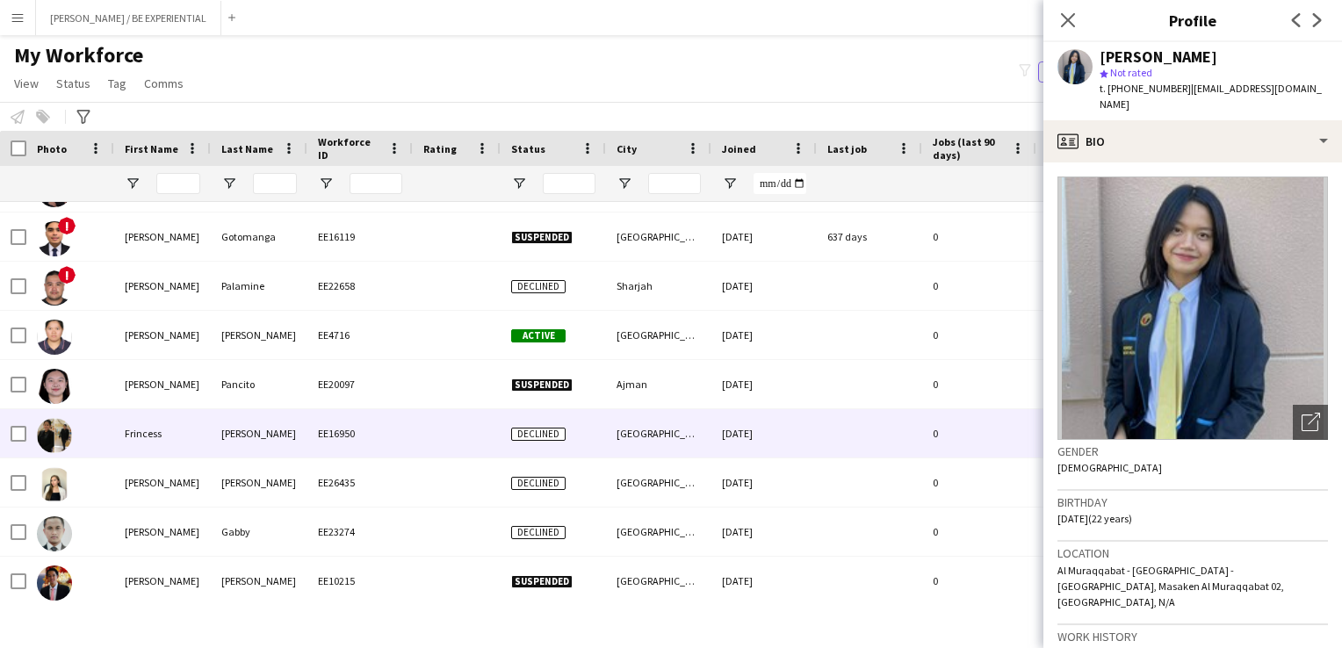
click at [148, 441] on div "Frincess" at bounding box center [162, 433] width 97 height 48
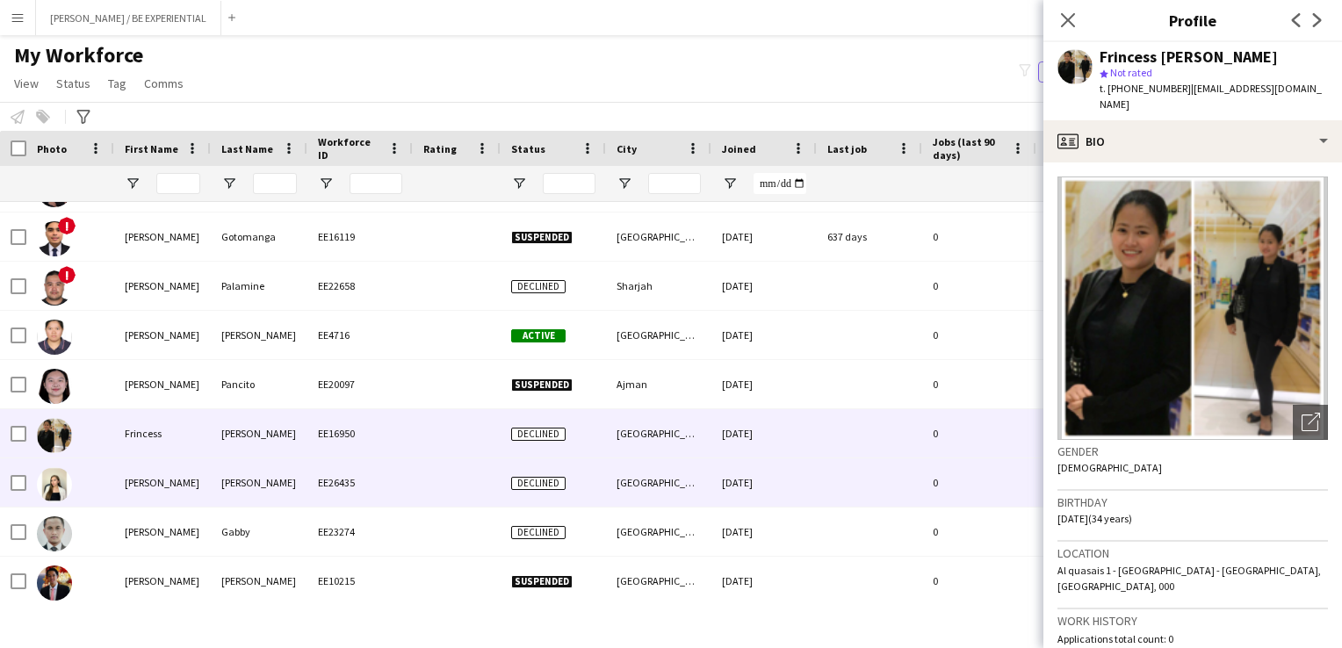
drag, startPoint x: 85, startPoint y: 488, endPoint x: 164, endPoint y: 486, distance: 79.1
click at [85, 488] on div at bounding box center [70, 483] width 88 height 48
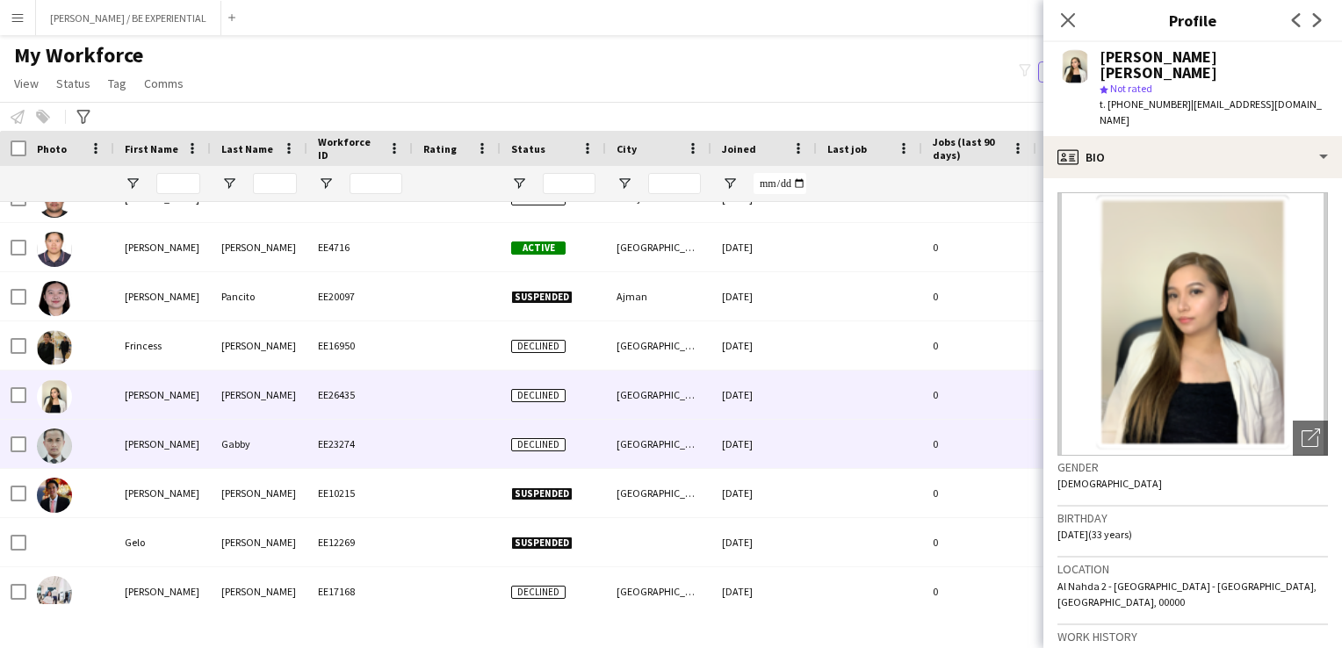
click at [128, 459] on div "[PERSON_NAME]" at bounding box center [162, 444] width 97 height 48
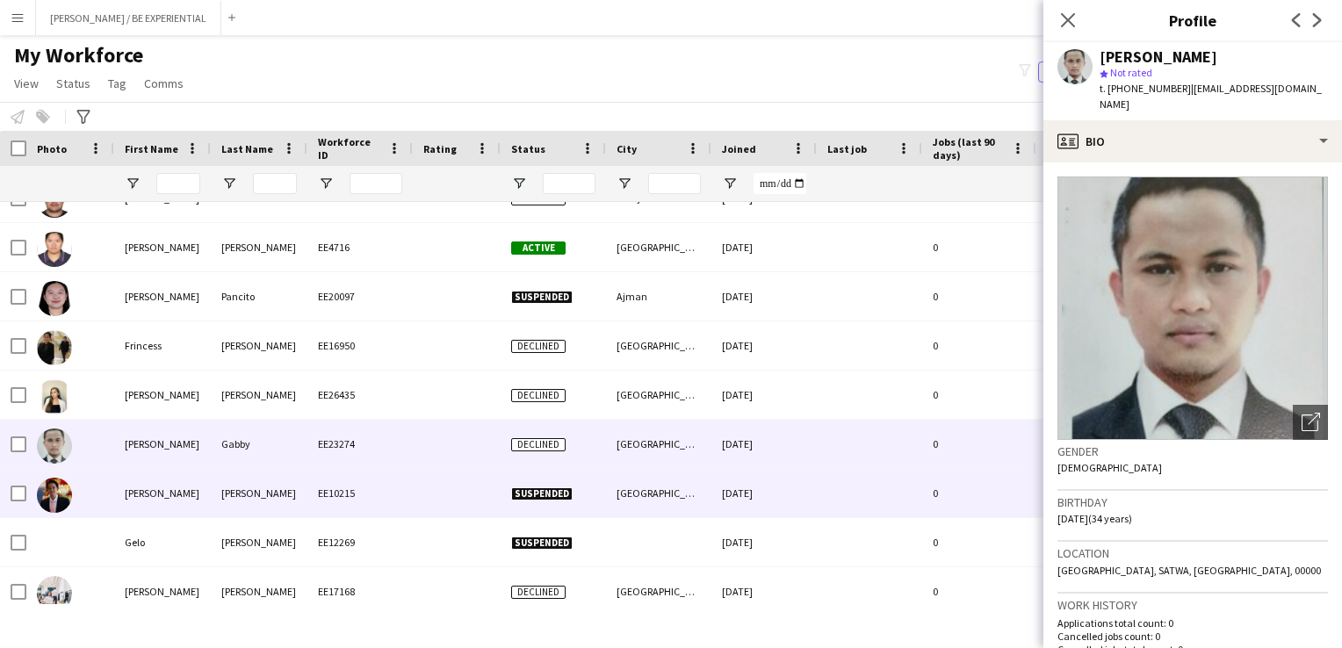
click at [130, 500] on div "[PERSON_NAME]" at bounding box center [162, 493] width 97 height 48
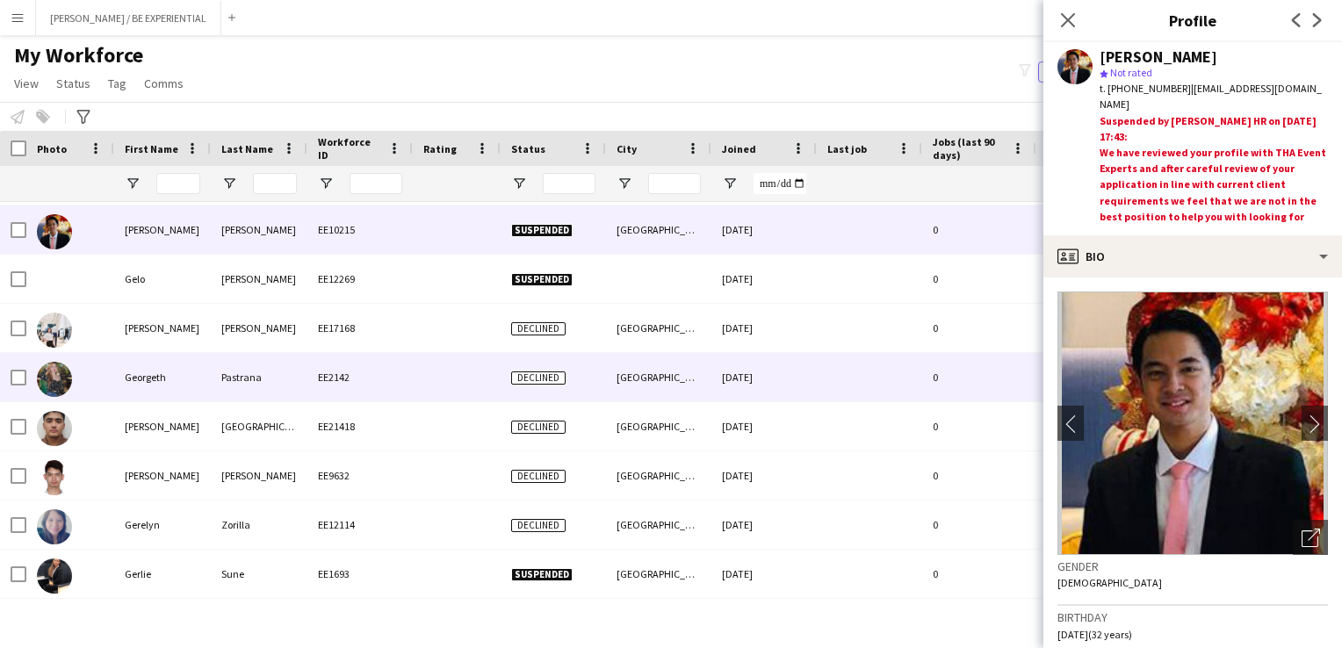
click at [141, 374] on div "Georgeth" at bounding box center [162, 377] width 97 height 48
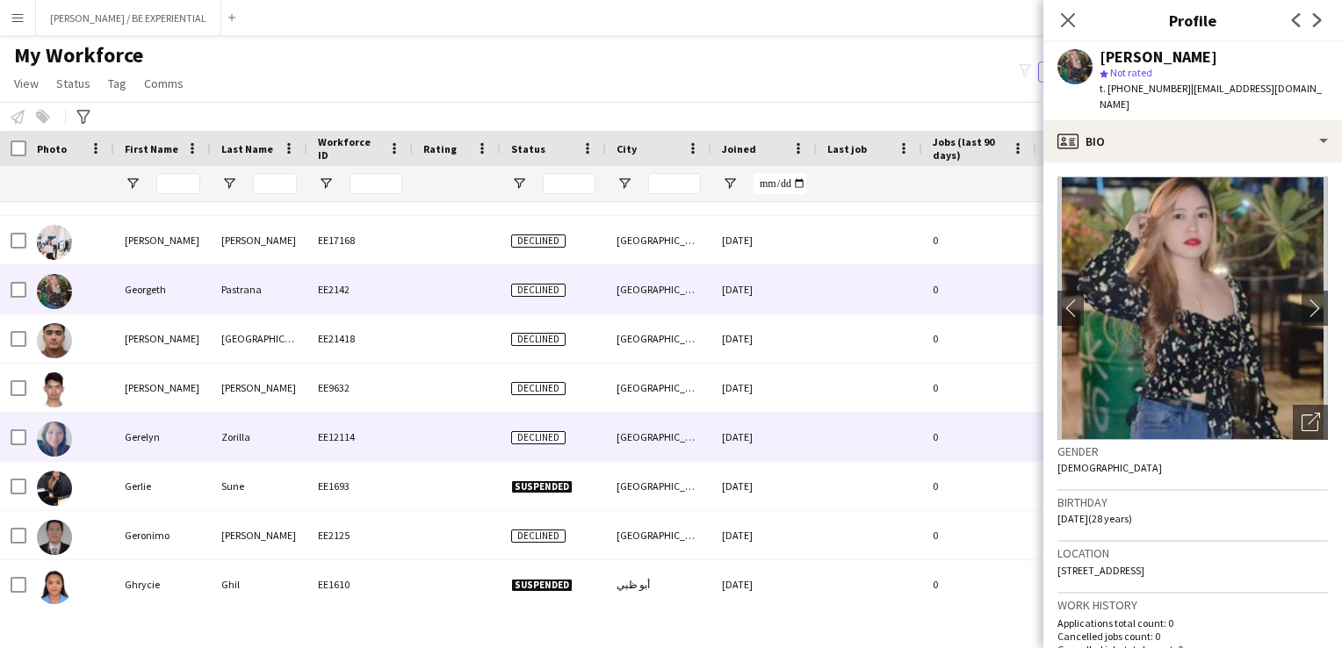
drag, startPoint x: 137, startPoint y: 434, endPoint x: 141, endPoint y: 451, distance: 17.9
click at [138, 434] on div "Gerelyn" at bounding box center [162, 437] width 97 height 48
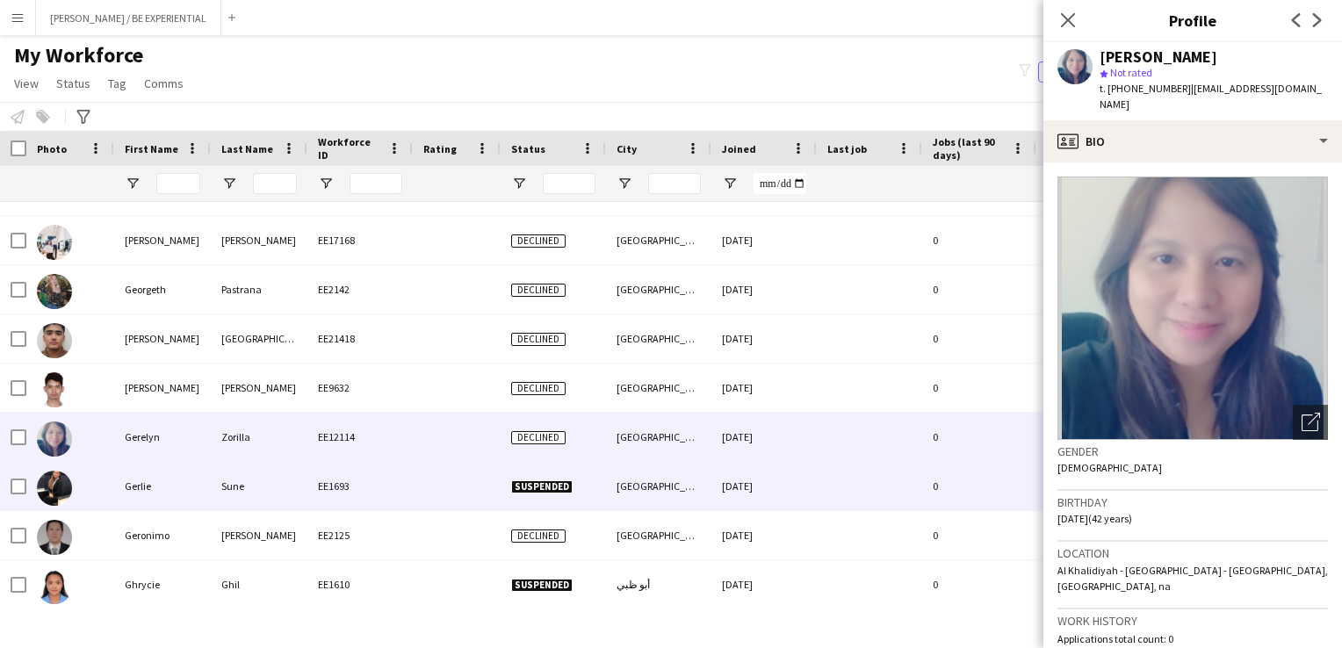
click at [143, 489] on div "Gerlie" at bounding box center [162, 486] width 97 height 48
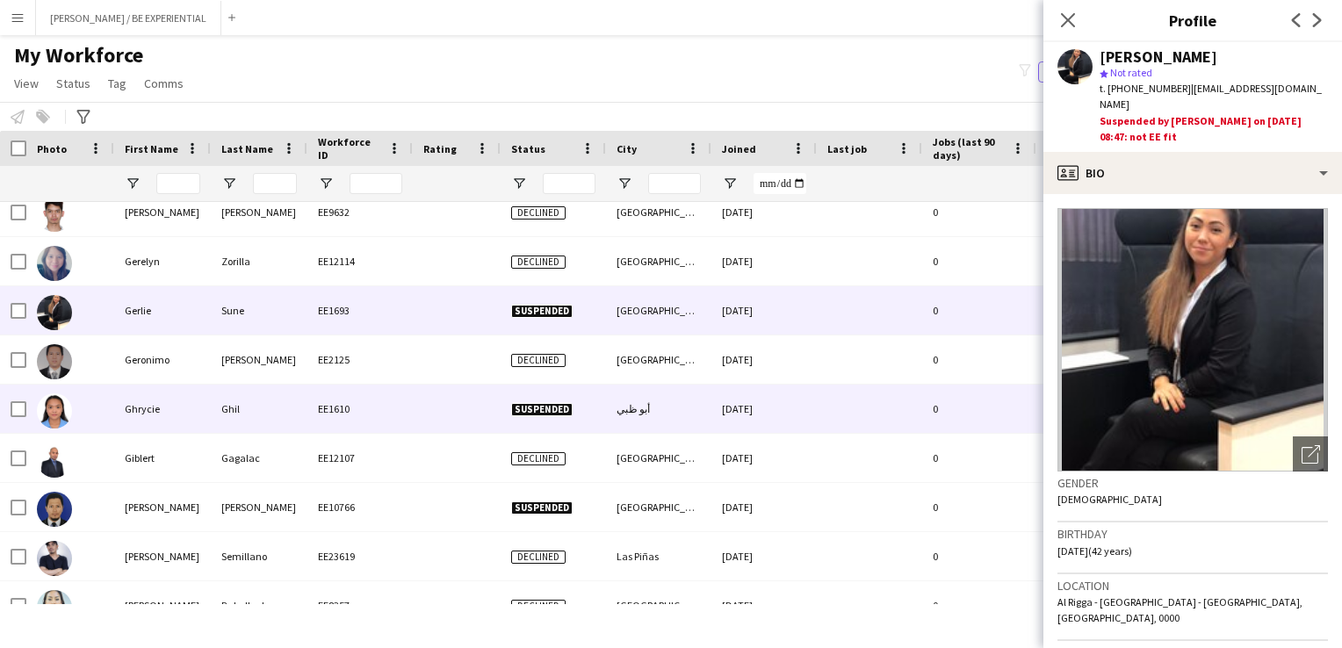
click at [134, 416] on div "Ghrycie" at bounding box center [162, 409] width 97 height 48
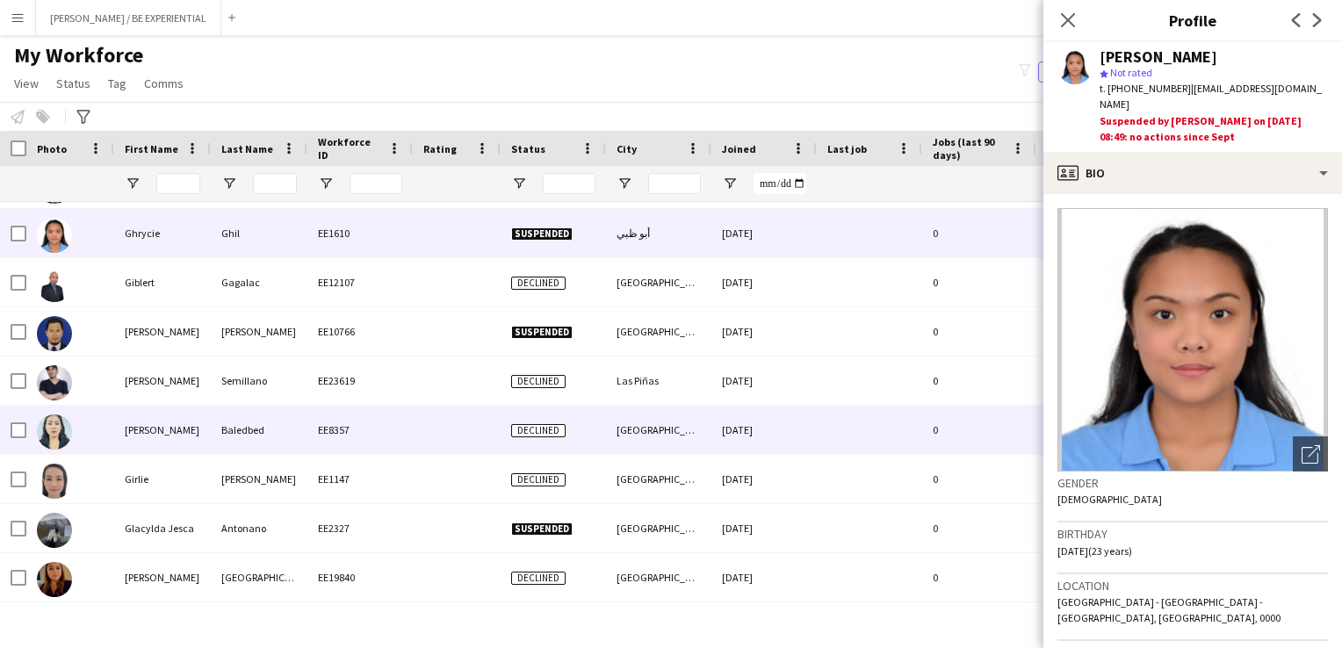
click at [149, 428] on div "[PERSON_NAME]" at bounding box center [162, 430] width 97 height 48
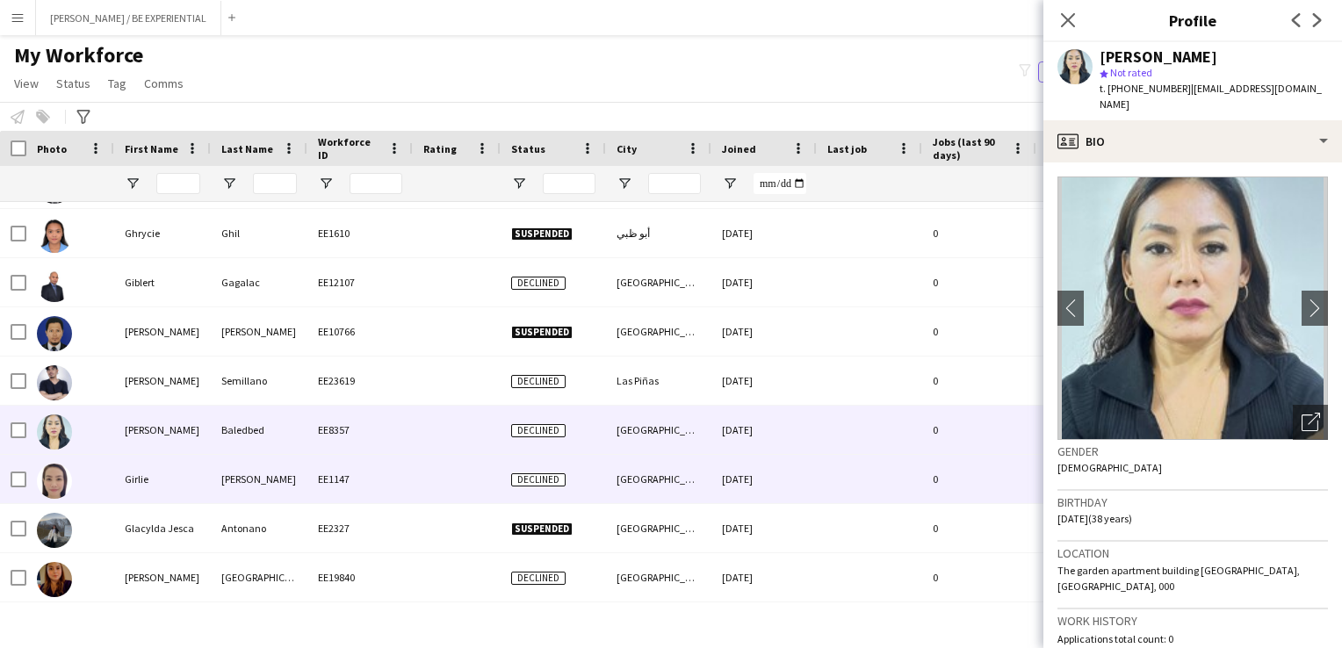
click at [147, 491] on div "Girlie" at bounding box center [162, 479] width 97 height 48
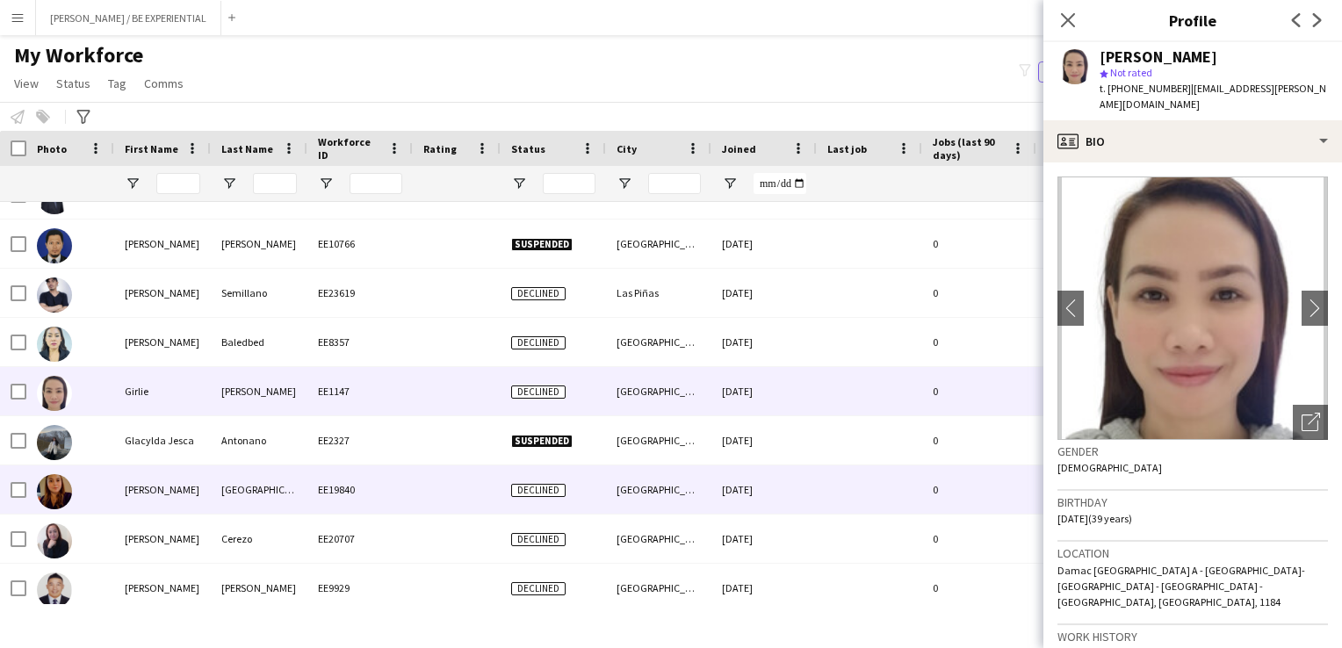
click at [148, 493] on div "[PERSON_NAME]" at bounding box center [162, 490] width 97 height 48
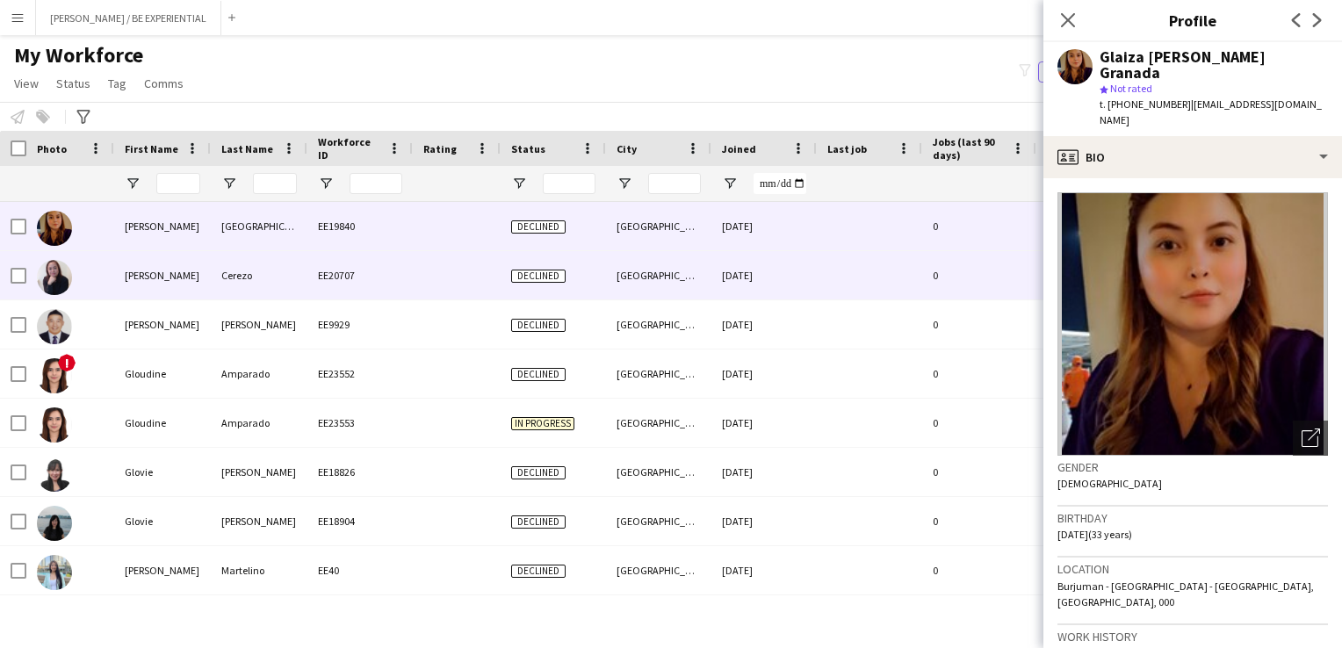
click at [176, 272] on div "[PERSON_NAME]" at bounding box center [162, 275] width 97 height 48
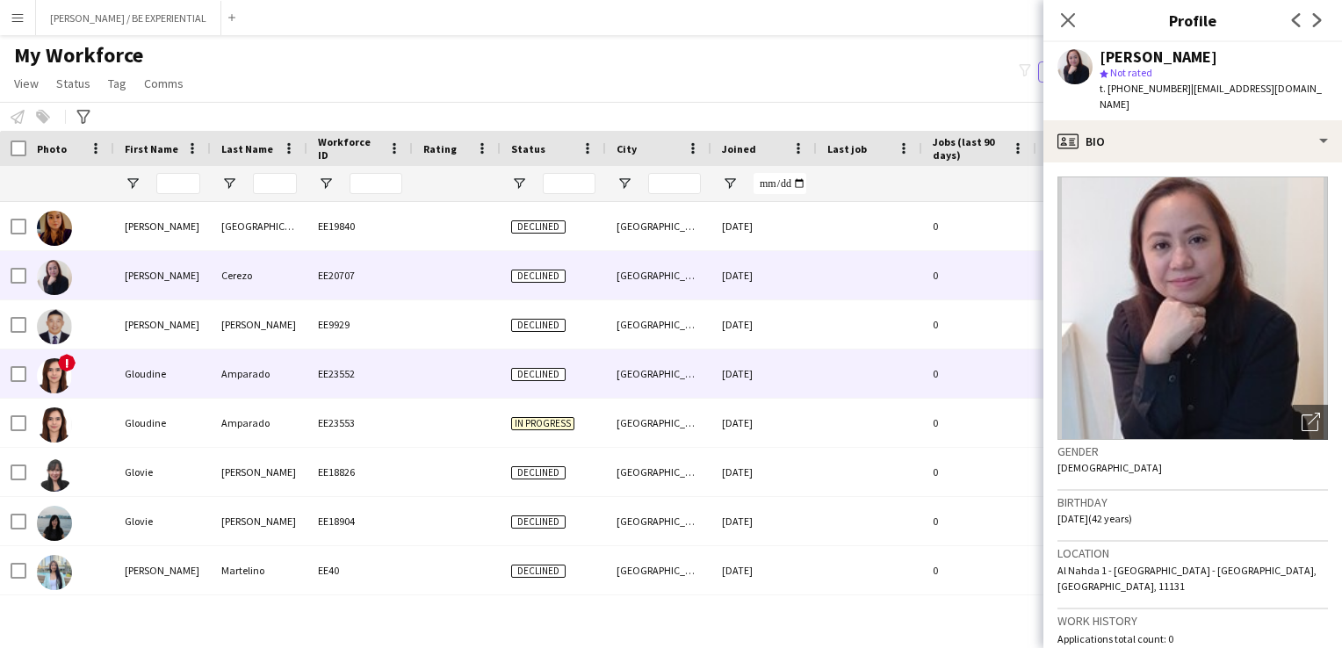
click at [167, 379] on div "Gloudine" at bounding box center [162, 374] width 97 height 48
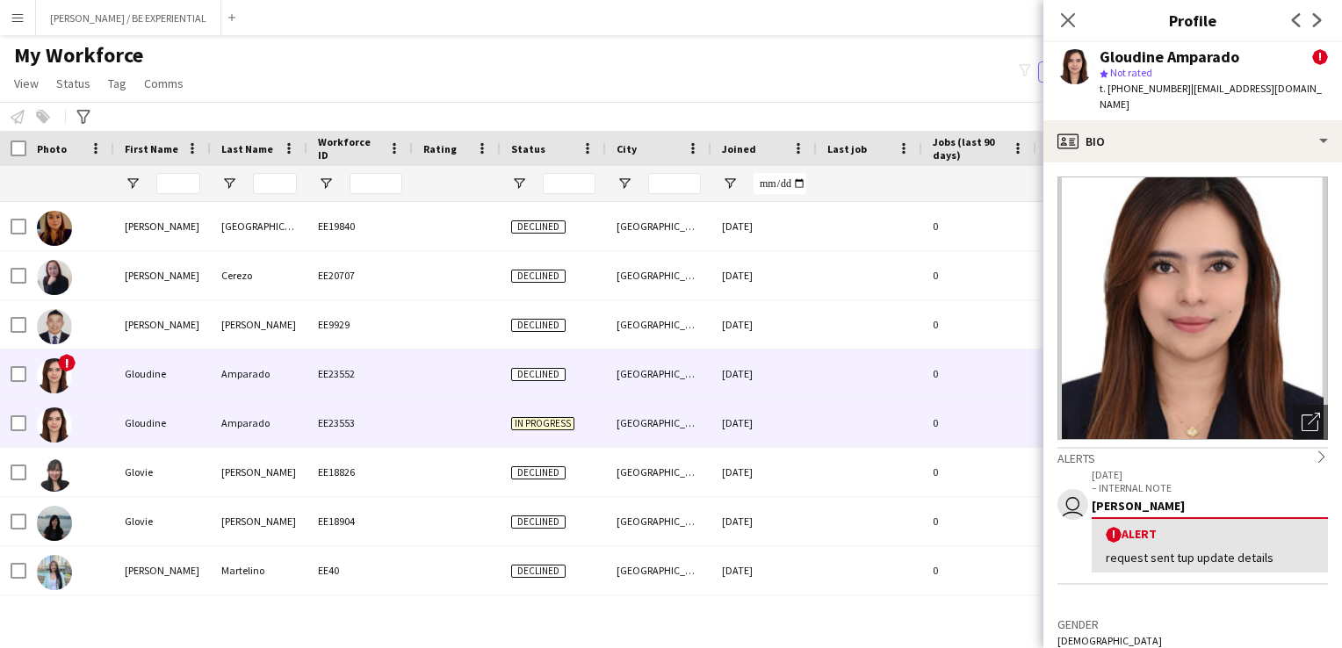
click at [151, 430] on div "Gloudine" at bounding box center [162, 423] width 97 height 48
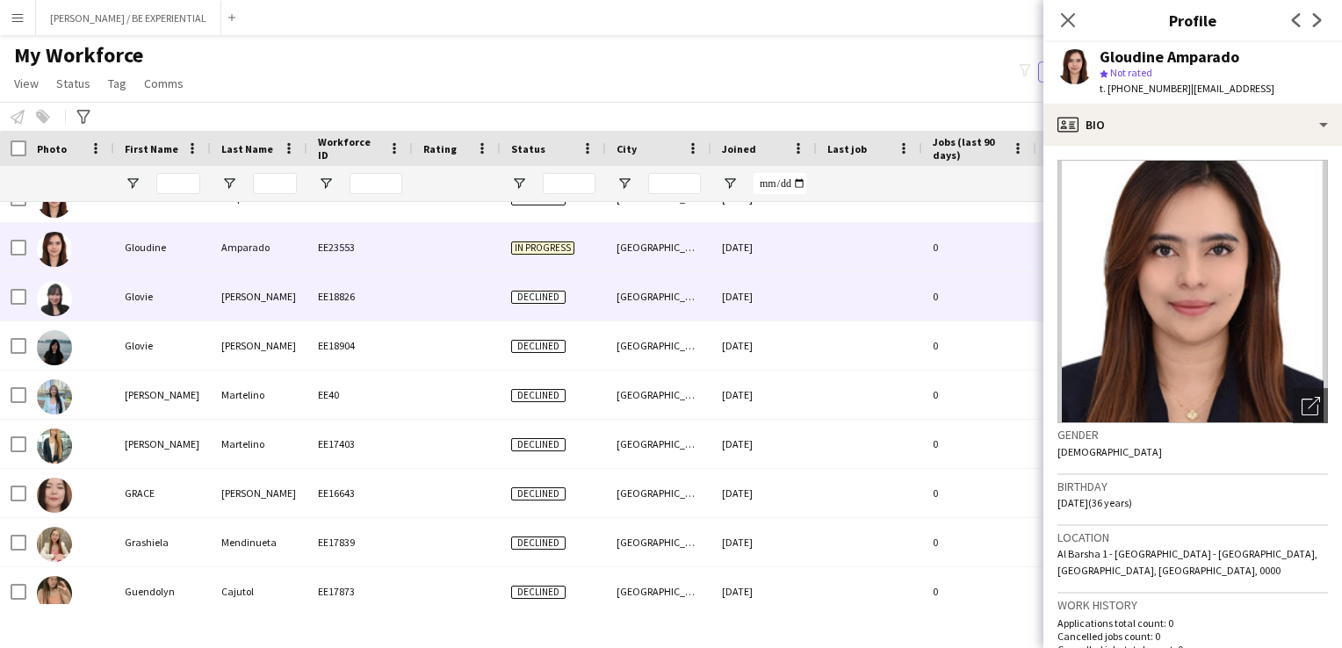
click at [144, 294] on div "Glovie" at bounding box center [162, 296] width 97 height 48
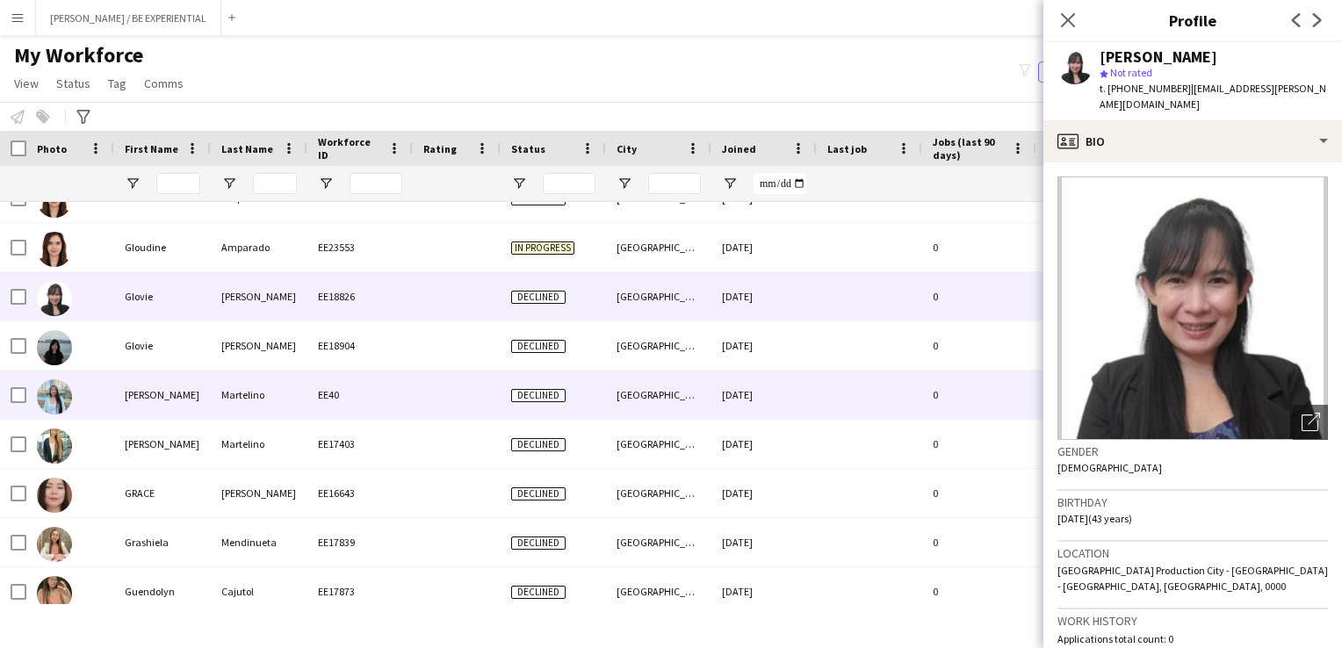
click at [148, 394] on div "[PERSON_NAME]" at bounding box center [162, 395] width 97 height 48
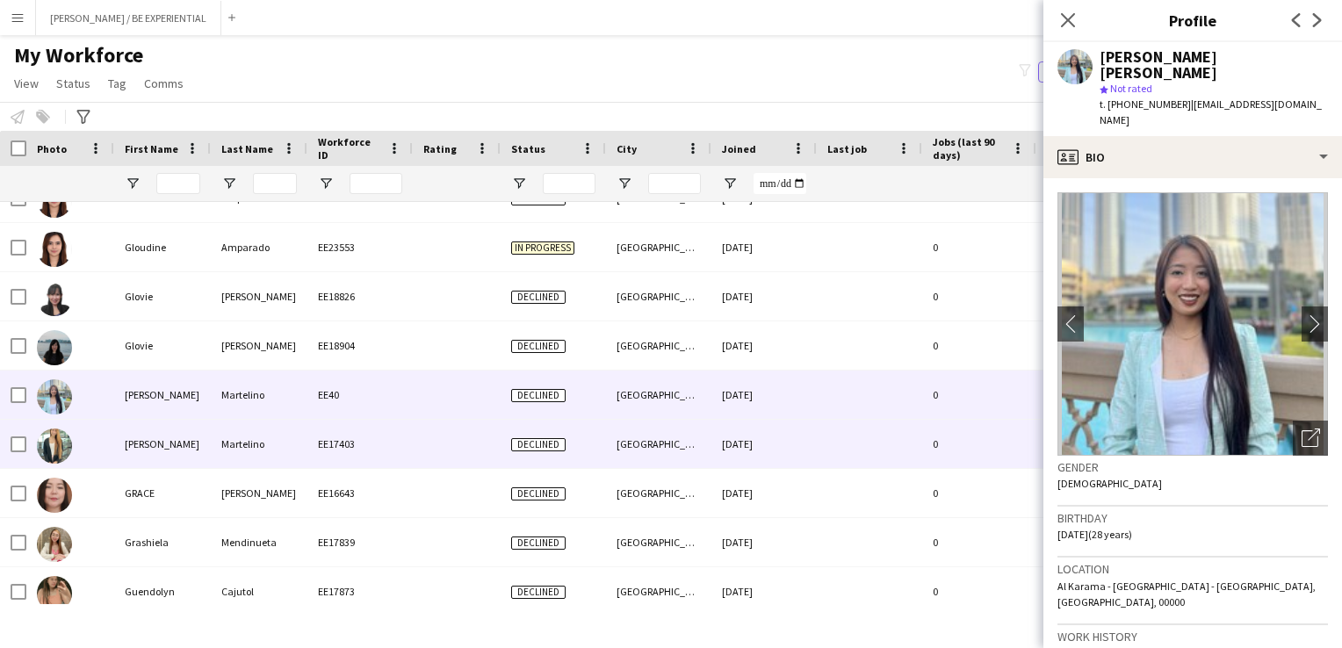
click at [171, 443] on div "[PERSON_NAME]" at bounding box center [162, 444] width 97 height 48
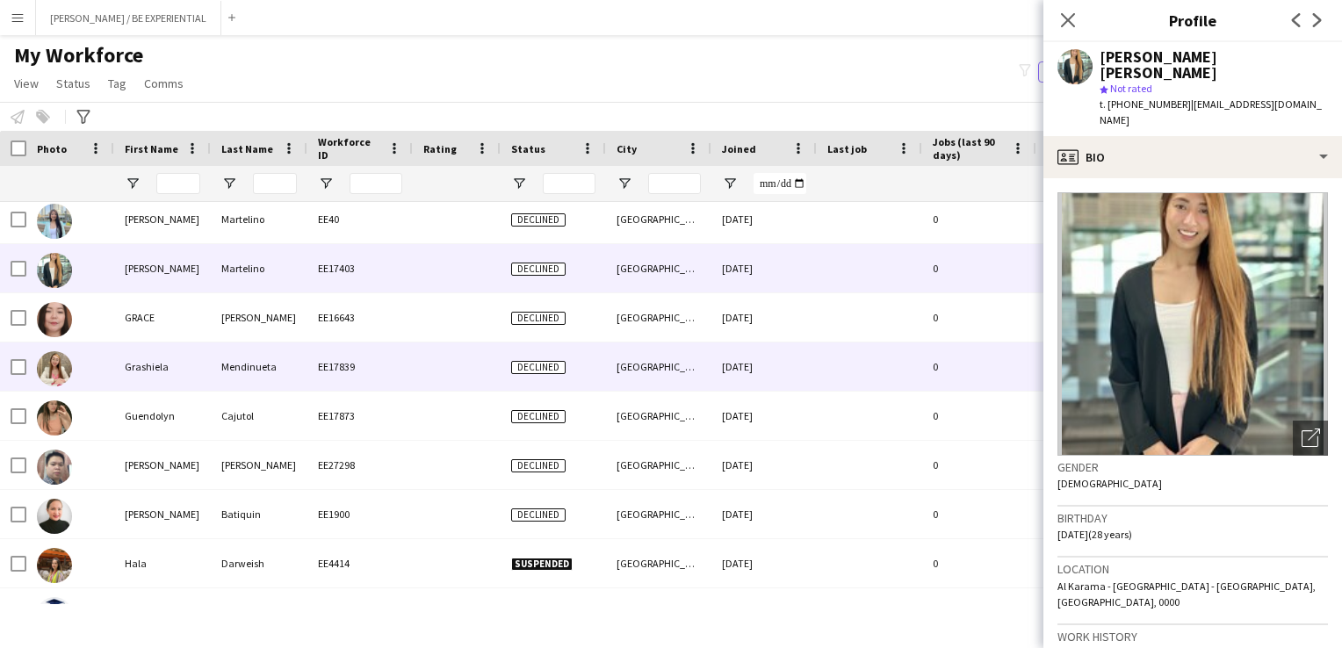
click at [140, 365] on div "Grashiela" at bounding box center [162, 367] width 97 height 48
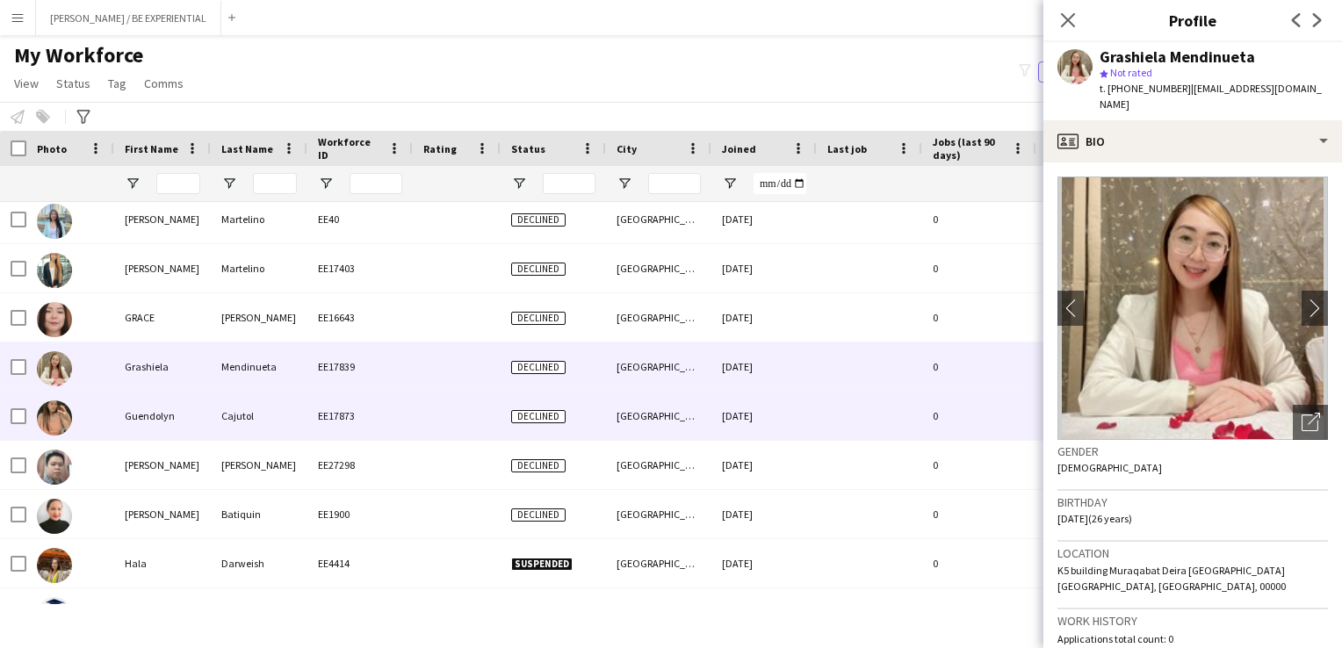
click at [143, 417] on div "Guendolyn" at bounding box center [162, 416] width 97 height 48
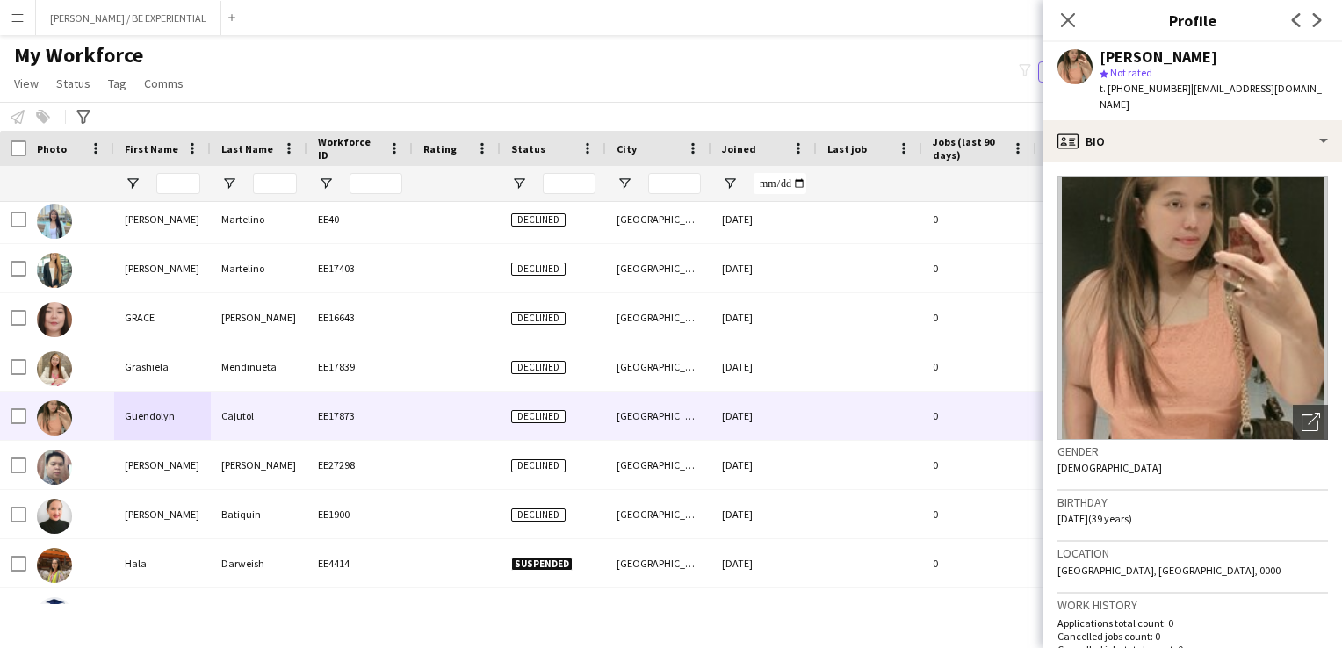
click at [1082, 20] on div "Close pop-in" at bounding box center [1068, 20] width 49 height 40
click at [1069, 18] on icon at bounding box center [1067, 19] width 17 height 17
